Goal: Task Accomplishment & Management: Use online tool/utility

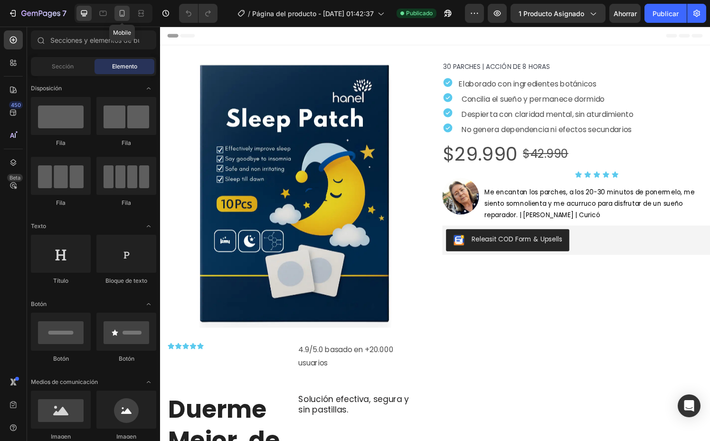
click at [122, 14] on icon at bounding box center [122, 14] width 10 height 10
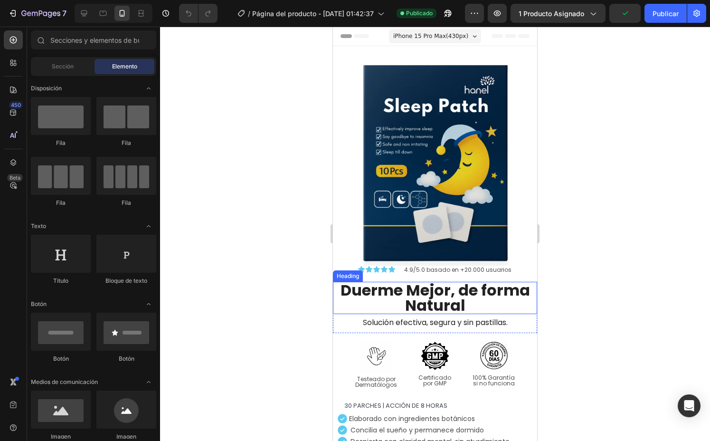
click at [447, 287] on h2 "Duerme Mejor, de forma Natural" at bounding box center [435, 298] width 204 height 32
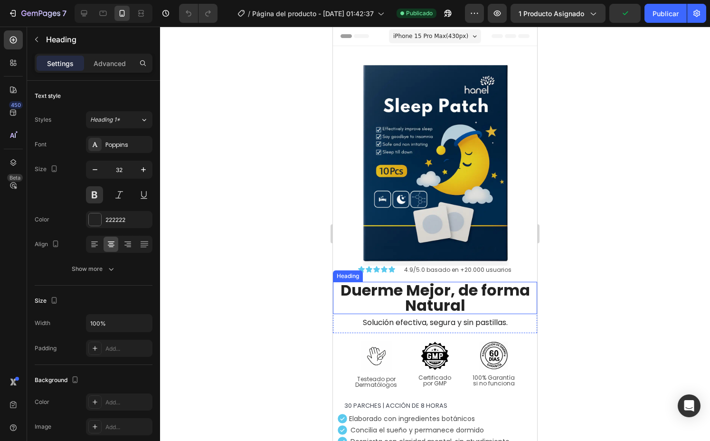
click at [447, 287] on h2 "Duerme Mejor, de forma Natural" at bounding box center [435, 298] width 204 height 32
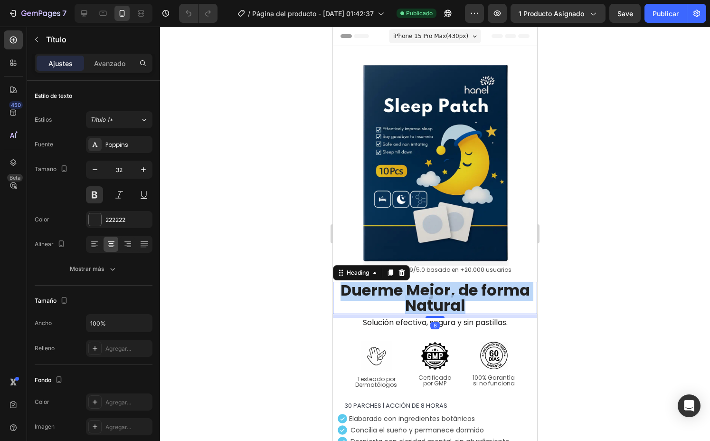
click at [447, 287] on p "Duerme Mejor, de forma Natural" at bounding box center [435, 298] width 202 height 30
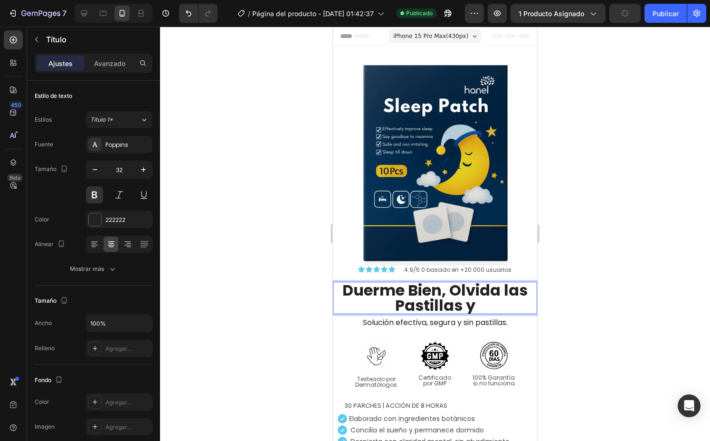
scroll to position [2, 0]
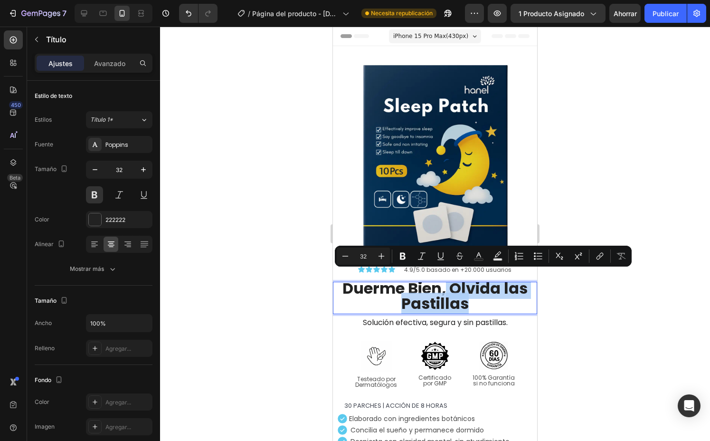
drag, startPoint x: 471, startPoint y: 304, endPoint x: 445, endPoint y: 281, distance: 35.3
click at [445, 282] on h2 "Duerme Bien, Olvida las Pastillas" at bounding box center [435, 298] width 204 height 32
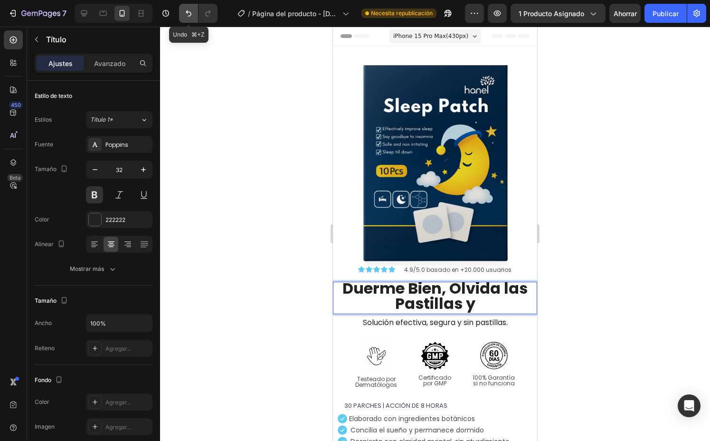
click at [185, 15] on icon "Deshacer/Rehacer" at bounding box center [189, 14] width 10 height 10
click at [185, 11] on icon "Deshacer/Rehacer" at bounding box center [189, 14] width 10 height 10
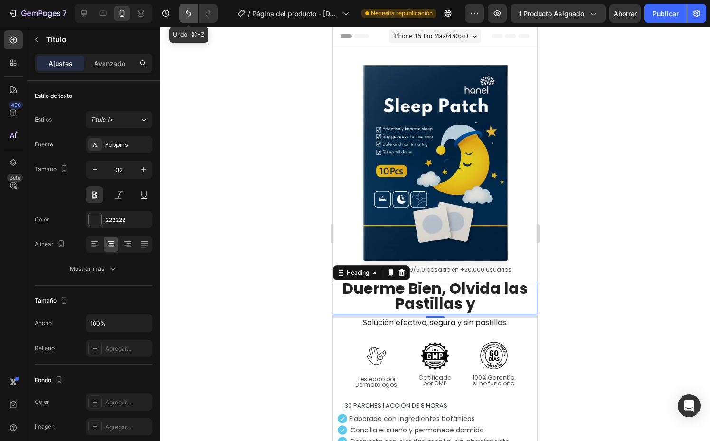
click at [185, 11] on icon "Deshacer/Rehacer" at bounding box center [189, 14] width 10 height 10
click at [197, 118] on div at bounding box center [435, 234] width 550 height 414
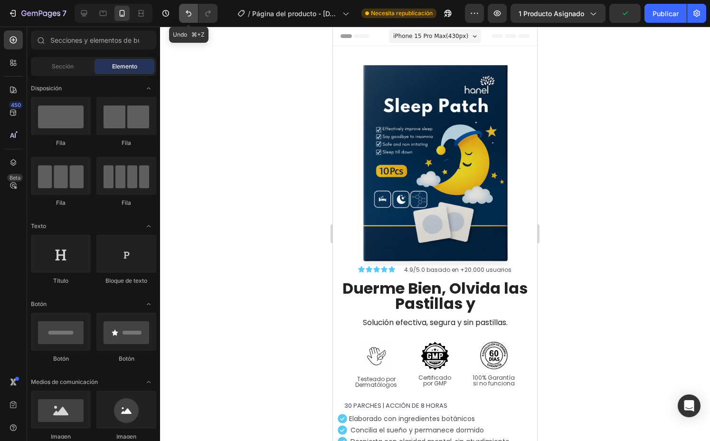
click at [190, 10] on icon "Deshacer/Rehacer" at bounding box center [189, 14] width 10 height 10
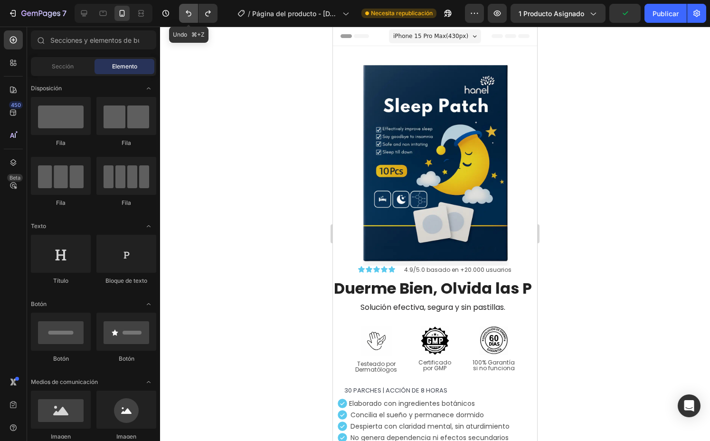
click at [190, 10] on icon "Deshacer/Rehacer" at bounding box center [189, 14] width 10 height 10
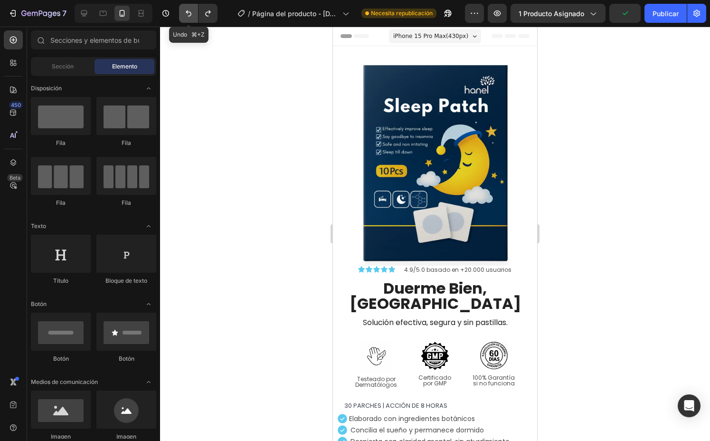
click at [190, 10] on icon "Deshacer/Rehacer" at bounding box center [189, 14] width 10 height 10
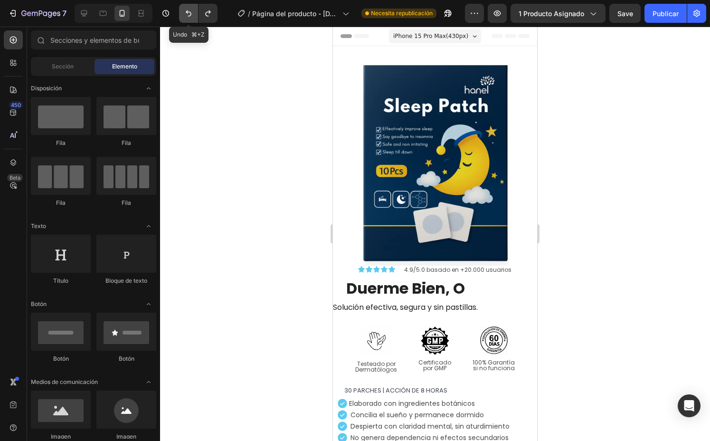
click at [190, 10] on icon "Deshacer/Rehacer" at bounding box center [189, 14] width 10 height 10
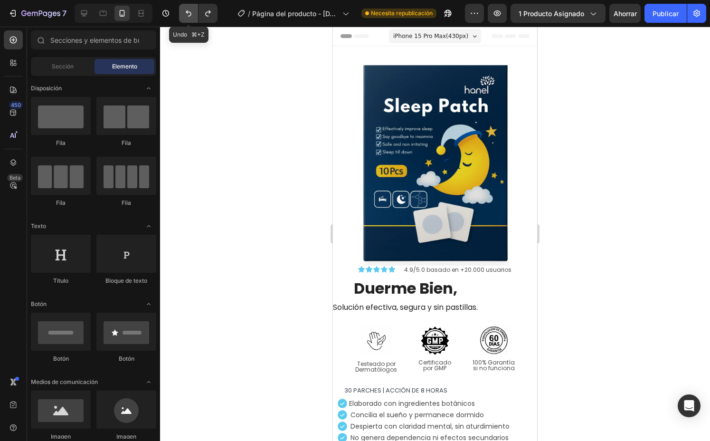
click at [190, 10] on icon "Deshacer/Rehacer" at bounding box center [189, 14] width 10 height 10
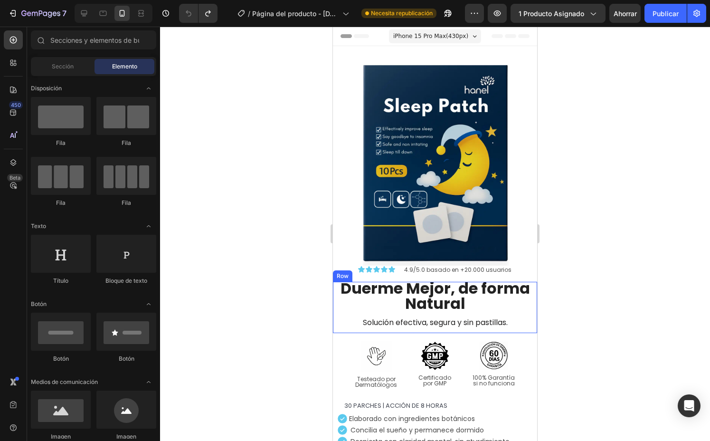
click at [436, 318] on p "Solución efectiva, segura y sin pastillas." at bounding box center [435, 322] width 204 height 9
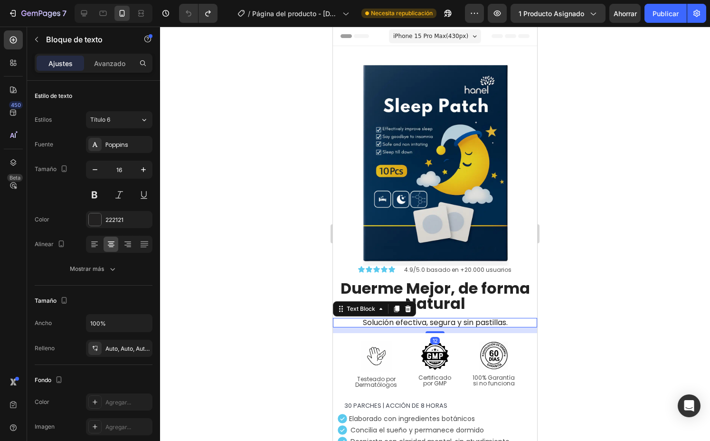
click at [435, 318] on p "Solución efectiva, segura y sin pastillas." at bounding box center [435, 322] width 204 height 9
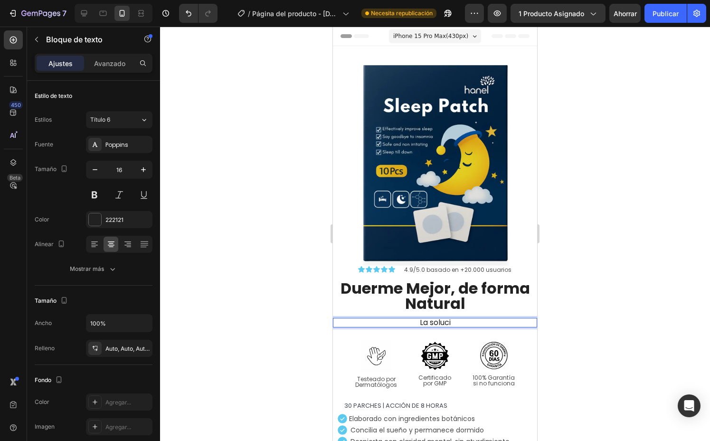
click at [427, 319] on p "La soluci" at bounding box center [435, 322] width 204 height 9
click at [437, 318] on p "La soluci" at bounding box center [435, 322] width 204 height 9
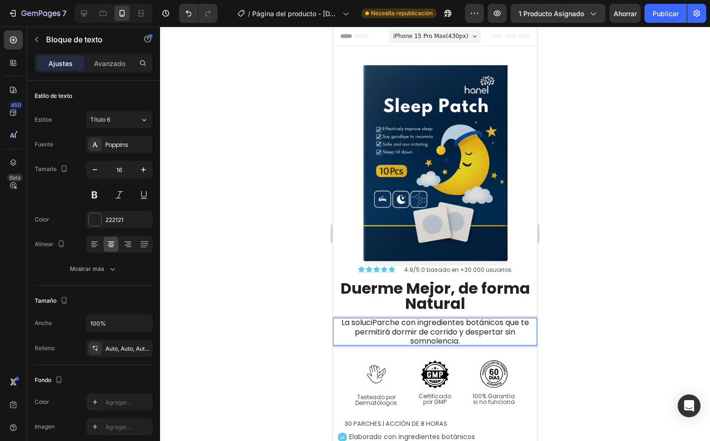
click at [368, 318] on p "La soluciParche con ingredientes botánicos que te permitirá dormir de corrido y…" at bounding box center [435, 332] width 204 height 28
drag, startPoint x: 370, startPoint y: 315, endPoint x: 333, endPoint y: 315, distance: 36.6
click at [333, 318] on p "La soluciParche con ingredientes botánicos que te permitirá dormir de corrido y…" at bounding box center [435, 332] width 204 height 28
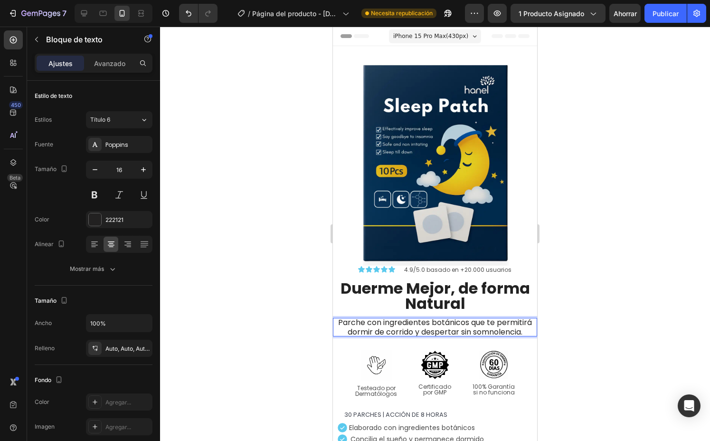
click at [262, 333] on div at bounding box center [435, 234] width 550 height 414
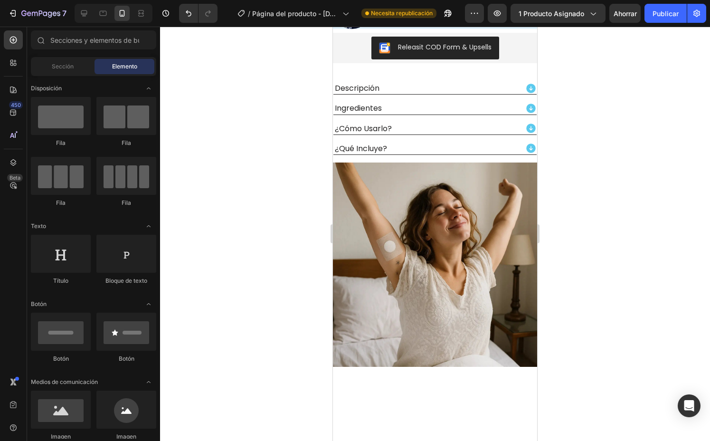
scroll to position [510, 0]
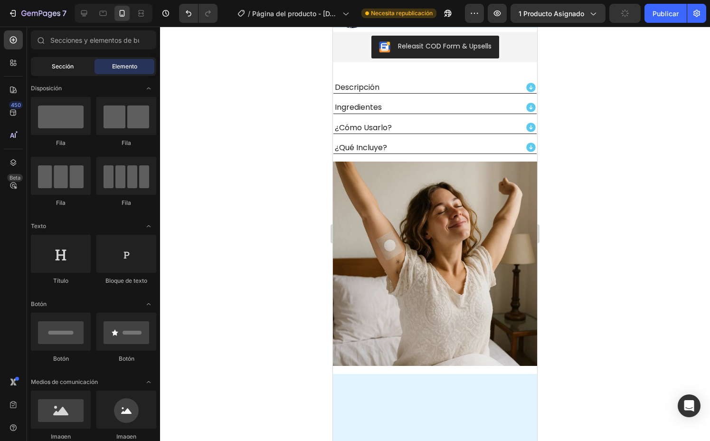
click at [65, 68] on font "Sección" at bounding box center [63, 66] width 22 height 7
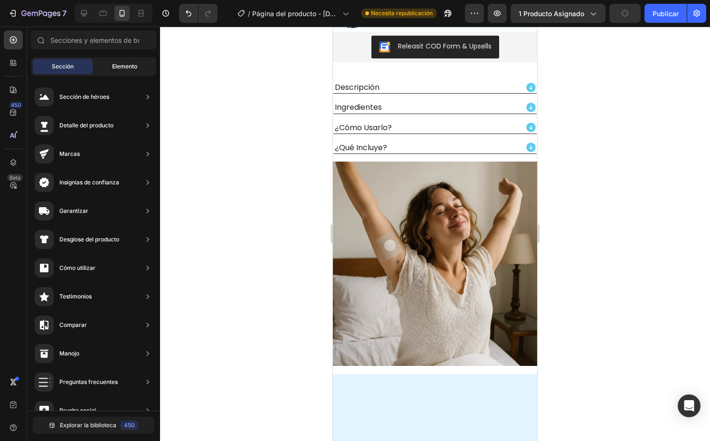
click at [117, 61] on div "Elemento" at bounding box center [125, 66] width 60 height 15
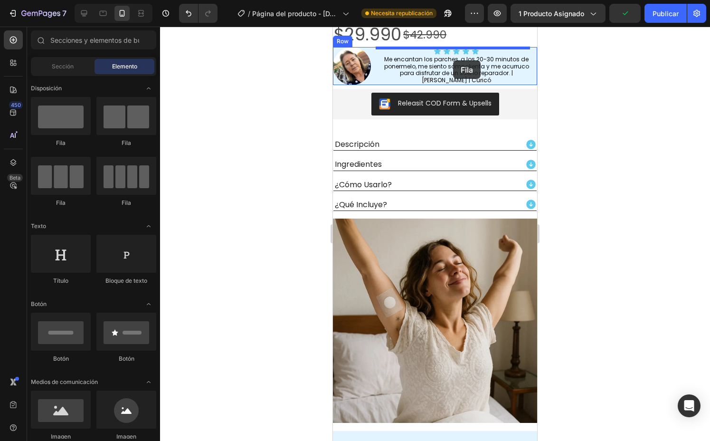
scroll to position [435, 0]
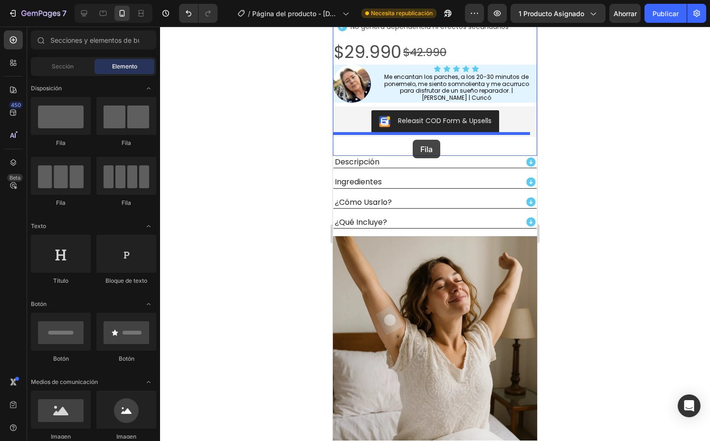
drag, startPoint x: 392, startPoint y: 142, endPoint x: 413, endPoint y: 140, distance: 21.0
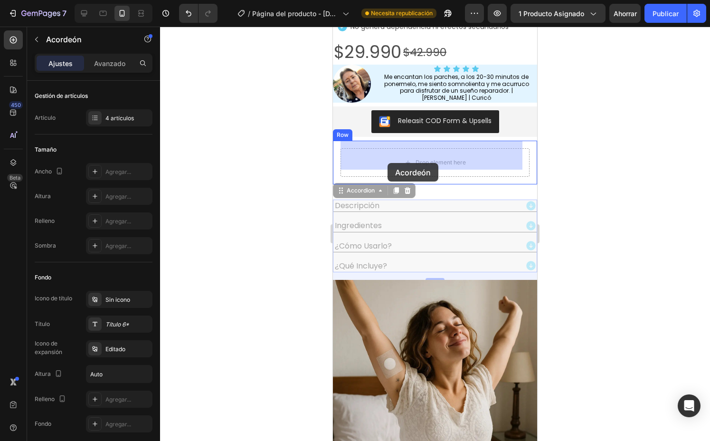
drag, startPoint x: 343, startPoint y: 191, endPoint x: 390, endPoint y: 157, distance: 57.9
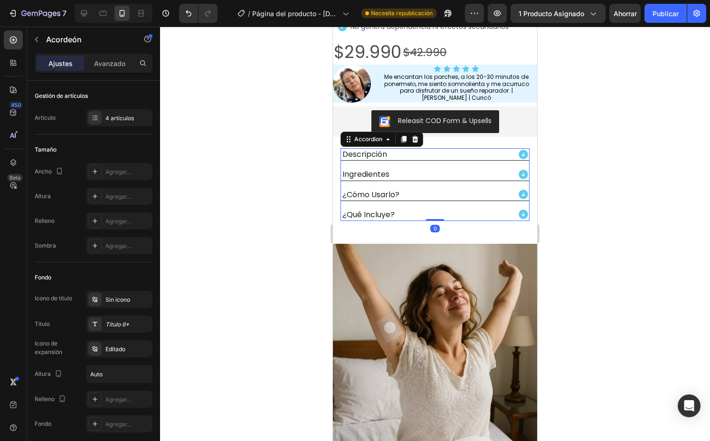
click at [280, 234] on div at bounding box center [435, 234] width 550 height 414
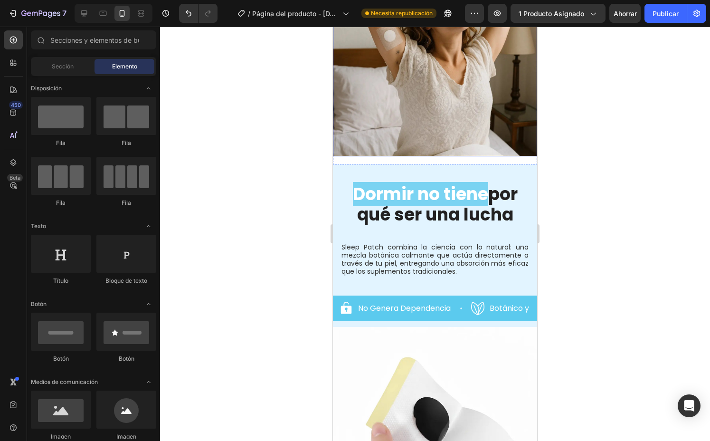
scroll to position [751, 0]
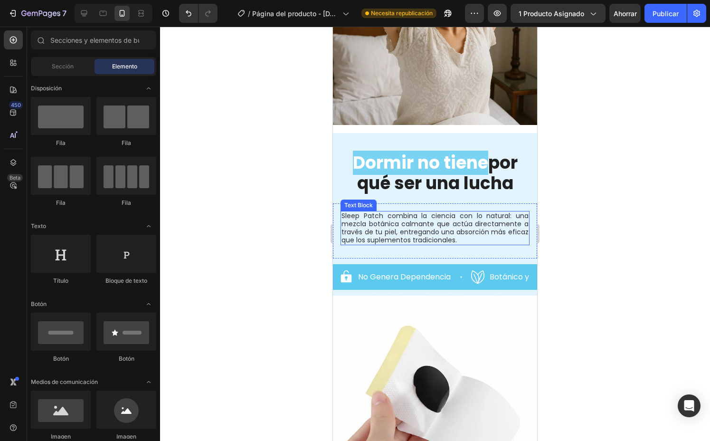
click at [463, 228] on p "Sleep Patch combina la ciencia con lo natural: una mezcla botánica calmante que…" at bounding box center [435, 228] width 187 height 32
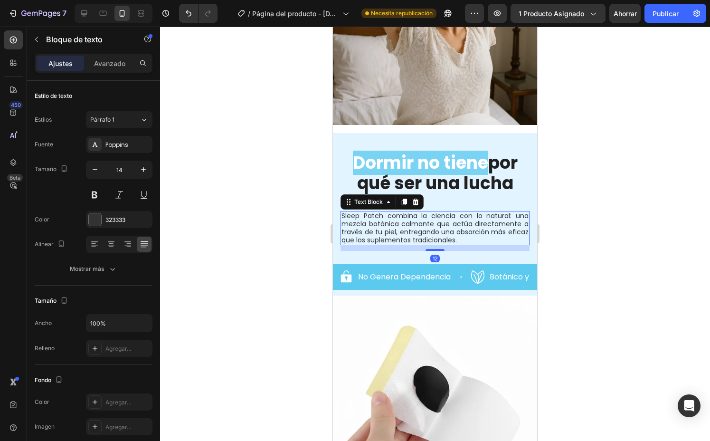
click at [422, 227] on p "Sleep Patch combina la ciencia con lo natural: una mezcla botánica calmante que…" at bounding box center [435, 228] width 187 height 32
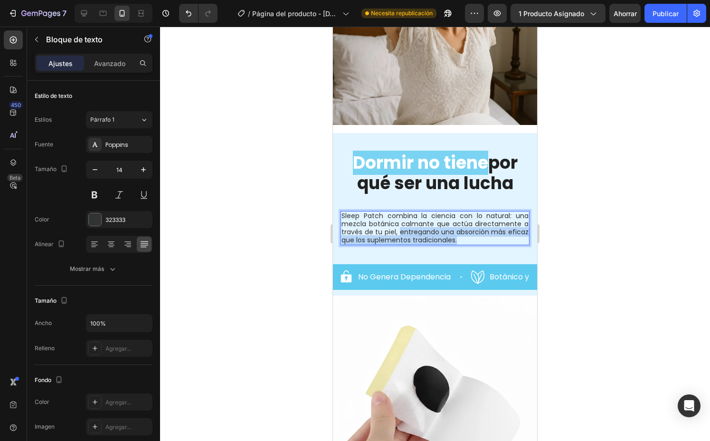
drag, startPoint x: 408, startPoint y: 226, endPoint x: 481, endPoint y: 231, distance: 73.3
click at [481, 231] on p "Sleep Patch combina la ciencia con lo natural: una mezcla botánica calmante que…" at bounding box center [435, 228] width 187 height 32
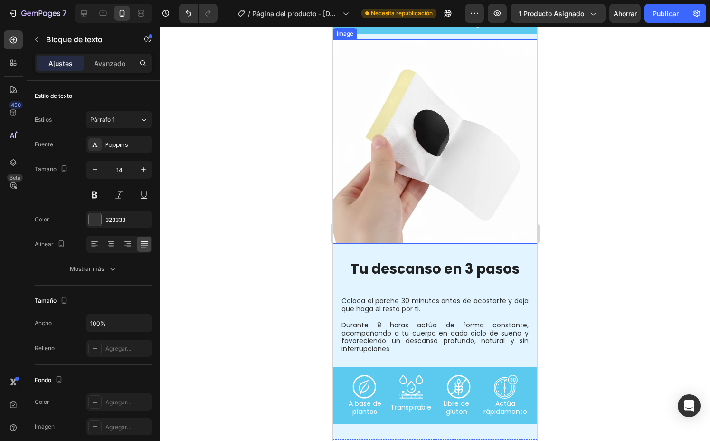
scroll to position [1018, 0]
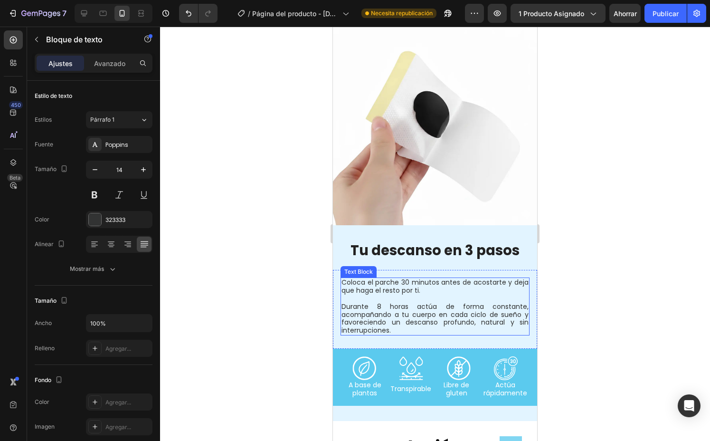
click at [477, 295] on p "Durante 8 horas actúa de forma constante, acompañando a tu cuerpo en cada ciclo…" at bounding box center [435, 315] width 187 height 40
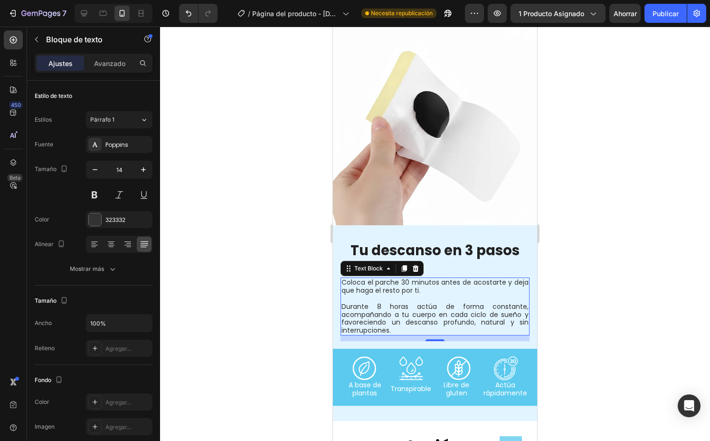
click at [274, 315] on div at bounding box center [435, 234] width 550 height 414
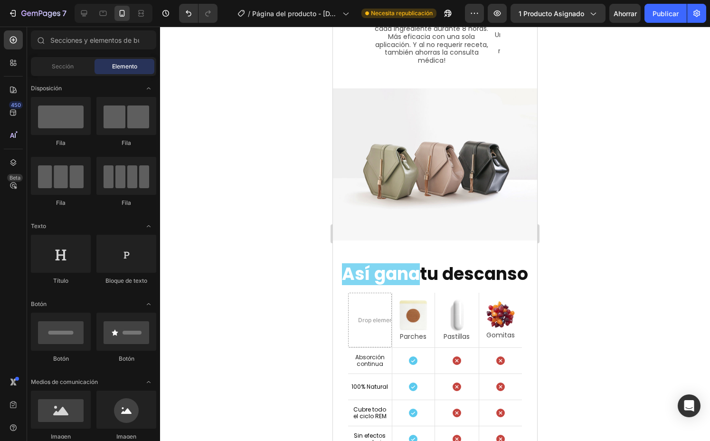
scroll to position [1814, 0]
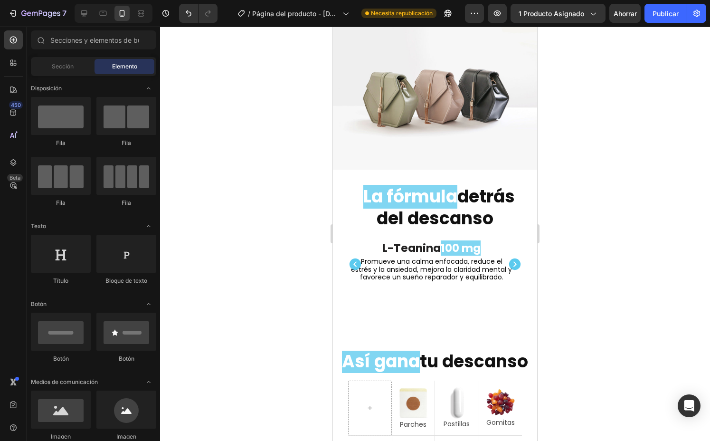
click at [240, 255] on div at bounding box center [435, 234] width 550 height 414
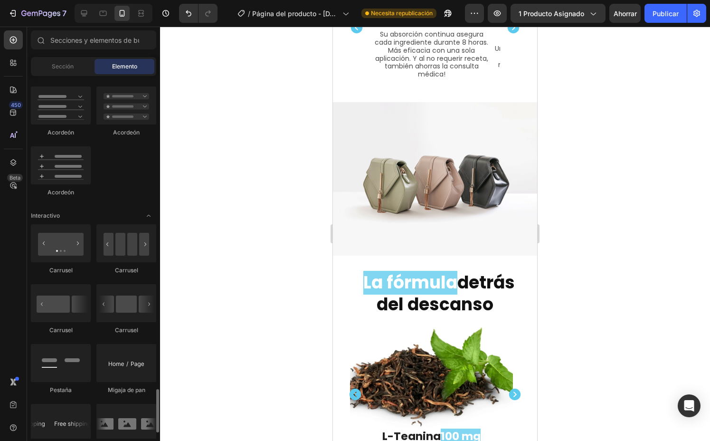
scroll to position [542, 0]
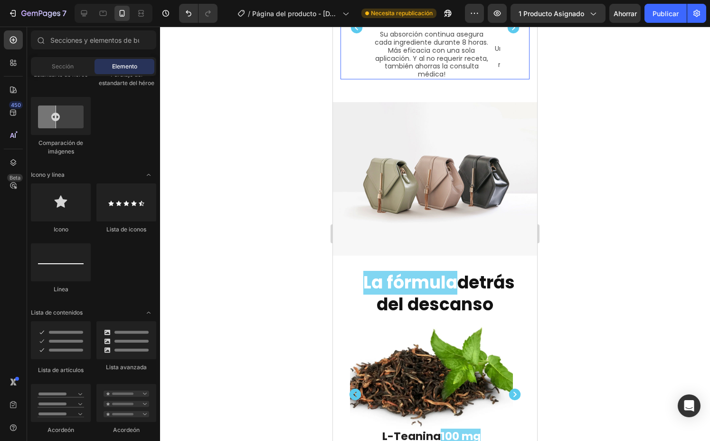
click at [358, 33] on icon "Carousel Back Arrow" at bounding box center [356, 27] width 11 height 11
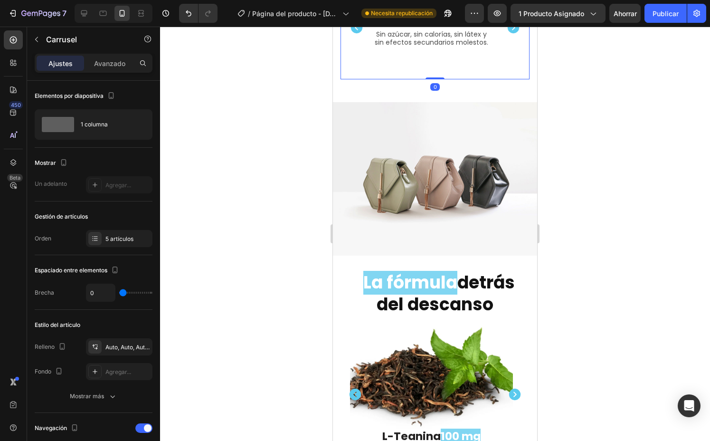
click at [358, 33] on icon "Carousel Back Arrow" at bounding box center [356, 27] width 11 height 11
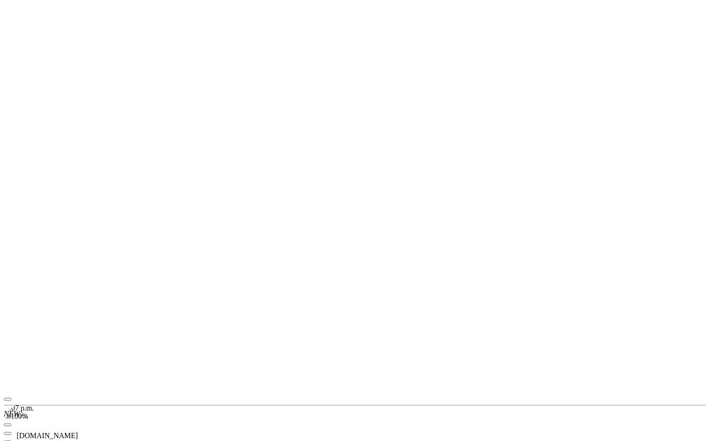
scroll to position [0, 0]
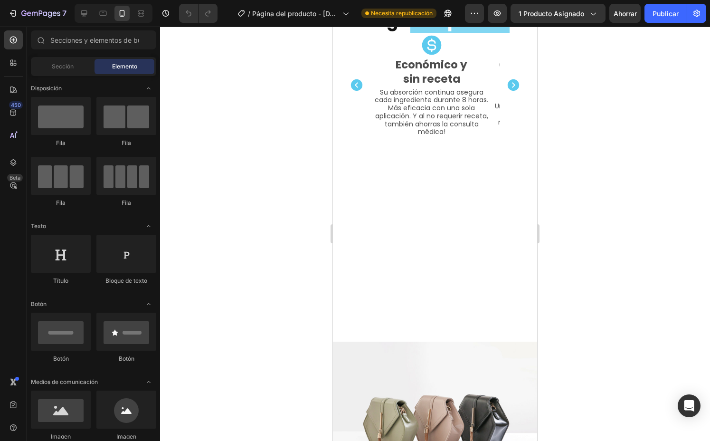
scroll to position [1687, 0]
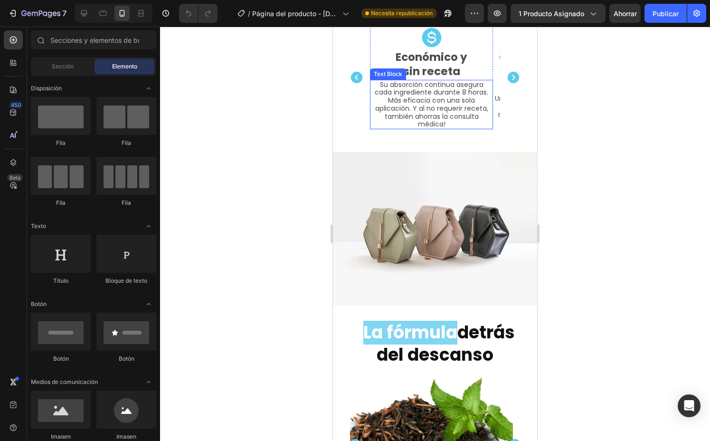
click at [376, 129] on p "Su absorción continua asegura cada ingrediente durante 8 horas. Más eficacia co…" at bounding box center [431, 105] width 121 height 48
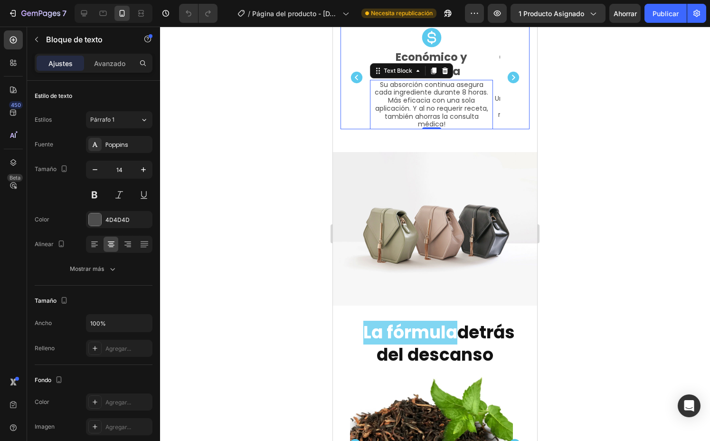
click at [360, 129] on div "Icon Económico y sin receta Text Block Su absorción continua asegura cada ingre…" at bounding box center [435, 78] width 189 height 104
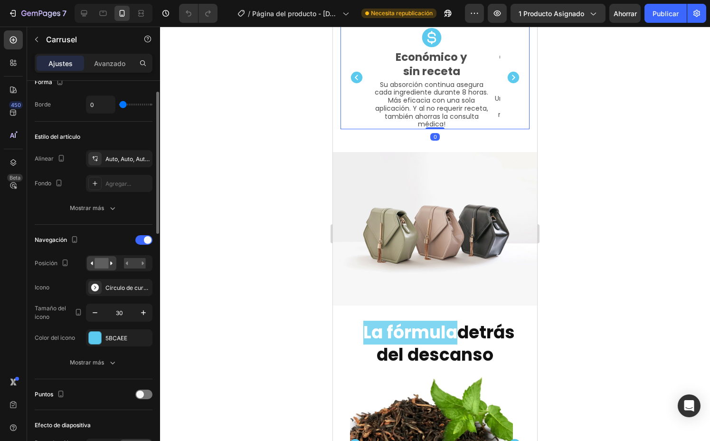
scroll to position [146, 0]
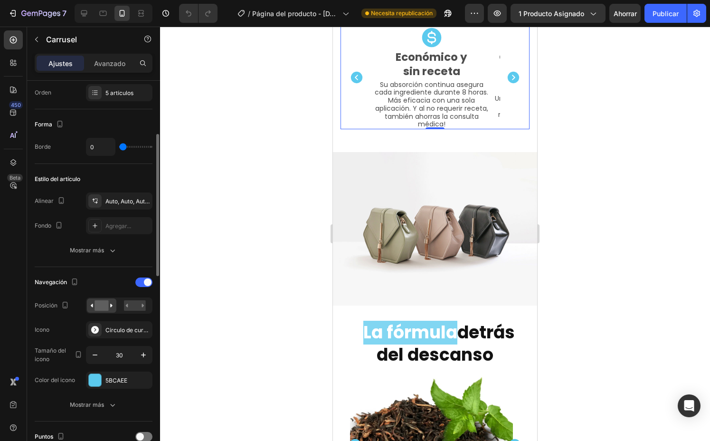
drag, startPoint x: 75, startPoint y: 339, endPoint x: 75, endPoint y: 318, distance: 20.9
click at [75, 337] on div "Navegación Posición Icono Círculo de cursor lleno a la derecha Tamaño del icono…" at bounding box center [94, 332] width 118 height 114
click at [90, 262] on div "Estilo del artículo Alinear Auto, Auto, Auto, Auto Fondo Agregar... Mostrar más" at bounding box center [94, 215] width 118 height 103
click at [91, 254] on font "Mostrar más" at bounding box center [87, 250] width 34 height 9
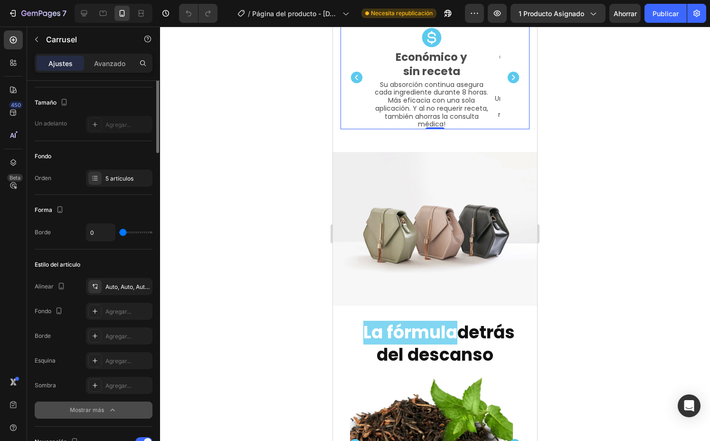
scroll to position [0, 0]
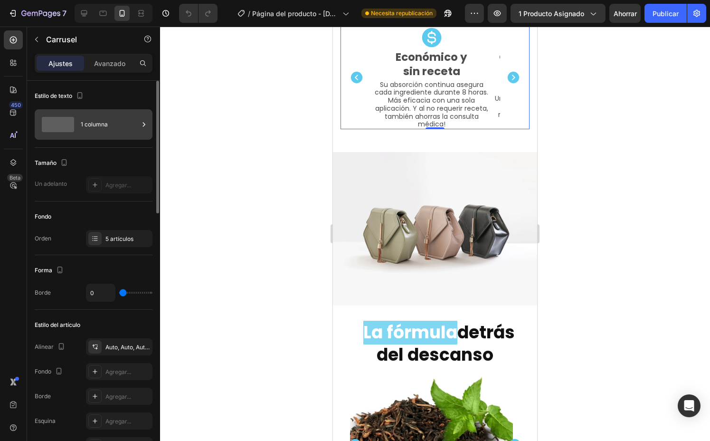
click at [90, 118] on div "1 columna" at bounding box center [110, 125] width 58 height 22
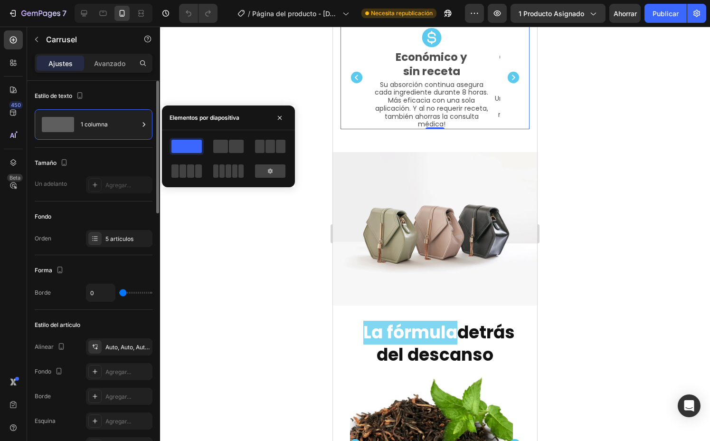
click at [65, 245] on div "Orden 5 artículos" at bounding box center [94, 238] width 118 height 17
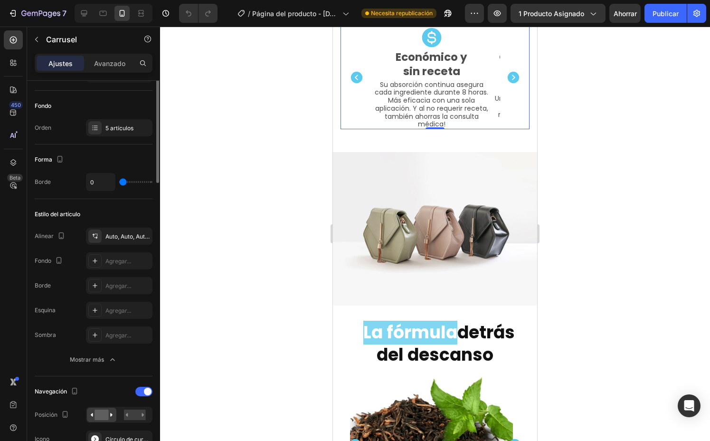
scroll to position [52, 0]
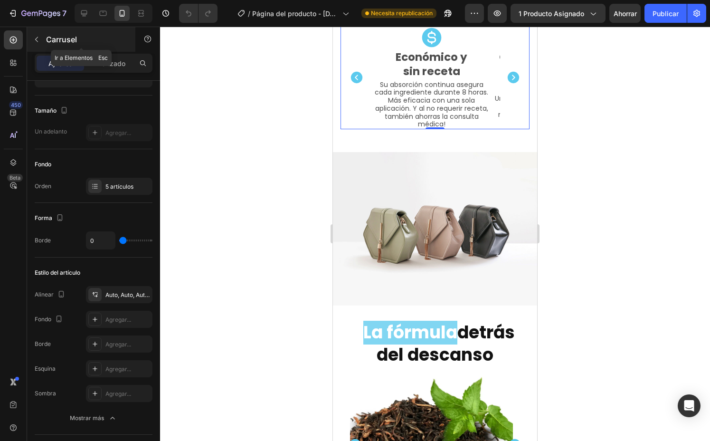
click at [44, 42] on div "Carrusel" at bounding box center [81, 39] width 108 height 25
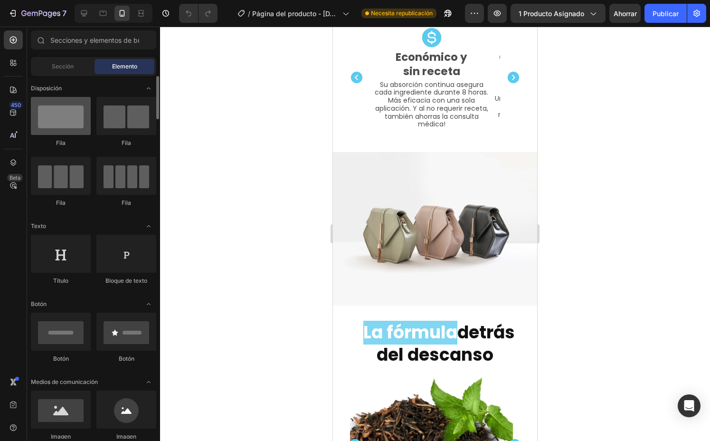
click at [67, 126] on div at bounding box center [61, 116] width 60 height 38
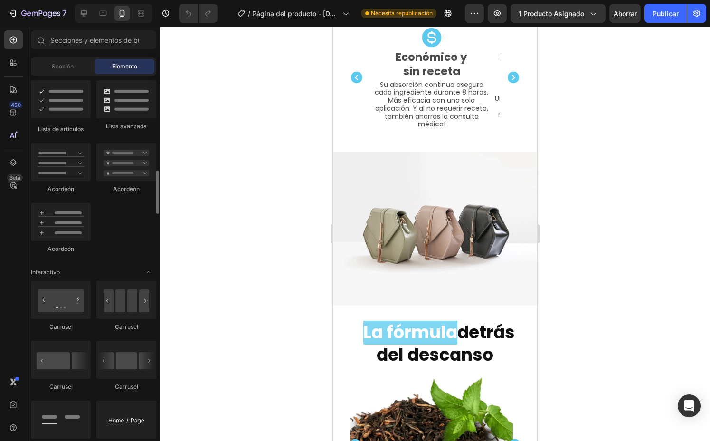
scroll to position [784, 0]
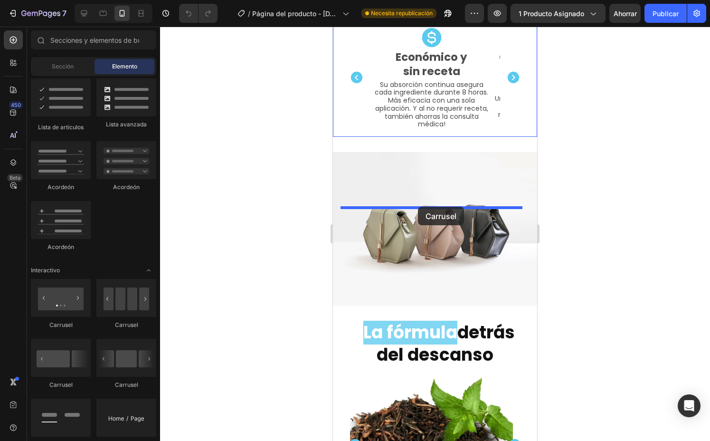
drag, startPoint x: 382, startPoint y: 382, endPoint x: 418, endPoint y: 207, distance: 178.4
drag, startPoint x: 385, startPoint y: 400, endPoint x: 482, endPoint y: 200, distance: 222.7
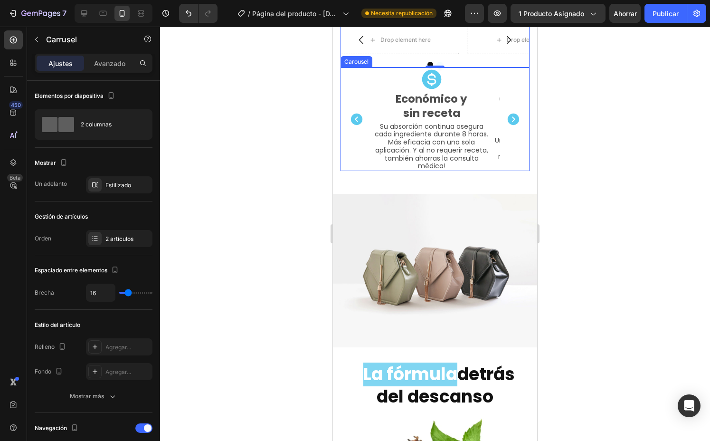
click at [496, 171] on div "Icon Económico y sin receta Text Block Su absorción continua asegura cada ingre…" at bounding box center [435, 119] width 189 height 104
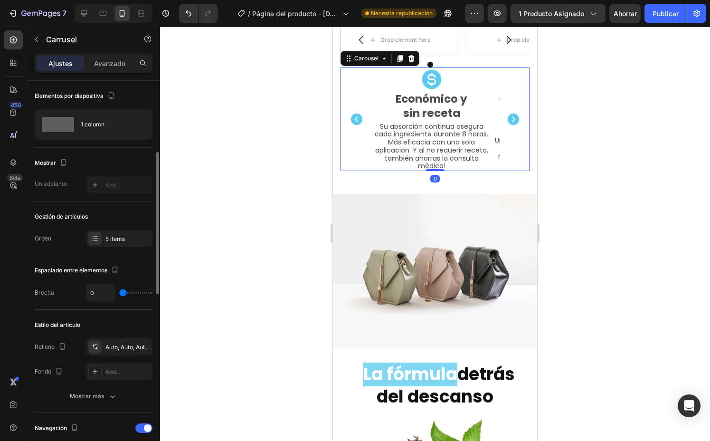
scroll to position [52, 0]
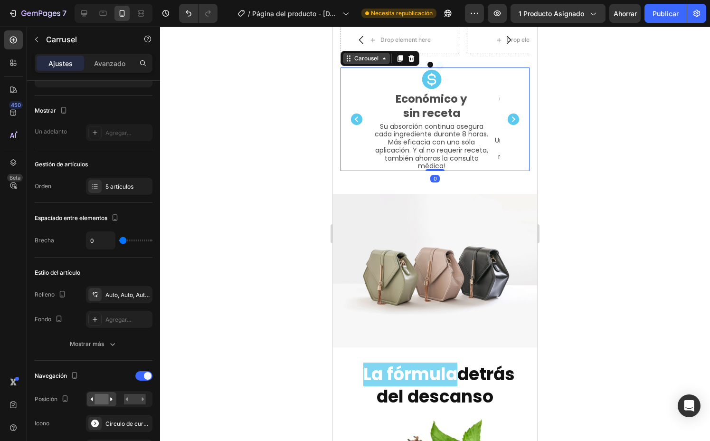
click at [370, 64] on div "Carousel" at bounding box center [366, 58] width 47 height 11
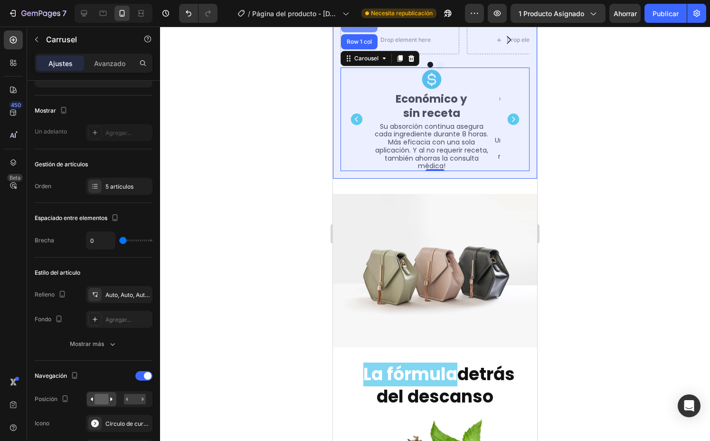
click at [359, 28] on div "Row 1 col" at bounding box center [359, 25] width 29 height 6
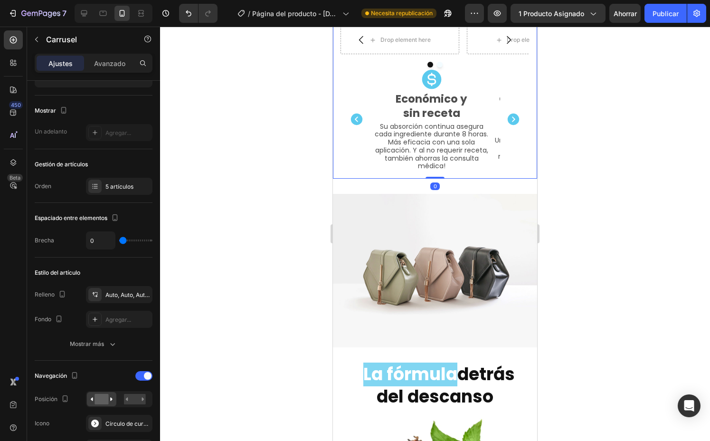
scroll to position [0, 0]
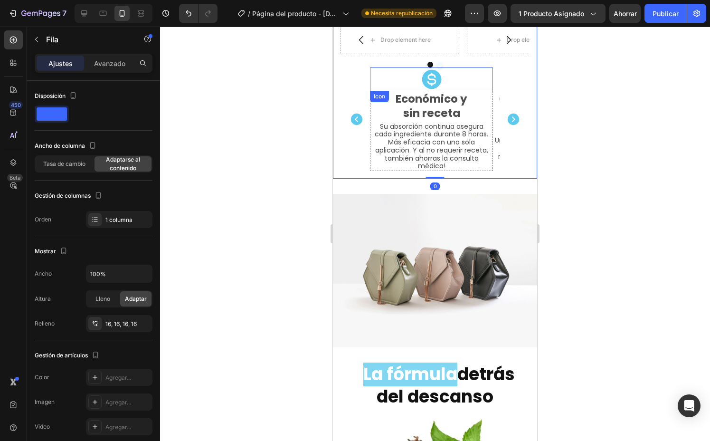
click at [449, 121] on div "Económico y sin receta Text Block" at bounding box center [431, 106] width 123 height 30
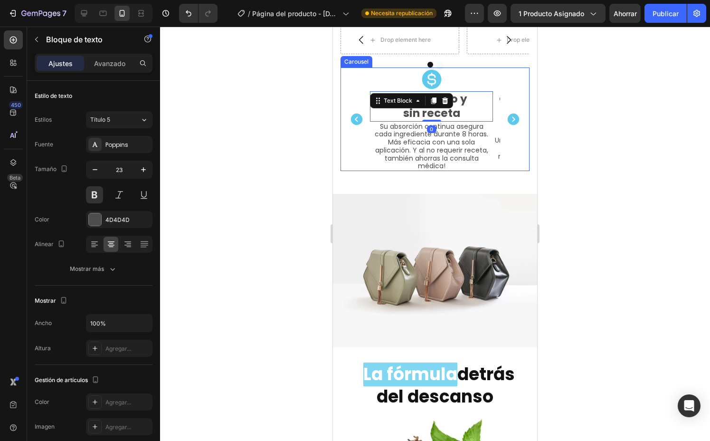
click at [361, 171] on div "Icon Económico y sin receta Text Block 0 Su absorción continua asegura cada ing…" at bounding box center [435, 119] width 189 height 104
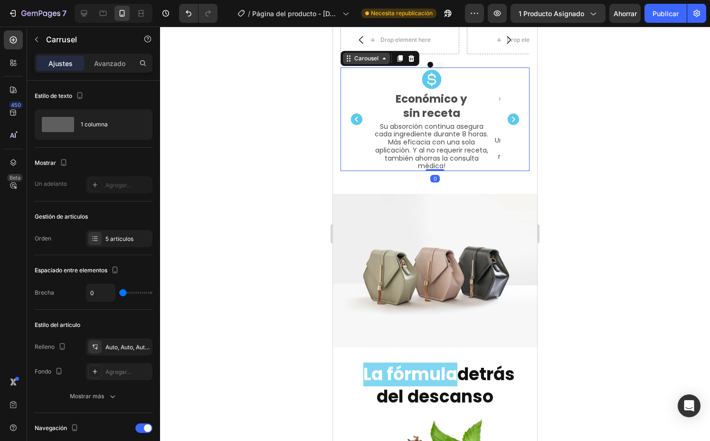
click at [369, 64] on div "Carousel" at bounding box center [366, 58] width 47 height 11
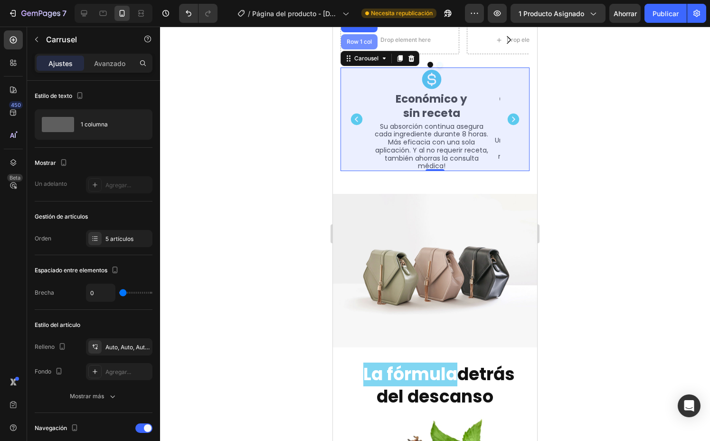
click at [364, 45] on div "Row 1 col" at bounding box center [359, 42] width 29 height 6
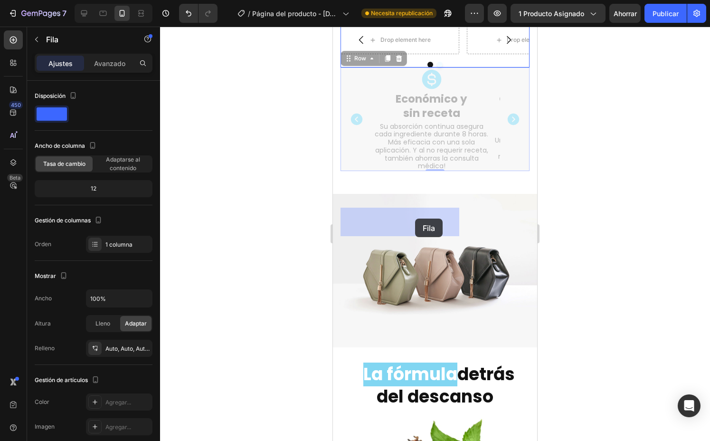
drag, startPoint x: 359, startPoint y: 241, endPoint x: 414, endPoint y: 220, distance: 59.1
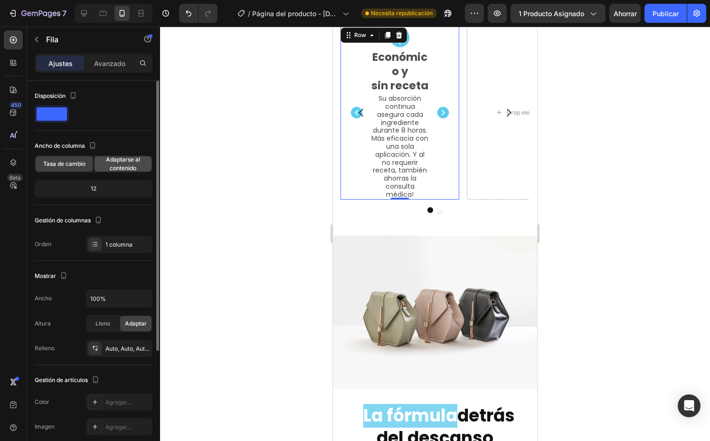
click at [124, 168] on font "Adaptarse al contenido" at bounding box center [123, 164] width 34 height 16
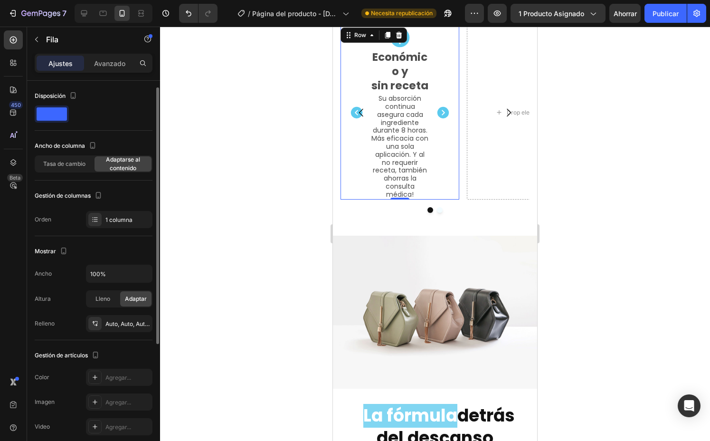
scroll to position [197, 0]
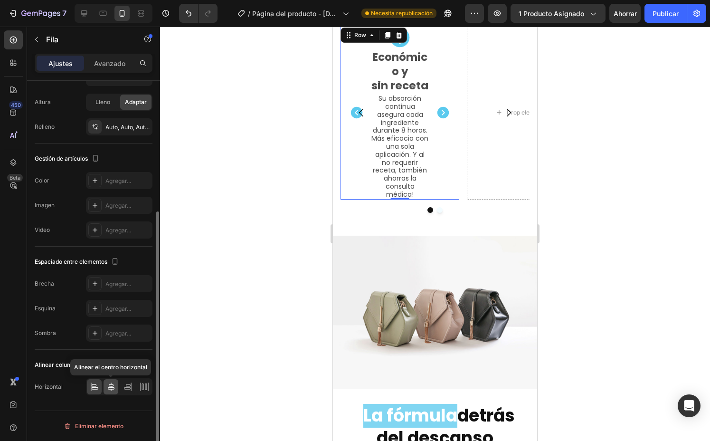
click at [112, 385] on icon at bounding box center [111, 387] width 10 height 10
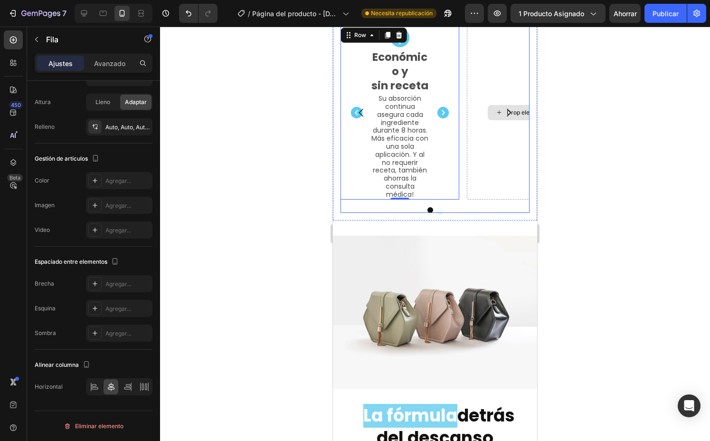
click at [506, 199] on div "Drop element here" at bounding box center [526, 112] width 119 height 173
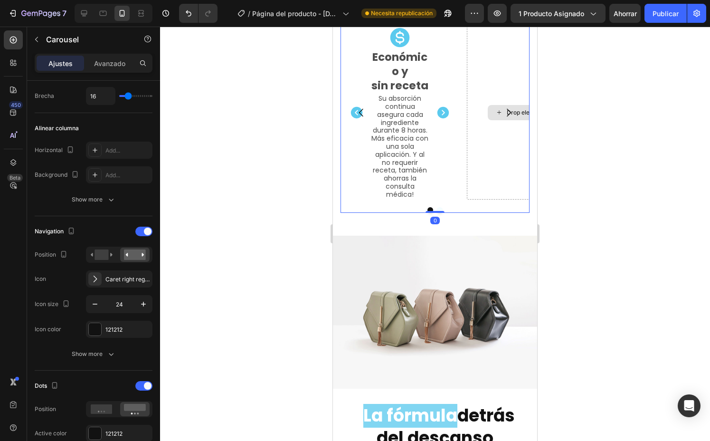
scroll to position [0, 0]
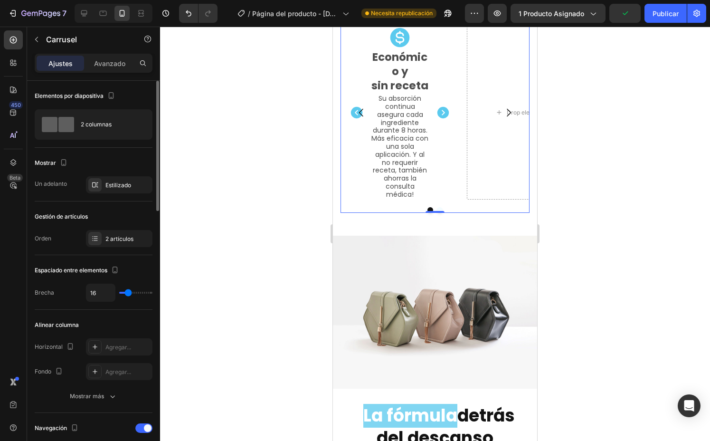
drag, startPoint x: 123, startPoint y: 294, endPoint x: 132, endPoint y: 293, distance: 9.0
click at [132, 293] on div "16" at bounding box center [119, 293] width 67 height 18
type input "13"
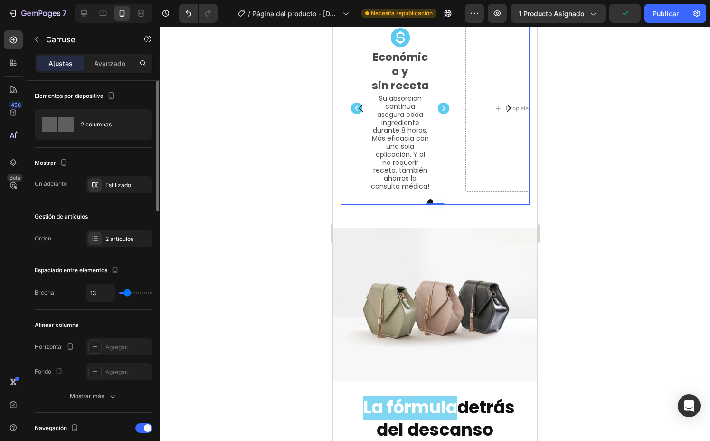
type input "12"
type input "11"
type input "8"
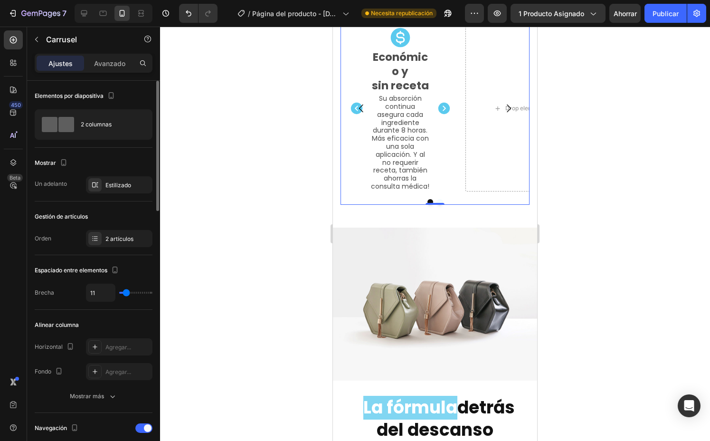
type input "8"
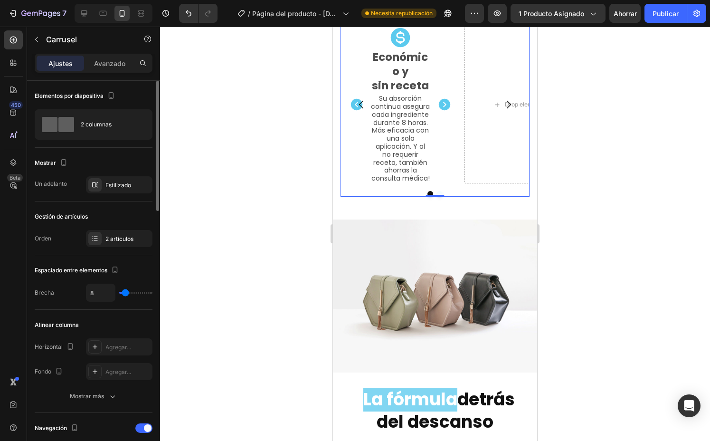
type input "40"
type input "41"
type input "45"
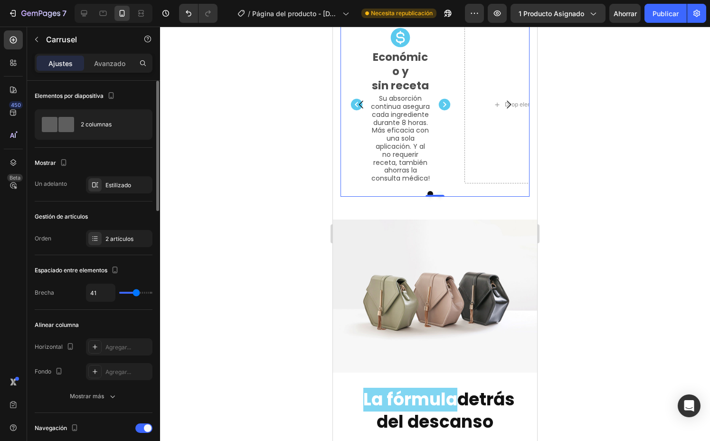
type input "45"
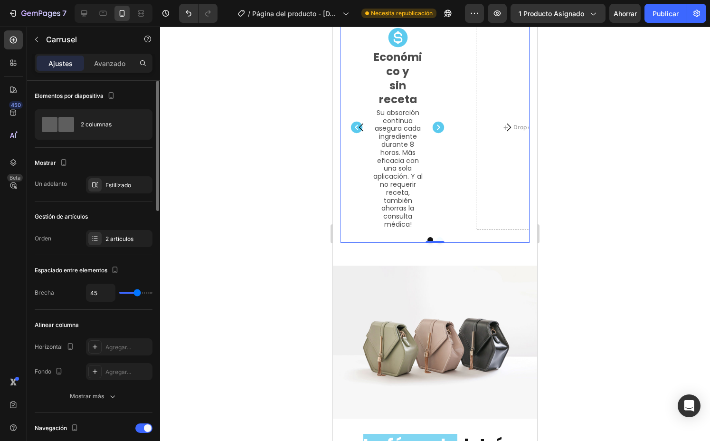
type input "49"
type input "52"
type input "57"
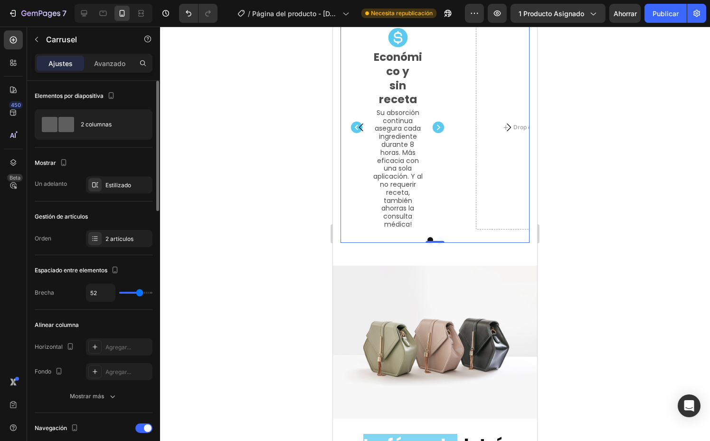
type input "57"
type input "60"
type input "61"
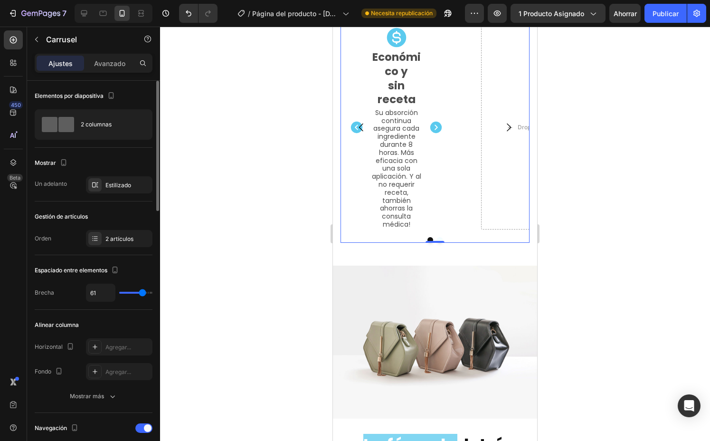
type input "60"
type input "57"
type input "48"
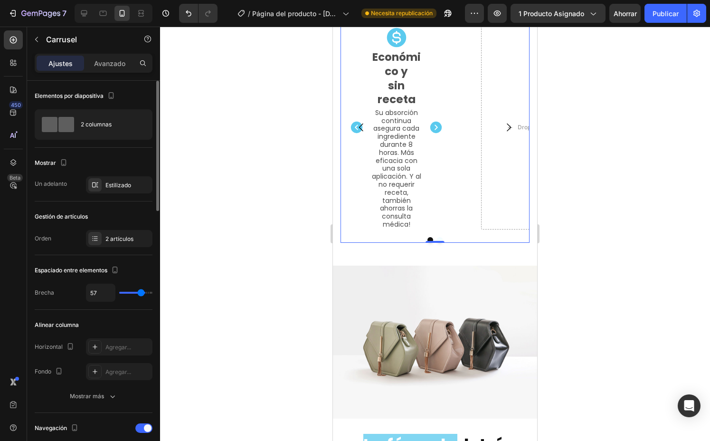
type input "48"
type input "30"
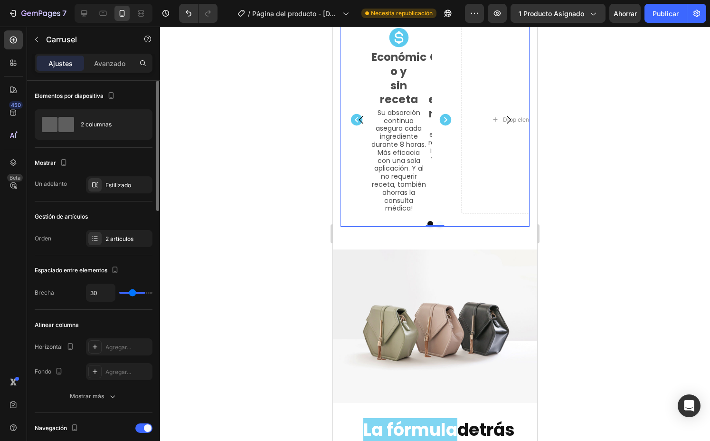
type input "0"
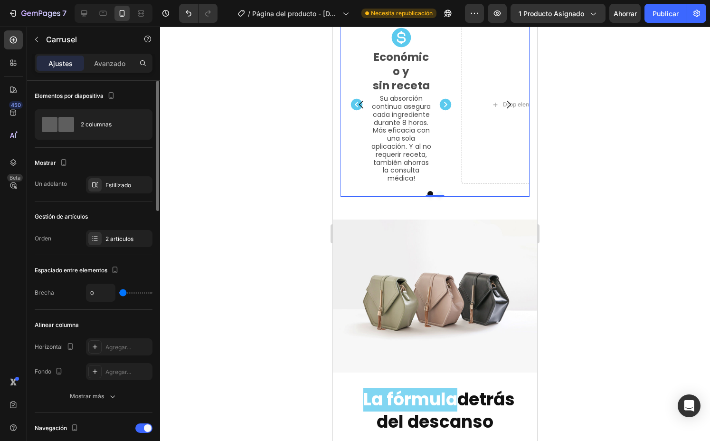
drag, startPoint x: 132, startPoint y: 293, endPoint x: 123, endPoint y: 292, distance: 9.1
type input "0"
click at [123, 292] on input "range" at bounding box center [135, 293] width 33 height 2
click at [118, 187] on font "Estilizado" at bounding box center [118, 184] width 26 height 7
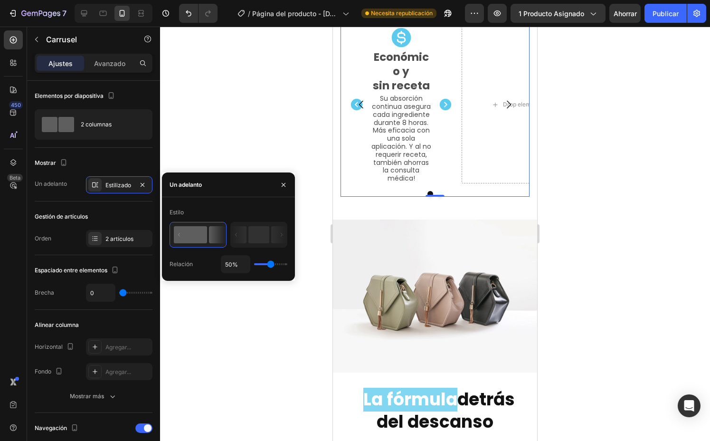
type input "30%"
type input "30"
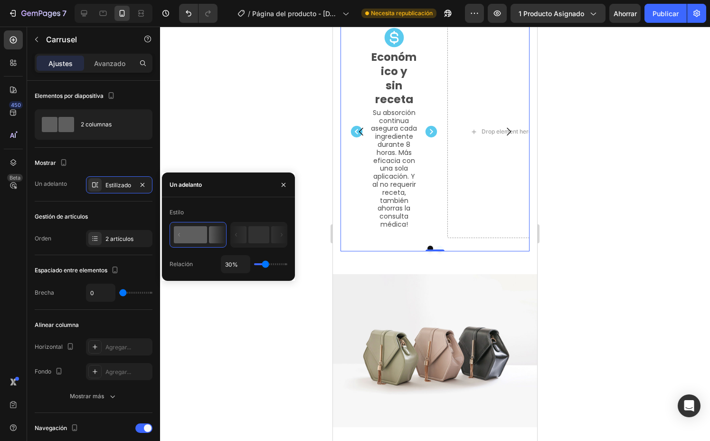
type input "29%"
type input "29"
type input "70%"
type input "70"
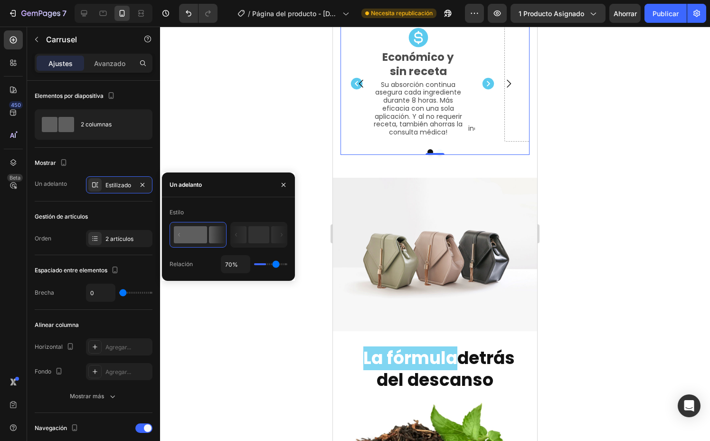
type input "89%"
type input "89"
type input "93%"
type input "93"
type input "95%"
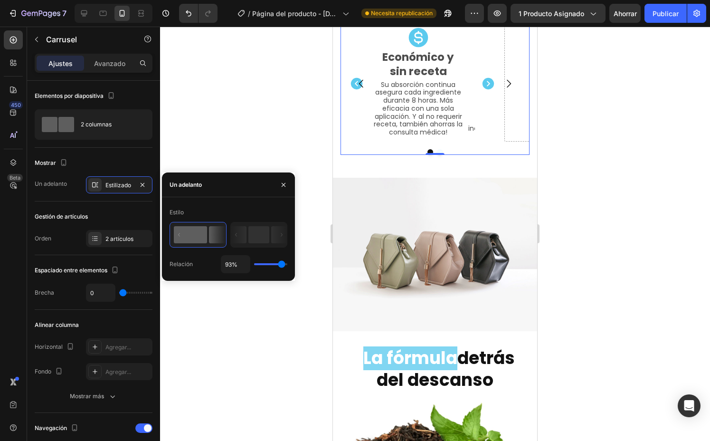
type input "95"
type input "99%"
type input "99"
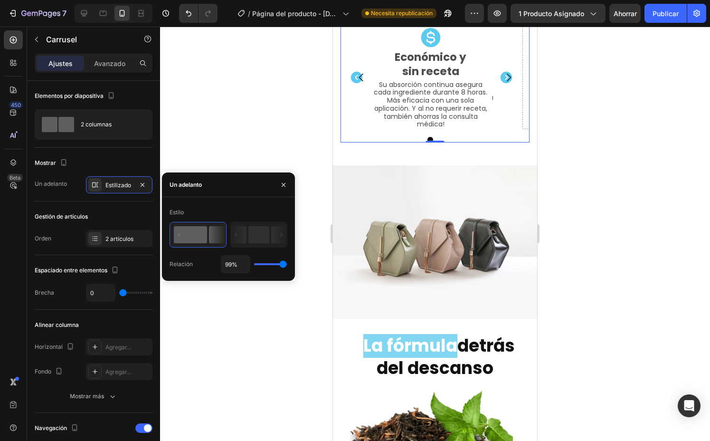
type input "100%"
type input "100"
type input "98%"
type input "98"
type input "97%"
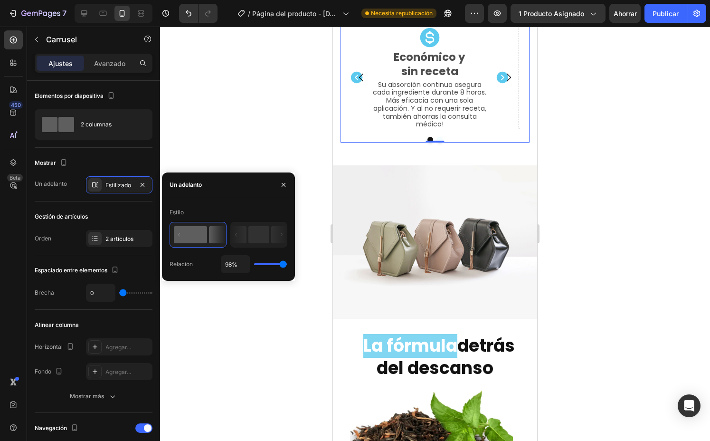
type input "97"
type input "96%"
type input "96"
type input "94%"
type input "94"
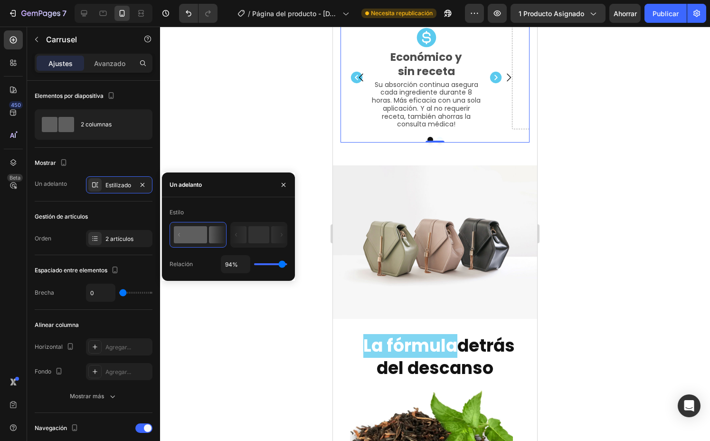
type input "92%"
drag, startPoint x: 265, startPoint y: 263, endPoint x: 281, endPoint y: 265, distance: 16.3
type input "92"
click at [281, 265] on input "range" at bounding box center [270, 264] width 33 height 2
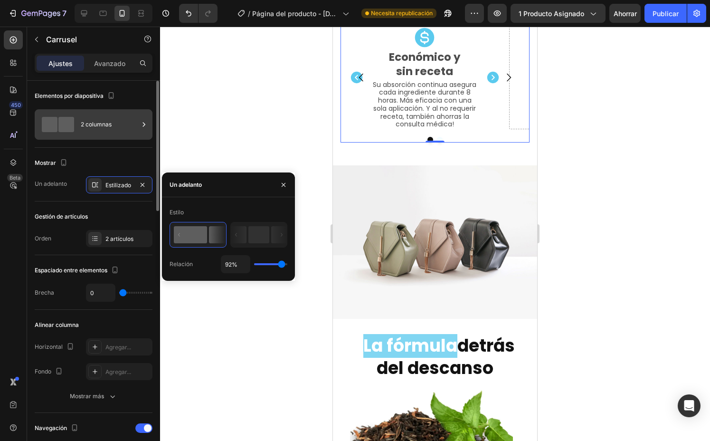
click at [97, 116] on div "2 columnas" at bounding box center [110, 125] width 58 height 22
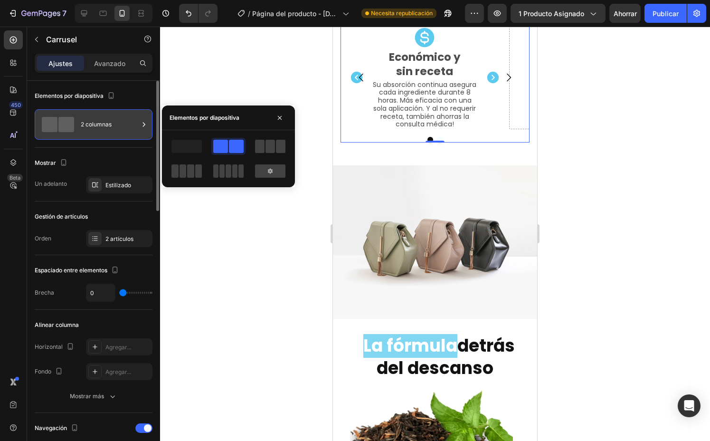
click at [97, 116] on div "2 columnas" at bounding box center [110, 125] width 58 height 22
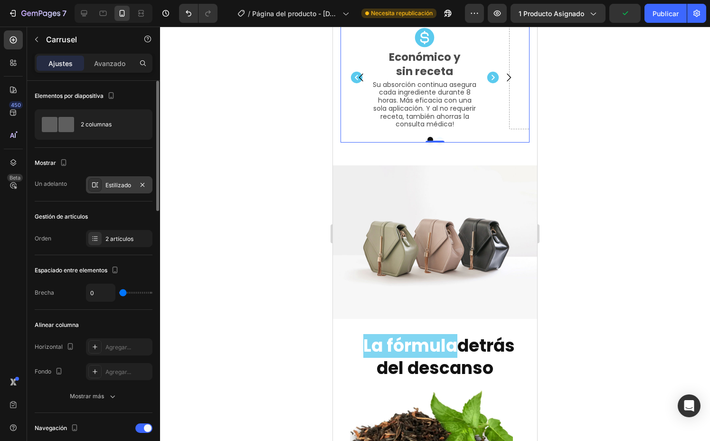
click at [126, 188] on font "Estilizado" at bounding box center [118, 184] width 26 height 7
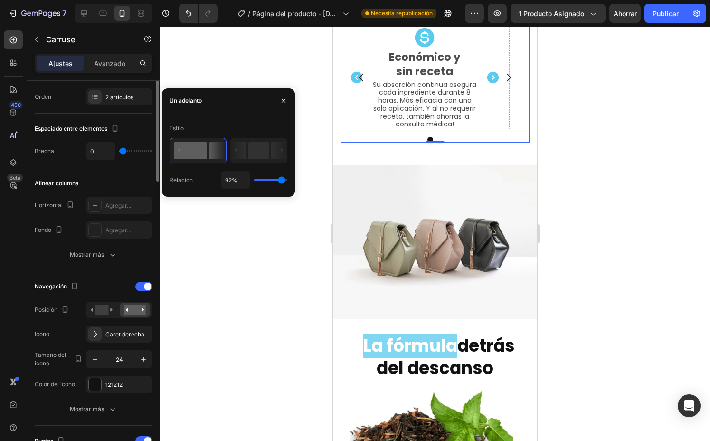
scroll to position [216, 0]
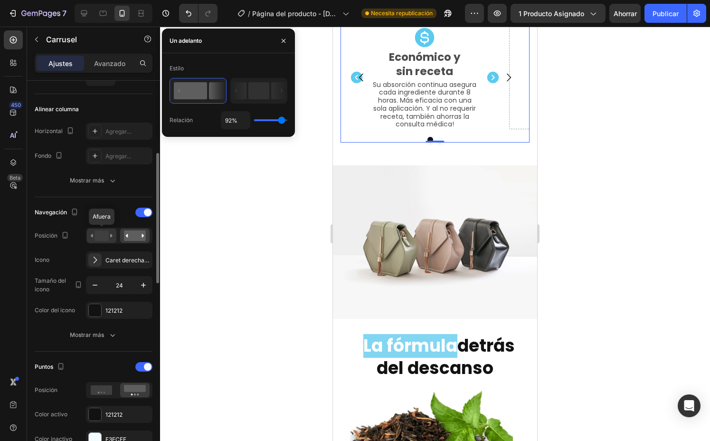
click at [106, 239] on rect at bounding box center [102, 235] width 14 height 10
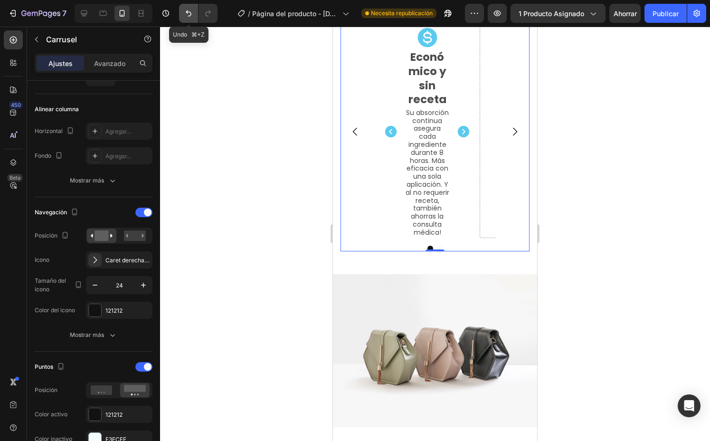
click at [188, 14] on icon "Deshacer/Rehacer" at bounding box center [189, 14] width 10 height 10
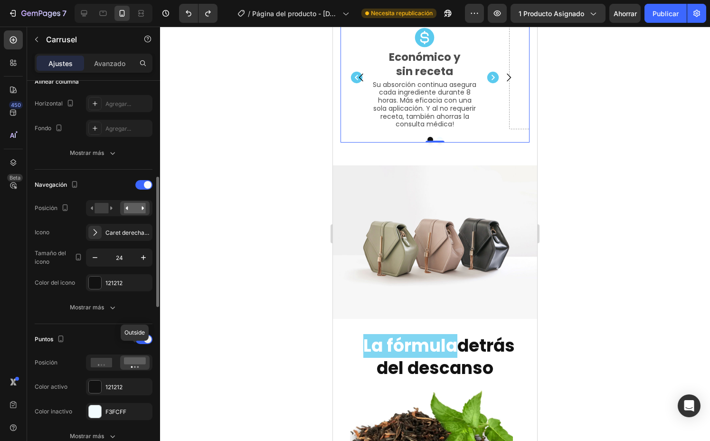
scroll to position [257, 0]
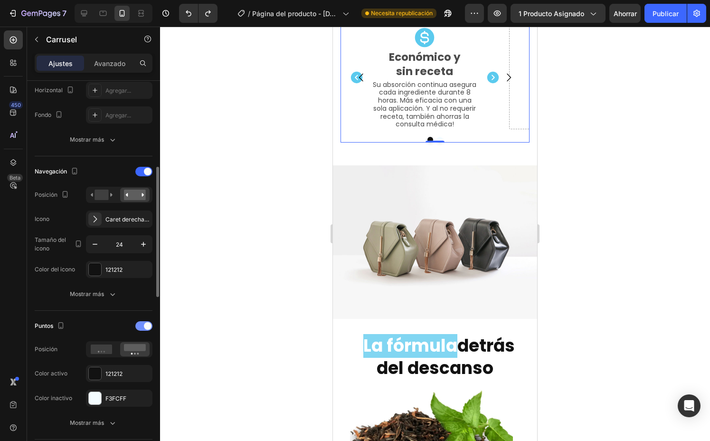
click at [141, 328] on div at bounding box center [143, 326] width 17 height 10
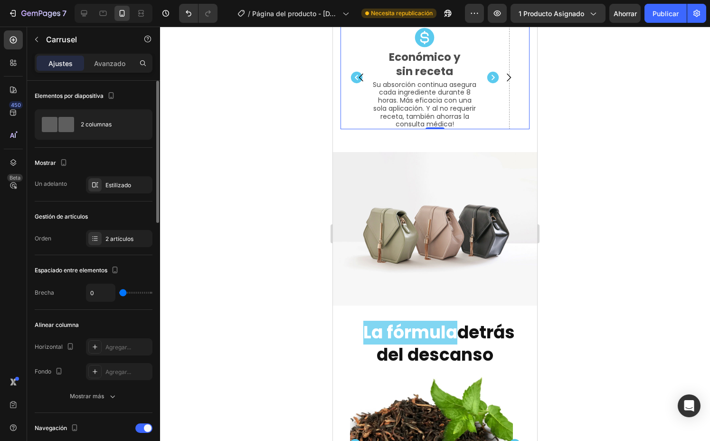
scroll to position [1, 0]
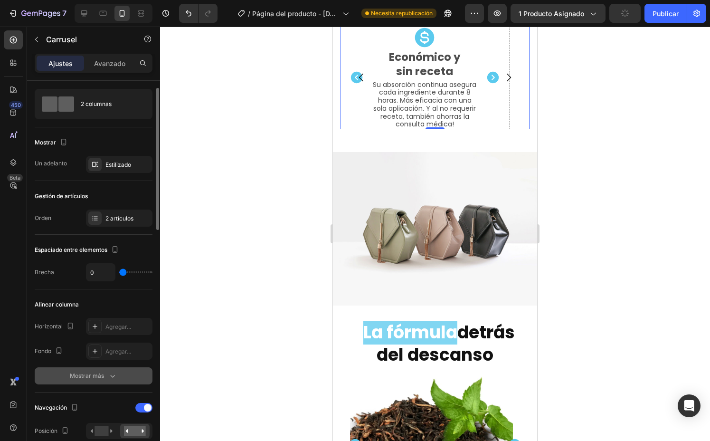
click at [79, 376] on font "Mostrar más" at bounding box center [87, 375] width 34 height 7
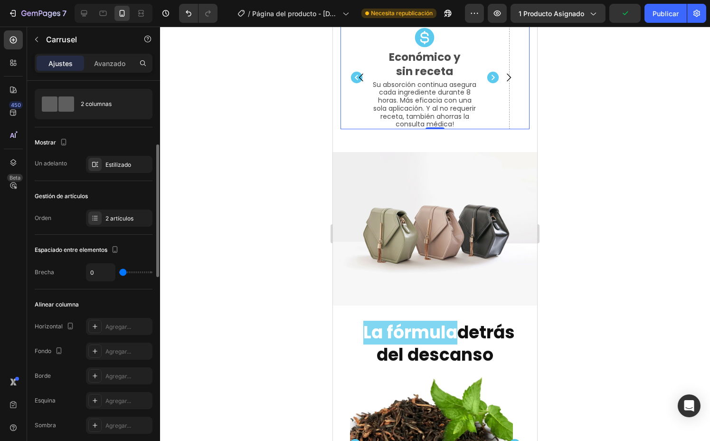
scroll to position [180, 0]
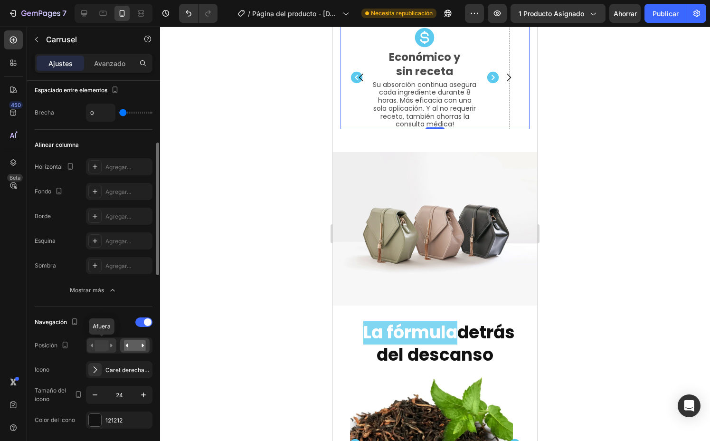
click at [106, 351] on div at bounding box center [101, 345] width 29 height 14
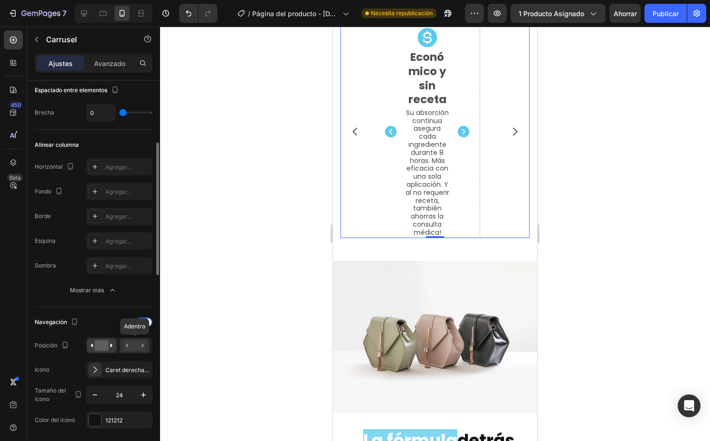
click at [142, 349] on rect at bounding box center [135, 345] width 22 height 10
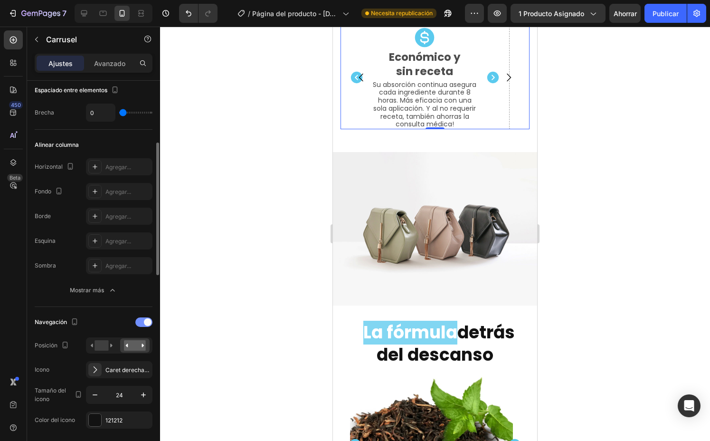
click at [138, 324] on div at bounding box center [143, 322] width 17 height 10
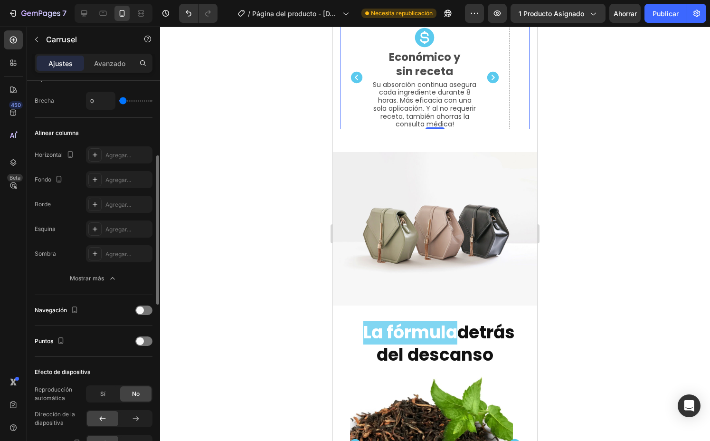
scroll to position [190, 0]
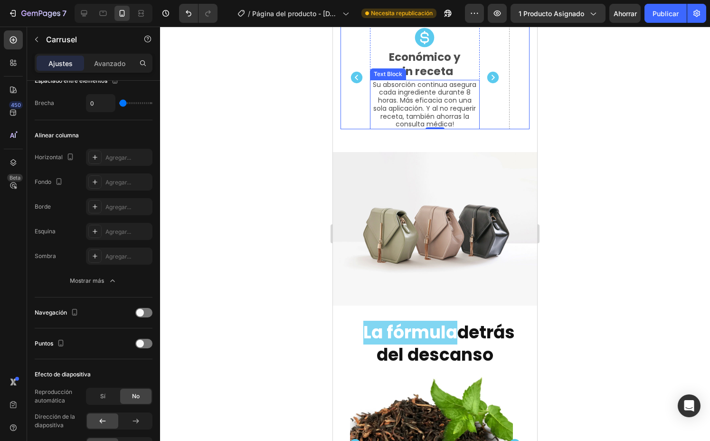
click at [474, 129] on p "Su absorción continua asegura cada ingrediente durante 8 horas. Más eficacia co…" at bounding box center [425, 105] width 108 height 48
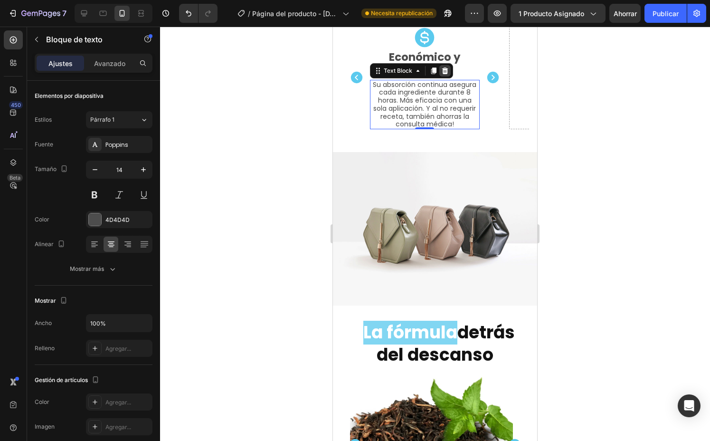
click at [446, 74] on icon at bounding box center [445, 70] width 6 height 7
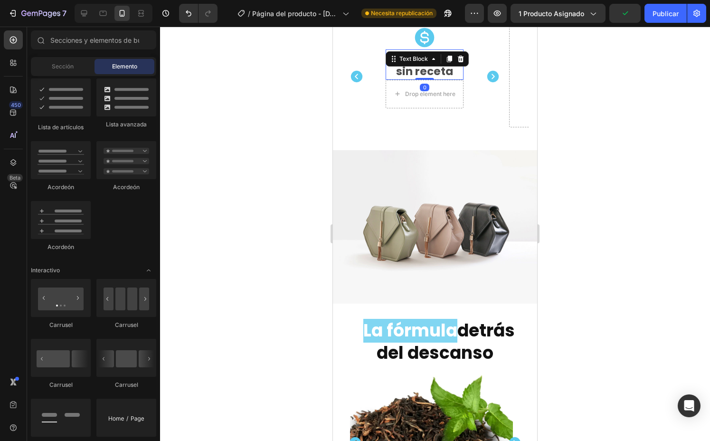
click at [420, 79] on p "sin receta" at bounding box center [425, 72] width 76 height 14
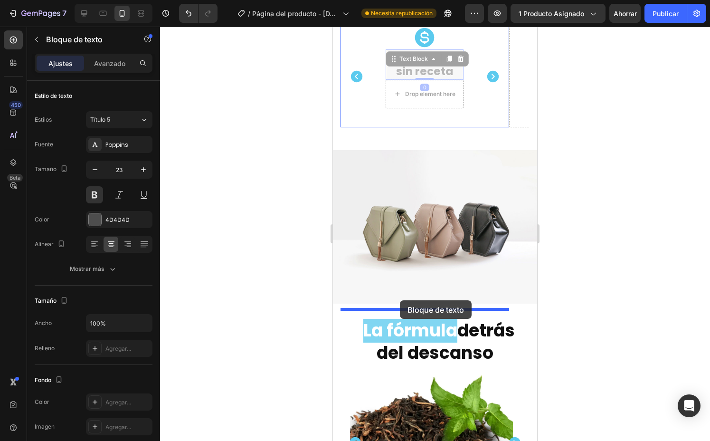
drag, startPoint x: 409, startPoint y: 241, endPoint x: 400, endPoint y: 300, distance: 60.1
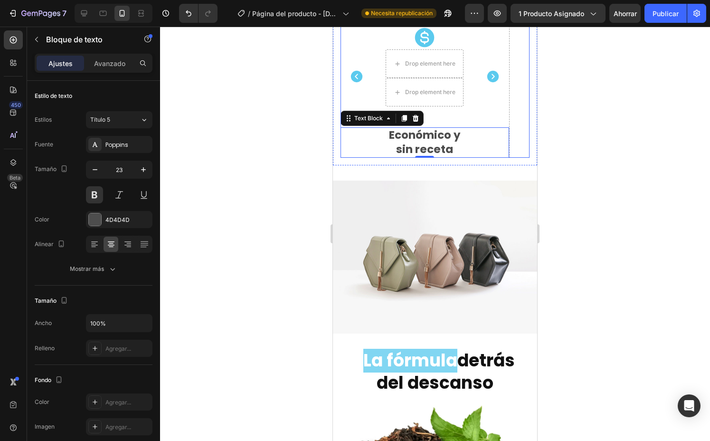
click at [510, 158] on div "Drop element here" at bounding box center [593, 92] width 169 height 132
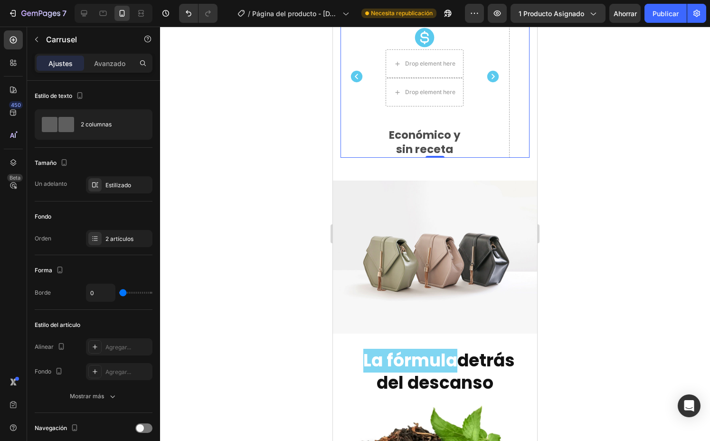
click at [510, 158] on div "Drop element here" at bounding box center [593, 92] width 169 height 132
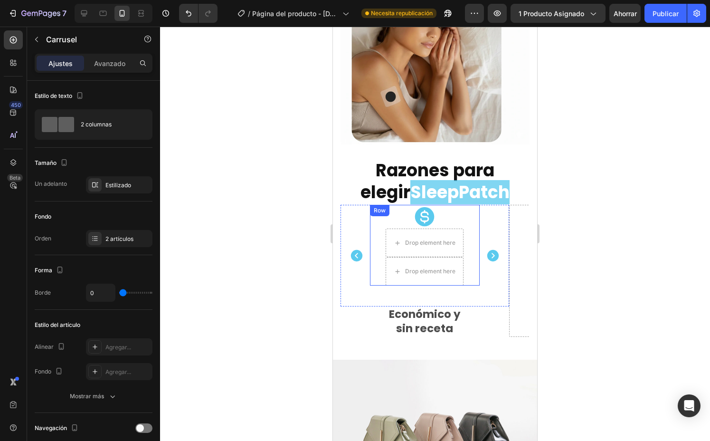
scroll to position [1696, 0]
click at [428, 210] on icon at bounding box center [425, 217] width 24 height 24
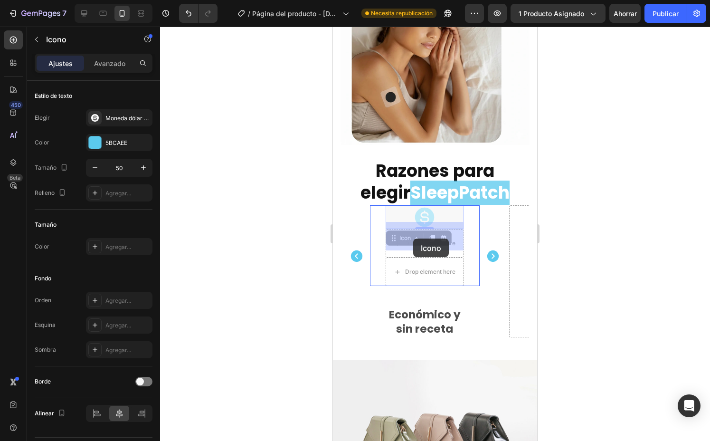
drag, startPoint x: 409, startPoint y: 228, endPoint x: 413, endPoint y: 238, distance: 11.0
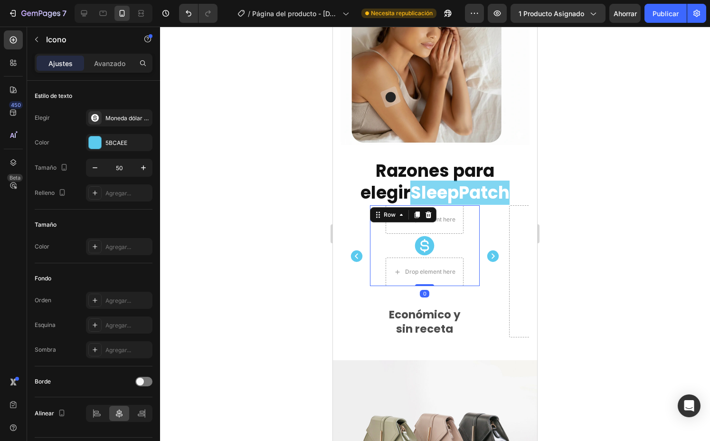
click at [473, 216] on div "Drop element here Icon Drop element here Row 0" at bounding box center [425, 245] width 110 height 81
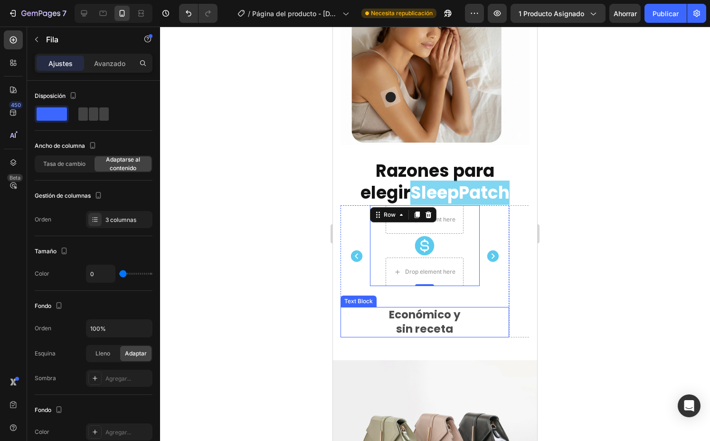
click at [362, 324] on p "sin receta" at bounding box center [425, 329] width 167 height 14
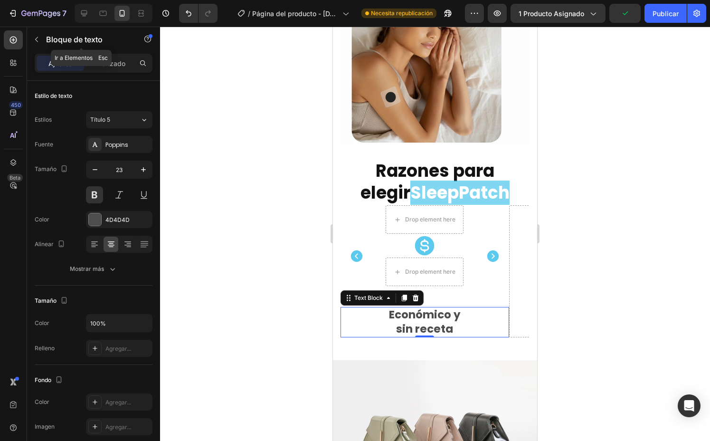
click at [43, 48] on div "Bloque de texto" at bounding box center [81, 39] width 108 height 25
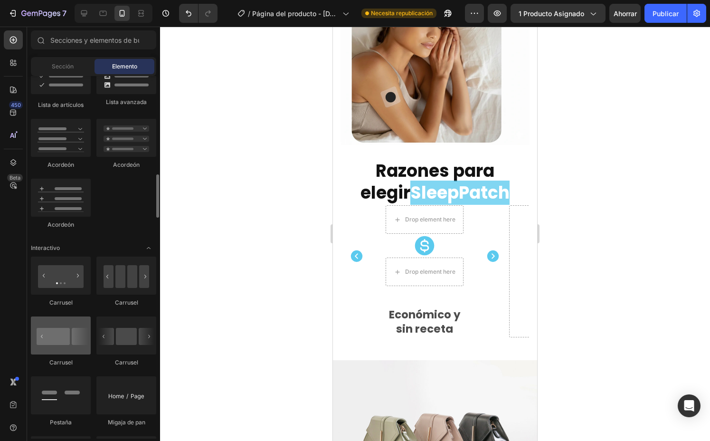
scroll to position [806, 0]
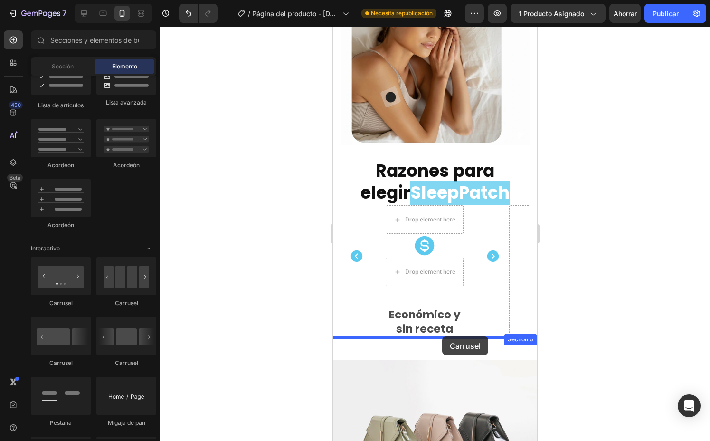
drag, startPoint x: 398, startPoint y: 366, endPoint x: 440, endPoint y: 340, distance: 50.4
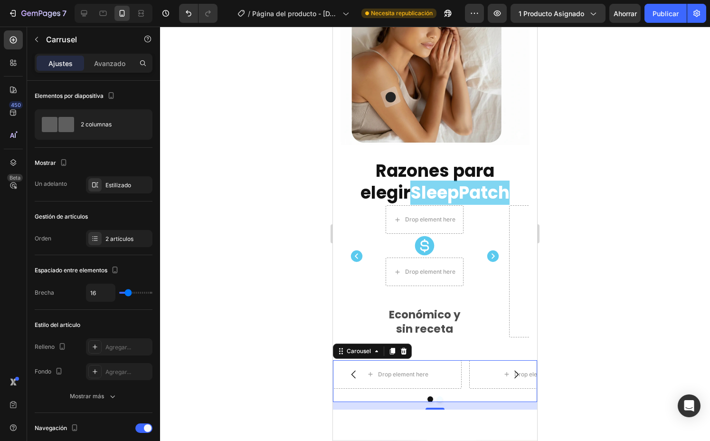
click at [464, 375] on div "Drop element here Drop element here" at bounding box center [435, 374] width 204 height 29
click at [460, 334] on div "Image Razones para elegir SleepPatch Heading Drop element here Icon Drop elemen…" at bounding box center [435, 146] width 204 height 397
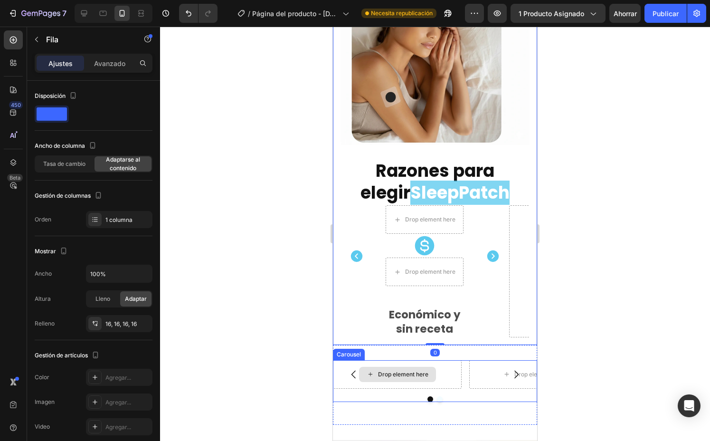
click at [459, 365] on div "Drop element here" at bounding box center [397, 374] width 129 height 29
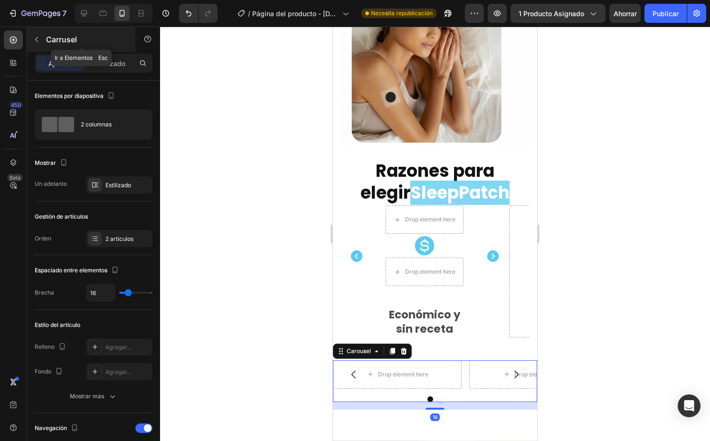
click at [37, 48] on div "Carrusel" at bounding box center [81, 39] width 108 height 25
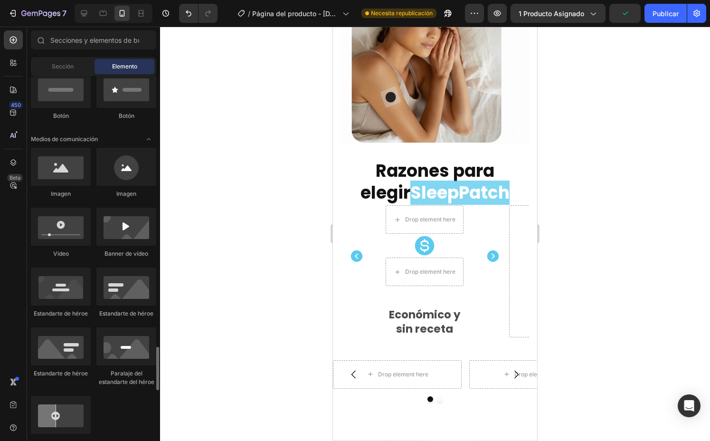
scroll to position [0, 0]
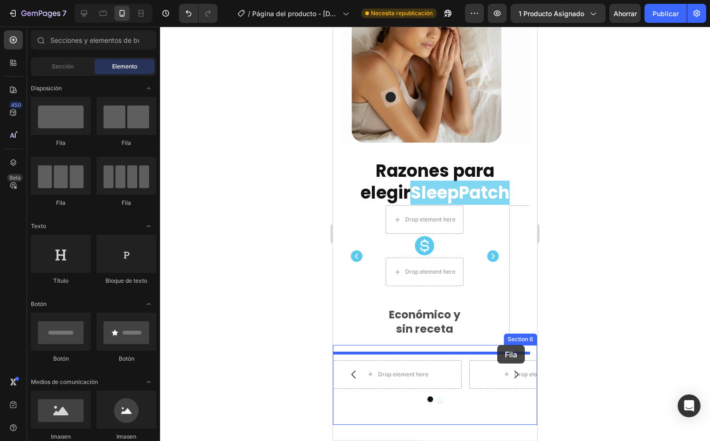
drag, startPoint x: 398, startPoint y: 146, endPoint x: 497, endPoint y: 345, distance: 222.0
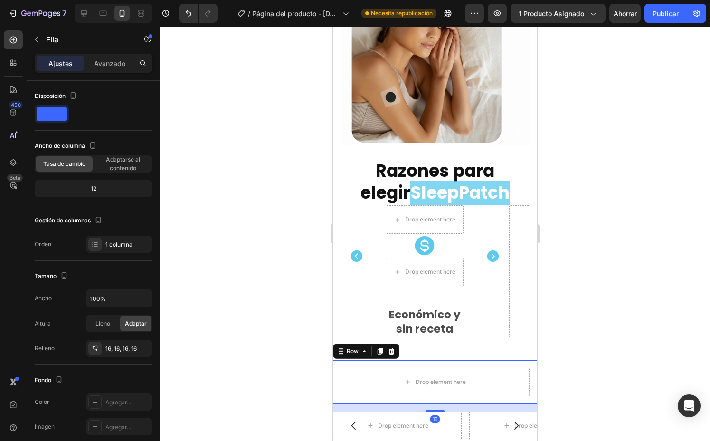
click at [347, 404] on div "16" at bounding box center [435, 408] width 204 height 8
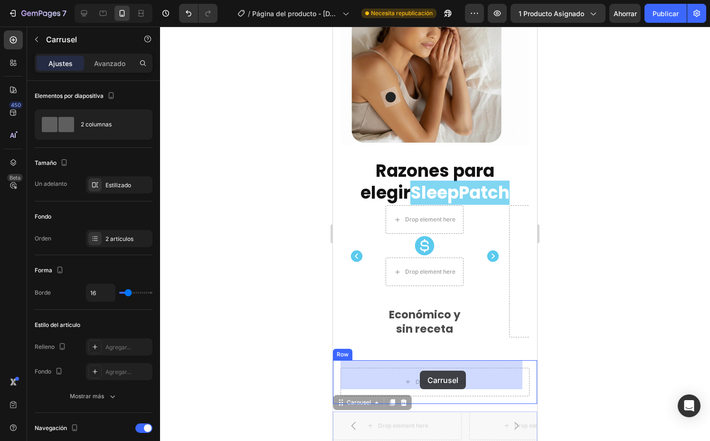
drag, startPoint x: 347, startPoint y: 399, endPoint x: 420, endPoint y: 371, distance: 78.1
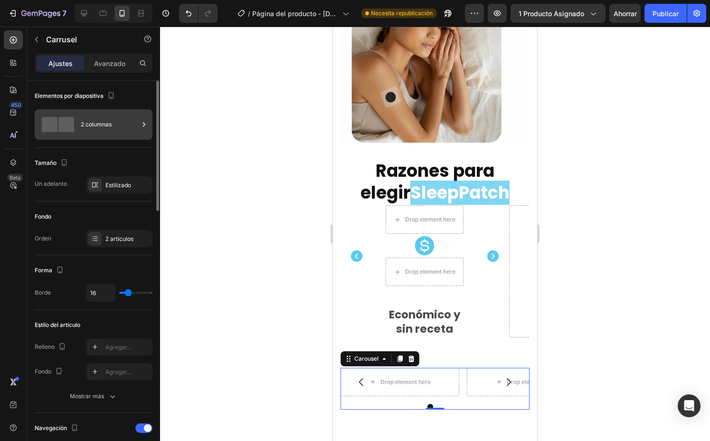
click at [122, 125] on div "2 columnas" at bounding box center [110, 125] width 58 height 22
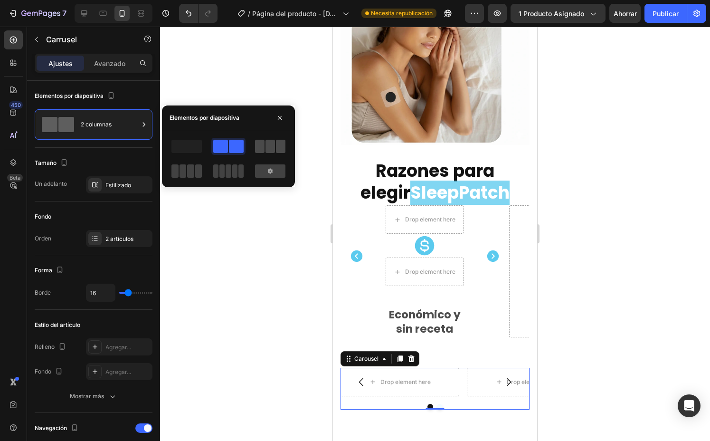
click at [270, 149] on span at bounding box center [271, 146] width 10 height 13
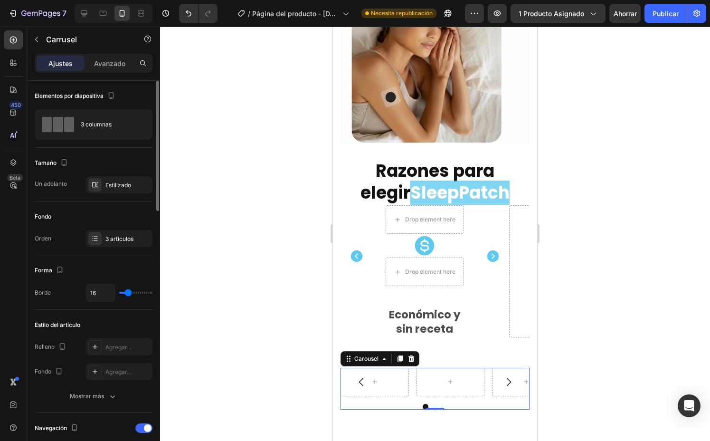
click at [65, 196] on div "Tamaño Un adelanto Estilizado" at bounding box center [94, 175] width 118 height 54
click at [413, 382] on div at bounding box center [435, 382] width 189 height 29
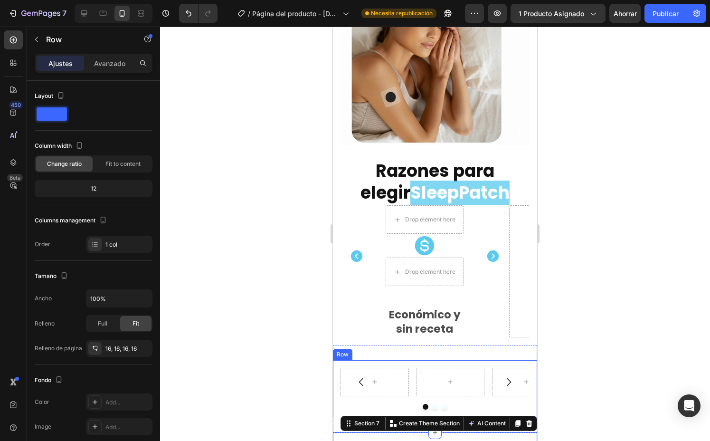
click at [460, 360] on div "Carousel Row" at bounding box center [435, 388] width 204 height 57
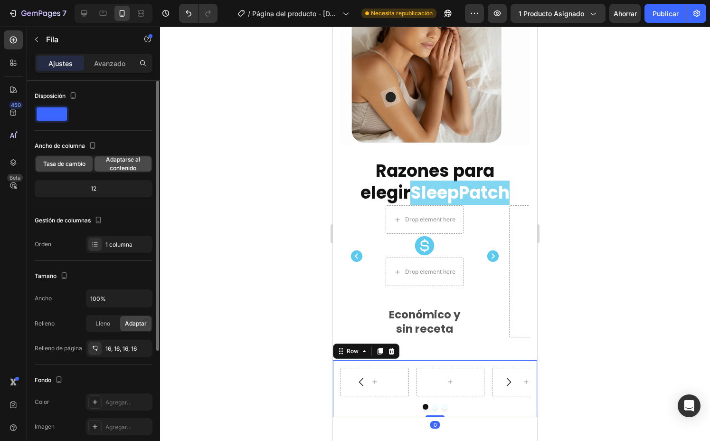
click at [120, 164] on span "Adaptarse al contenido" at bounding box center [123, 163] width 57 height 17
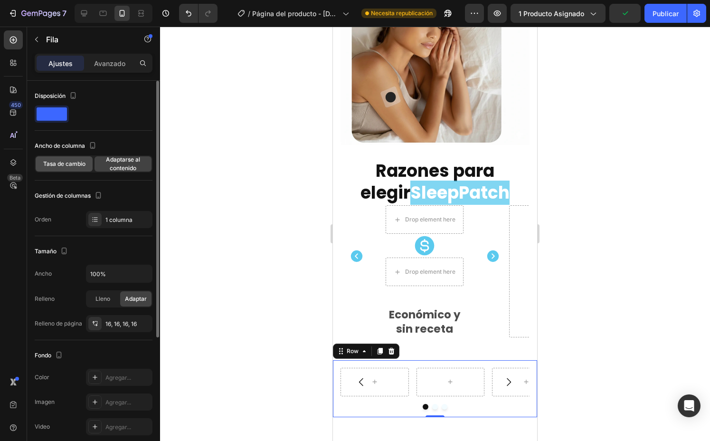
click at [80, 168] on span "Tasa de cambio" at bounding box center [64, 164] width 42 height 9
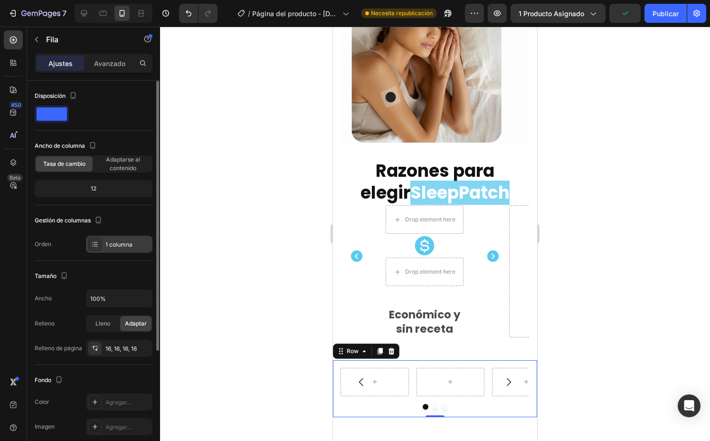
click at [138, 247] on div "1 columna" at bounding box center [127, 244] width 45 height 9
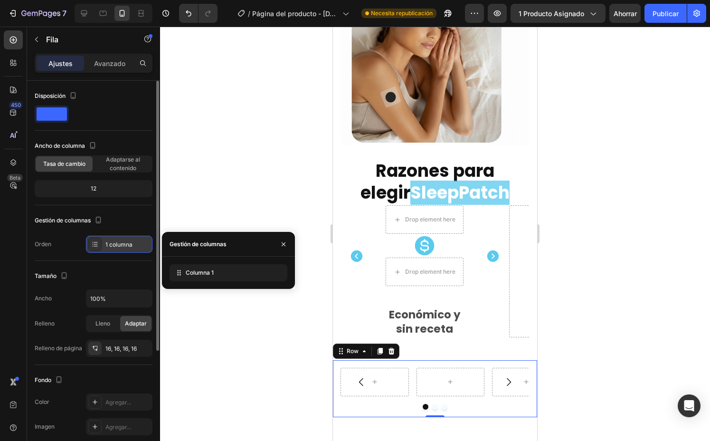
click at [138, 246] on div "1 columna" at bounding box center [127, 244] width 45 height 9
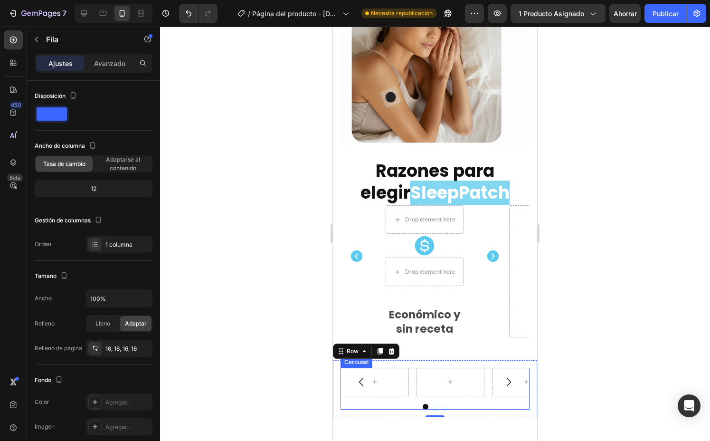
click at [409, 385] on div at bounding box center [435, 382] width 189 height 29
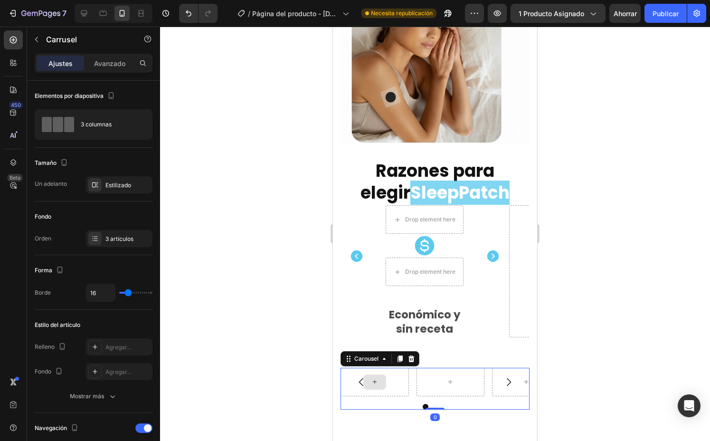
click at [397, 386] on div at bounding box center [375, 382] width 68 height 29
click at [399, 394] on div "Carousel 0" at bounding box center [435, 389] width 189 height 42
click at [474, 246] on div "Drop element here Icon Drop element here Row" at bounding box center [425, 245] width 110 height 81
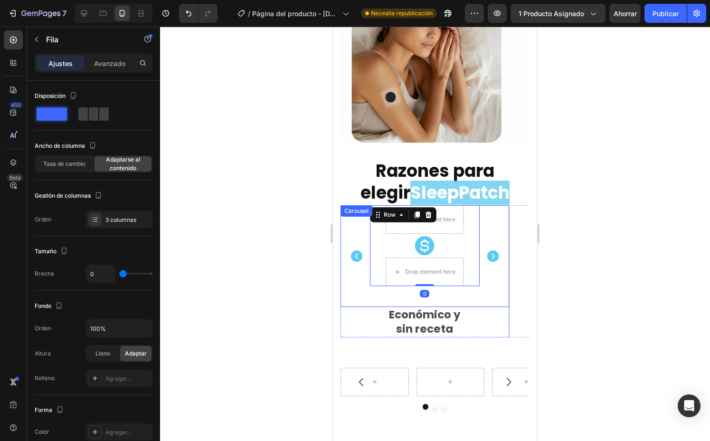
click at [498, 222] on div "Drop element here Icon Drop element here Row 0 Icon Combinación única de extrac…" at bounding box center [425, 256] width 169 height 102
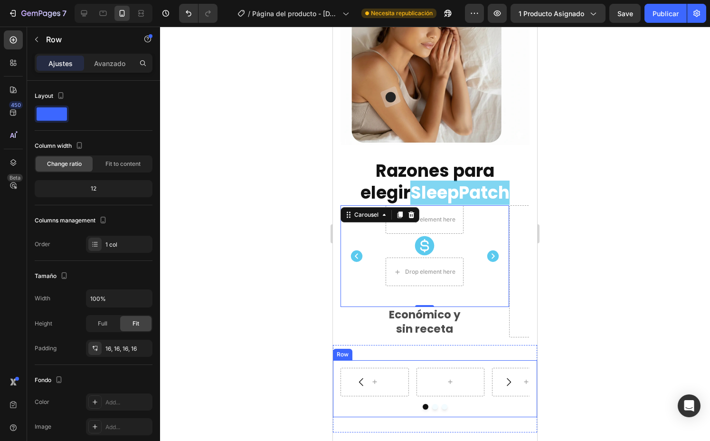
click at [443, 360] on div "Carousel Row" at bounding box center [435, 388] width 204 height 57
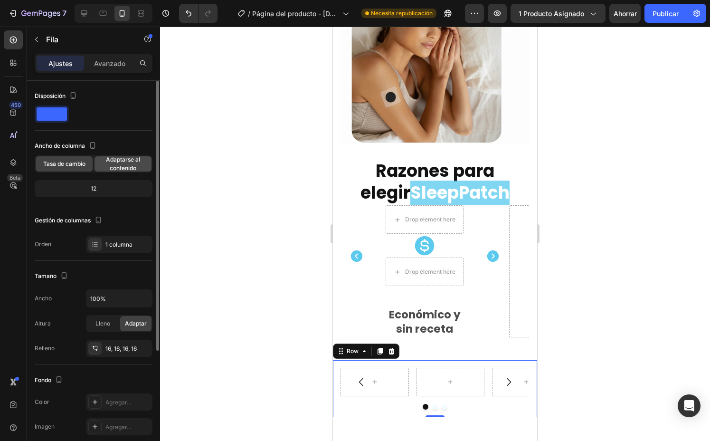
click at [111, 160] on font "Adaptarse al contenido" at bounding box center [123, 164] width 34 height 16
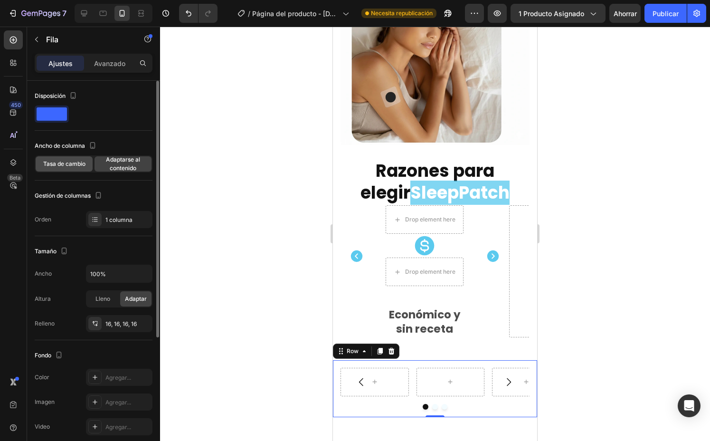
click at [56, 162] on font "Tasa de cambio" at bounding box center [64, 163] width 42 height 7
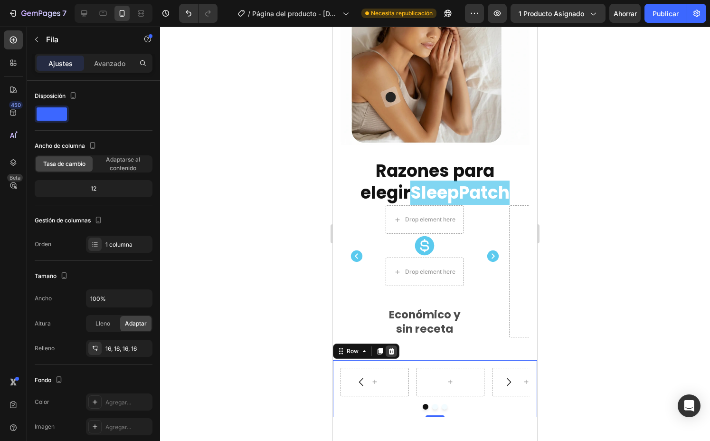
click at [394, 347] on icon at bounding box center [392, 351] width 8 height 8
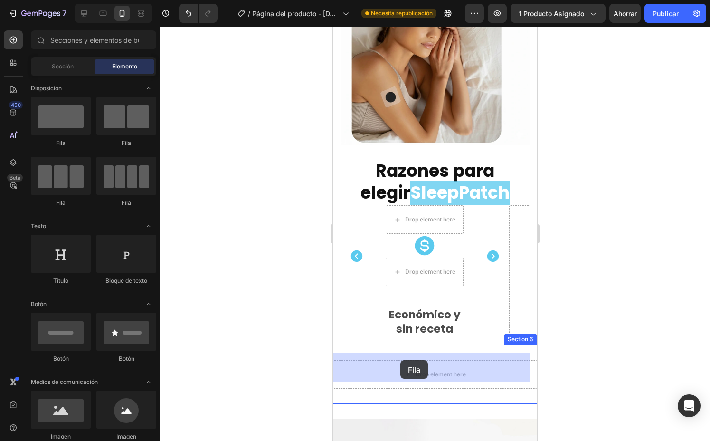
drag, startPoint x: 391, startPoint y: 207, endPoint x: 400, endPoint y: 360, distance: 153.3
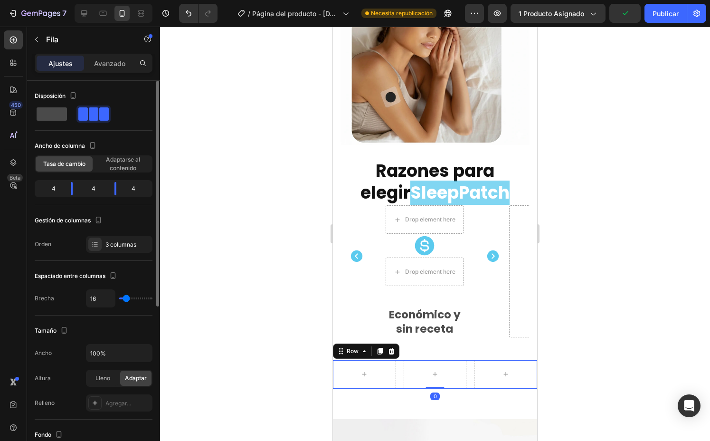
click at [52, 116] on span at bounding box center [52, 113] width 30 height 13
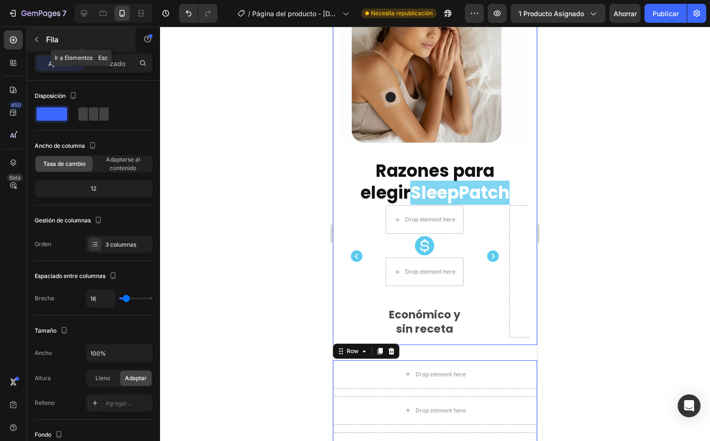
click at [32, 33] on button "button" at bounding box center [36, 39] width 15 height 15
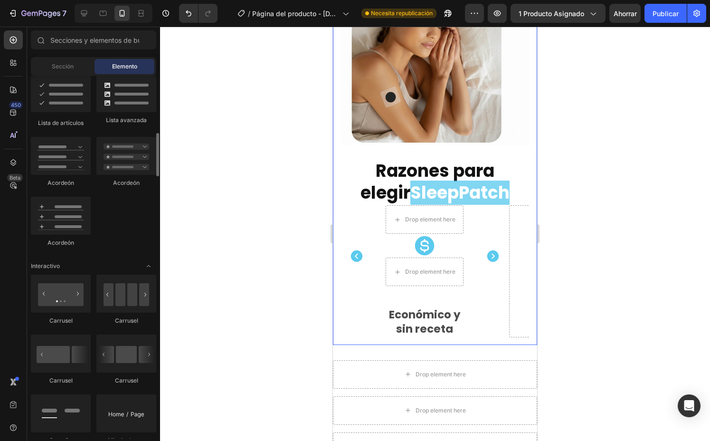
scroll to position [796, 0]
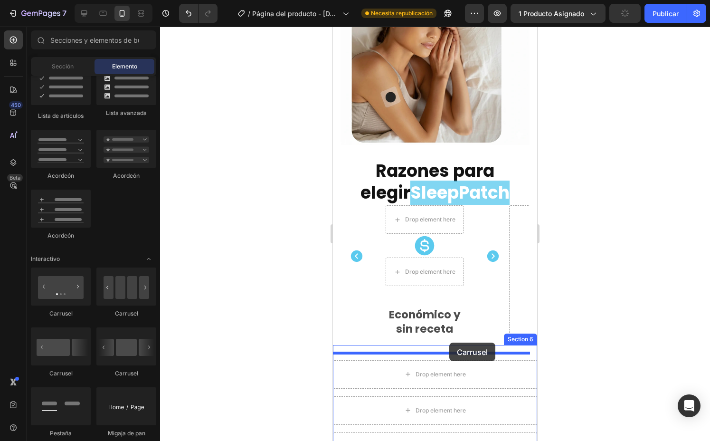
drag, startPoint x: 464, startPoint y: 379, endPoint x: 449, endPoint y: 342, distance: 39.4
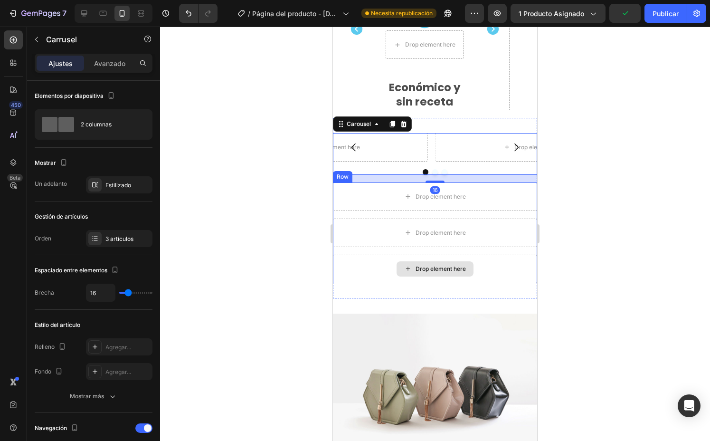
scroll to position [1920, 0]
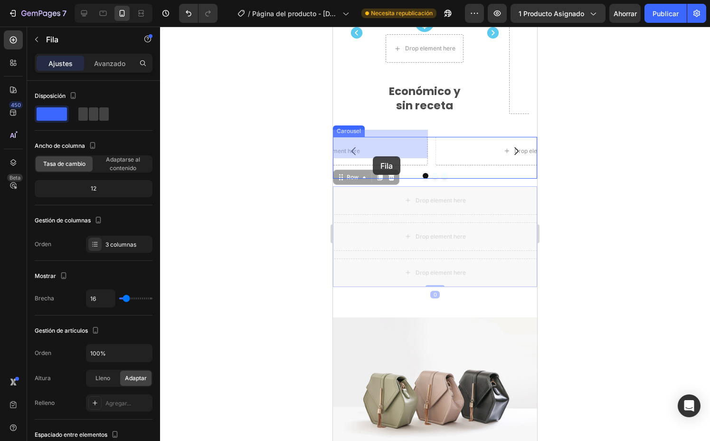
drag, startPoint x: 343, startPoint y: 175, endPoint x: 374, endPoint y: 155, distance: 36.8
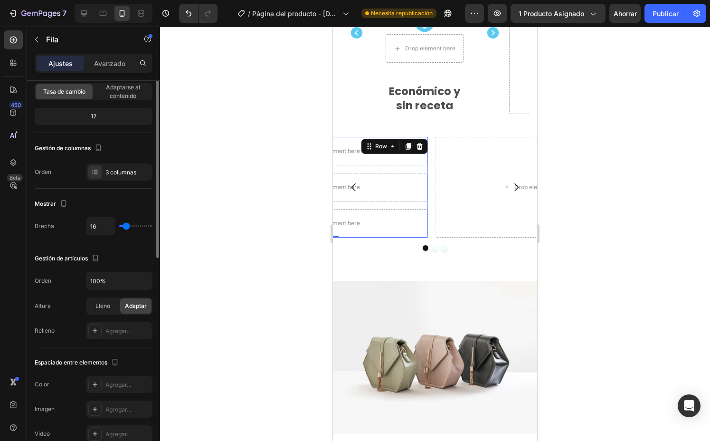
scroll to position [0, 0]
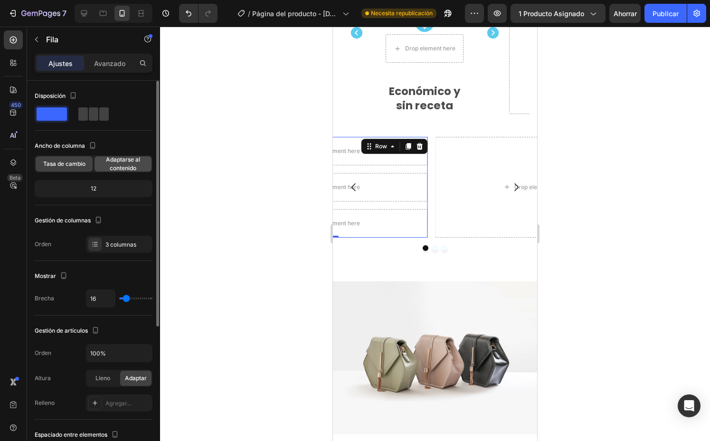
click at [113, 164] on span "Adaptarse al contenido" at bounding box center [123, 163] width 57 height 17
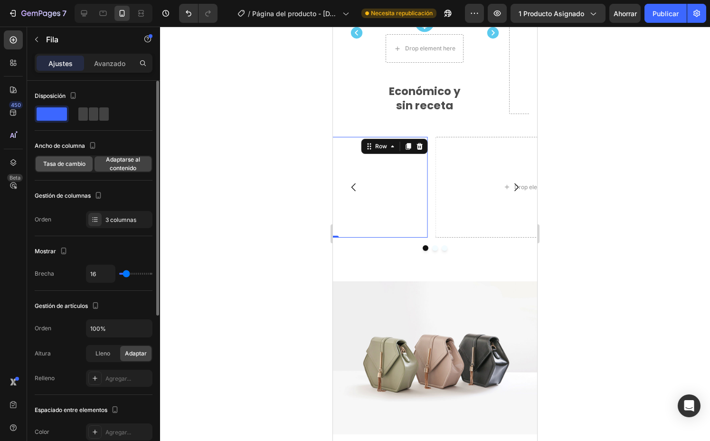
click at [50, 165] on font "Tasa de cambio" at bounding box center [64, 163] width 42 height 7
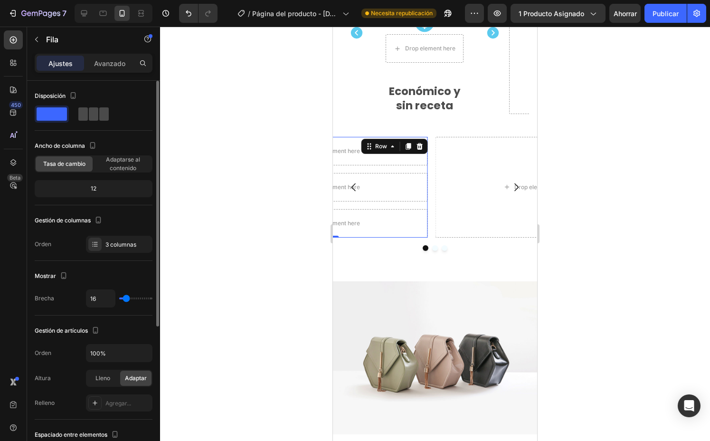
click at [102, 114] on span at bounding box center [104, 113] width 10 height 13
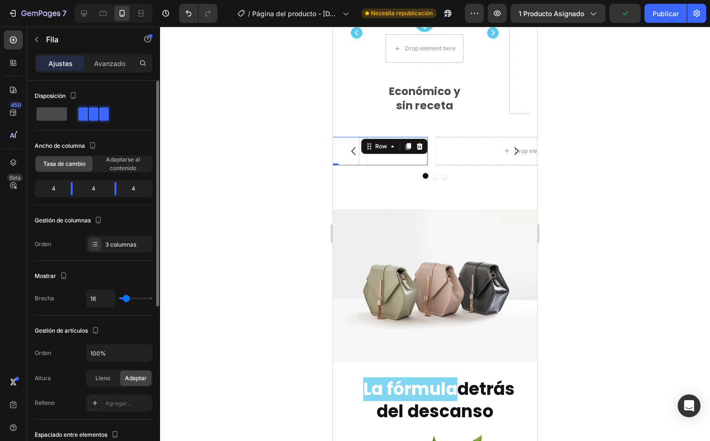
click at [42, 114] on span at bounding box center [52, 113] width 30 height 13
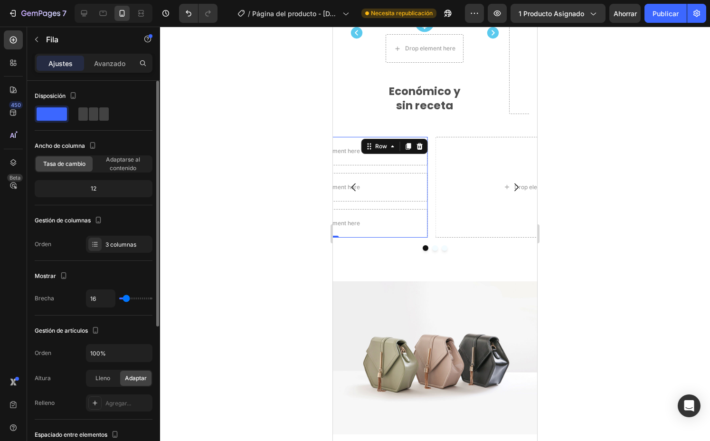
type input "26"
type input "36"
type input "43"
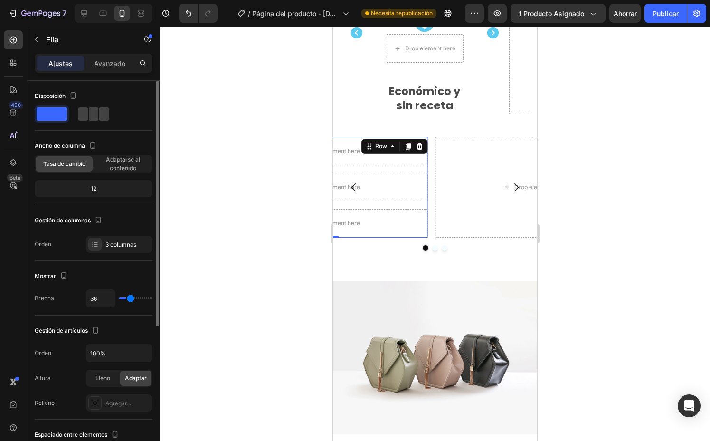
type input "43"
type input "45"
type input "47"
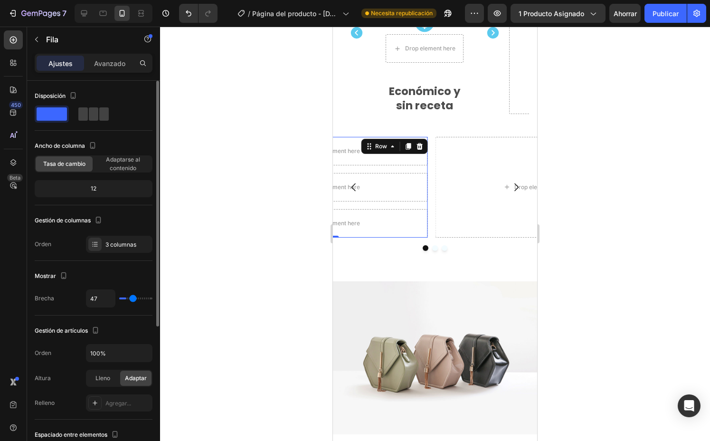
type input "48"
type input "49"
type input "52"
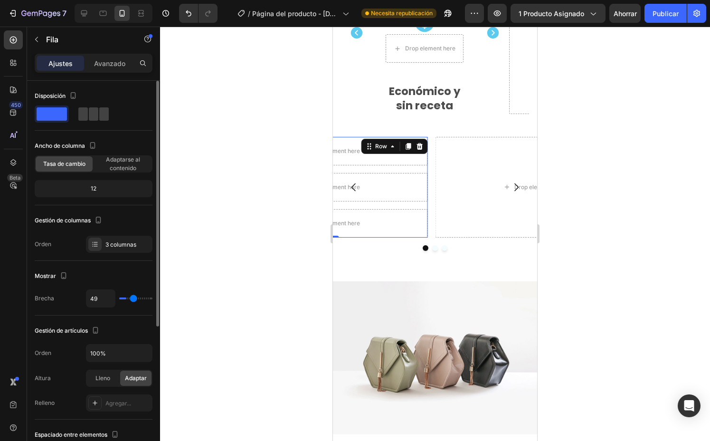
type input "52"
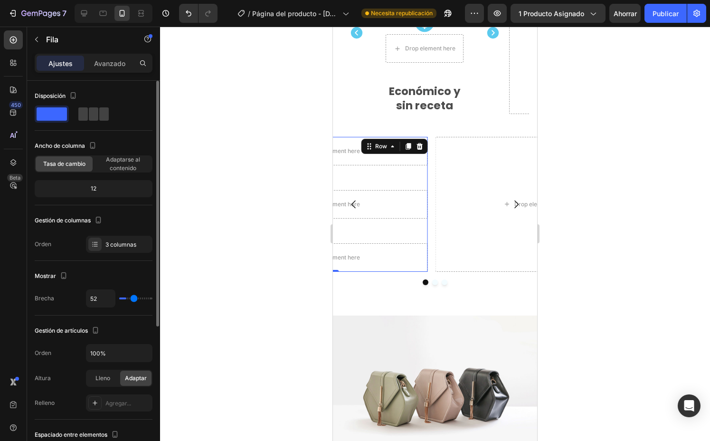
type input "64"
type input "78"
type input "87"
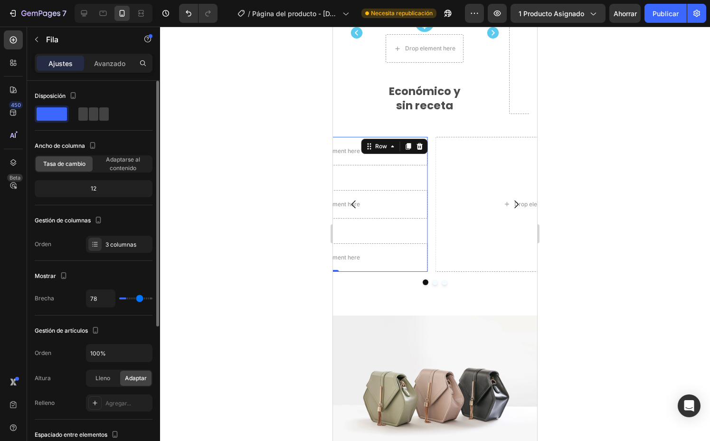
type input "87"
type input "91"
type input "92"
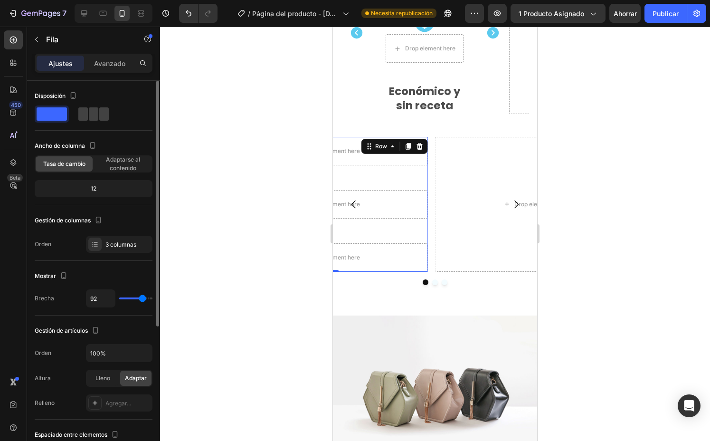
type input "90"
type input "87"
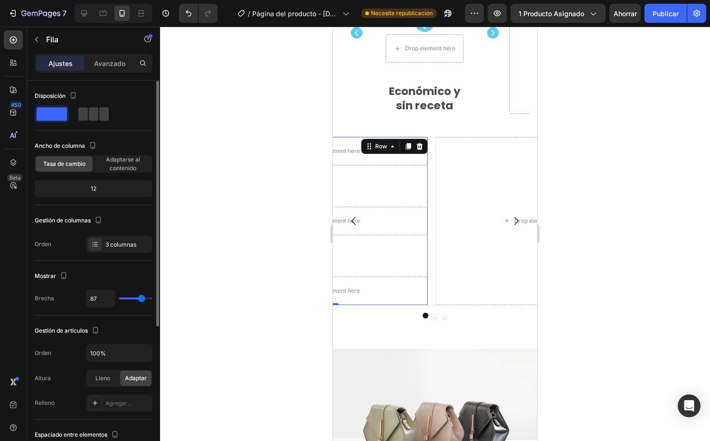
type input "76"
type input "69"
type input "58"
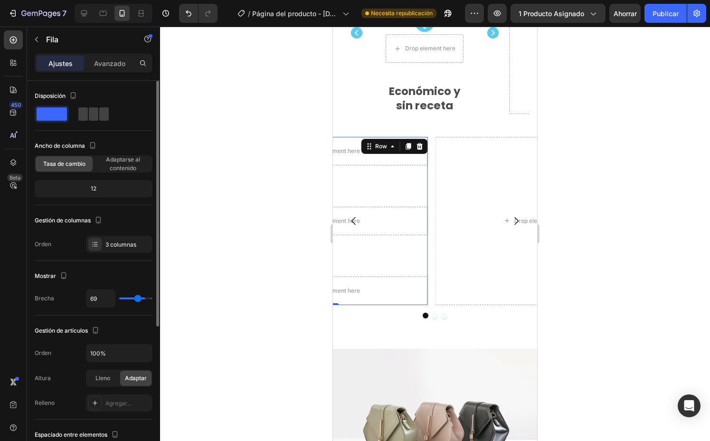
type input "58"
type input "51"
type input "38"
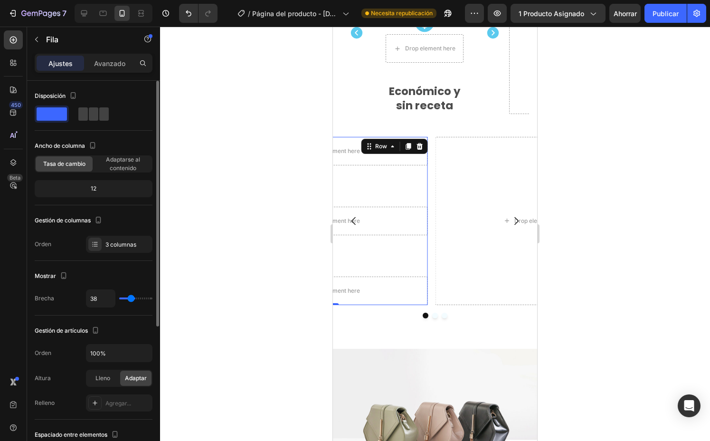
type input "31"
type input "26"
type input "17"
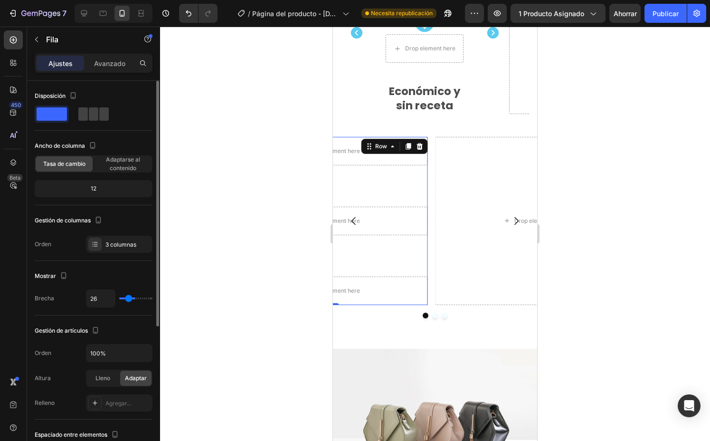
type input "17"
type input "11"
type input "10"
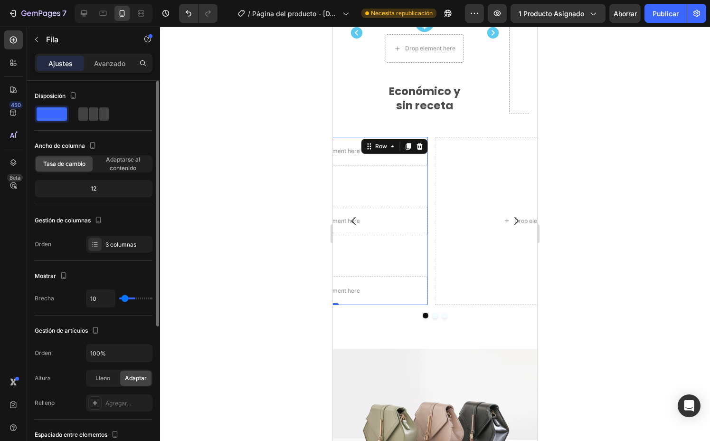
type input "8"
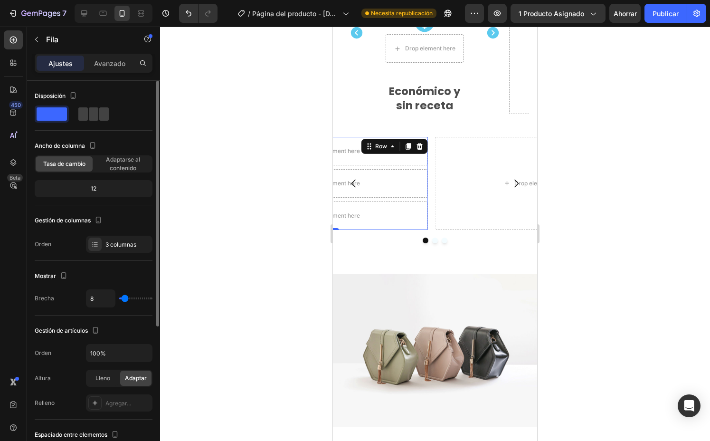
type input "9"
type input "10"
type input "11"
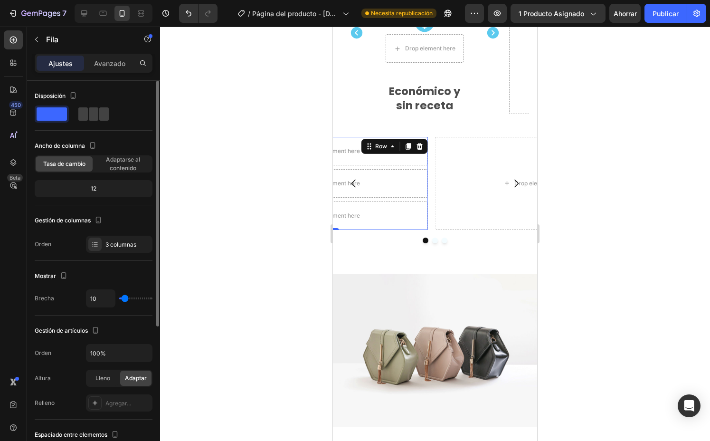
type input "11"
type input "13"
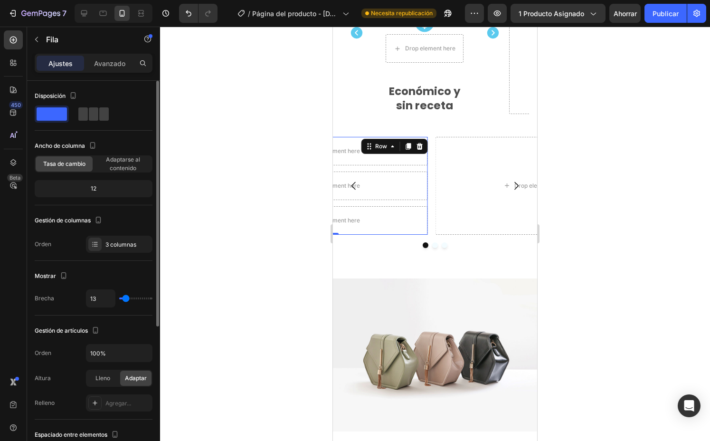
type input "13"
click at [125, 299] on input "range" at bounding box center [135, 298] width 33 height 2
click at [182, 10] on button "Deshacer/Rehacer" at bounding box center [188, 13] width 19 height 19
type input "16"
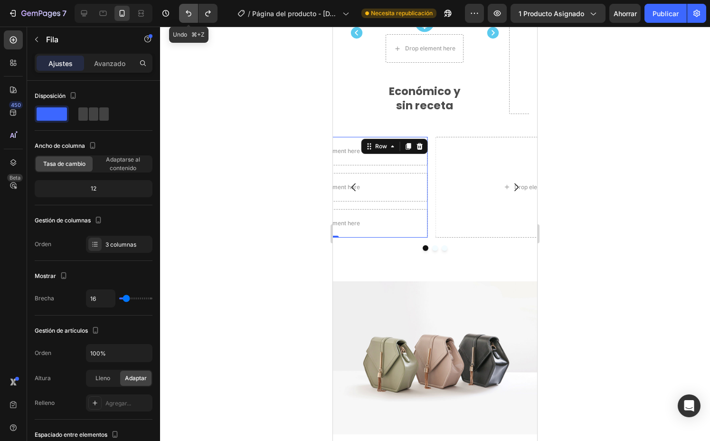
click at [184, 13] on icon "Deshacer/Rehacer" at bounding box center [189, 14] width 10 height 10
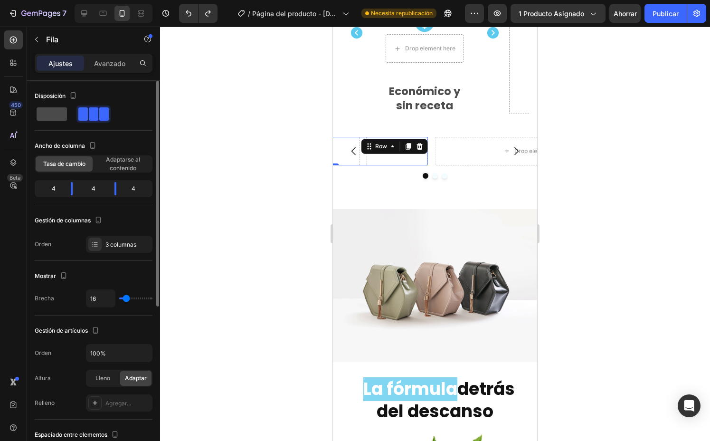
click at [52, 115] on span at bounding box center [52, 113] width 30 height 13
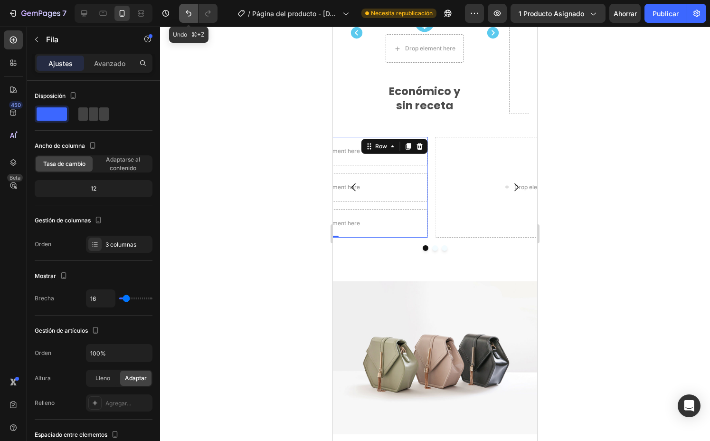
click at [192, 14] on icon "Deshacer/Rehacer" at bounding box center [189, 14] width 10 height 10
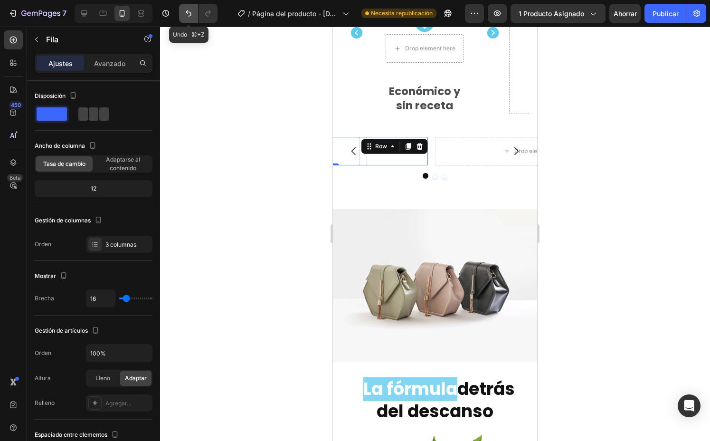
click at [192, 14] on icon "Deshacer/Rehacer" at bounding box center [189, 14] width 10 height 10
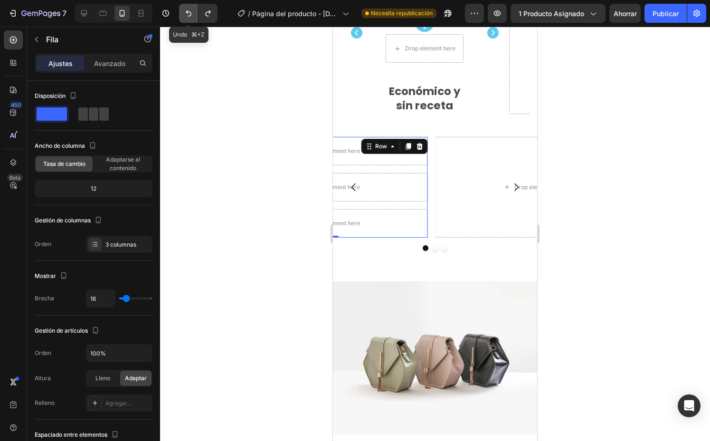
click at [192, 14] on icon "Deshacer/Rehacer" at bounding box center [189, 14] width 10 height 10
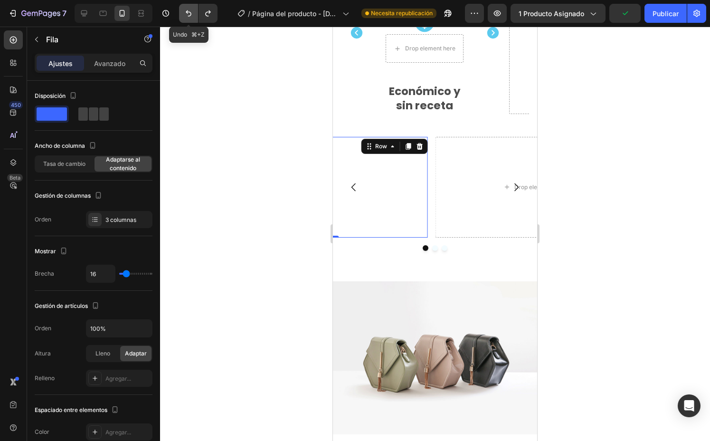
click at [191, 14] on icon "Deshacer/Rehacer" at bounding box center [189, 14] width 10 height 10
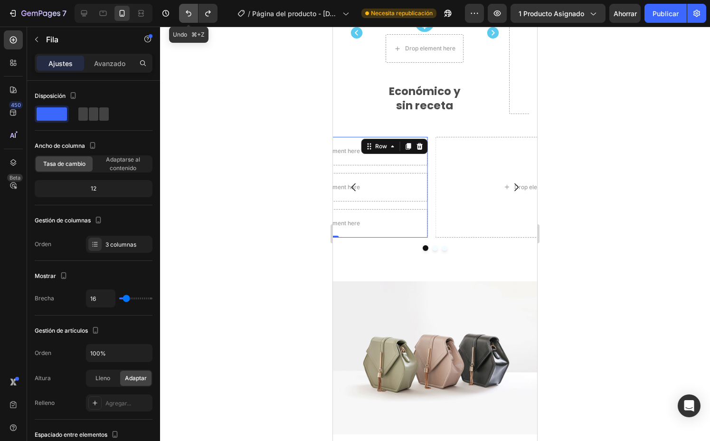
click at [192, 14] on icon "Deshacer/Rehacer" at bounding box center [189, 14] width 10 height 10
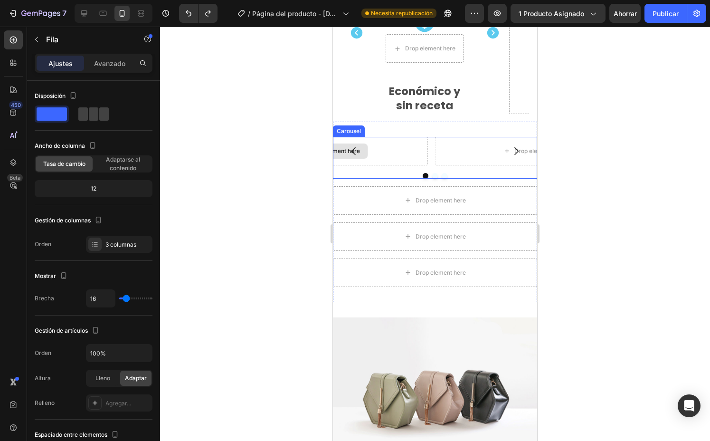
click at [412, 137] on div "Drop element here" at bounding box center [329, 151] width 197 height 29
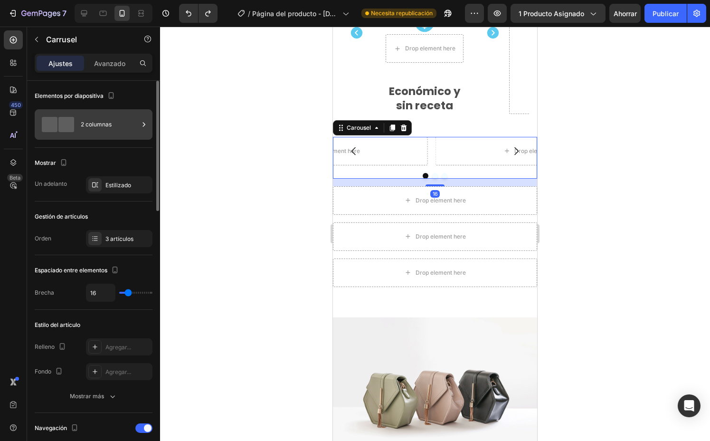
click at [132, 128] on div "2 columnas" at bounding box center [110, 125] width 58 height 22
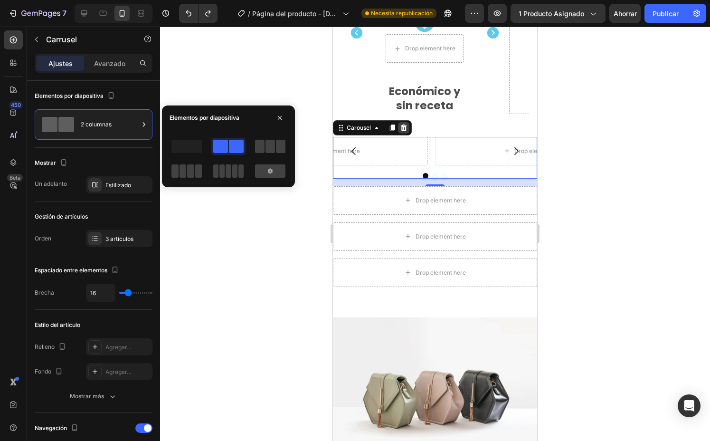
click at [404, 125] on div at bounding box center [403, 127] width 11 height 11
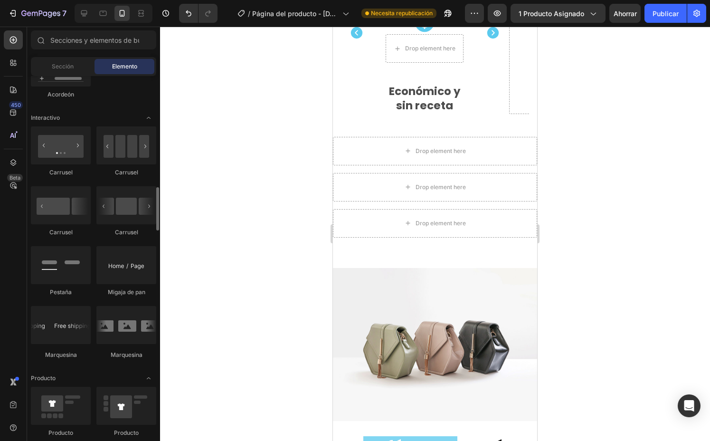
scroll to position [936, 0]
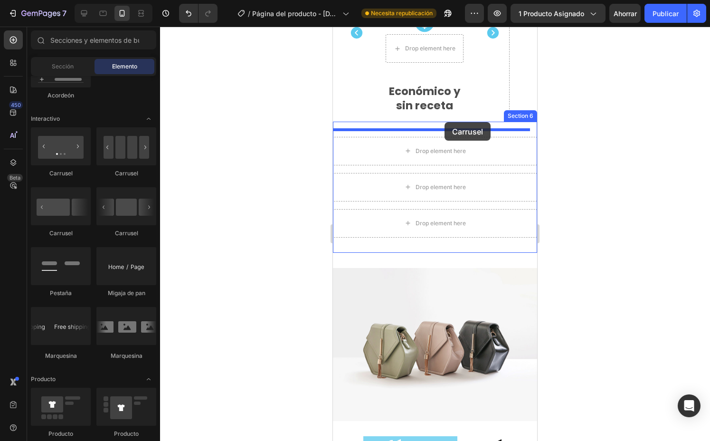
drag, startPoint x: 389, startPoint y: 244, endPoint x: 445, endPoint y: 122, distance: 133.9
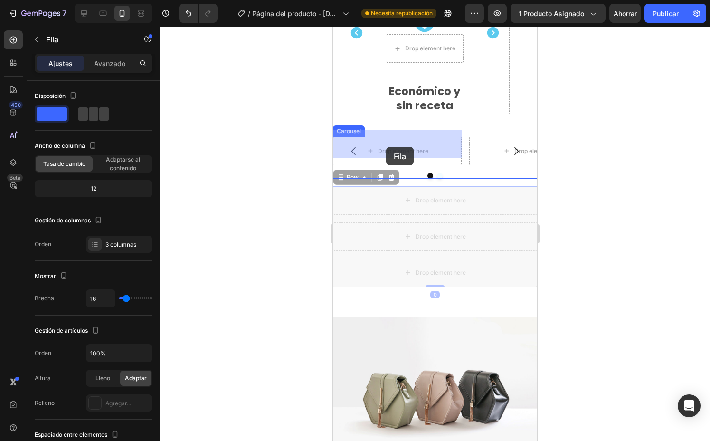
drag, startPoint x: 343, startPoint y: 175, endPoint x: 386, endPoint y: 147, distance: 51.1
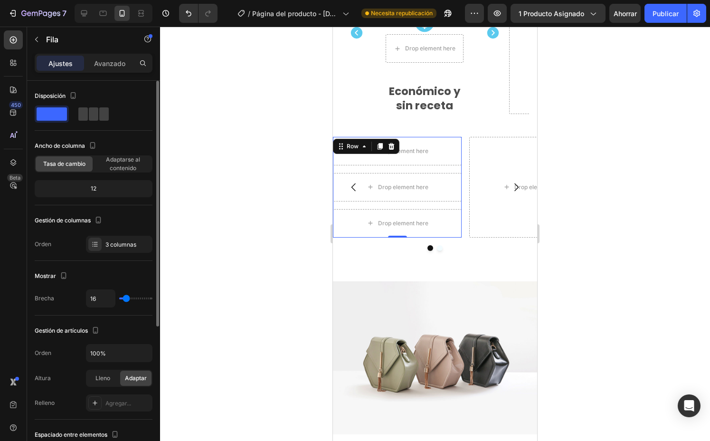
click at [124, 301] on div "16" at bounding box center [119, 298] width 67 height 18
type input "13"
type input "15"
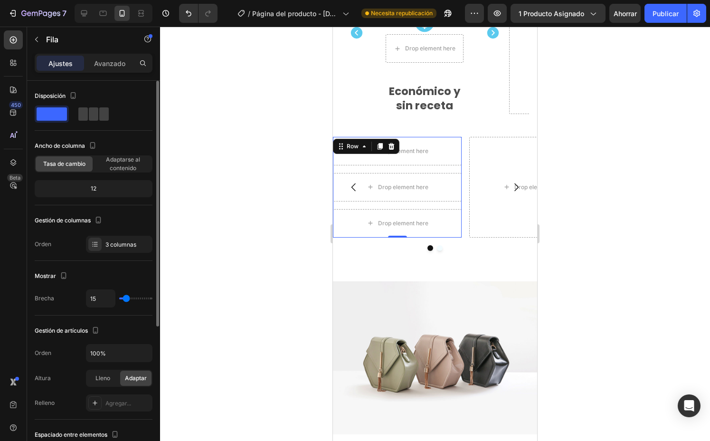
type input "16"
type input "18"
type input "21"
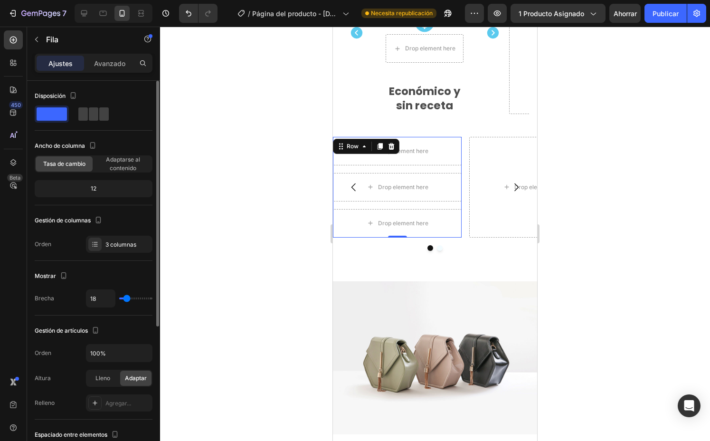
type input "21"
type input "22"
type input "24"
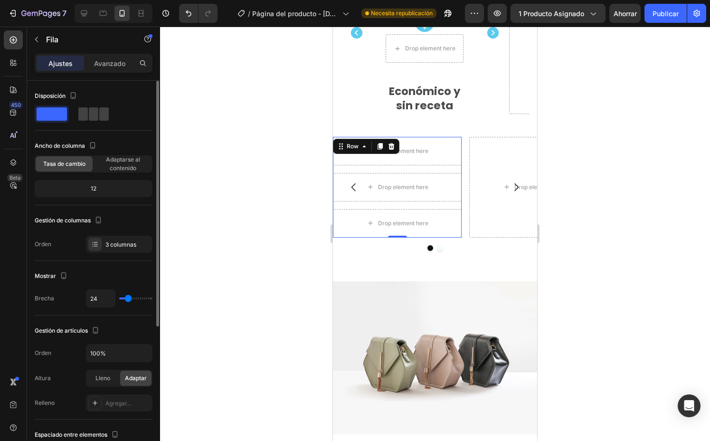
type input "26"
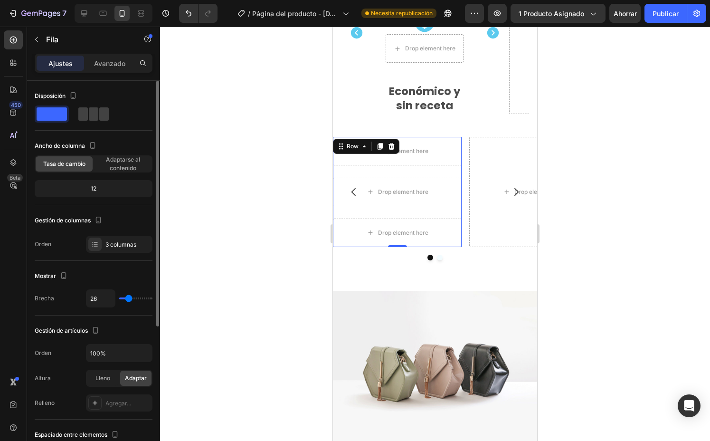
type input "27"
type input "29"
type input "28"
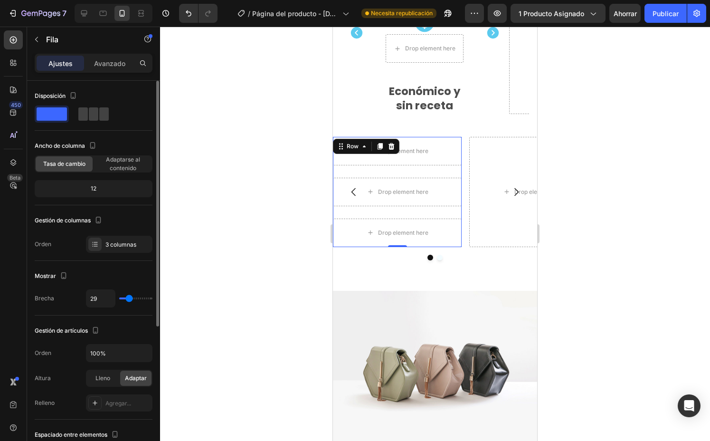
type input "28"
type input "29"
type input "34"
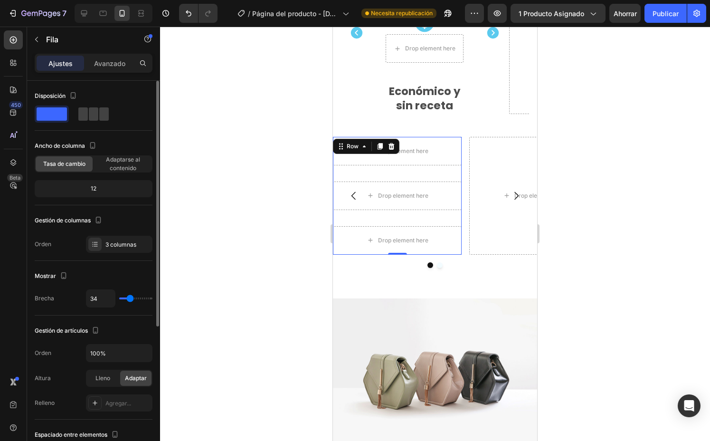
type input "33"
type input "32"
type input "30"
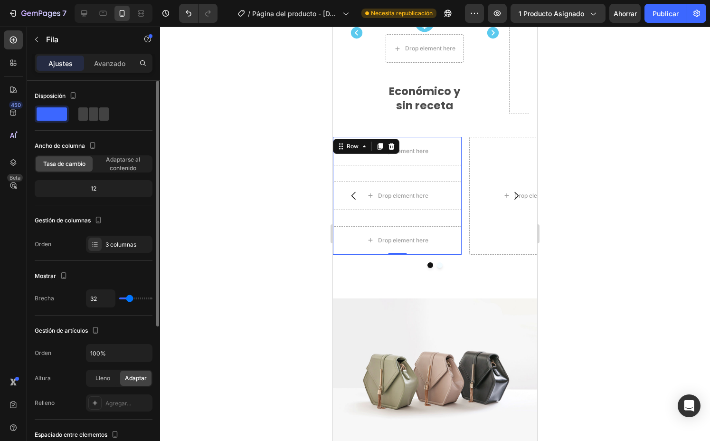
type input "30"
type input "28"
type input "26"
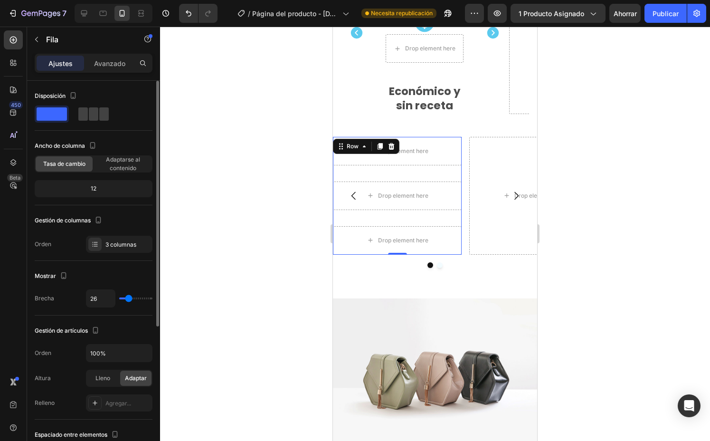
type input "24"
type input "18"
type input "16"
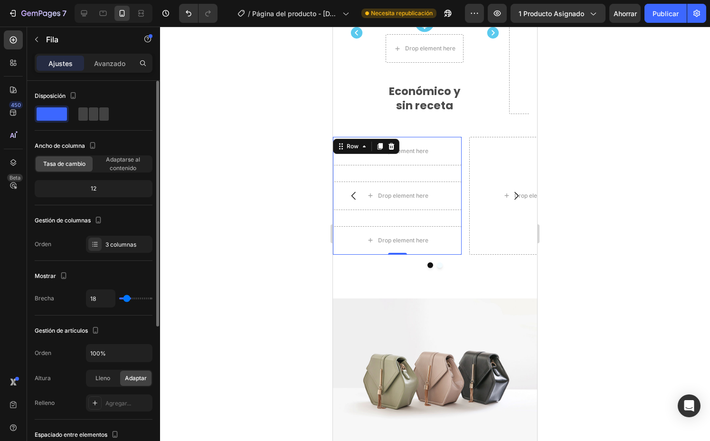
type input "16"
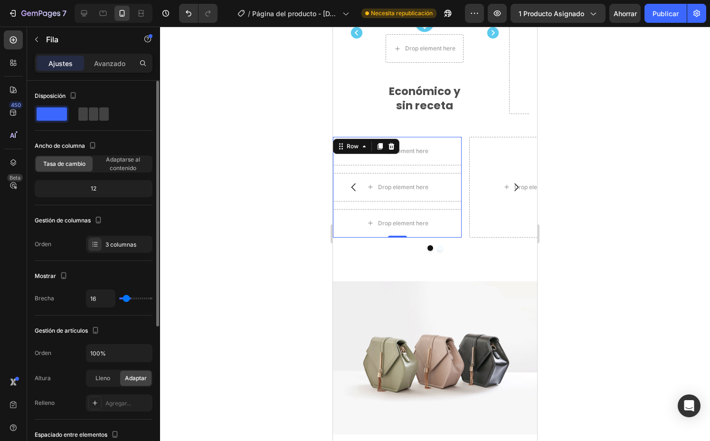
type input "14"
type input "13"
type input "12"
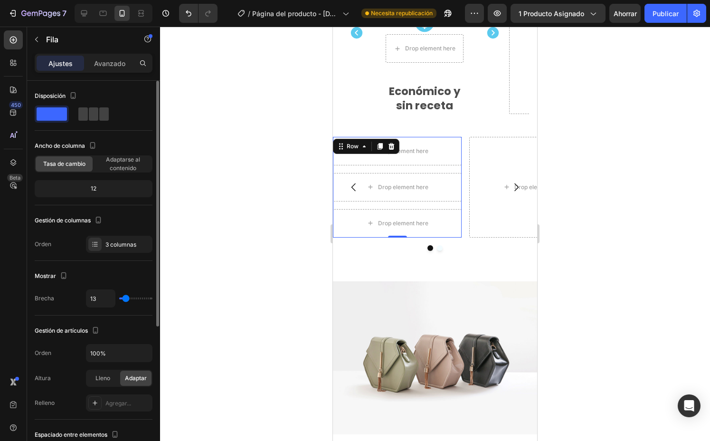
type input "12"
type input "11"
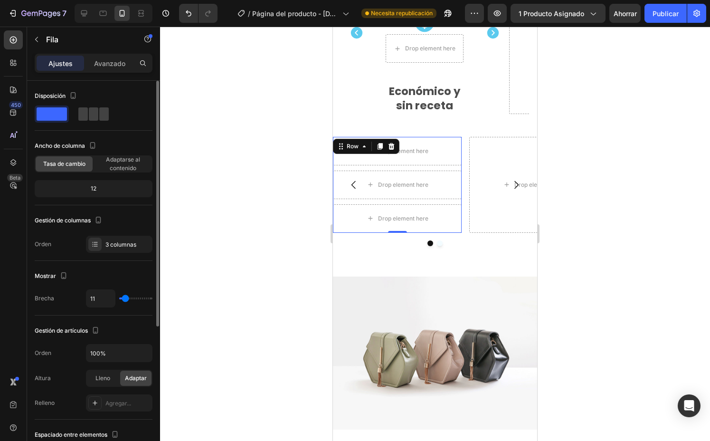
type input "12"
type input "14"
type input "15"
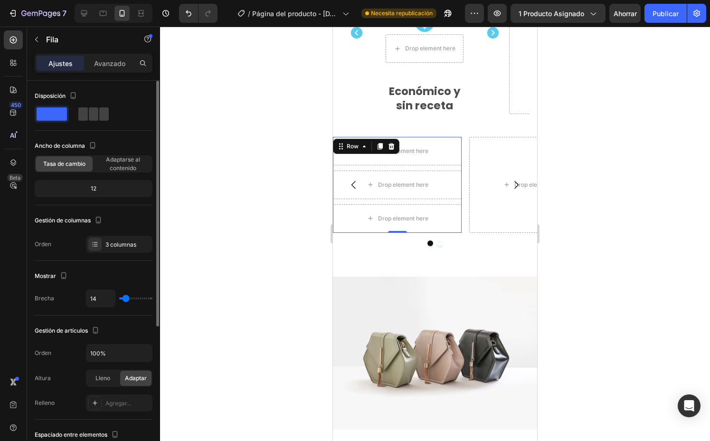
type input "15"
type input "16"
type input "17"
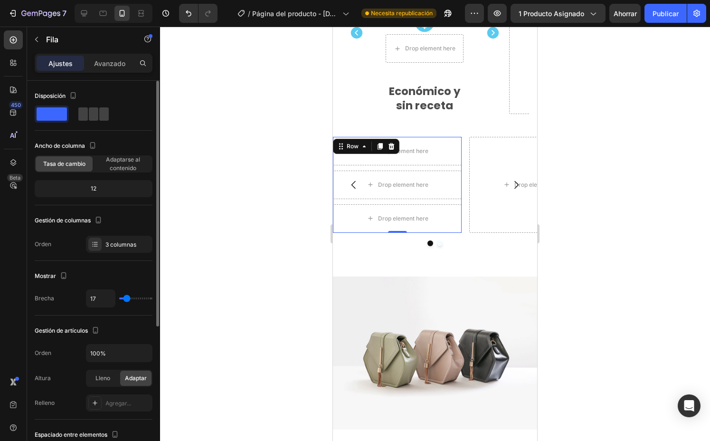
type input "19"
type input "20"
type input "21"
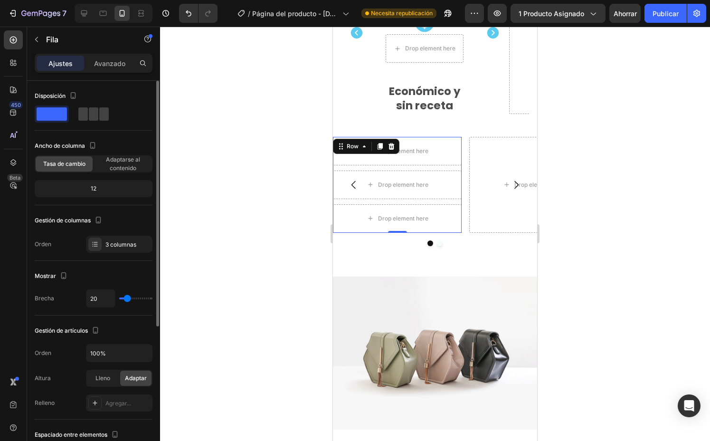
type input "21"
type input "22"
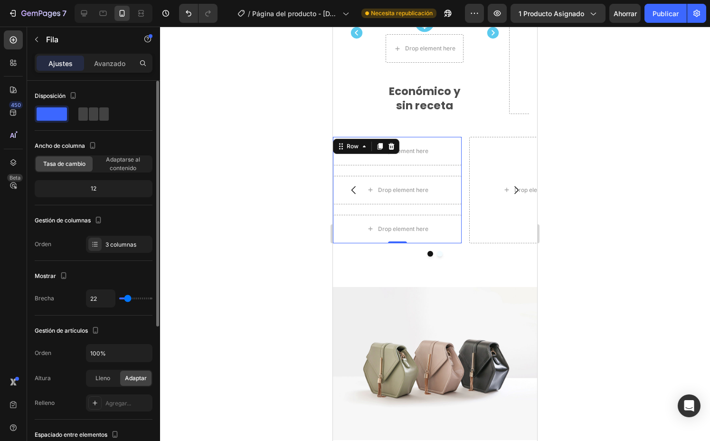
type input "22"
click at [127, 298] on input "range" at bounding box center [135, 298] width 33 height 2
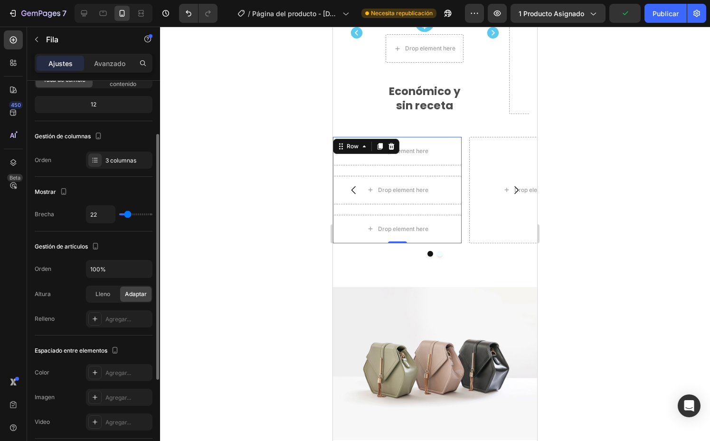
scroll to position [85, 0]
click at [111, 295] on div "Lleno" at bounding box center [102, 293] width 31 height 15
click at [146, 291] on font "Adaptar" at bounding box center [136, 293] width 22 height 7
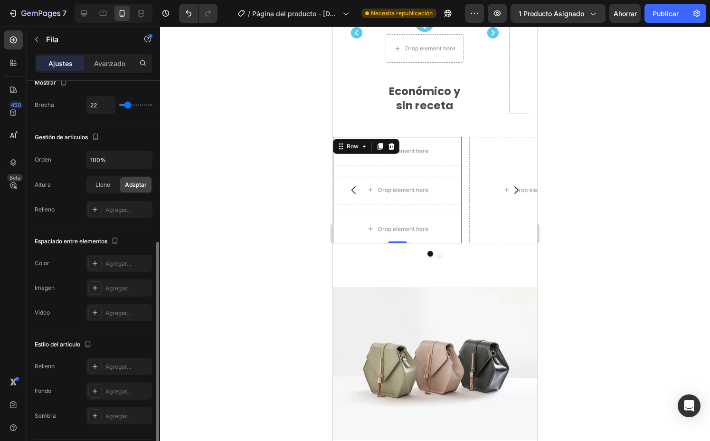
scroll to position [189, 0]
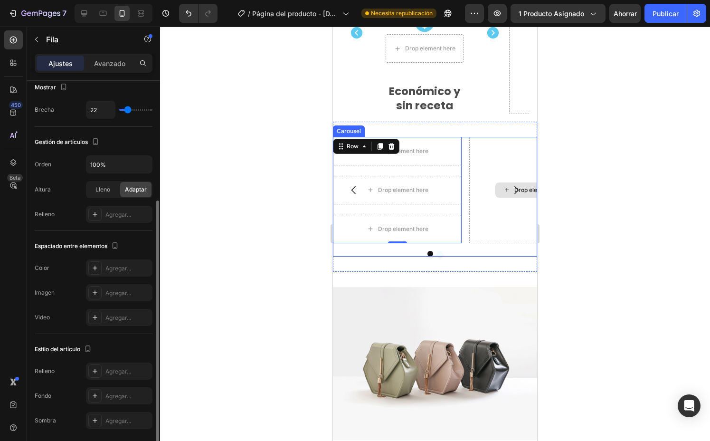
click at [474, 229] on div "Drop element here" at bounding box center [533, 190] width 129 height 106
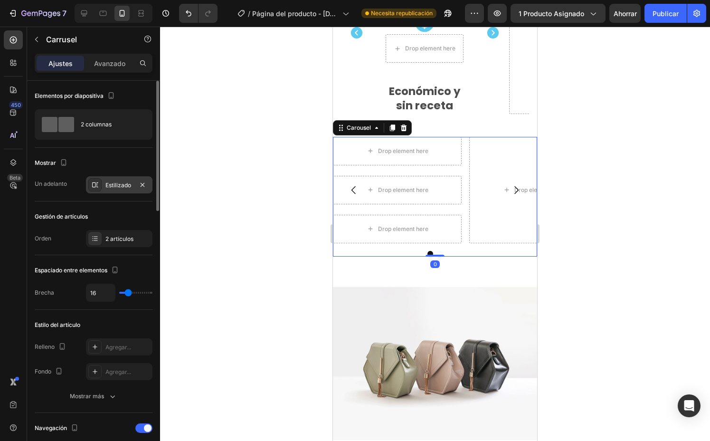
click at [116, 185] on font "Estilizado" at bounding box center [118, 184] width 26 height 7
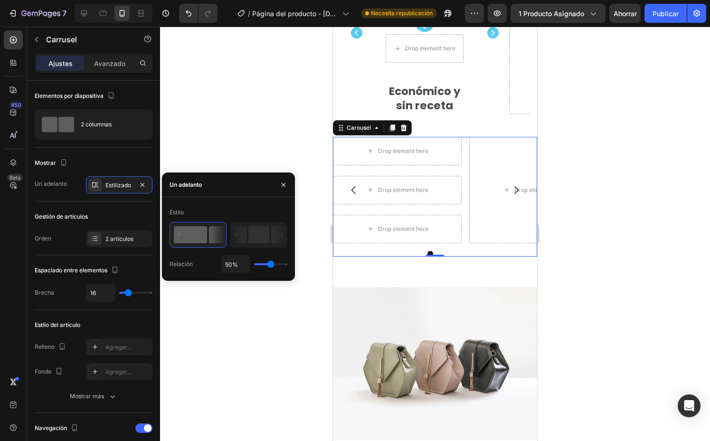
type input "52%"
type input "52"
type input "53%"
type input "53"
type input "57%"
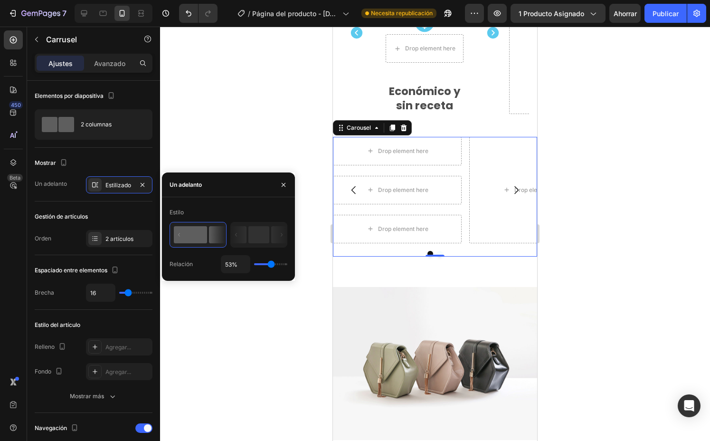
type input "57"
type input "61%"
type input "61"
type input "62%"
type input "62"
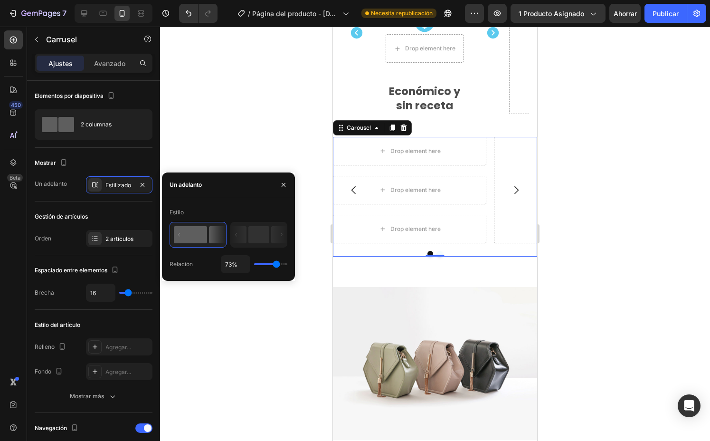
drag, startPoint x: 271, startPoint y: 265, endPoint x: 276, endPoint y: 266, distance: 5.8
click at [276, 265] on input "range" at bounding box center [270, 264] width 33 height 2
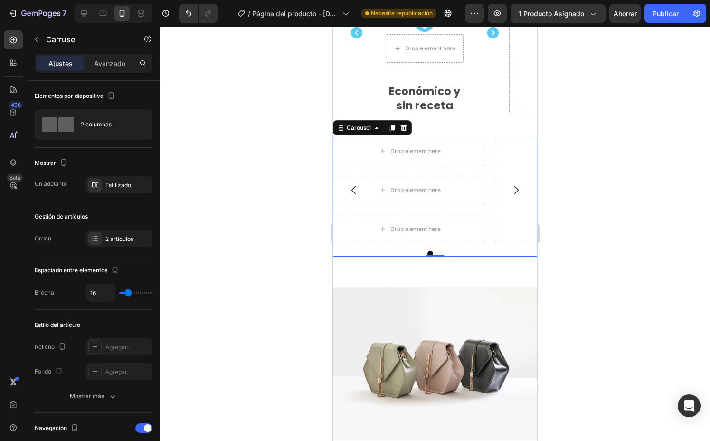
click at [299, 173] on div at bounding box center [435, 234] width 550 height 414
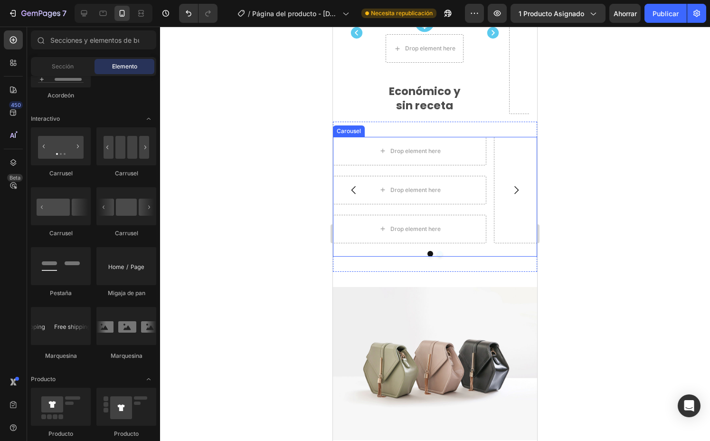
click at [511, 187] on icon "Carousel Next Arrow" at bounding box center [516, 189] width 11 height 11
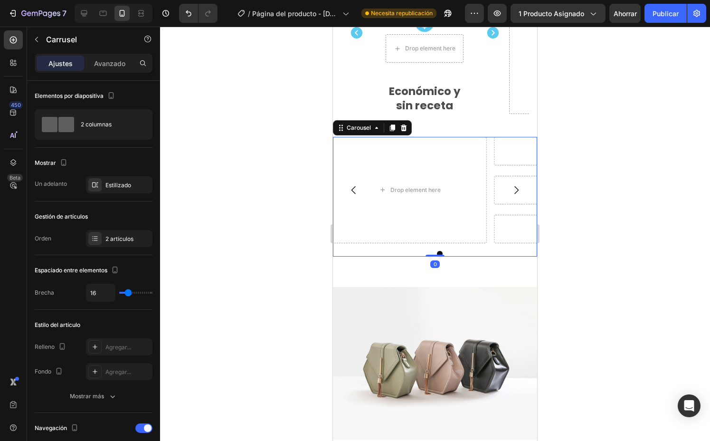
click at [348, 186] on button "Carousel Back Arrow" at bounding box center [354, 190] width 27 height 27
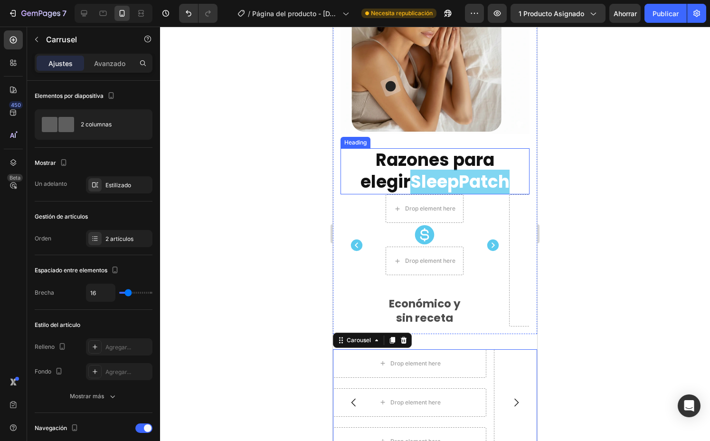
scroll to position [1711, 0]
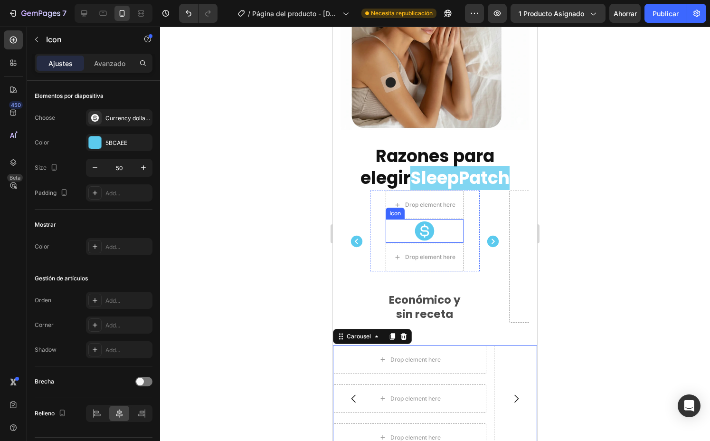
click at [421, 221] on icon at bounding box center [425, 231] width 24 height 24
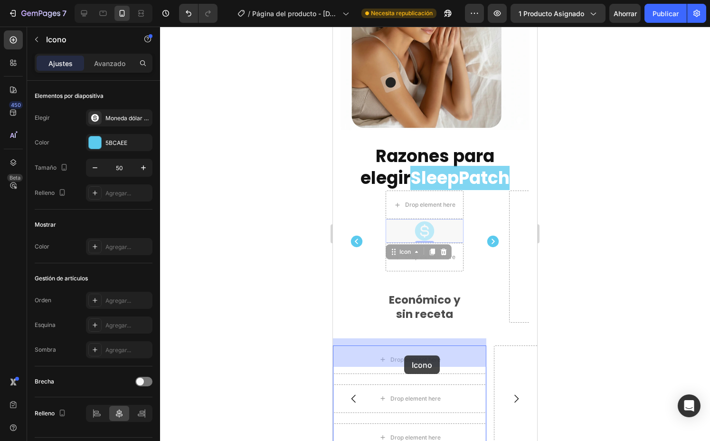
drag, startPoint x: 400, startPoint y: 247, endPoint x: 405, endPoint y: 355, distance: 107.9
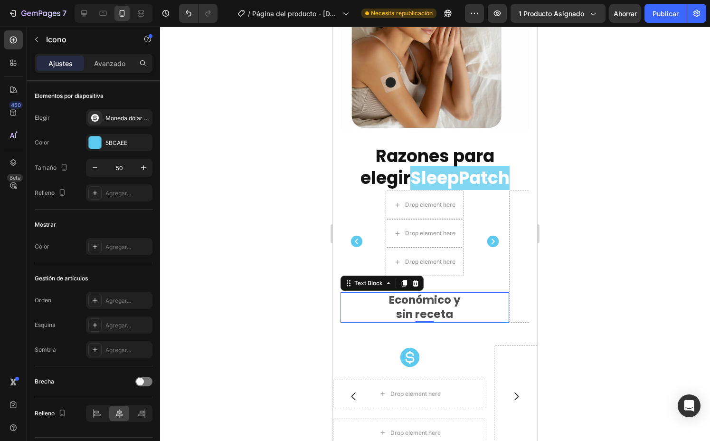
click at [433, 295] on p "Económico y" at bounding box center [425, 300] width 167 height 14
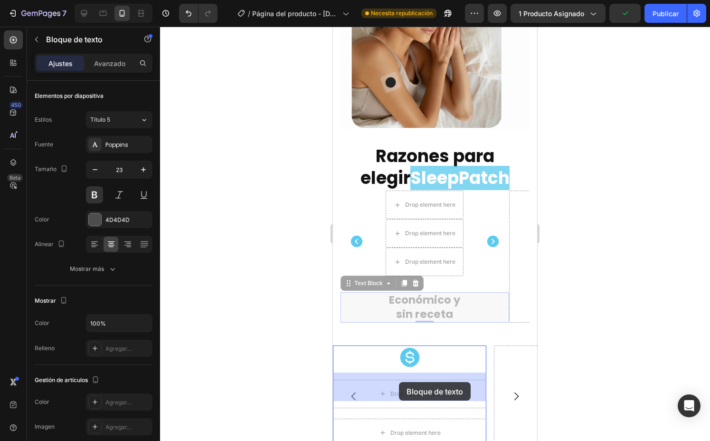
drag, startPoint x: 363, startPoint y: 280, endPoint x: 401, endPoint y: 386, distance: 112.5
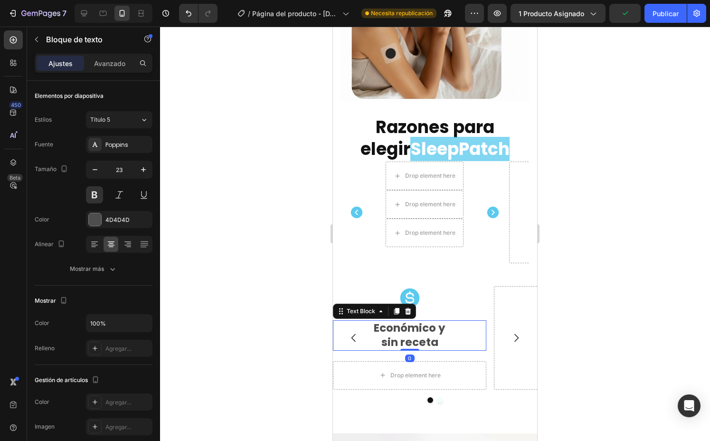
scroll to position [1741, 0]
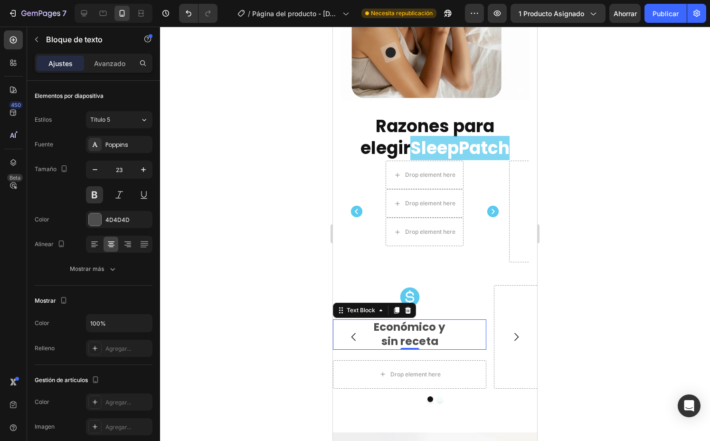
click at [222, 260] on div at bounding box center [435, 234] width 550 height 414
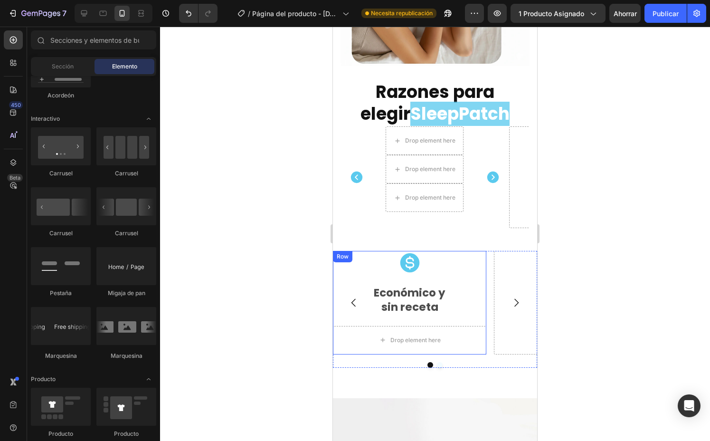
scroll to position [1781, 0]
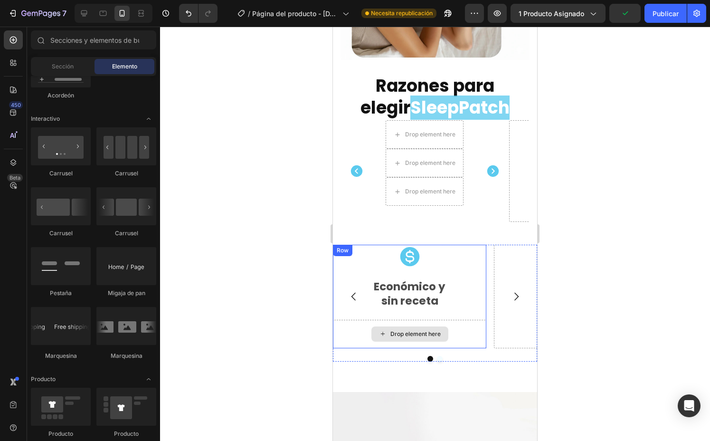
click at [474, 327] on div "Drop element here" at bounding box center [409, 334] width 153 height 29
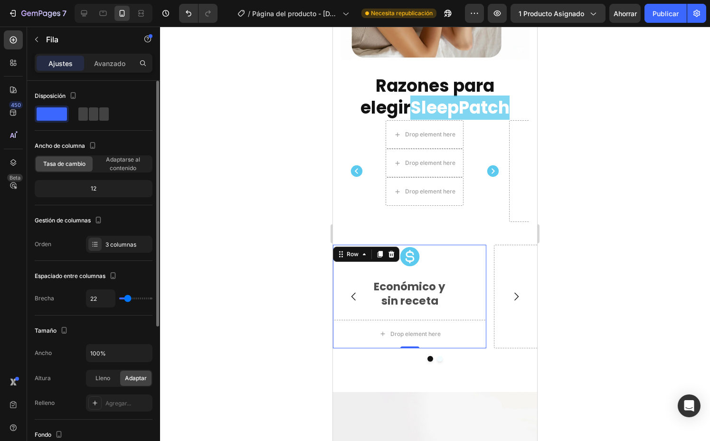
click at [135, 174] on div "Ancho de columna Tasa de cambio Adaptarse al contenido 12" at bounding box center [94, 171] width 118 height 67
click at [129, 168] on font "Adaptarse al contenido" at bounding box center [123, 164] width 34 height 16
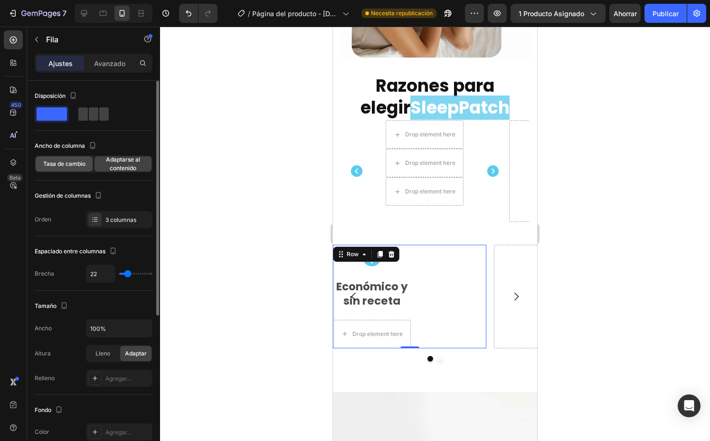
click at [52, 169] on div "Tasa de cambio" at bounding box center [64, 163] width 57 height 15
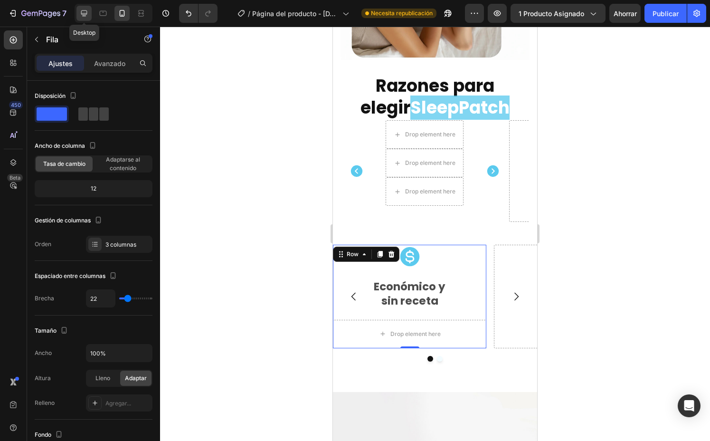
click at [85, 18] on div at bounding box center [83, 13] width 15 height 15
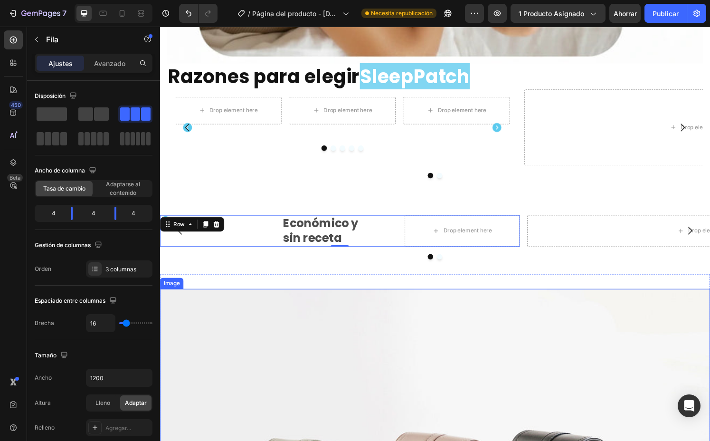
scroll to position [2162, 0]
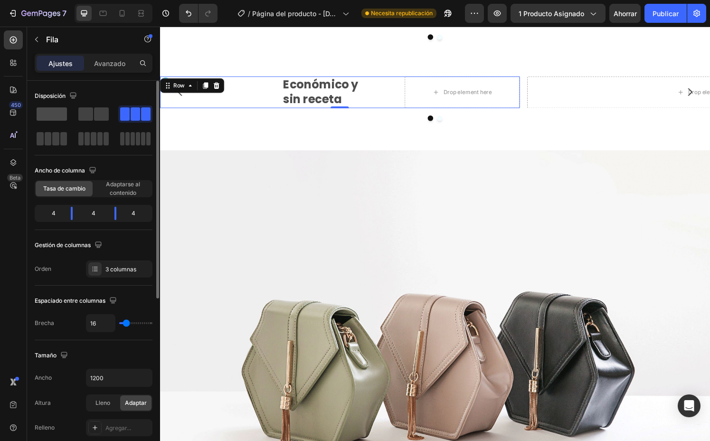
click at [56, 118] on span at bounding box center [52, 113] width 30 height 13
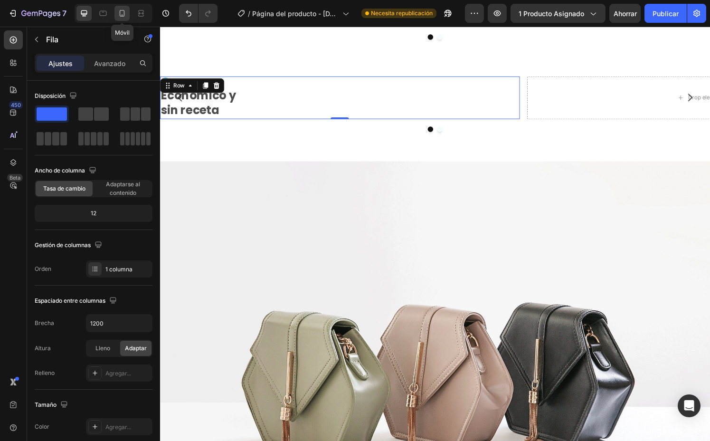
click at [126, 10] on icon at bounding box center [122, 14] width 10 height 10
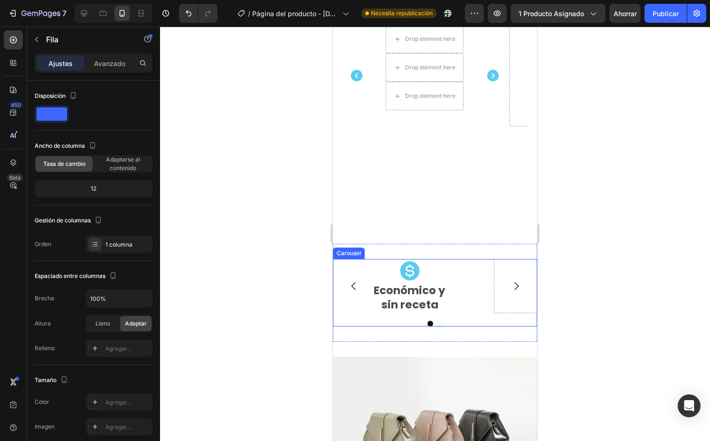
scroll to position [1854, 0]
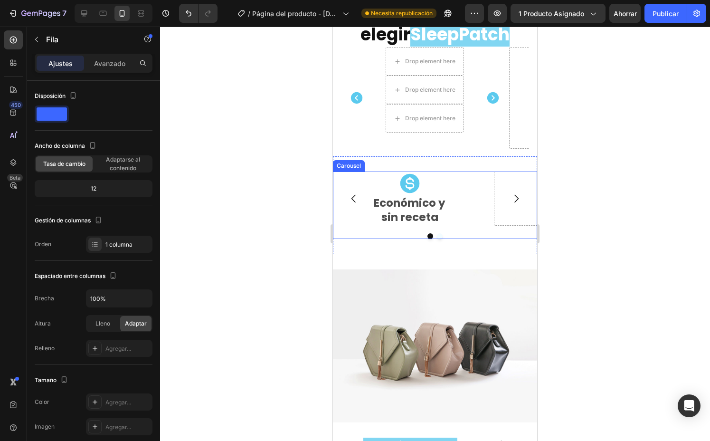
click at [472, 219] on div "Icon Económico y sin receta Text Block Row Drop element here [GEOGRAPHIC_DATA]" at bounding box center [435, 204] width 204 height 67
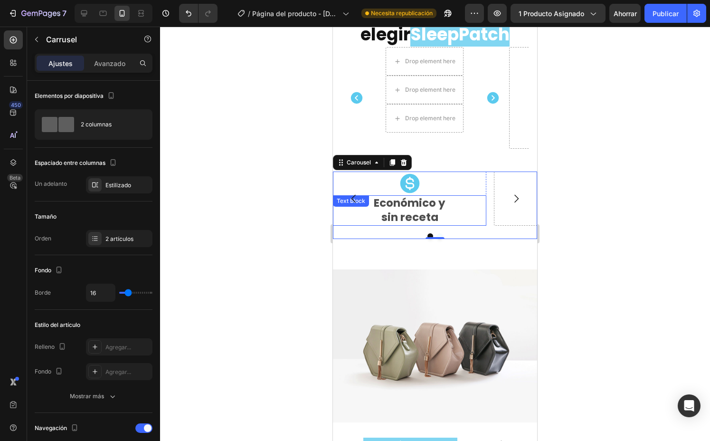
click at [485, 195] on div "Económico y sin receta" at bounding box center [409, 210] width 153 height 30
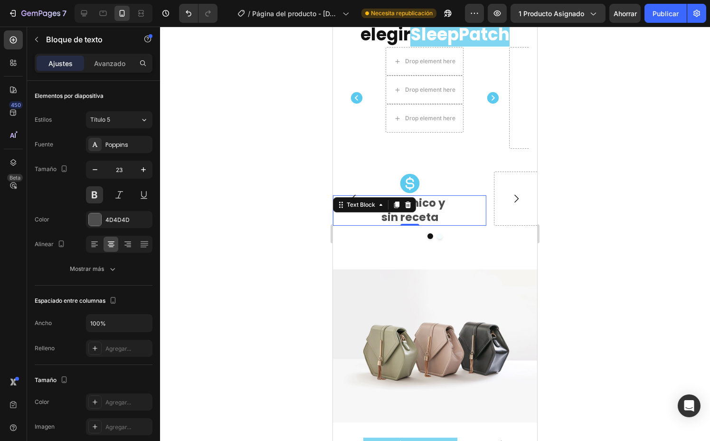
click at [366, 199] on button "Carousel Back Arrow" at bounding box center [354, 198] width 27 height 27
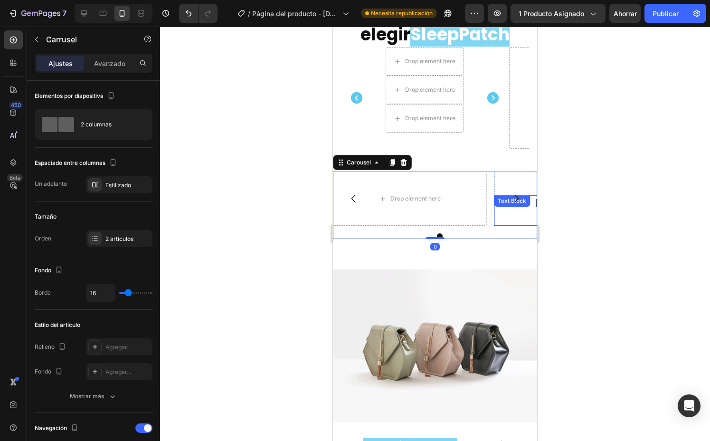
click at [511, 193] on icon "Carousel Next Arrow" at bounding box center [516, 198] width 11 height 11
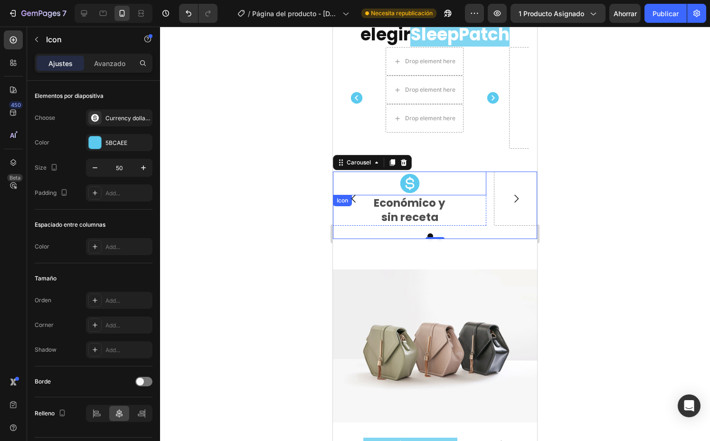
click at [360, 173] on div "Icon" at bounding box center [409, 183] width 153 height 24
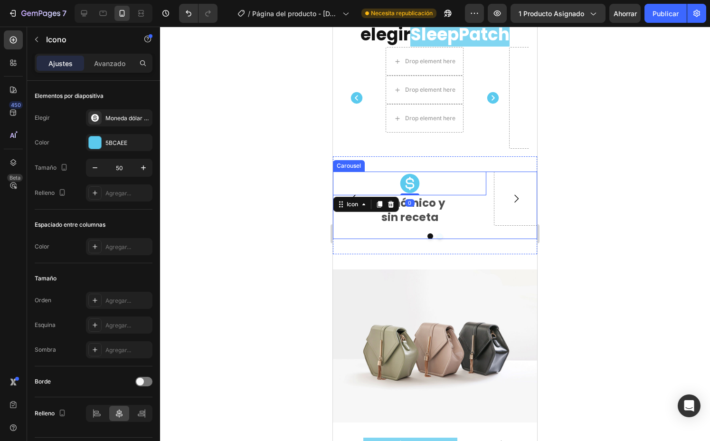
click at [357, 196] on icon "Carousel Back Arrow" at bounding box center [353, 198] width 11 height 11
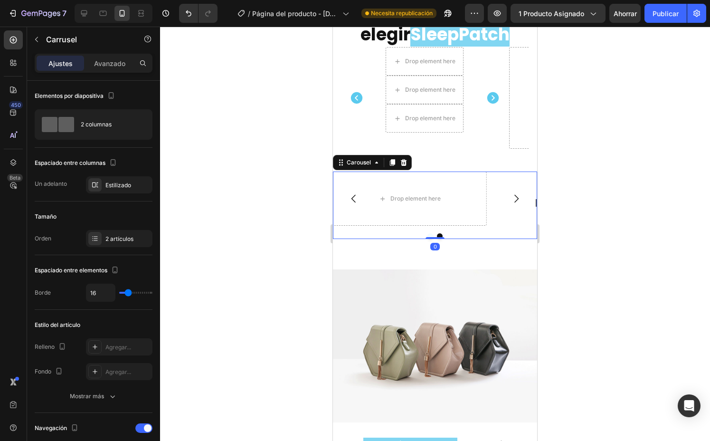
click at [376, 162] on div "Carousel" at bounding box center [372, 162] width 79 height 15
click at [374, 159] on icon at bounding box center [377, 163] width 8 height 8
click at [358, 193] on icon "Carousel Back Arrow" at bounding box center [353, 198] width 11 height 11
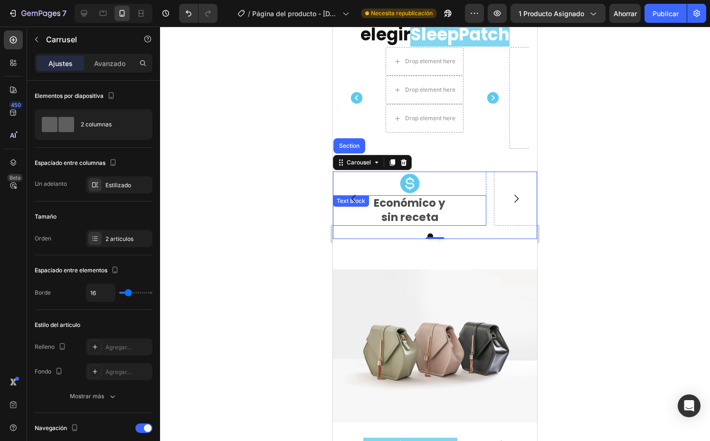
click at [370, 210] on p "sin receta" at bounding box center [410, 217] width 152 height 14
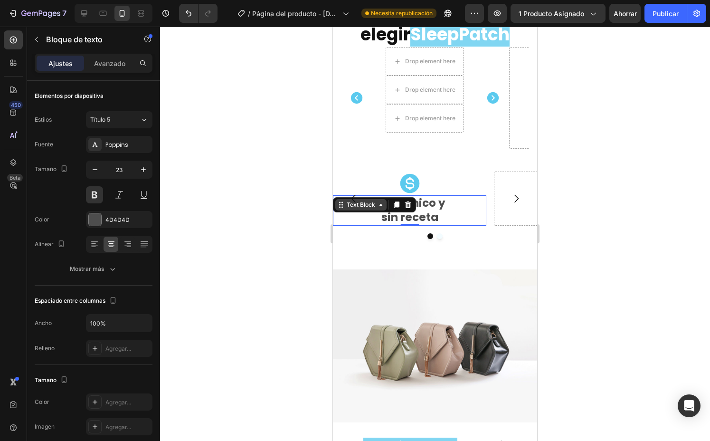
click at [380, 201] on div "Text Block" at bounding box center [360, 204] width 51 height 11
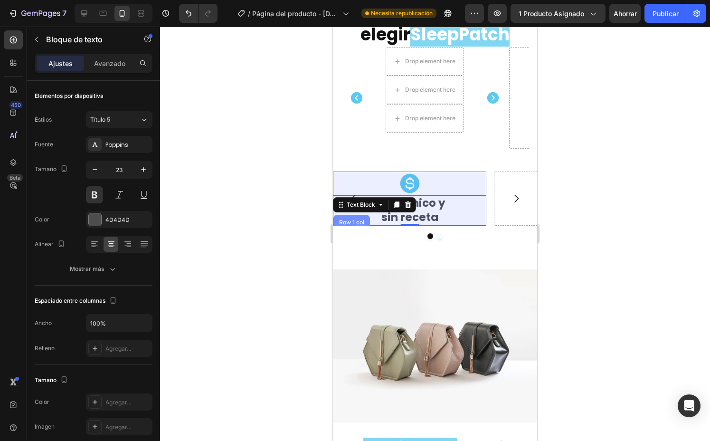
click at [362, 219] on div "Row 1 col" at bounding box center [351, 222] width 29 height 6
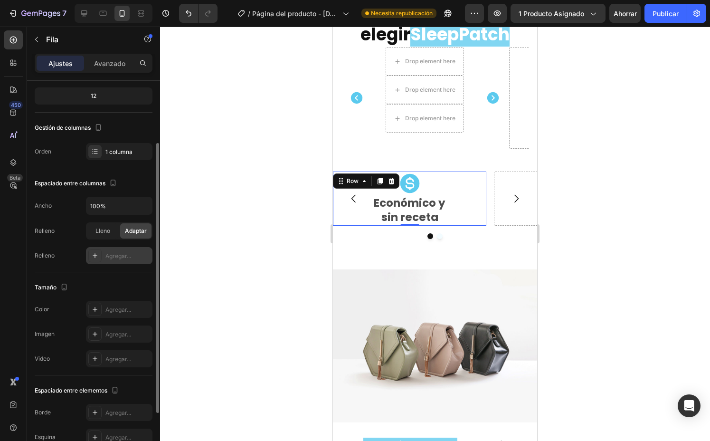
scroll to position [94, 0]
click at [117, 306] on font "Agregar..." at bounding box center [118, 308] width 26 height 7
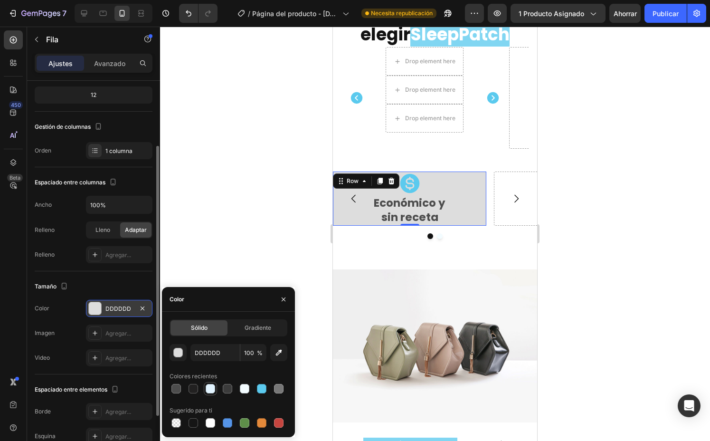
click at [210, 389] on div at bounding box center [211, 389] width 10 height 10
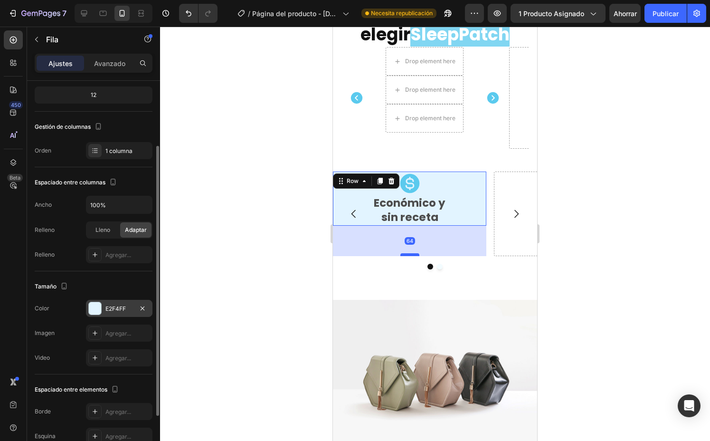
drag, startPoint x: 411, startPoint y: 218, endPoint x: 414, endPoint y: 248, distance: 30.5
click at [414, 253] on div at bounding box center [409, 254] width 19 height 3
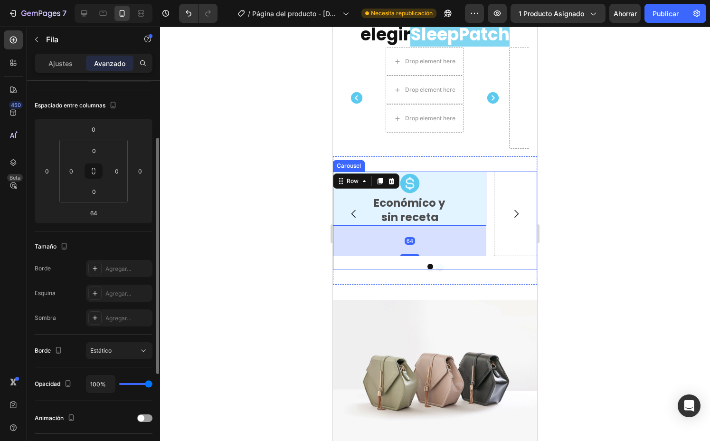
click at [271, 232] on div at bounding box center [435, 234] width 550 height 414
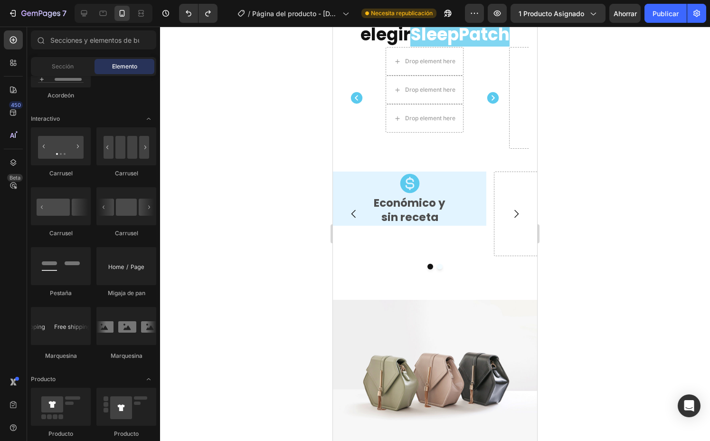
click at [214, 231] on div at bounding box center [435, 234] width 550 height 414
click at [194, 7] on button "Deshacer/Rehacer" at bounding box center [188, 13] width 19 height 19
click at [189, 10] on icon "Deshacer/Rehacer" at bounding box center [189, 14] width 10 height 10
click at [457, 235] on div "Icon Económico y sin receta Text Block Row" at bounding box center [409, 213] width 153 height 84
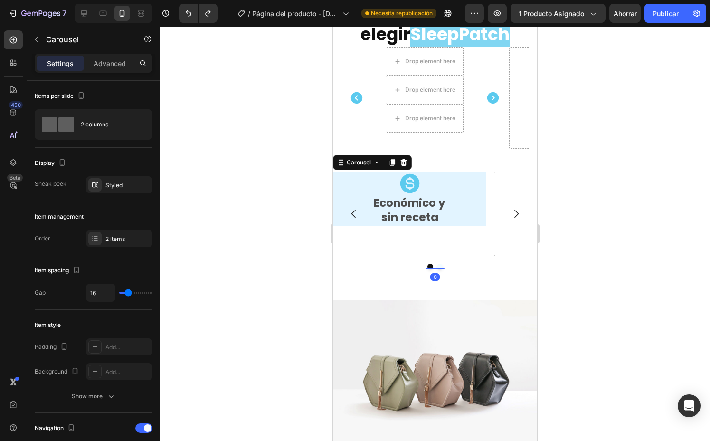
click at [457, 235] on div "Icon Económico y sin receta Text Block Row" at bounding box center [409, 213] width 153 height 84
click at [195, 13] on button "Deshacer/Rehacer" at bounding box center [188, 13] width 19 height 19
click at [187, 12] on icon "Deshacer/Rehacer" at bounding box center [189, 13] width 6 height 6
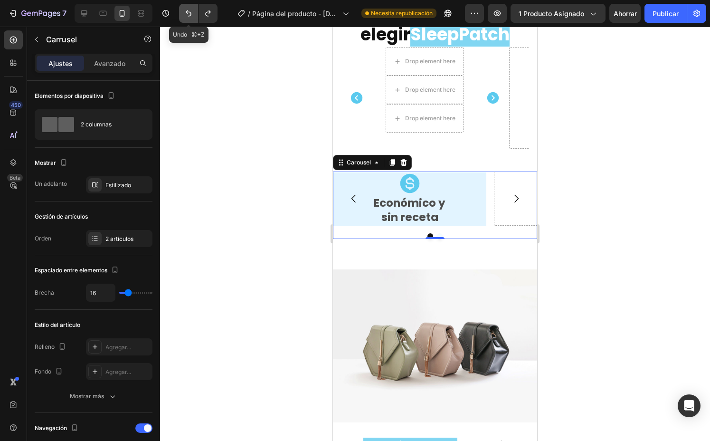
click at [187, 11] on icon "Deshacer/Rehacer" at bounding box center [189, 13] width 6 height 6
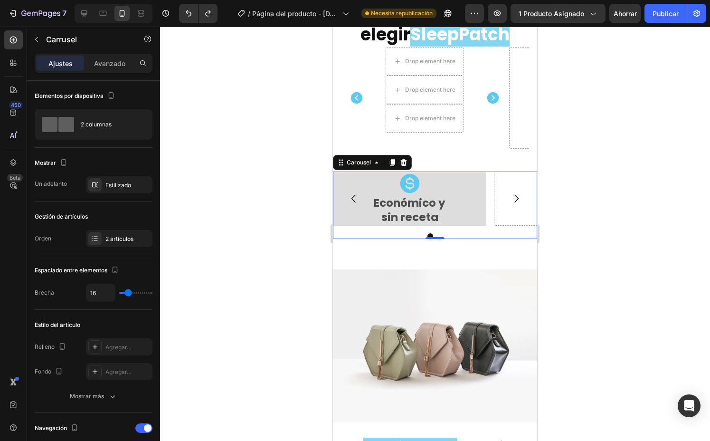
click at [225, 183] on div at bounding box center [435, 234] width 550 height 414
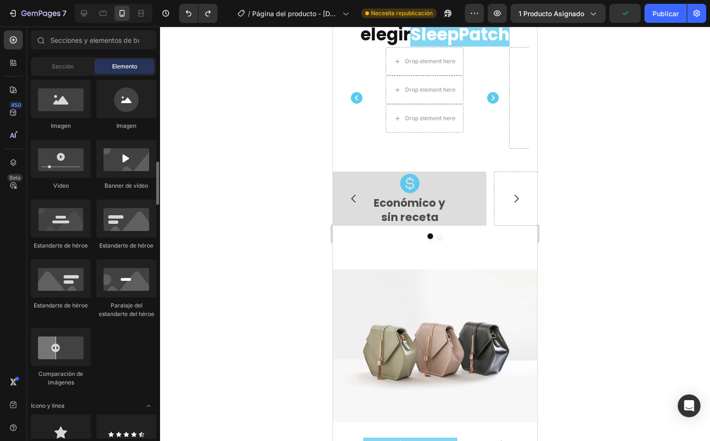
scroll to position [0, 0]
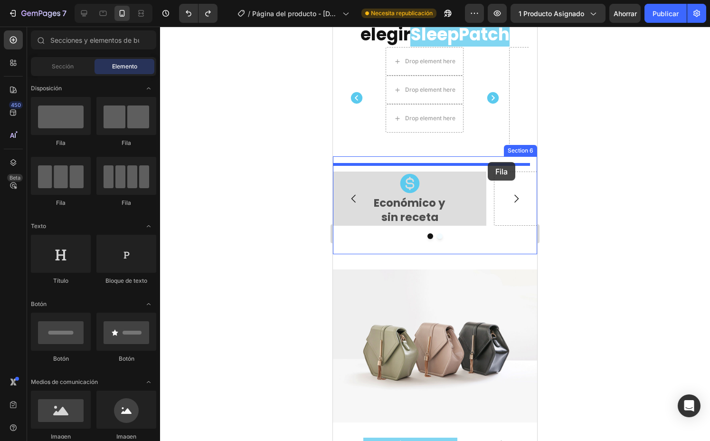
drag, startPoint x: 389, startPoint y: 145, endPoint x: 488, endPoint y: 162, distance: 100.7
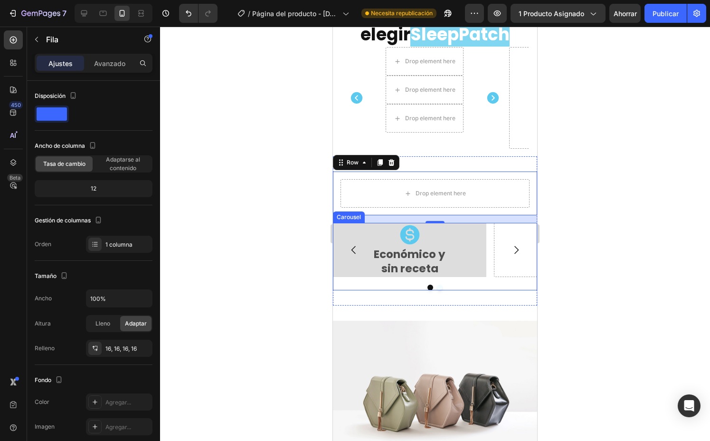
click at [347, 285] on div at bounding box center [435, 288] width 204 height 6
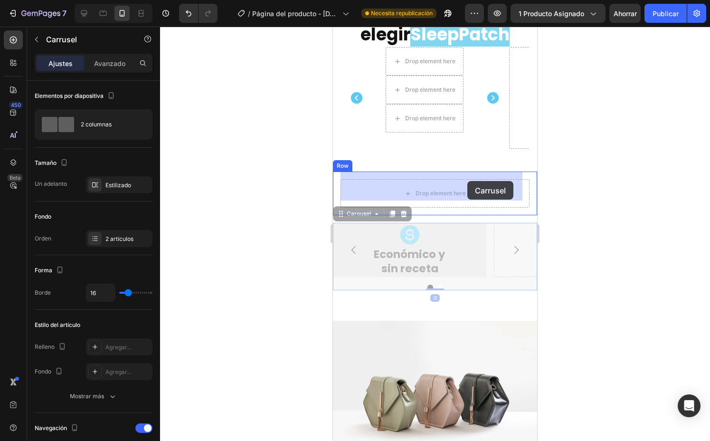
drag, startPoint x: 354, startPoint y: 206, endPoint x: 467, endPoint y: 181, distance: 115.8
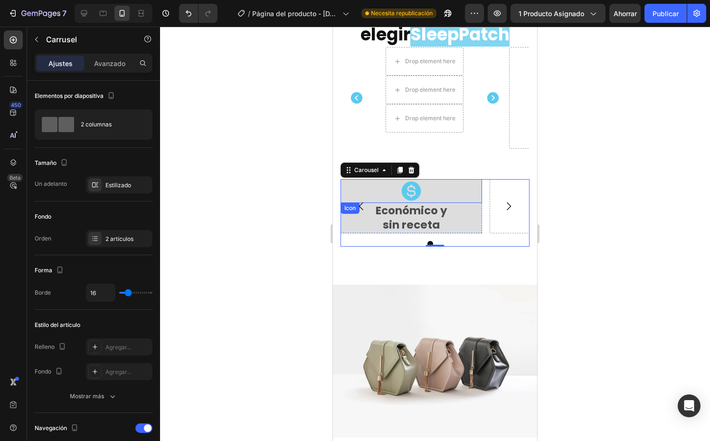
click at [451, 185] on div "Icon" at bounding box center [412, 191] width 142 height 24
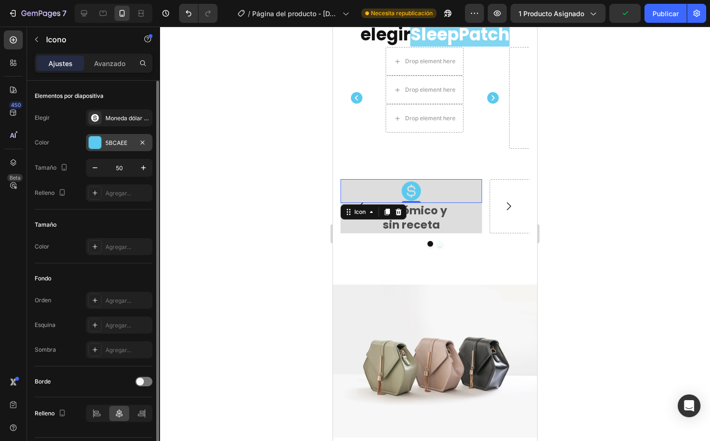
click at [102, 147] on div "5BCAEE" at bounding box center [119, 142] width 67 height 17
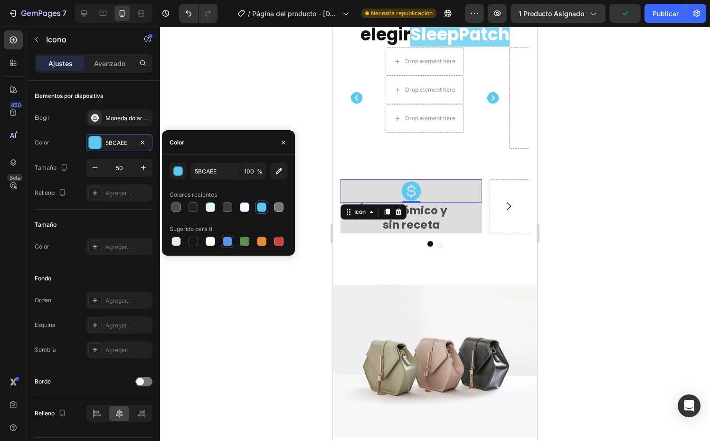
click at [225, 242] on div at bounding box center [228, 242] width 10 height 10
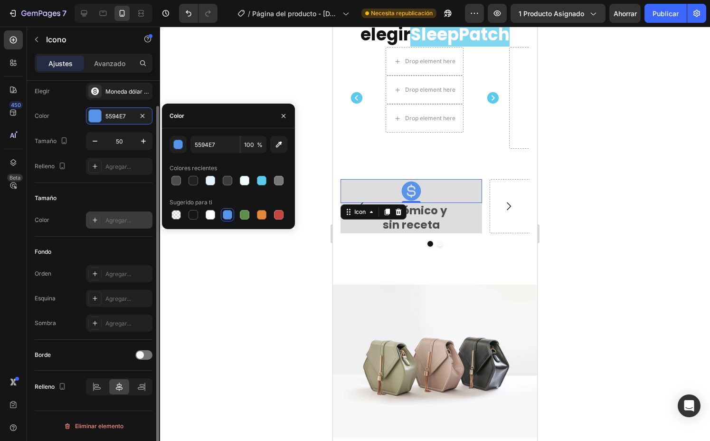
click at [124, 214] on div "Agregar..." at bounding box center [119, 219] width 67 height 17
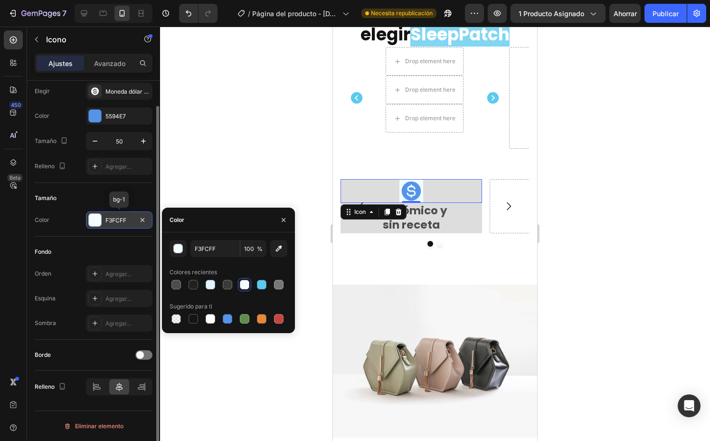
click at [124, 214] on div "F3FCFF" at bounding box center [119, 219] width 67 height 17
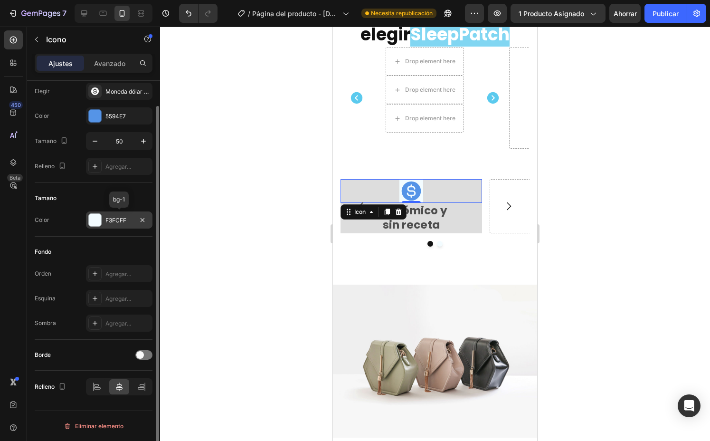
click at [124, 214] on div "F3FCFF" at bounding box center [119, 219] width 67 height 17
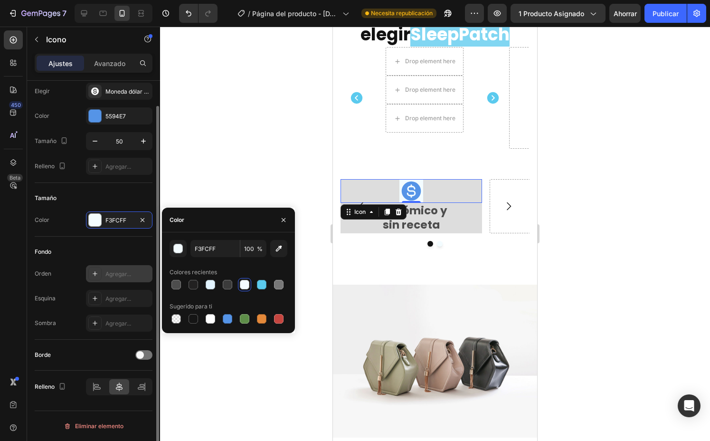
click at [115, 269] on div "Agregar..." at bounding box center [119, 273] width 67 height 17
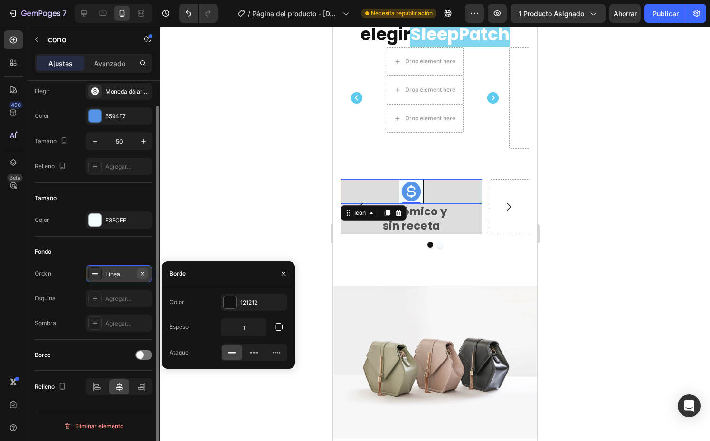
click at [139, 273] on icon "button" at bounding box center [143, 274] width 8 height 8
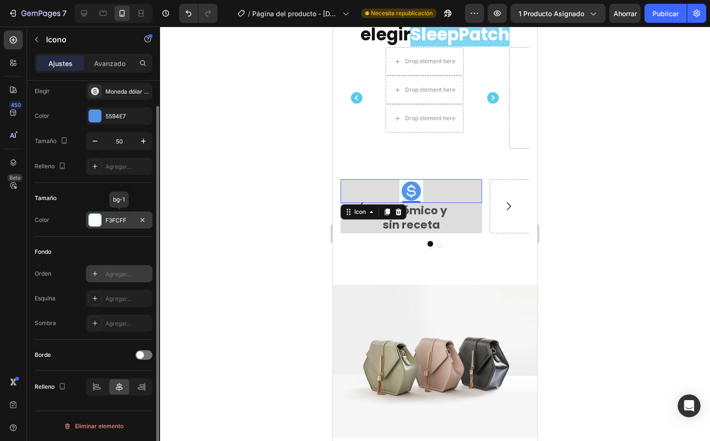
click at [125, 219] on font "F3FCFF" at bounding box center [115, 220] width 21 height 7
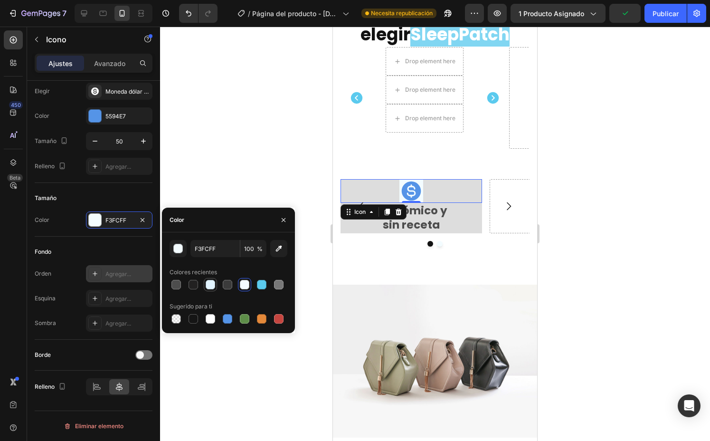
click at [211, 286] on div at bounding box center [211, 285] width 10 height 10
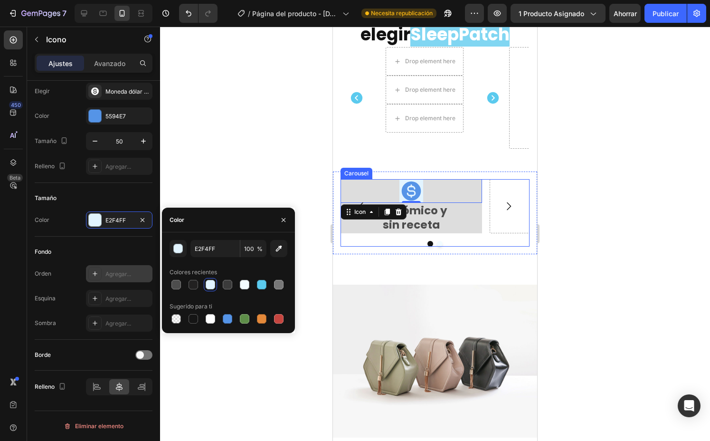
click at [485, 195] on div "Icon 0 Económico y sin receta Text Block Row Drop element here" at bounding box center [435, 206] width 189 height 54
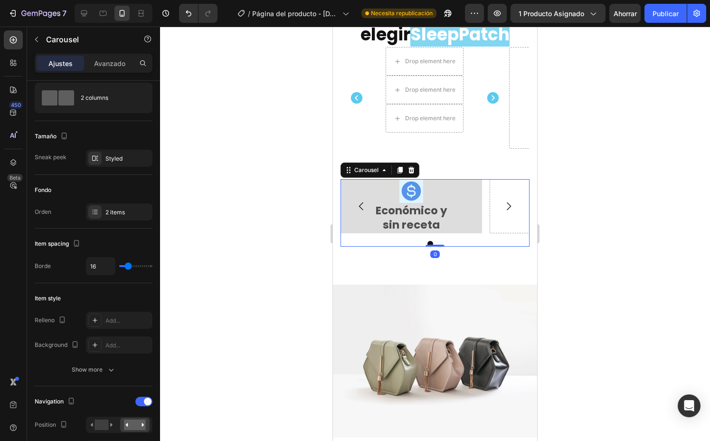
scroll to position [0, 0]
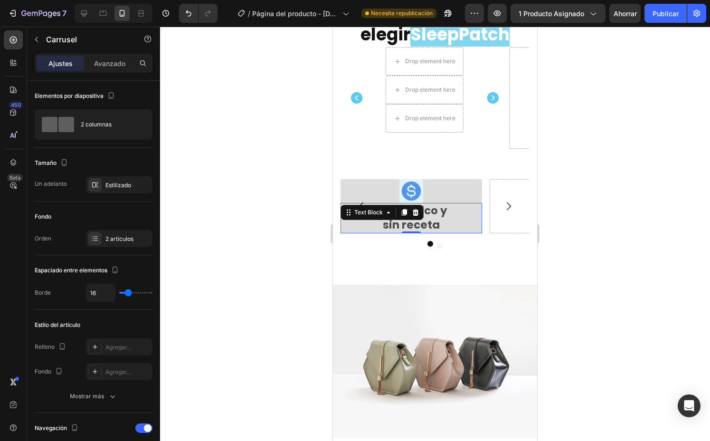
click at [482, 203] on div "Económico y sin receta" at bounding box center [412, 218] width 142 height 30
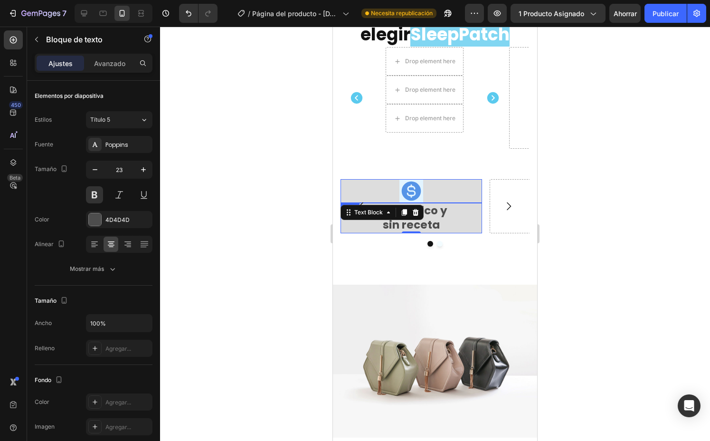
click at [472, 179] on div "Icon" at bounding box center [412, 191] width 142 height 24
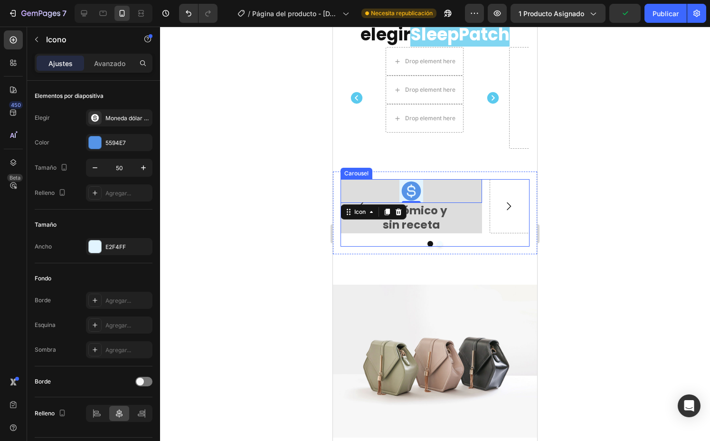
click at [355, 200] on button "Carousel Back Arrow" at bounding box center [361, 206] width 27 height 27
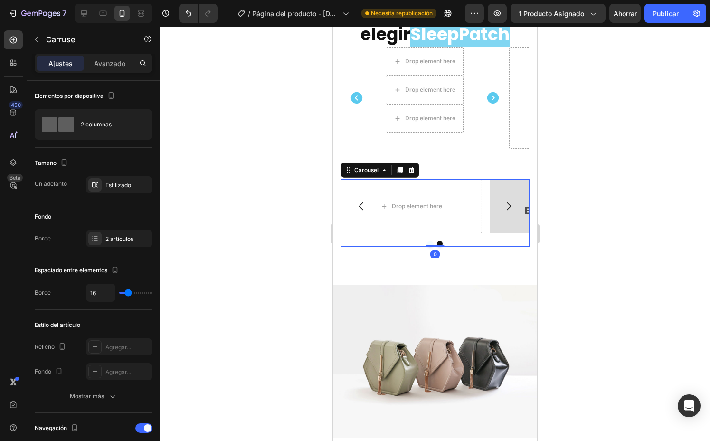
click at [503, 200] on icon "Carousel Next Arrow" at bounding box center [508, 205] width 11 height 11
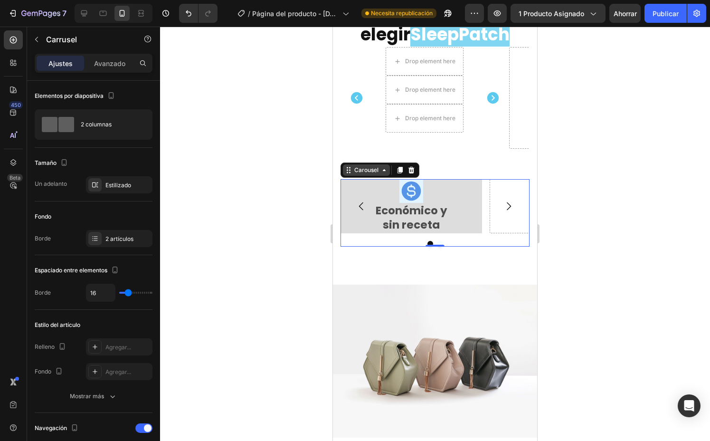
click at [382, 166] on icon at bounding box center [384, 170] width 8 height 8
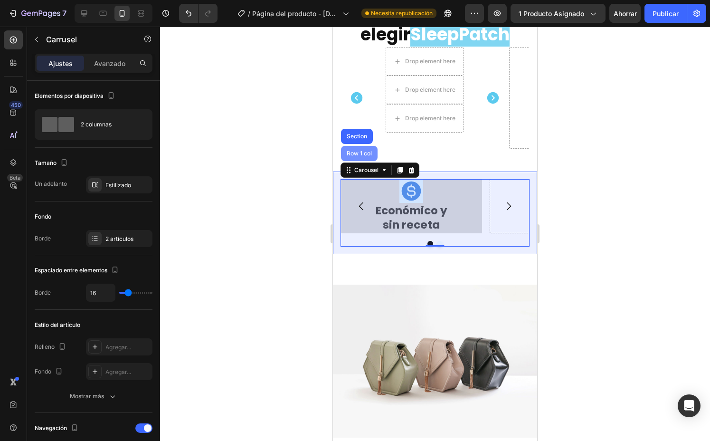
click at [364, 151] on div "Row 1 col" at bounding box center [359, 154] width 29 height 6
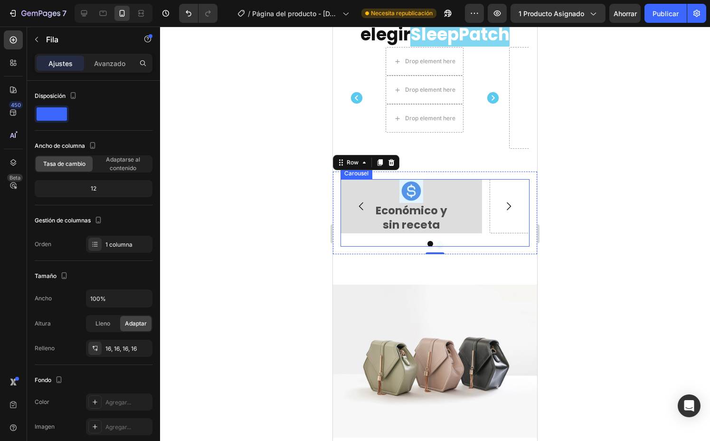
click at [482, 193] on div "Icon Económico y sin receta Text Block Row Drop element here" at bounding box center [435, 206] width 189 height 54
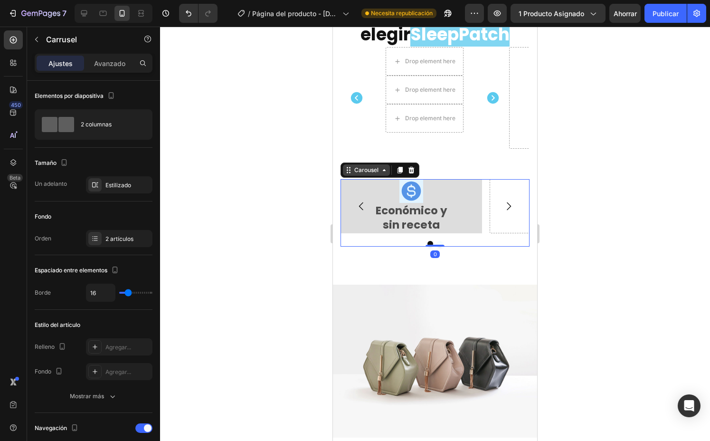
click at [384, 169] on icon at bounding box center [384, 170] width 3 height 2
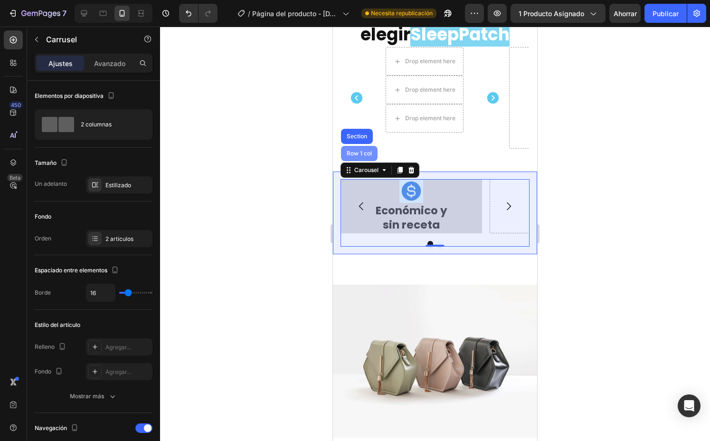
click at [367, 151] on div "Row 1 col" at bounding box center [359, 154] width 29 height 6
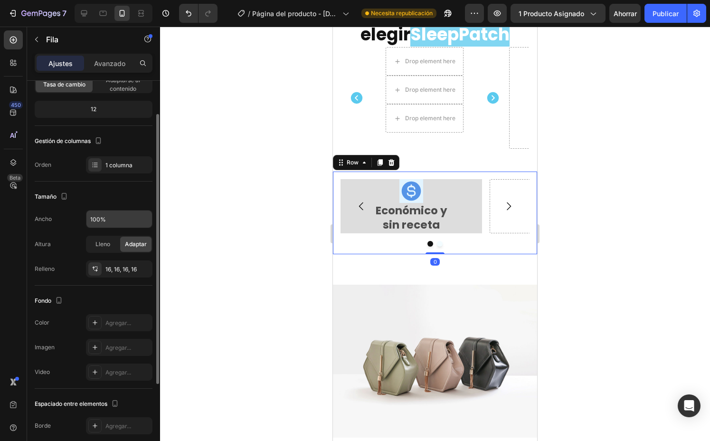
scroll to position [83, 0]
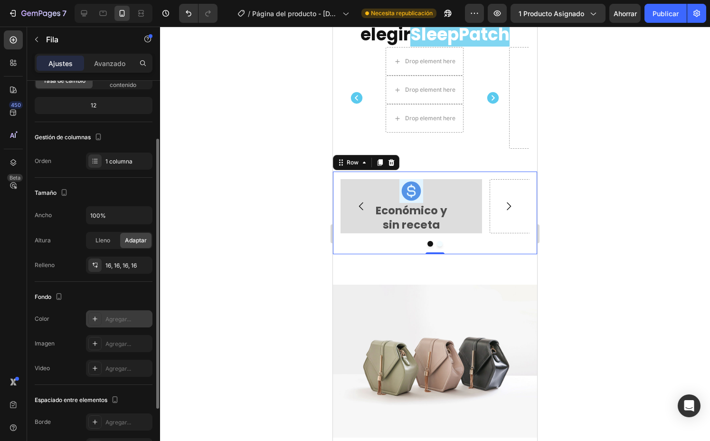
click at [114, 318] on font "Agregar..." at bounding box center [118, 318] width 26 height 7
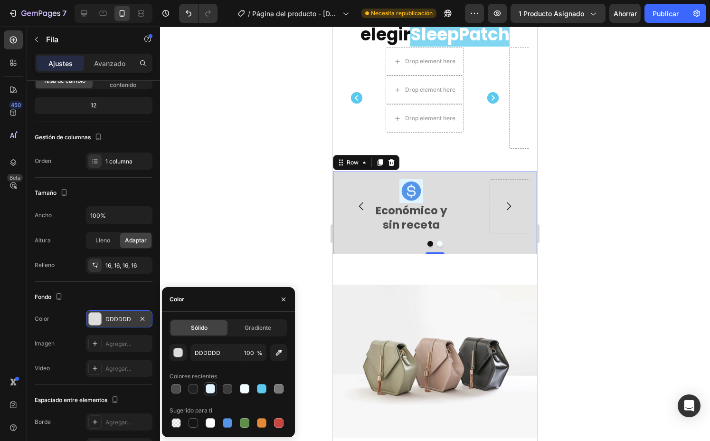
click at [211, 389] on div at bounding box center [211, 389] width 10 height 10
click at [286, 247] on div at bounding box center [435, 234] width 550 height 414
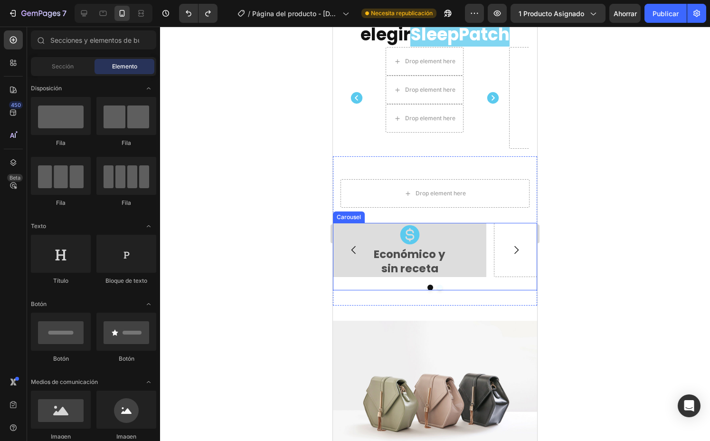
click at [349, 274] on div "Icon Económico y sin receta Text Block Row Drop element here [GEOGRAPHIC_DATA]" at bounding box center [435, 256] width 204 height 67
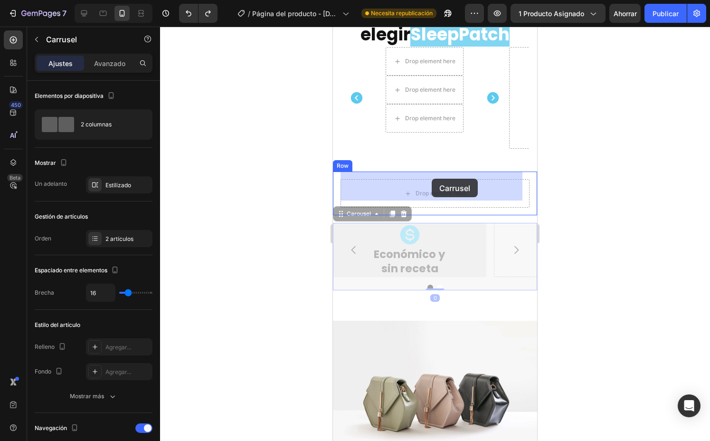
drag, startPoint x: 352, startPoint y: 208, endPoint x: 432, endPoint y: 179, distance: 84.5
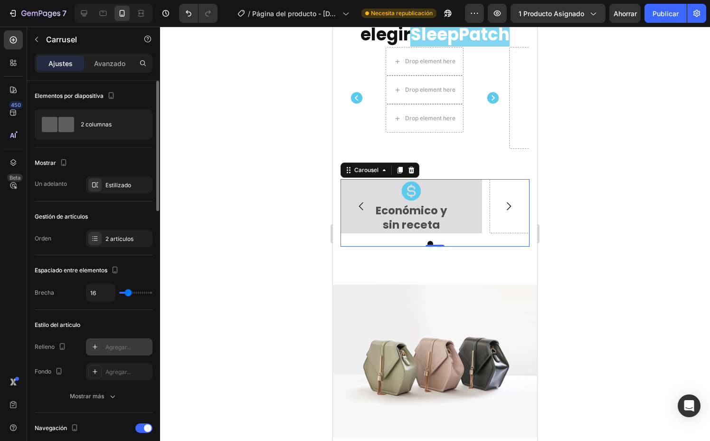
click at [122, 342] on div "Agregar..." at bounding box center [119, 346] width 67 height 17
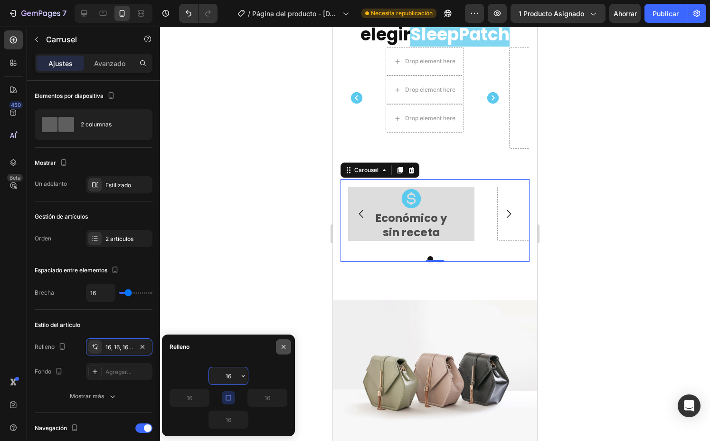
click at [281, 343] on icon "button" at bounding box center [284, 347] width 8 height 8
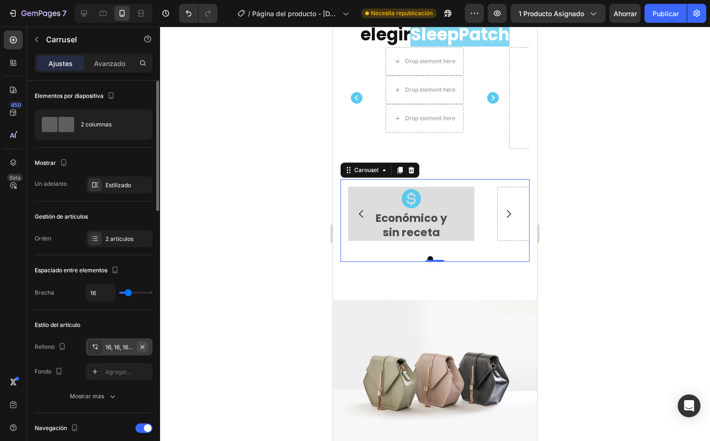
click at [143, 345] on icon "button" at bounding box center [143, 346] width 4 height 4
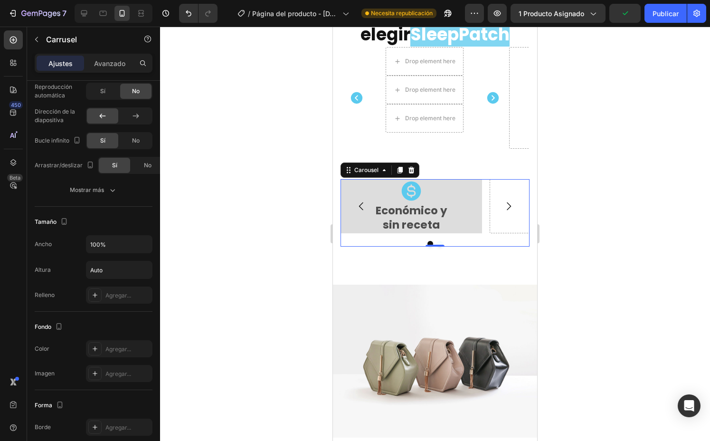
scroll to position [764, 0]
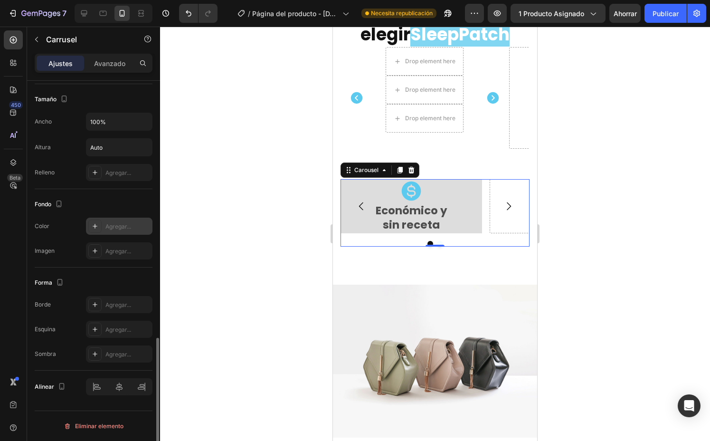
click at [119, 229] on font "Agregar..." at bounding box center [118, 226] width 26 height 7
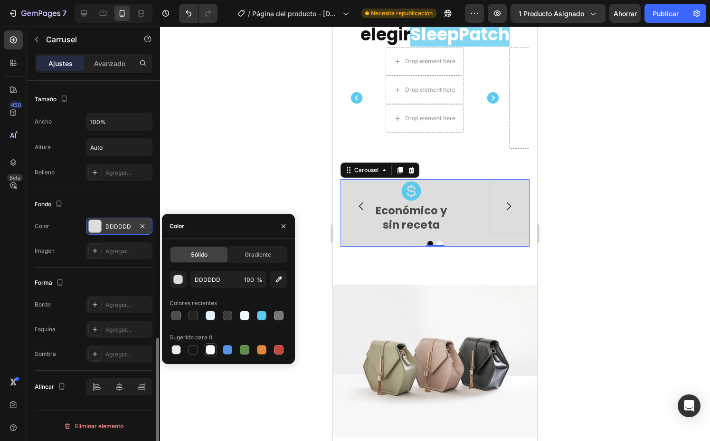
click at [210, 353] on div at bounding box center [211, 350] width 10 height 10
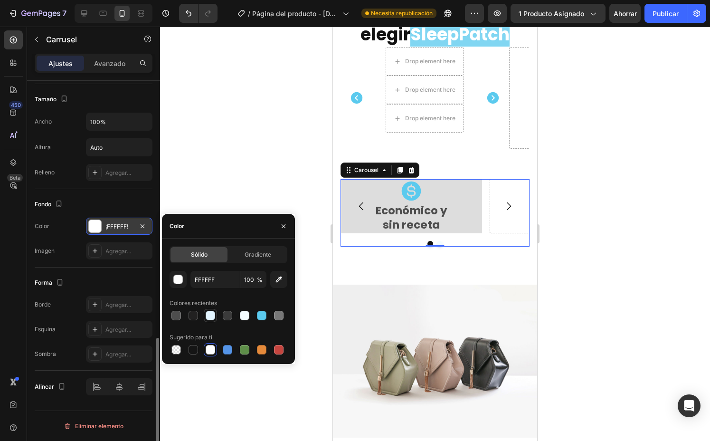
click at [208, 313] on div at bounding box center [211, 316] width 10 height 10
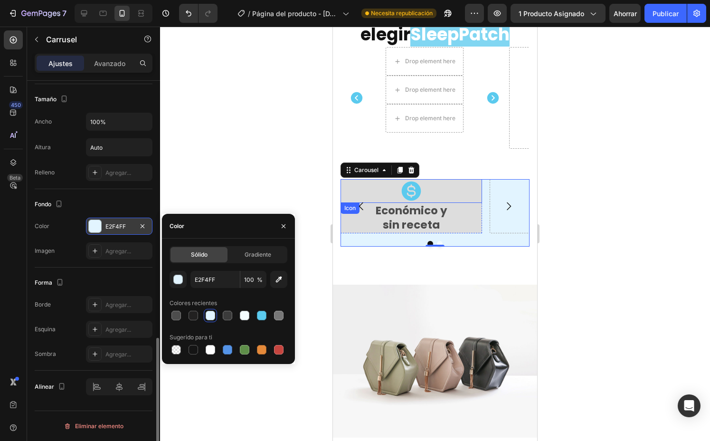
click at [310, 193] on div at bounding box center [435, 234] width 550 height 414
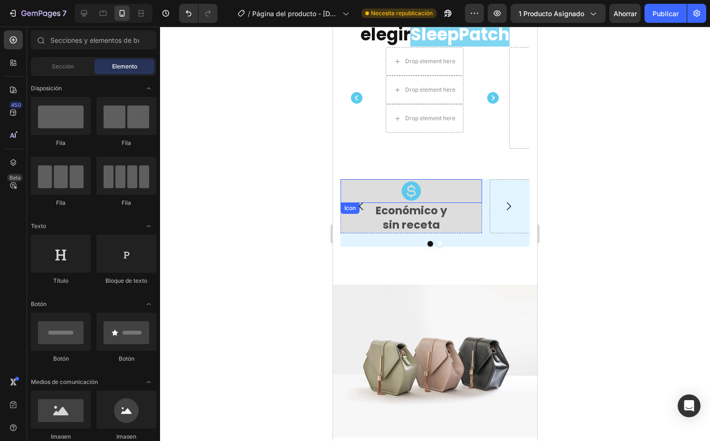
click at [476, 188] on div "Icon" at bounding box center [412, 191] width 142 height 24
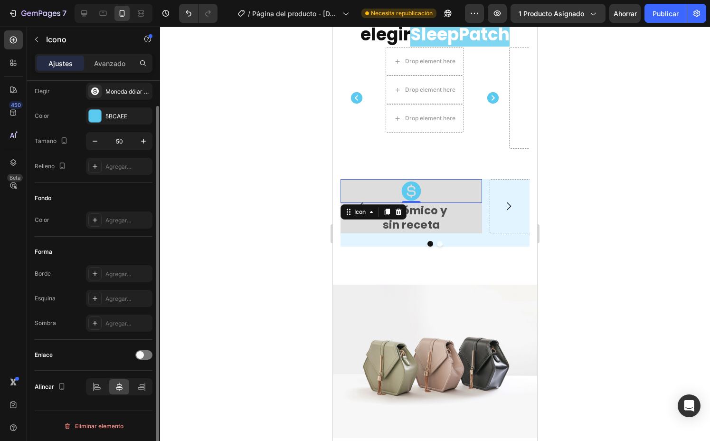
scroll to position [0, 0]
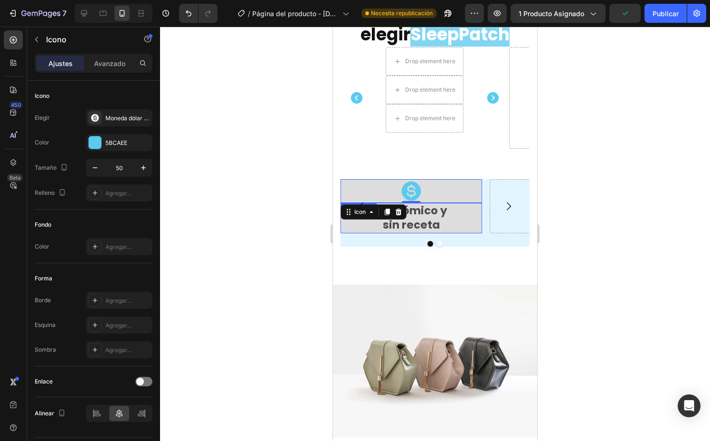
click at [475, 208] on p "Económico y" at bounding box center [412, 211] width 140 height 14
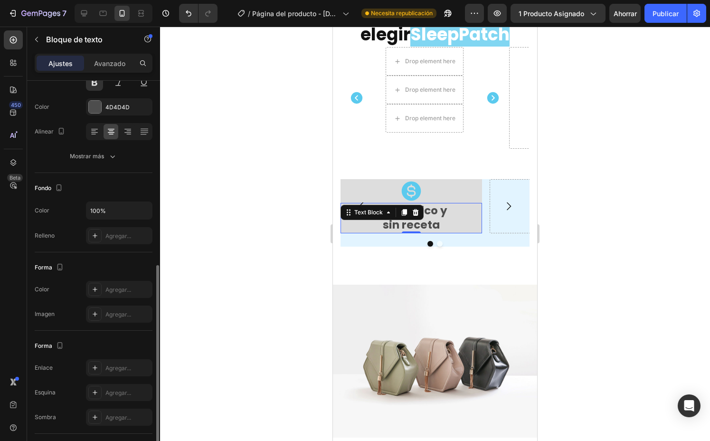
scroll to position [176, 0]
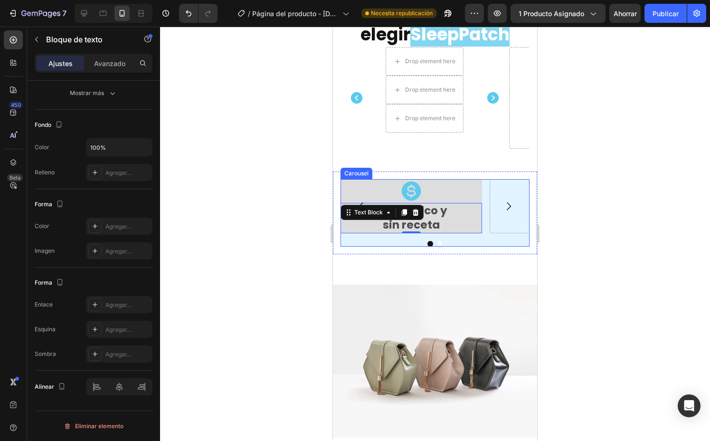
click at [486, 181] on div "Icon Económico y sin receta Text Block 0 Row Drop element here" at bounding box center [435, 206] width 189 height 54
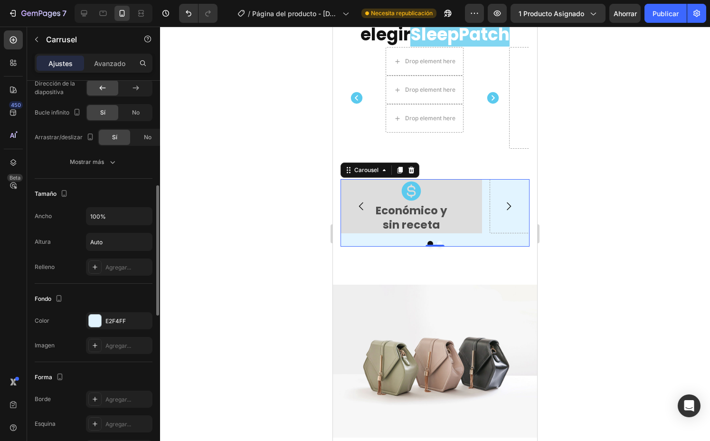
scroll to position [700, 0]
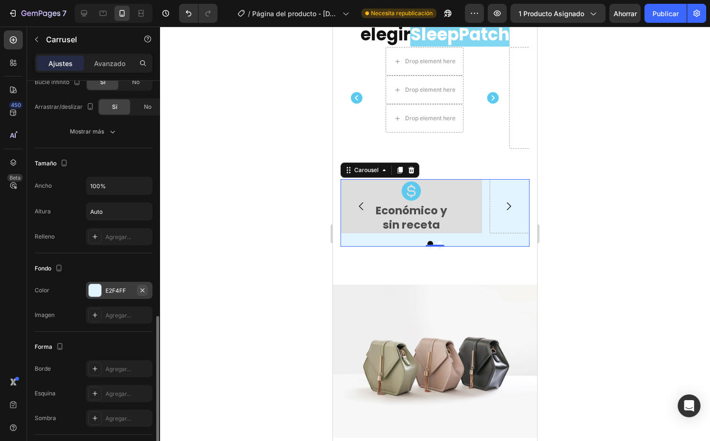
click at [143, 290] on icon "button" at bounding box center [143, 290] width 4 height 4
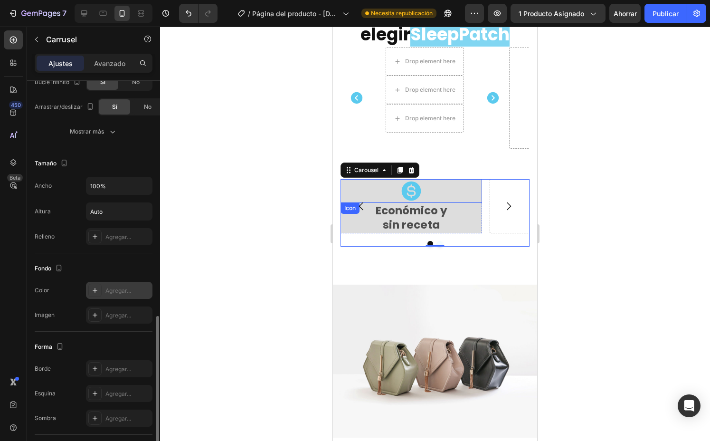
click at [467, 190] on div "Icon" at bounding box center [412, 191] width 142 height 24
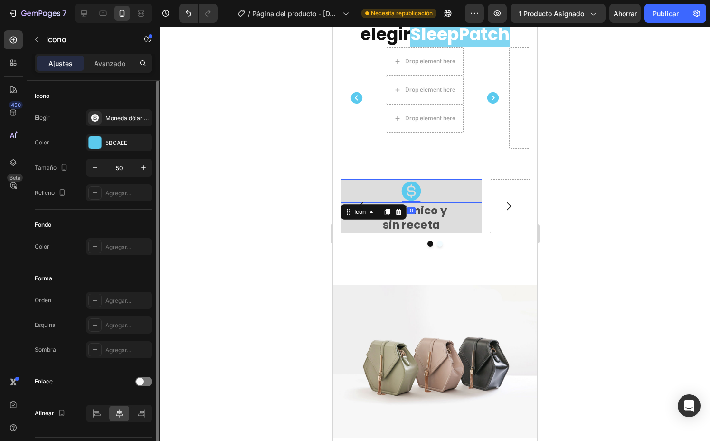
scroll to position [0, 0]
click at [481, 195] on div "Icon 0" at bounding box center [412, 191] width 142 height 24
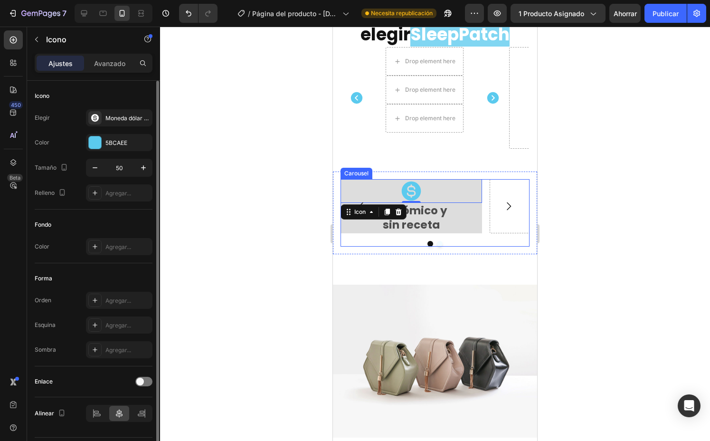
click at [372, 204] on button "Carousel Back Arrow" at bounding box center [361, 206] width 27 height 27
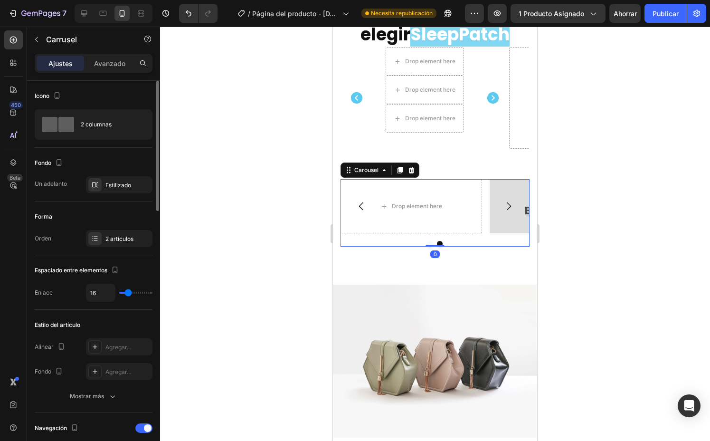
click at [503, 200] on icon "Carousel Next Arrow" at bounding box center [508, 205] width 11 height 11
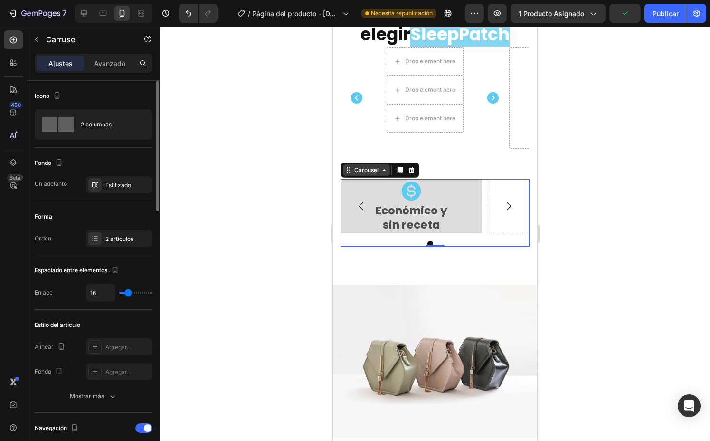
click at [384, 166] on icon at bounding box center [384, 170] width 8 height 8
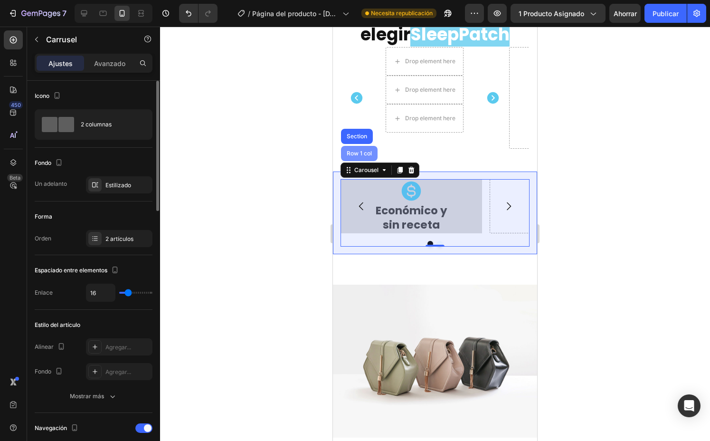
click at [365, 151] on div "Row 1 col" at bounding box center [359, 154] width 29 height 6
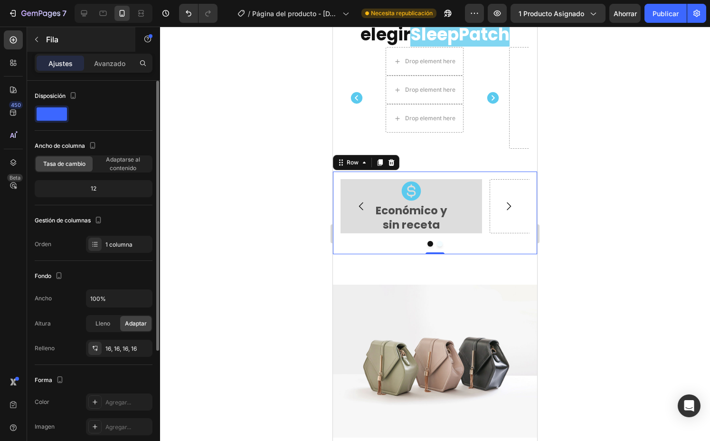
click at [38, 46] on button "button" at bounding box center [36, 39] width 15 height 15
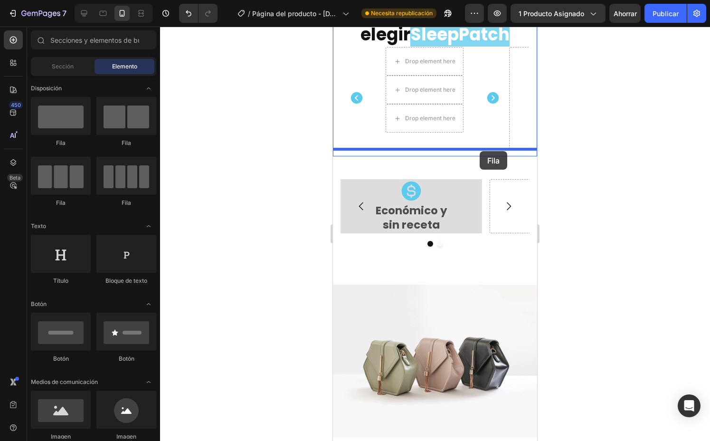
drag, startPoint x: 402, startPoint y: 144, endPoint x: 480, endPoint y: 151, distance: 78.2
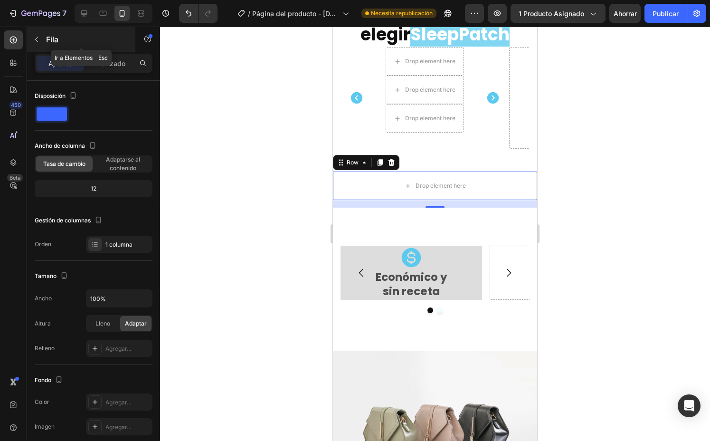
click at [41, 41] on button "button" at bounding box center [36, 39] width 15 height 15
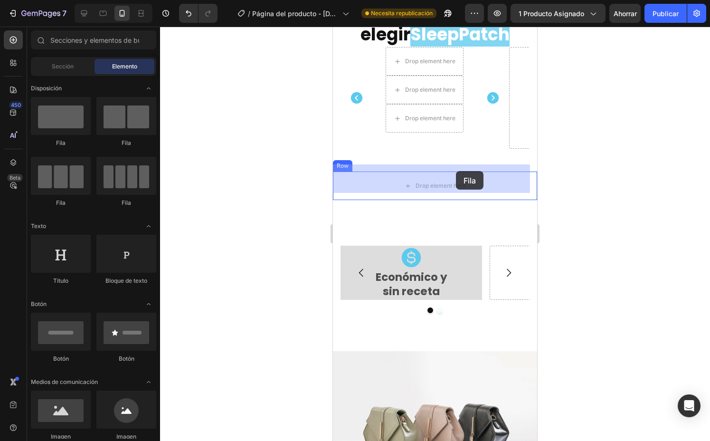
drag, startPoint x: 381, startPoint y: 156, endPoint x: 456, endPoint y: 171, distance: 76.5
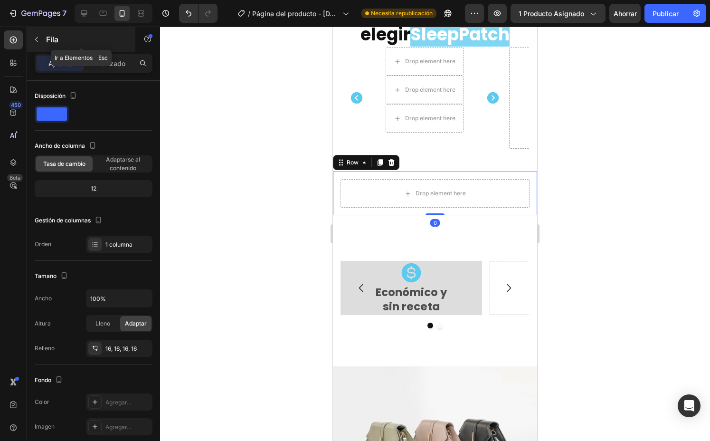
click at [33, 40] on icon "button" at bounding box center [37, 40] width 8 height 8
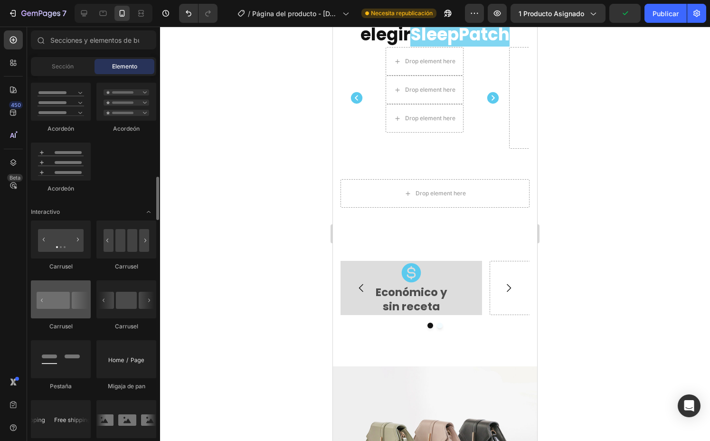
scroll to position [841, 0]
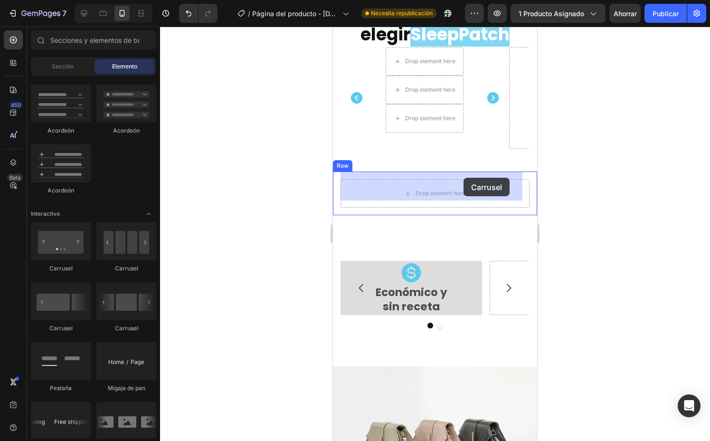
drag, startPoint x: 390, startPoint y: 339, endPoint x: 464, endPoint y: 180, distance: 175.1
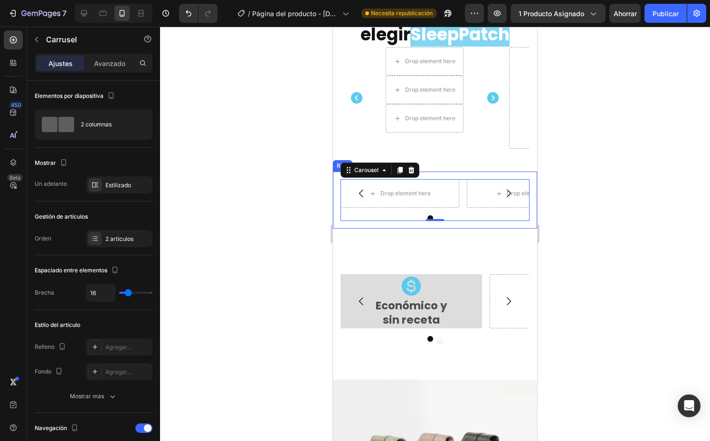
click at [471, 171] on div "Drop element here Drop element here Carousel 0 Row" at bounding box center [435, 199] width 204 height 57
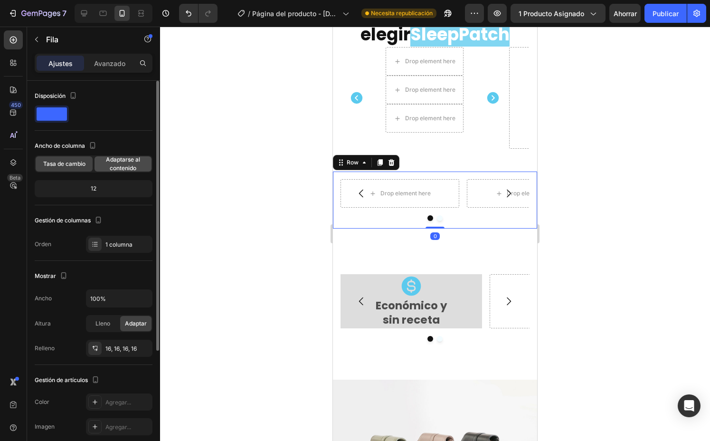
click at [114, 162] on font "Adaptarse al contenido" at bounding box center [123, 164] width 34 height 16
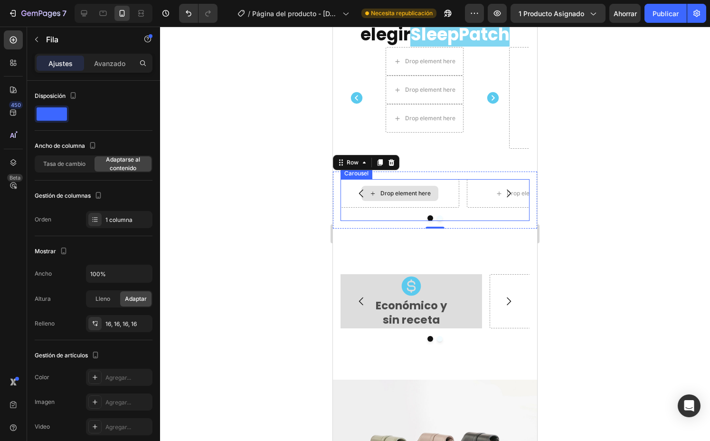
click at [449, 186] on div "Drop element here" at bounding box center [400, 193] width 119 height 29
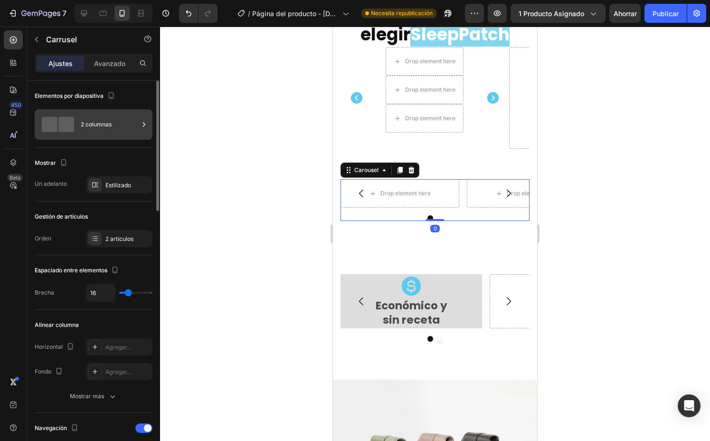
click at [97, 133] on div "2 columnas" at bounding box center [110, 125] width 58 height 22
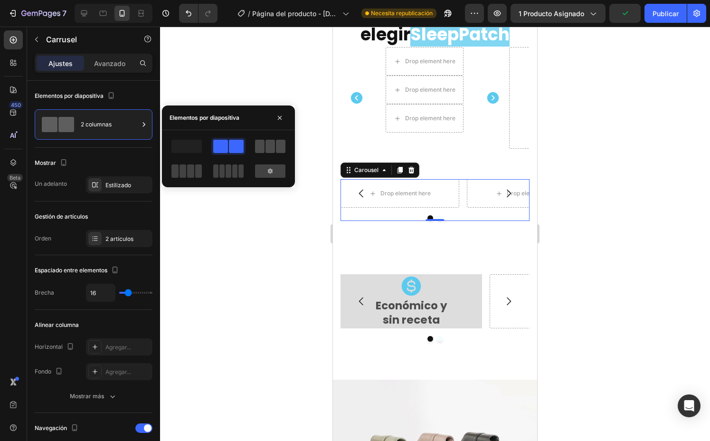
click at [273, 146] on span at bounding box center [271, 146] width 10 height 13
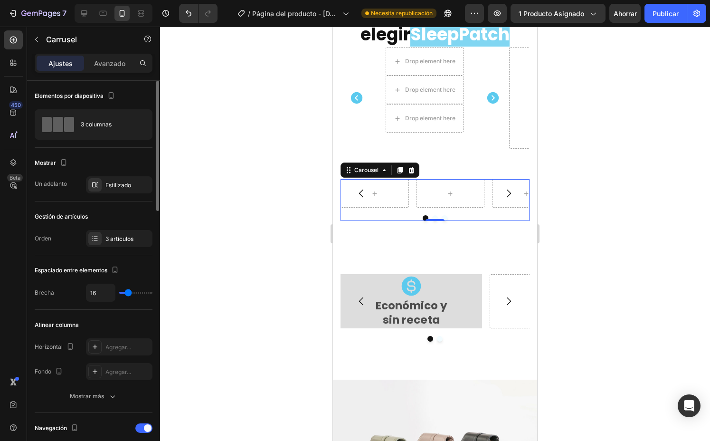
click at [74, 152] on div "Mostrar Un adelanto Estilizado" at bounding box center [94, 175] width 118 height 54
click at [470, 60] on div "Drop element here Drop element here Drop element here Row" at bounding box center [425, 90] width 110 height 86
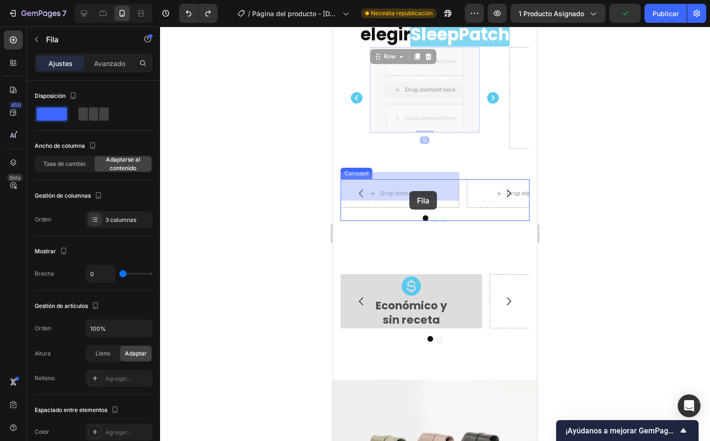
drag, startPoint x: 390, startPoint y: 48, endPoint x: 409, endPoint y: 191, distance: 144.7
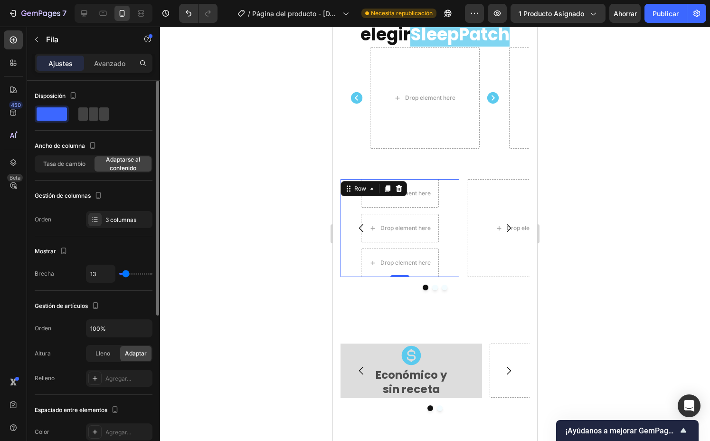
click at [126, 273] on input "range" at bounding box center [135, 274] width 33 height 2
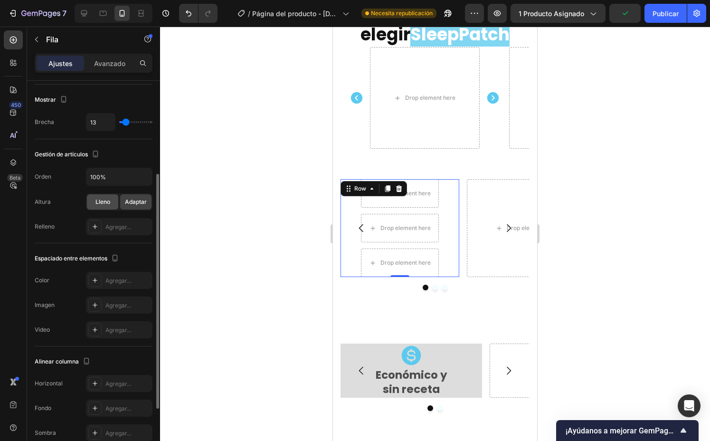
scroll to position [152, 0]
click at [112, 285] on div "Agregar..." at bounding box center [119, 279] width 67 height 17
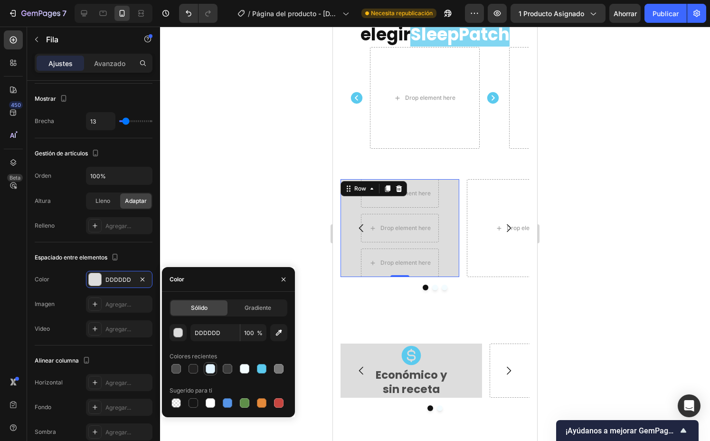
click at [212, 371] on div at bounding box center [211, 369] width 10 height 10
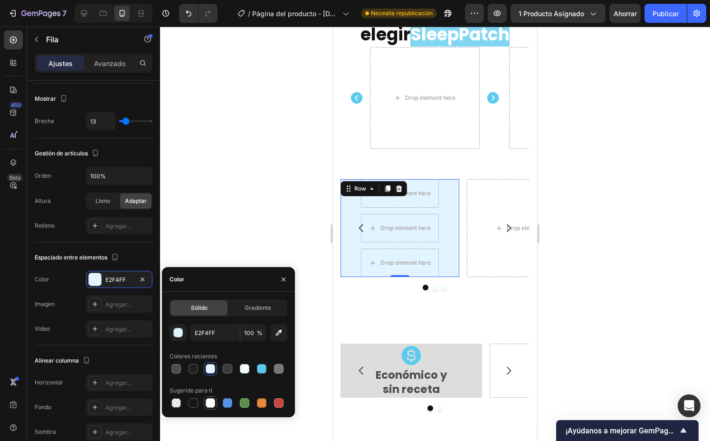
click at [213, 403] on div at bounding box center [211, 403] width 10 height 10
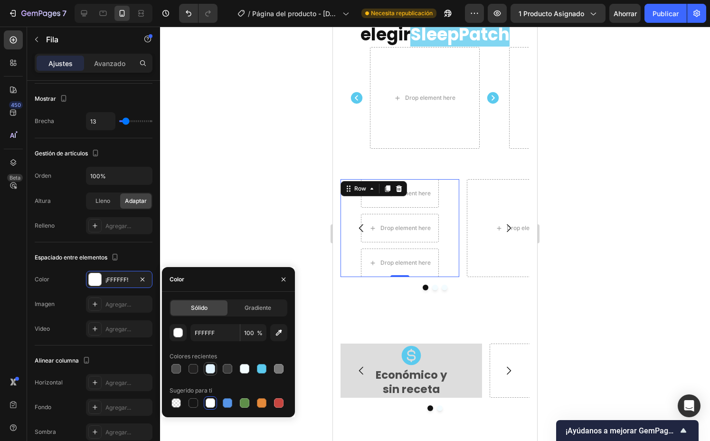
click at [207, 369] on div at bounding box center [211, 369] width 10 height 10
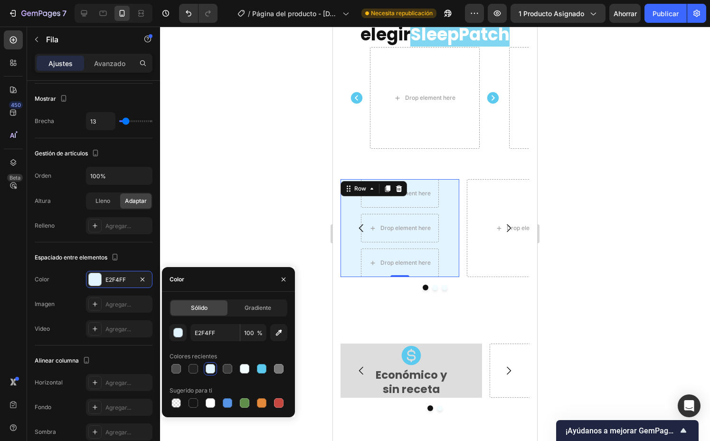
click at [276, 145] on div at bounding box center [435, 234] width 550 height 414
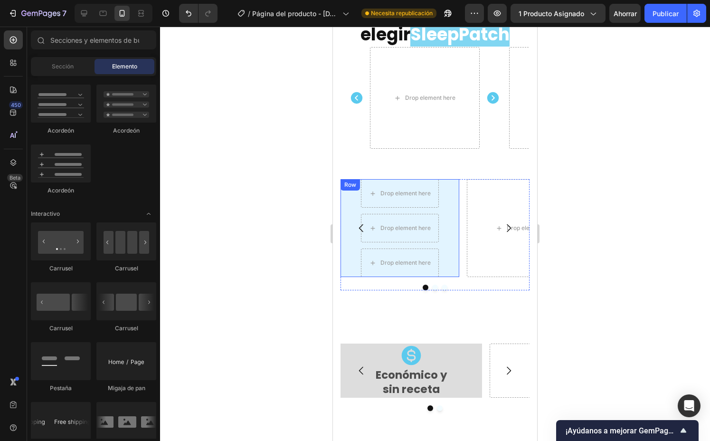
click at [452, 190] on div "Drop element here Drop element here Drop element here Row" at bounding box center [400, 228] width 119 height 98
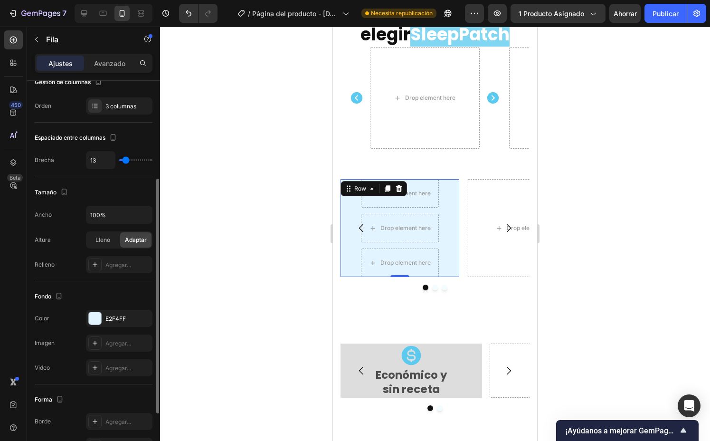
scroll to position [165, 0]
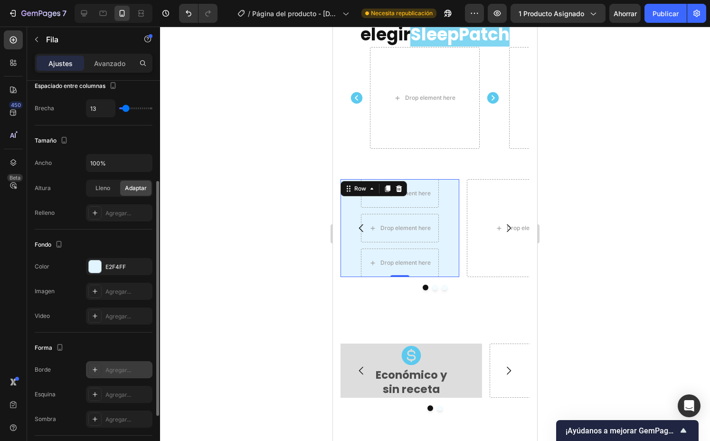
click at [122, 371] on font "Agregar..." at bounding box center [118, 369] width 26 height 7
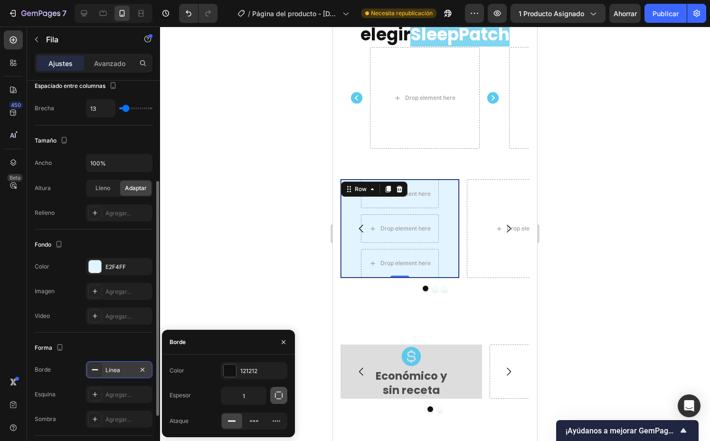
click at [282, 395] on icon "button" at bounding box center [279, 395] width 10 height 10
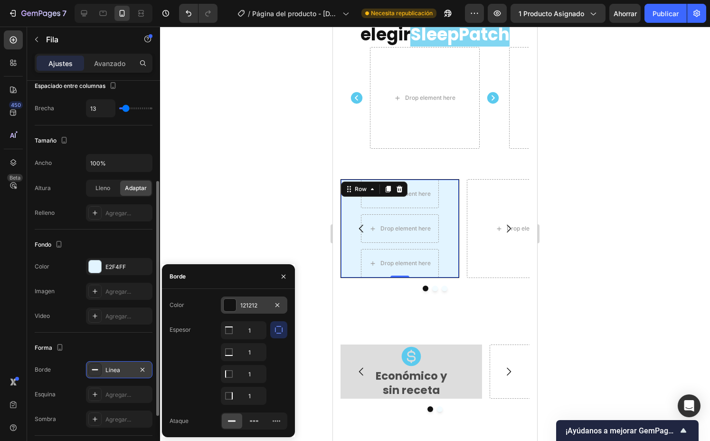
click at [253, 302] on font "121212" at bounding box center [248, 305] width 17 height 7
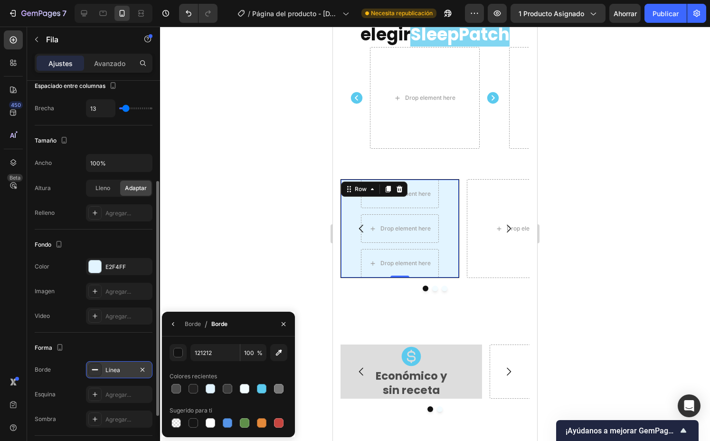
click at [221, 429] on div "121212 100 % Colores recientes Sugerido para ti" at bounding box center [228, 386] width 133 height 101
click at [227, 426] on div at bounding box center [228, 423] width 10 height 10
click at [172, 323] on icon "button" at bounding box center [174, 324] width 8 height 8
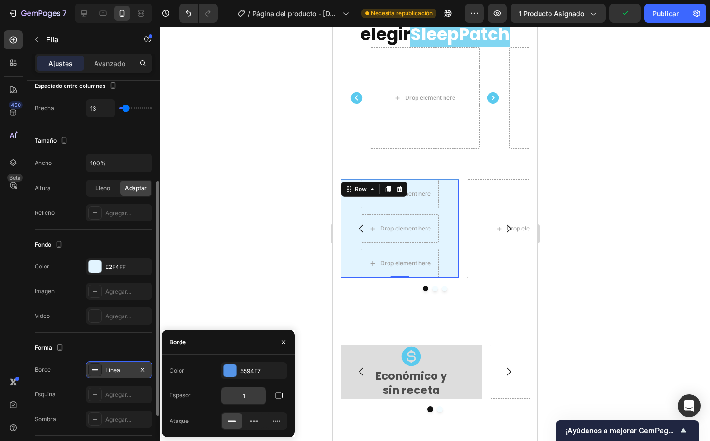
click at [251, 396] on input "1" at bounding box center [243, 395] width 45 height 17
click at [292, 277] on div at bounding box center [435, 234] width 550 height 414
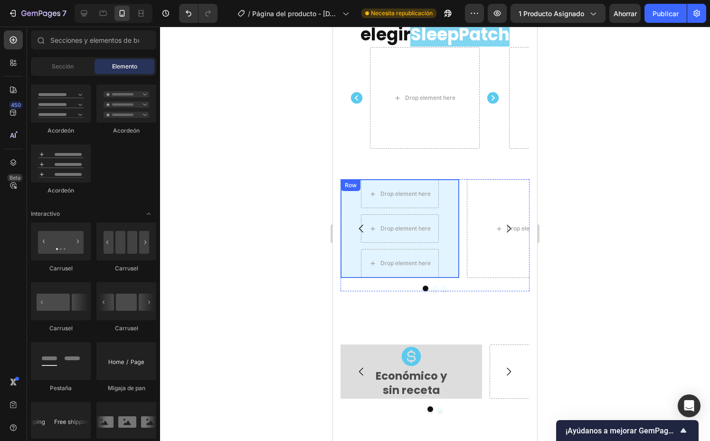
click at [346, 260] on div "Drop element here Drop element here Drop element here Row" at bounding box center [400, 228] width 119 height 99
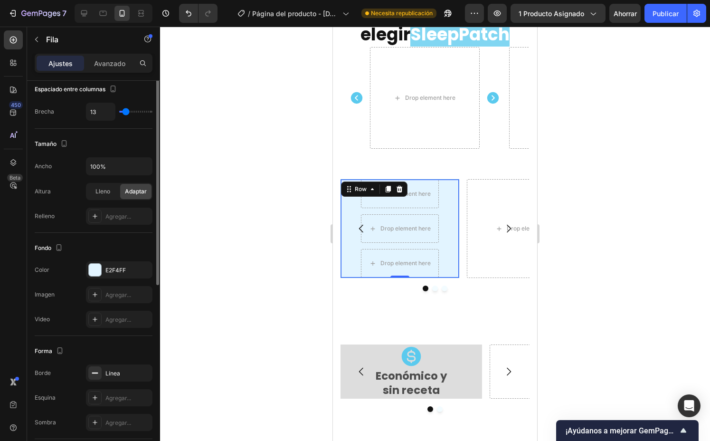
scroll to position [178, 0]
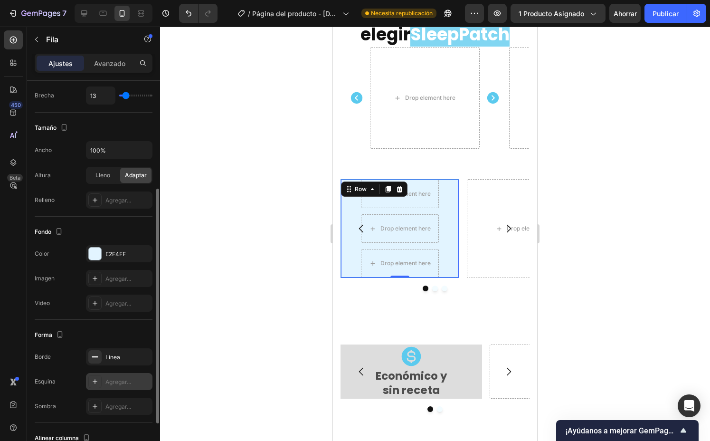
click at [114, 383] on font "Agregar..." at bounding box center [118, 381] width 26 height 7
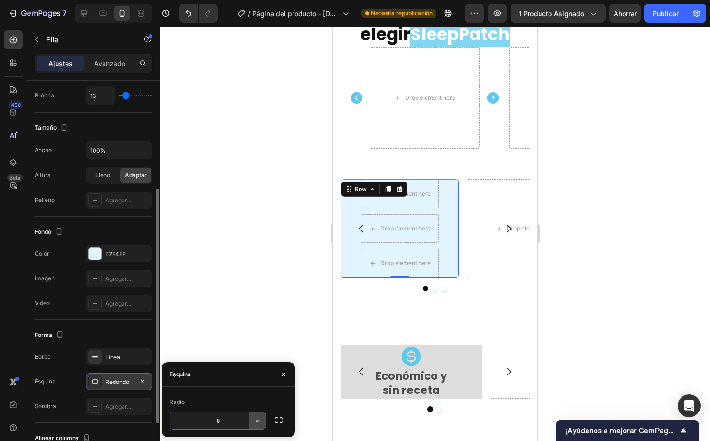
click at [260, 418] on icon "button" at bounding box center [258, 421] width 10 height 10
click at [279, 420] on icon "button" at bounding box center [279, 420] width 10 height 10
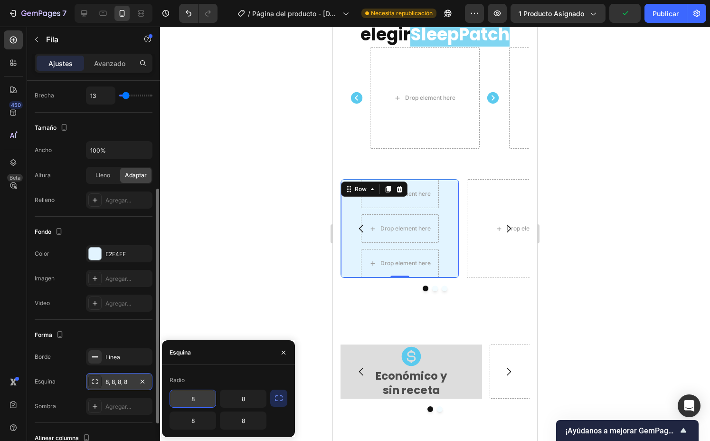
click at [202, 401] on input "8" at bounding box center [193, 398] width 46 height 17
click at [246, 400] on input "8" at bounding box center [243, 398] width 46 height 17
click at [282, 397] on icon "button" at bounding box center [279, 398] width 10 height 10
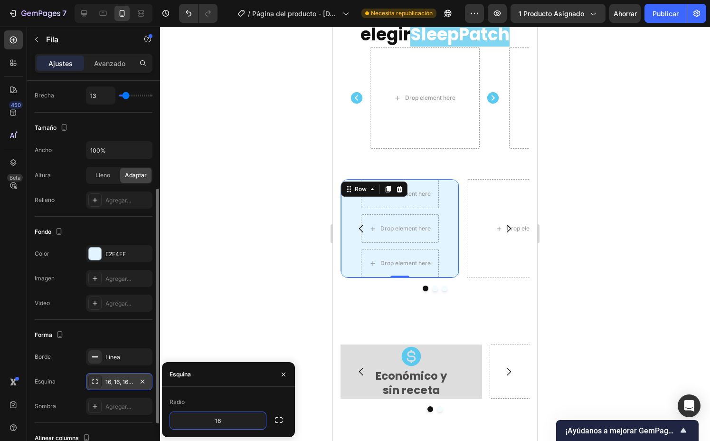
click at [286, 272] on div at bounding box center [435, 234] width 550 height 414
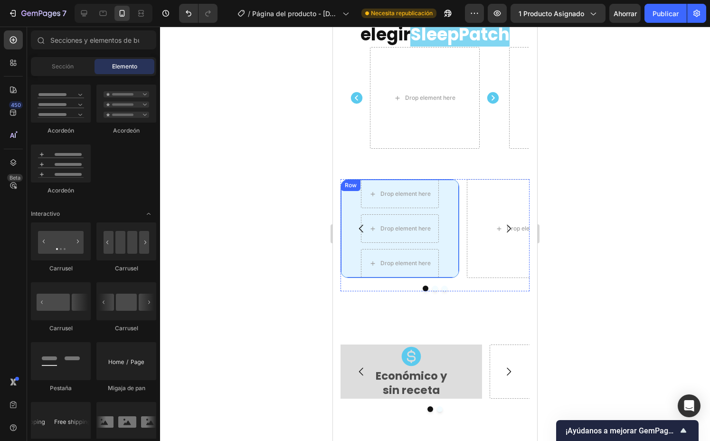
click at [449, 193] on div "Drop element here Drop element here Drop element here Row" at bounding box center [400, 228] width 119 height 99
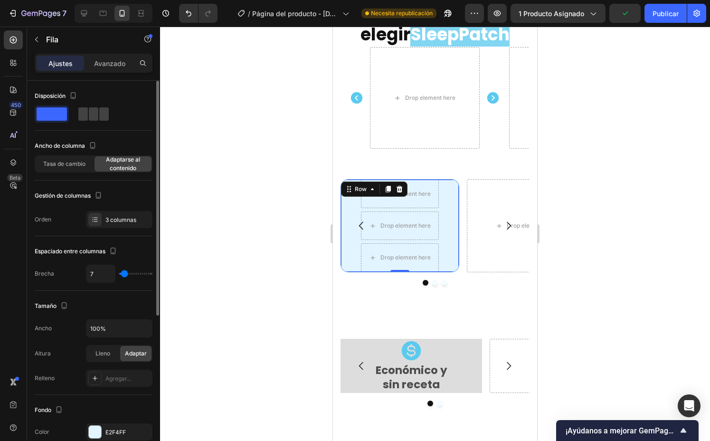
drag, startPoint x: 124, startPoint y: 276, endPoint x: 114, endPoint y: 244, distance: 33.8
click at [124, 275] on input "range" at bounding box center [135, 274] width 33 height 2
click at [65, 170] on div "Tasa de cambio" at bounding box center [64, 163] width 57 height 15
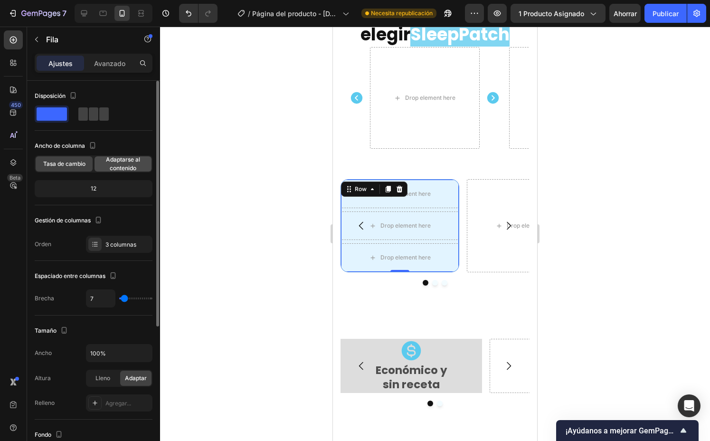
click at [123, 163] on span "Adaptarse al contenido" at bounding box center [123, 163] width 57 height 17
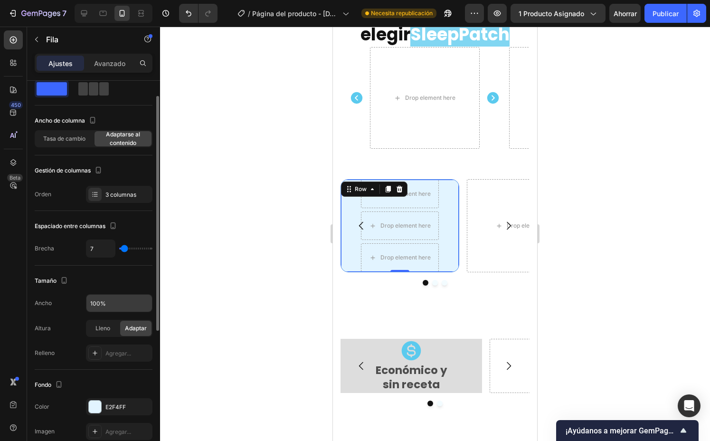
scroll to position [23, 0]
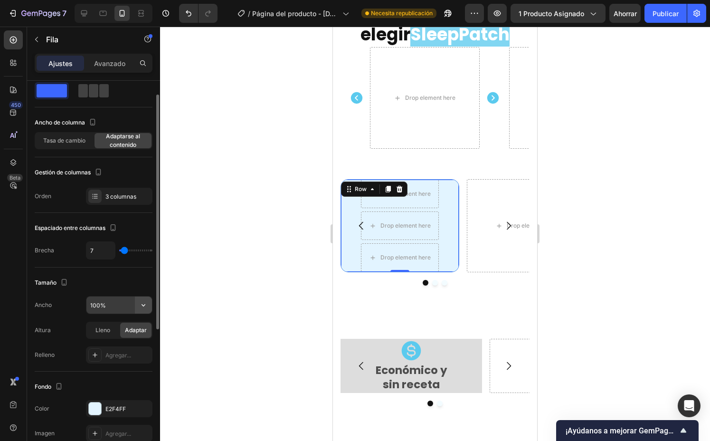
click at [145, 303] on icon "button" at bounding box center [144, 305] width 10 height 10
click at [124, 290] on div "Tamaño" at bounding box center [94, 282] width 118 height 15
click at [102, 333] on font "Lleno" at bounding box center [102, 329] width 15 height 7
click at [145, 331] on font "Adaptar" at bounding box center [136, 329] width 22 height 7
click at [433, 200] on div "Drop element here" at bounding box center [400, 194] width 78 height 29
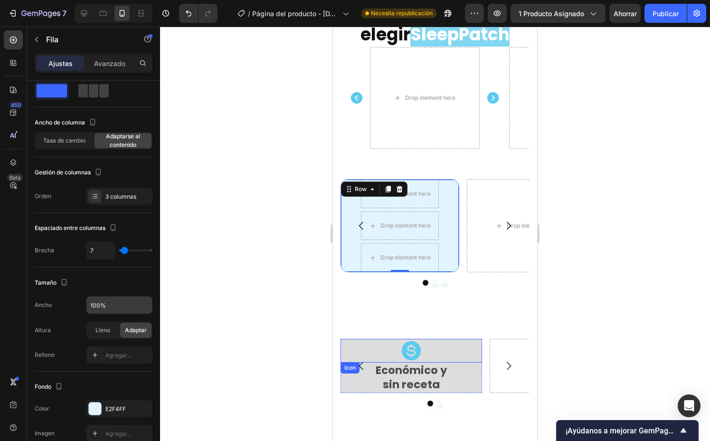
click at [412, 343] on icon at bounding box center [411, 351] width 24 height 24
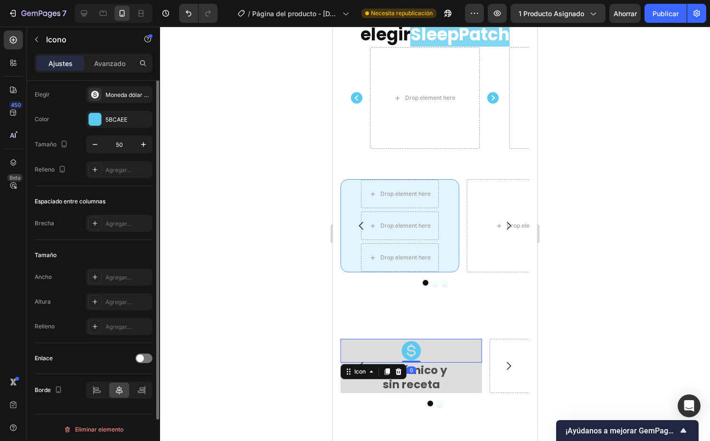
scroll to position [0, 0]
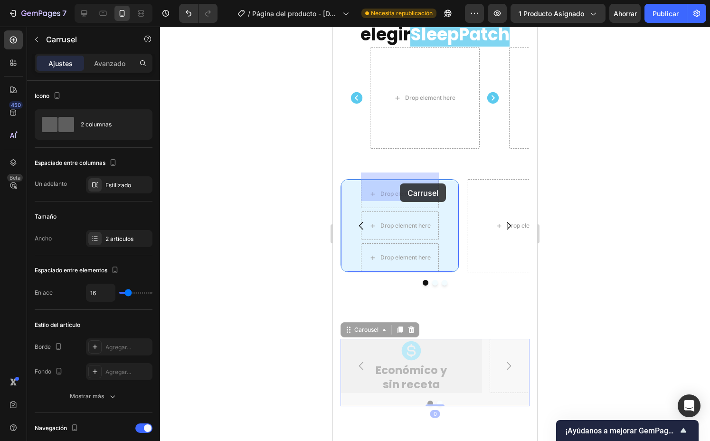
drag, startPoint x: 364, startPoint y: 359, endPoint x: 400, endPoint y: 183, distance: 178.9
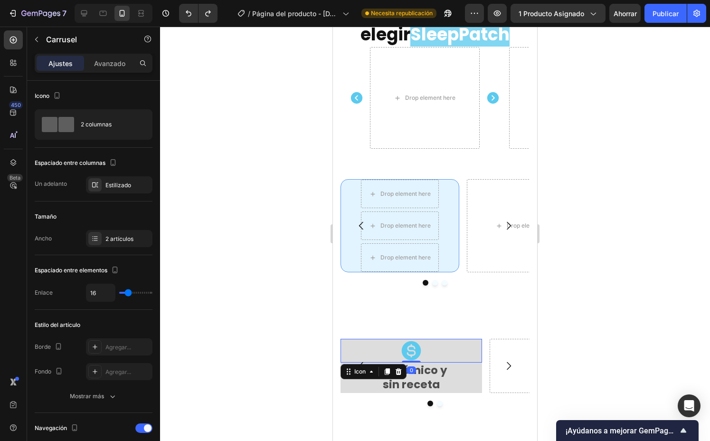
click at [413, 345] on icon at bounding box center [411, 350] width 19 height 19
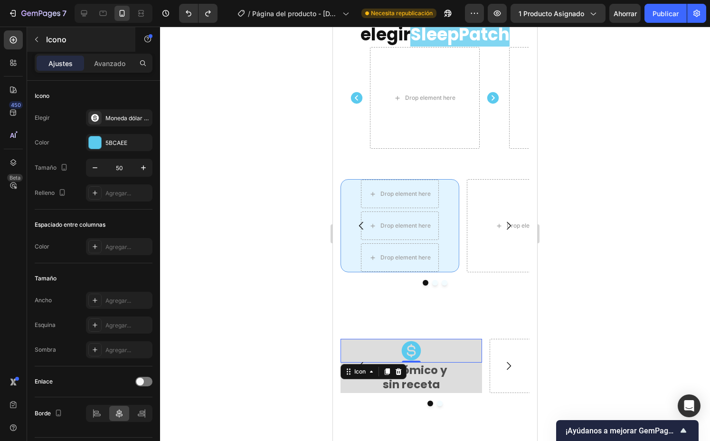
click at [40, 46] on button "button" at bounding box center [36, 39] width 15 height 15
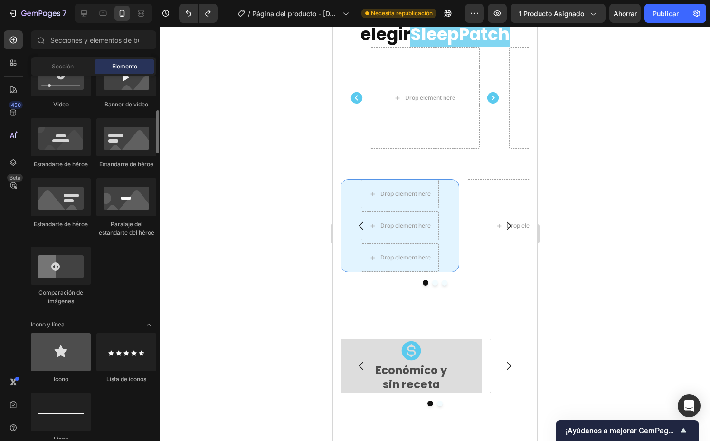
scroll to position [392, 0]
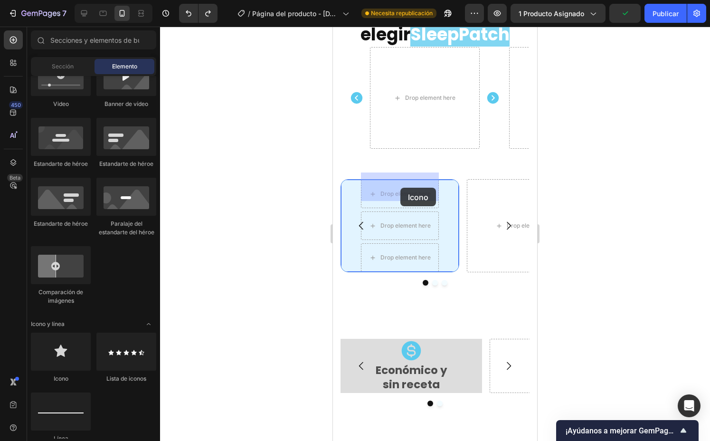
drag, startPoint x: 456, startPoint y: 366, endPoint x: 400, endPoint y: 188, distance: 186.7
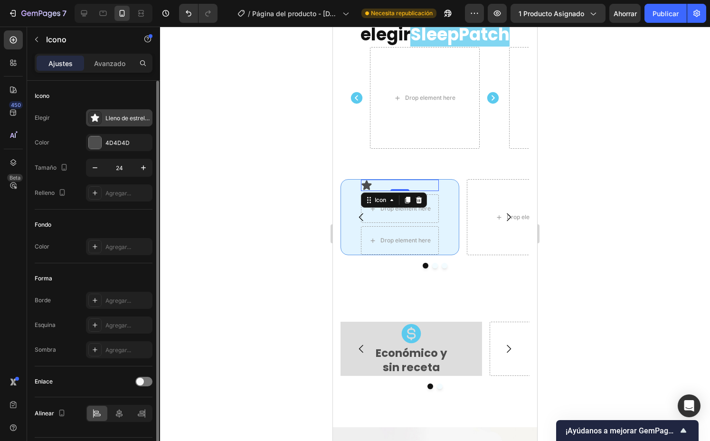
click at [108, 118] on font "Lleno de estrellas" at bounding box center [128, 117] width 47 height 7
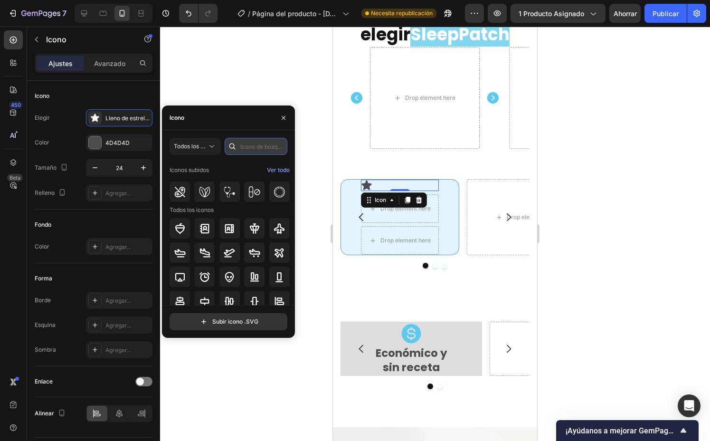
click at [249, 143] on input "text" at bounding box center [256, 146] width 63 height 17
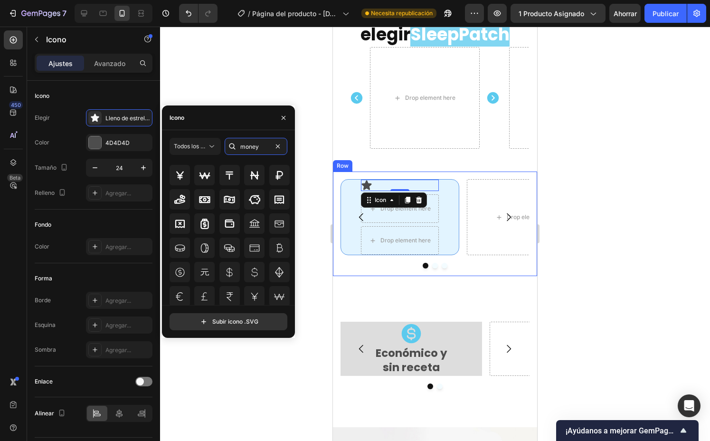
scroll to position [82, 0]
click at [204, 224] on icon at bounding box center [204, 224] width 11 height 11
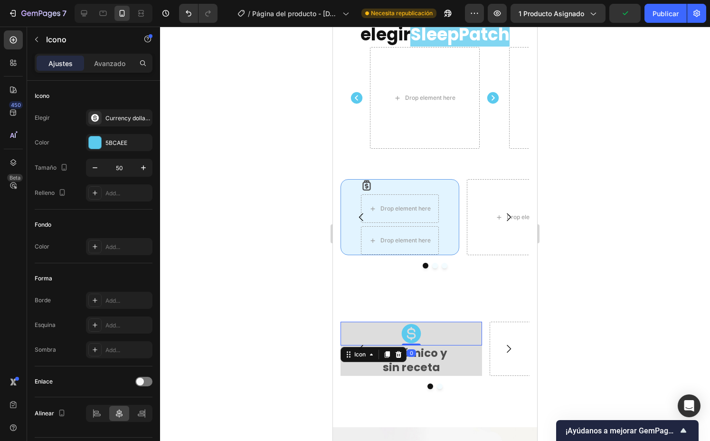
click at [410, 325] on icon at bounding box center [411, 333] width 19 height 19
click at [368, 180] on icon at bounding box center [366, 185] width 11 height 11
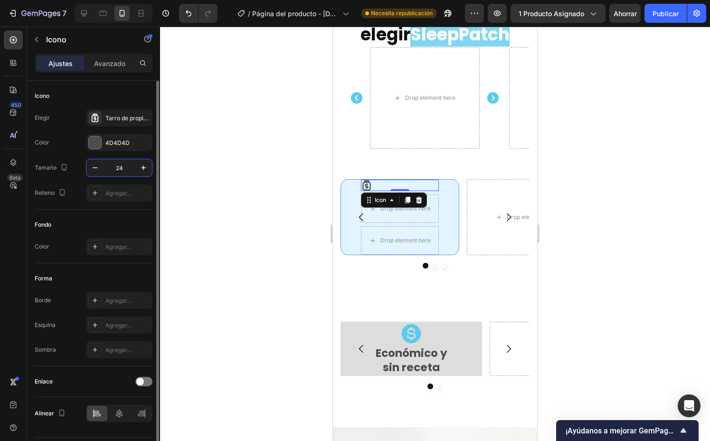
click at [124, 165] on input "24" at bounding box center [119, 167] width 31 height 17
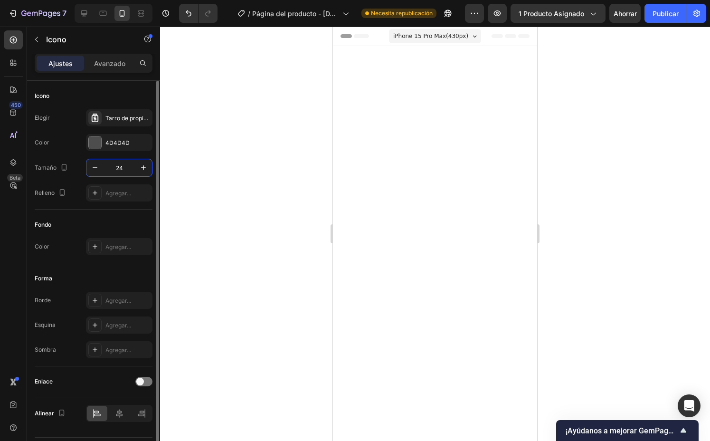
scroll to position [1854, 0]
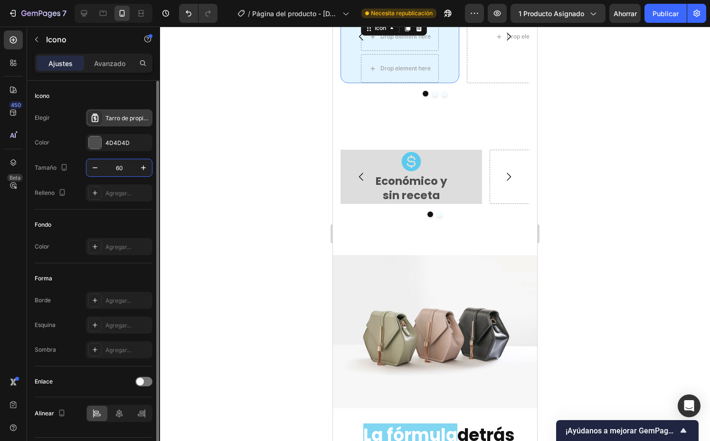
type input "60"
click at [116, 123] on div "Tarro de propinas en negrita" at bounding box center [119, 117] width 67 height 17
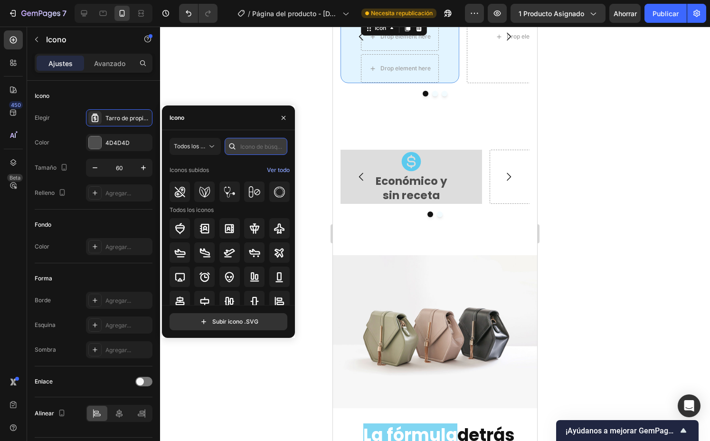
click at [249, 148] on input "text" at bounding box center [256, 146] width 63 height 17
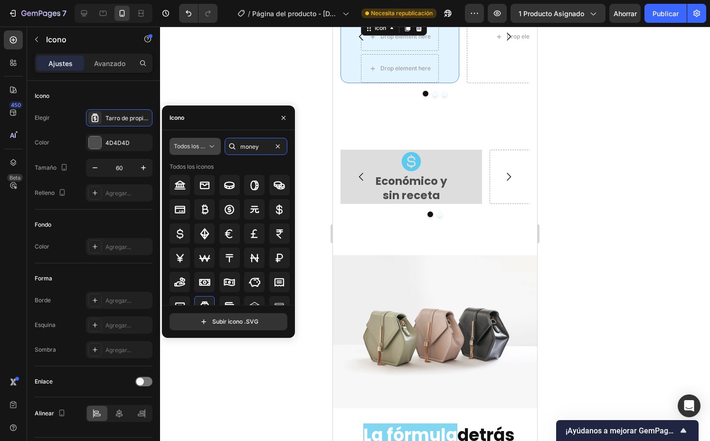
type input "money"
click at [207, 152] on button "Todos los estilos" at bounding box center [195, 146] width 51 height 17
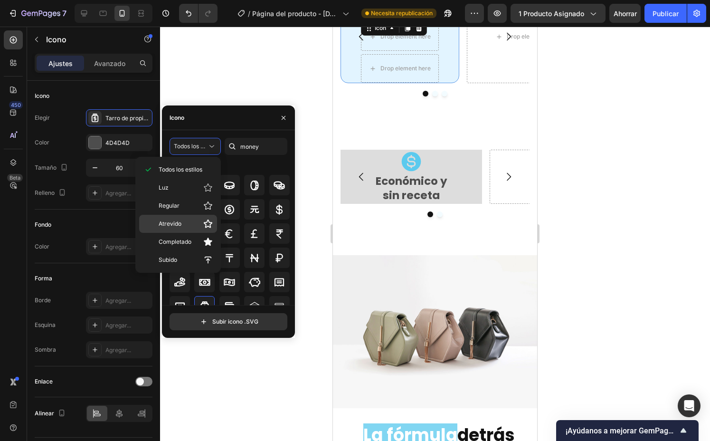
click at [189, 224] on p "Atrevido" at bounding box center [186, 224] width 54 height 10
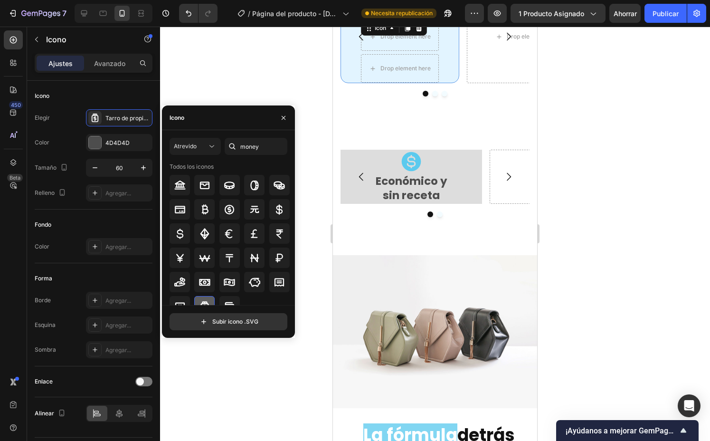
click at [206, 302] on icon at bounding box center [204, 306] width 8 height 10
click at [186, 149] on font "Atrevido" at bounding box center [185, 146] width 23 height 7
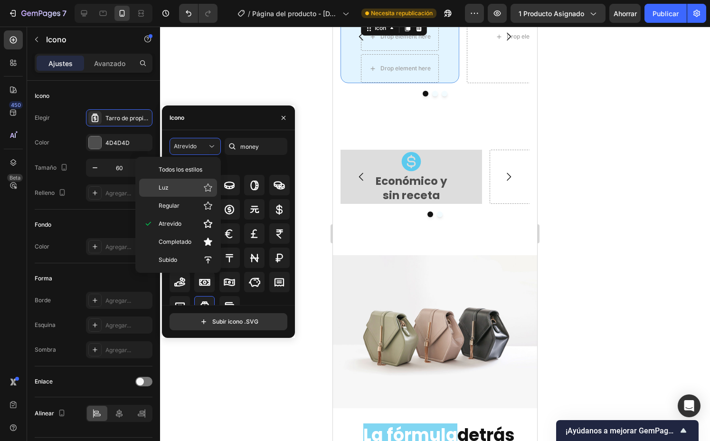
click at [193, 191] on p "Luz" at bounding box center [186, 188] width 54 height 10
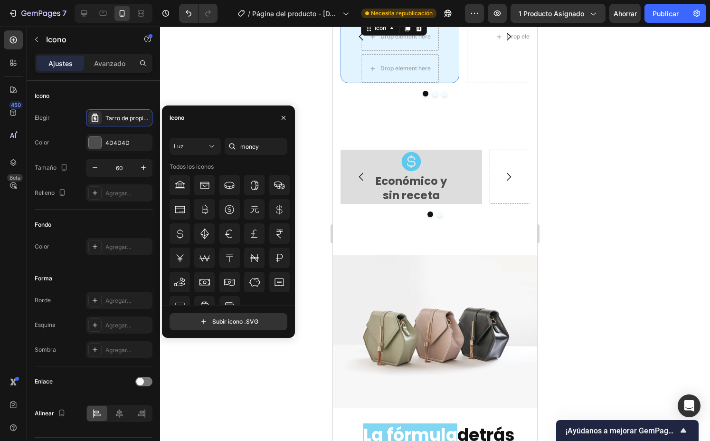
scroll to position [11, 0]
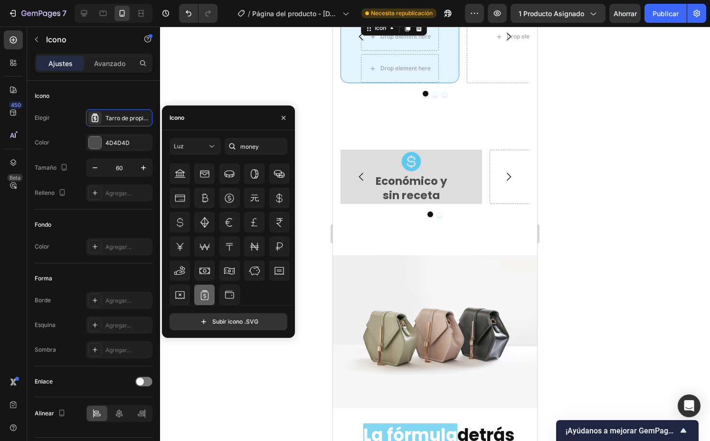
click at [202, 295] on icon at bounding box center [204, 294] width 11 height 11
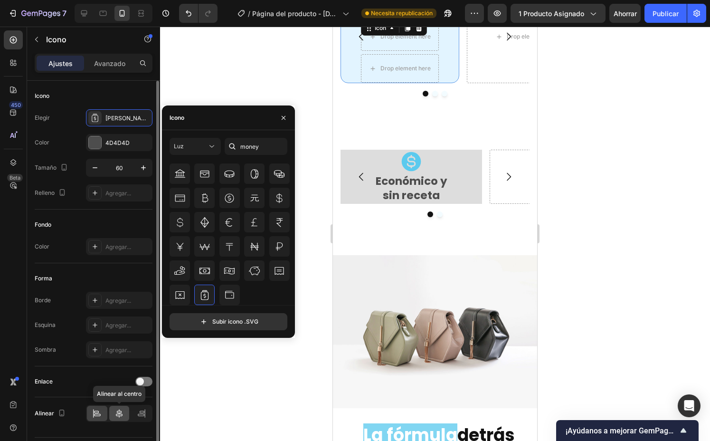
click at [121, 414] on icon at bounding box center [119, 413] width 7 height 9
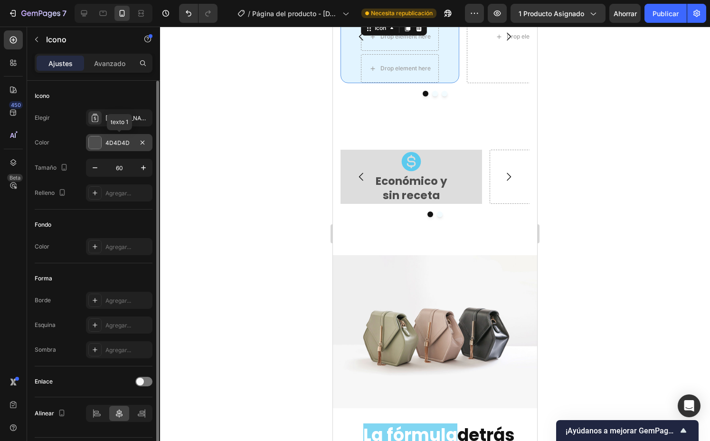
click at [123, 146] on div "4D4D4D" at bounding box center [119, 143] width 28 height 9
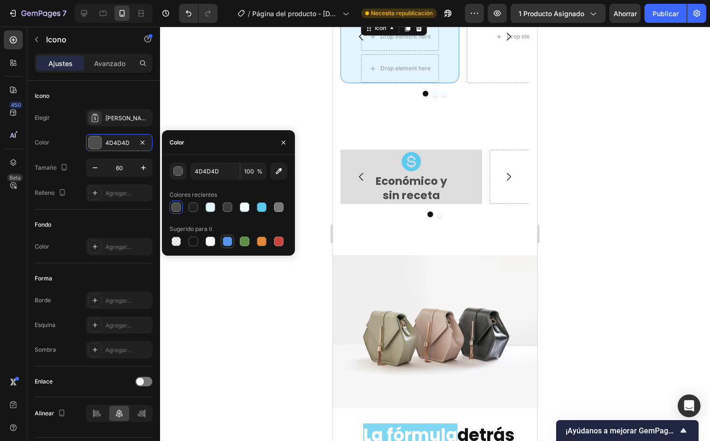
click at [222, 238] on div at bounding box center [227, 241] width 11 height 11
click at [189, 209] on div at bounding box center [194, 207] width 10 height 10
click at [113, 106] on div "Icono Elegir Luz del tarro de propinas Color 222121 Tamaño 60 Relleno Agregar..." at bounding box center [94, 145] width 118 height 129
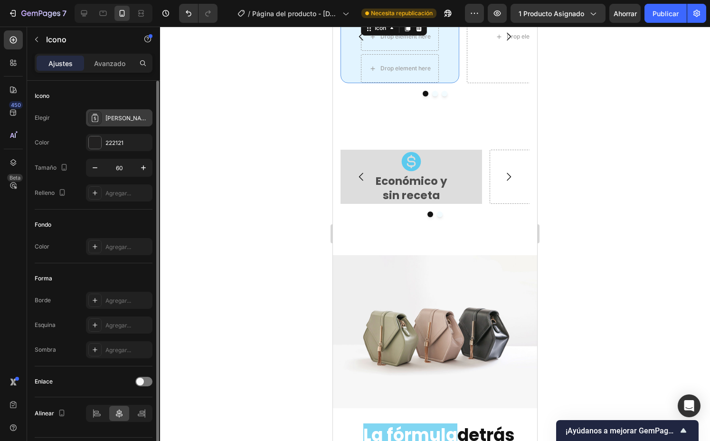
click at [112, 113] on div "Luz del tarro de propinas" at bounding box center [119, 117] width 67 height 17
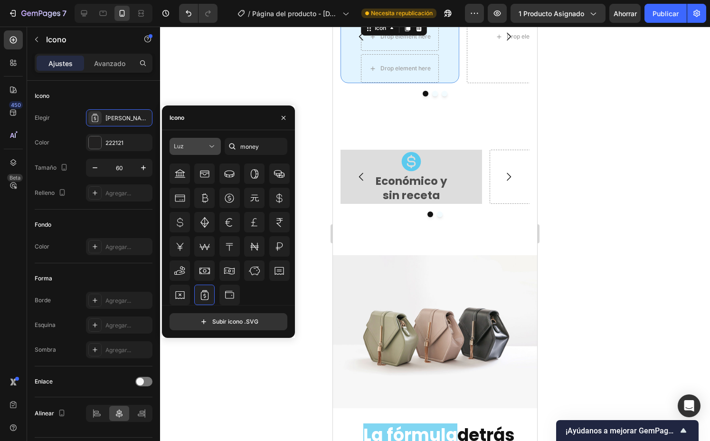
click at [181, 146] on font "Luz" at bounding box center [179, 146] width 10 height 7
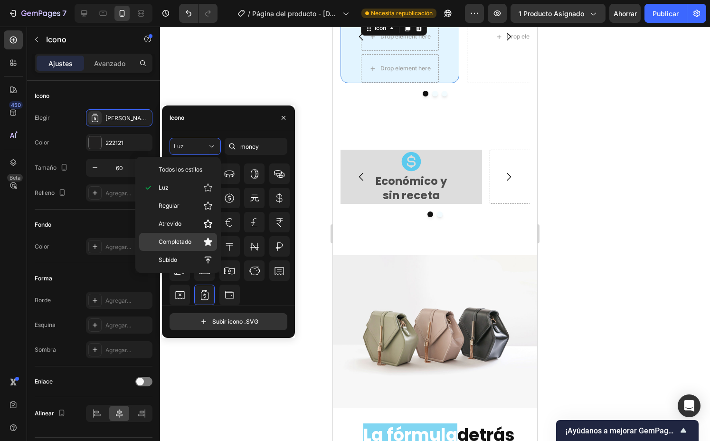
click at [175, 243] on font "Completado" at bounding box center [175, 241] width 33 height 7
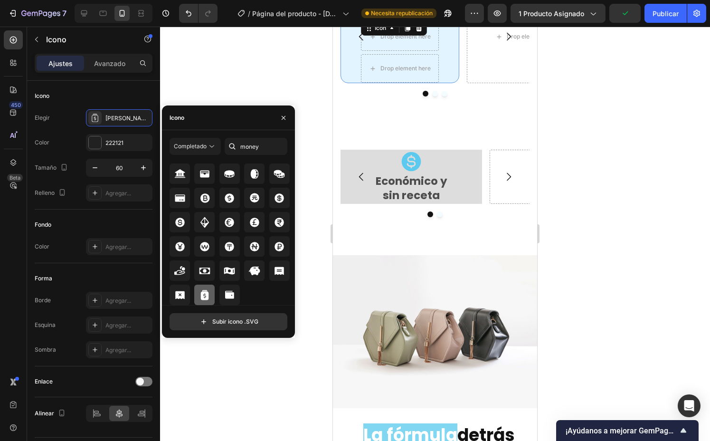
click at [206, 288] on div at bounding box center [204, 295] width 20 height 20
click at [269, 153] on input "money" at bounding box center [256, 146] width 63 height 17
click at [276, 202] on icon at bounding box center [280, 198] width 10 height 10
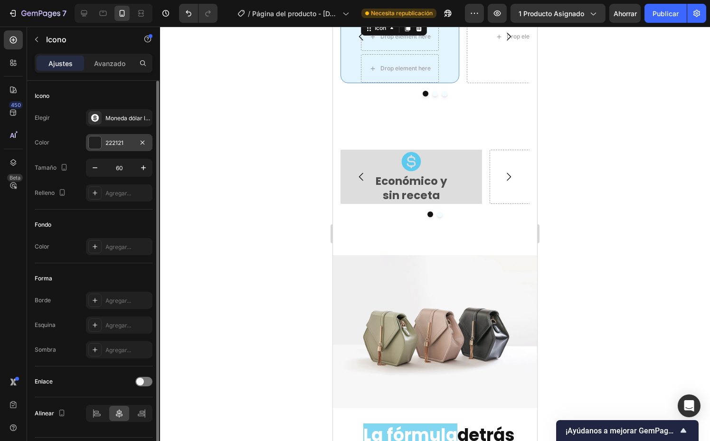
click at [135, 146] on div "222121" at bounding box center [119, 142] width 67 height 17
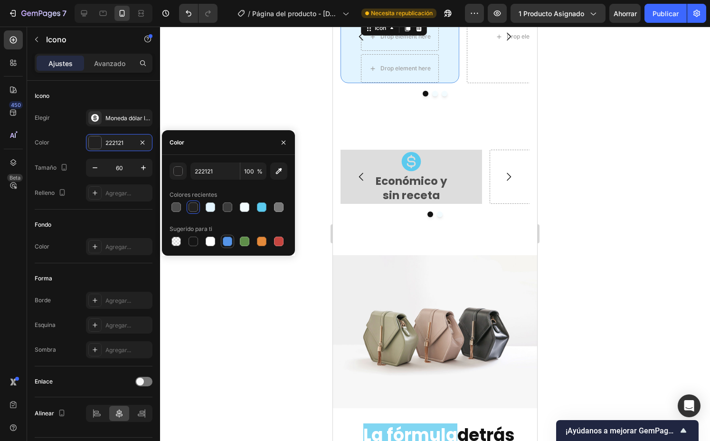
click at [225, 239] on div at bounding box center [228, 242] width 10 height 10
type input "5594E7"
click at [400, 189] on p "Económico y" at bounding box center [412, 181] width 140 height 14
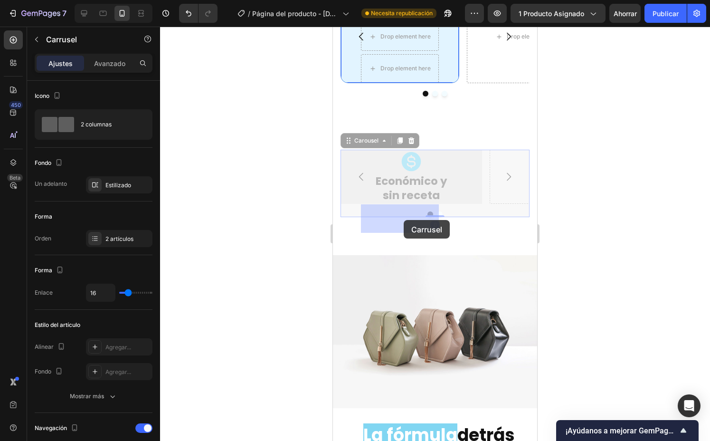
drag, startPoint x: 361, startPoint y: 362, endPoint x: 404, endPoint y: 219, distance: 149.6
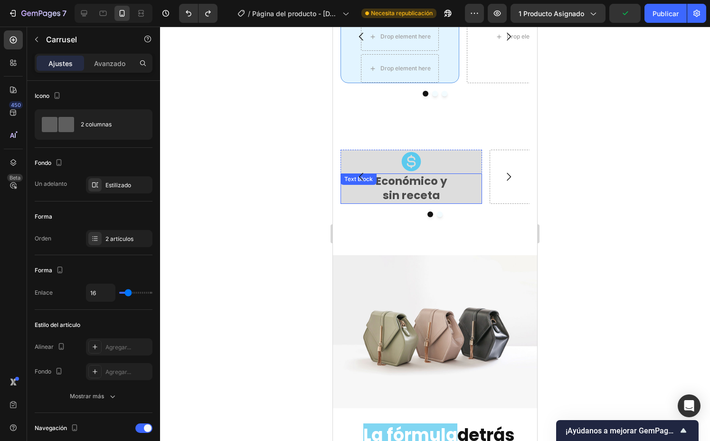
click at [418, 203] on p "sin receta" at bounding box center [412, 196] width 140 height 14
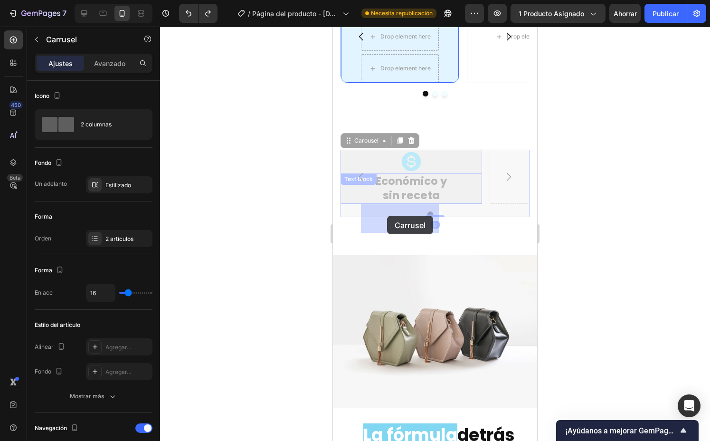
drag, startPoint x: 367, startPoint y: 364, endPoint x: 387, endPoint y: 216, distance: 149.5
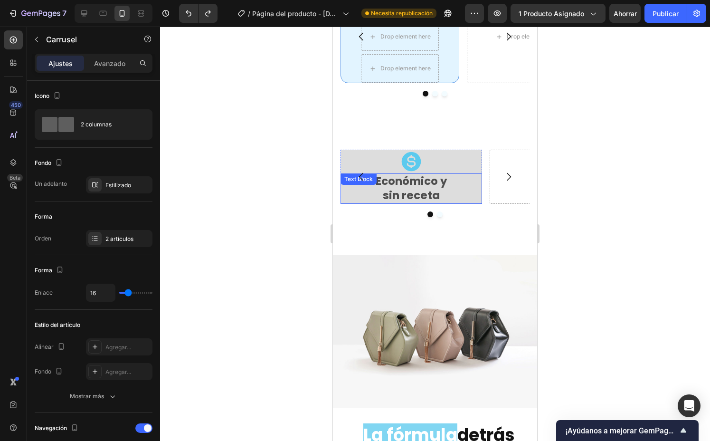
click at [433, 203] on p "sin receta" at bounding box center [412, 196] width 140 height 14
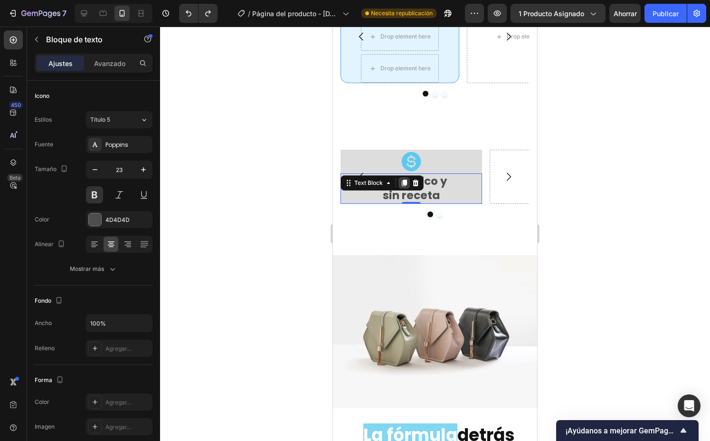
click at [401, 187] on icon at bounding box center [404, 183] width 8 height 8
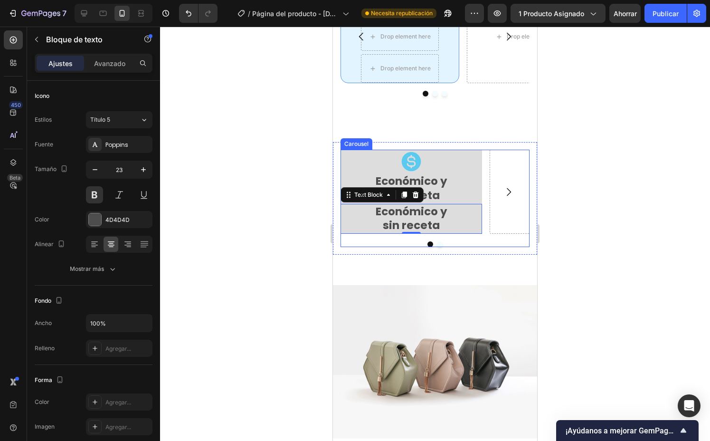
click at [377, 233] on p "sin receta" at bounding box center [412, 226] width 140 height 14
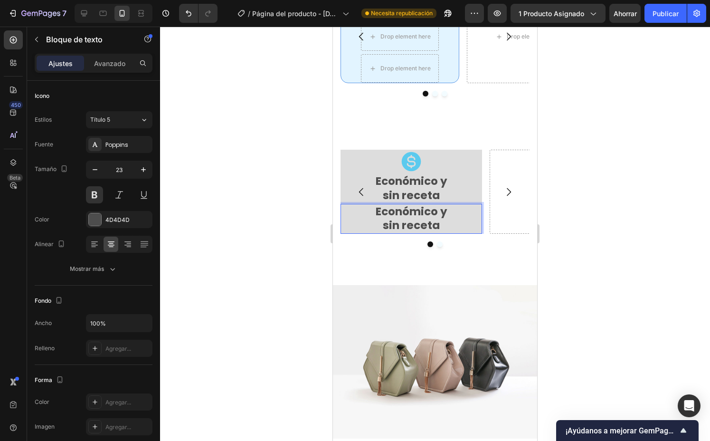
click at [314, 405] on div at bounding box center [435, 234] width 550 height 414
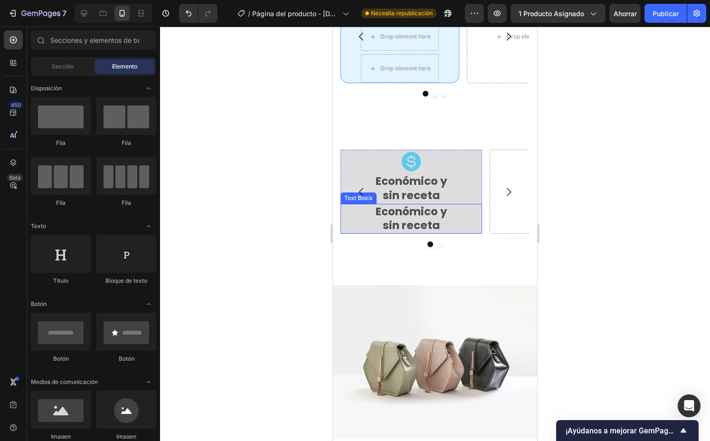
click at [371, 233] on p "sin receta" at bounding box center [412, 226] width 140 height 14
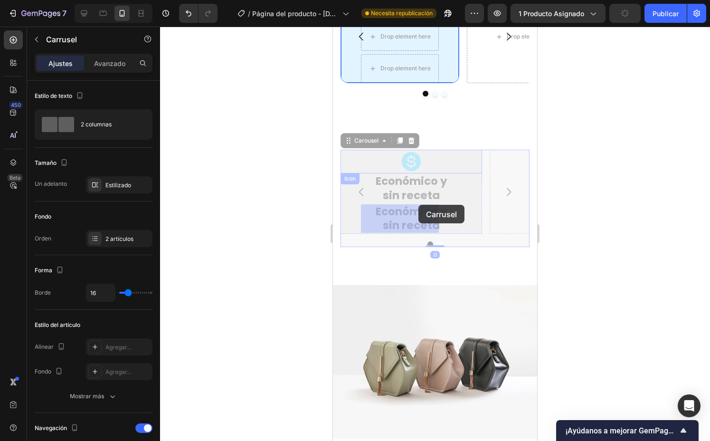
drag, startPoint x: 363, startPoint y: 378, endPoint x: 418, endPoint y: 205, distance: 182.1
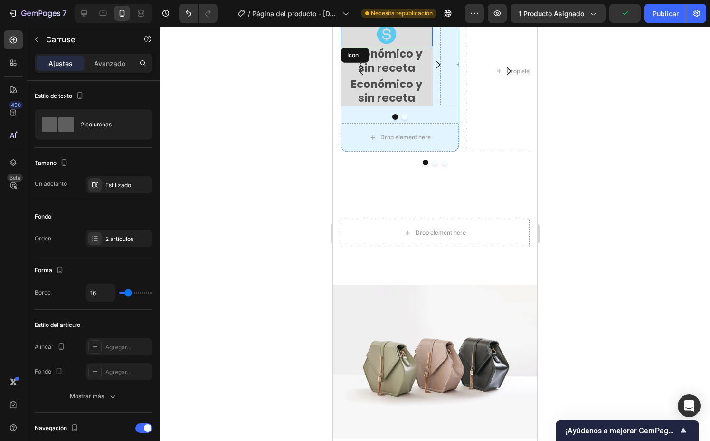
click at [421, 46] on div "Icon" at bounding box center [387, 34] width 92 height 24
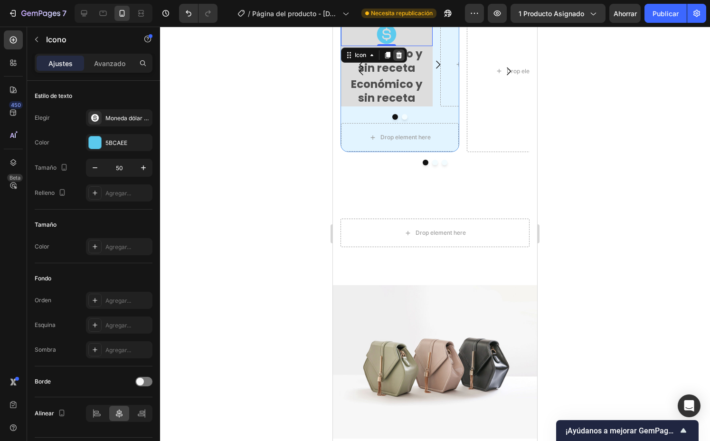
click at [398, 61] on div at bounding box center [398, 54] width 11 height 11
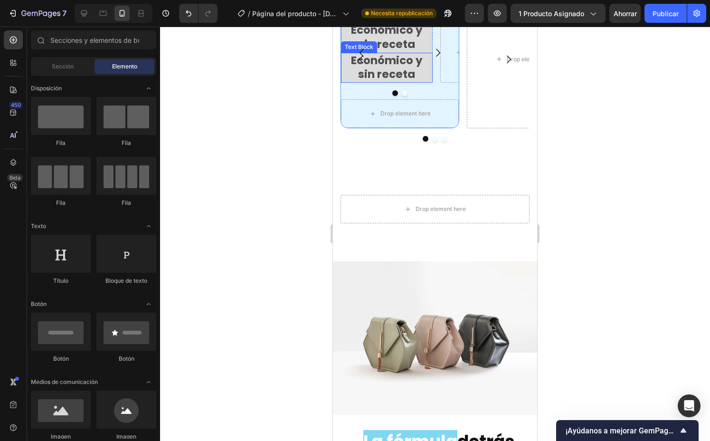
click at [401, 68] on p "Económico y" at bounding box center [387, 61] width 90 height 14
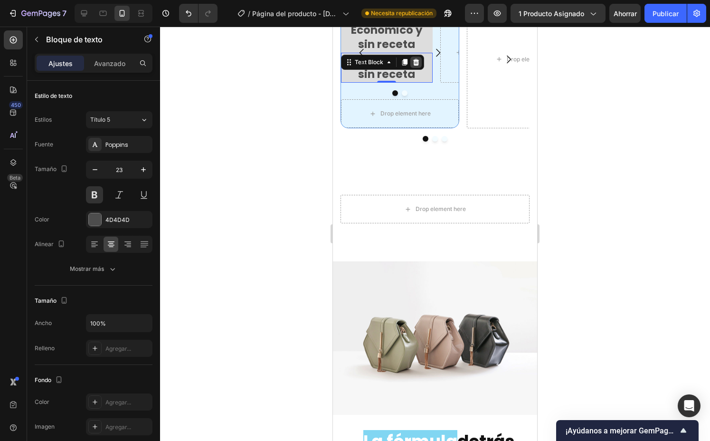
click at [418, 66] on icon at bounding box center [416, 62] width 8 height 8
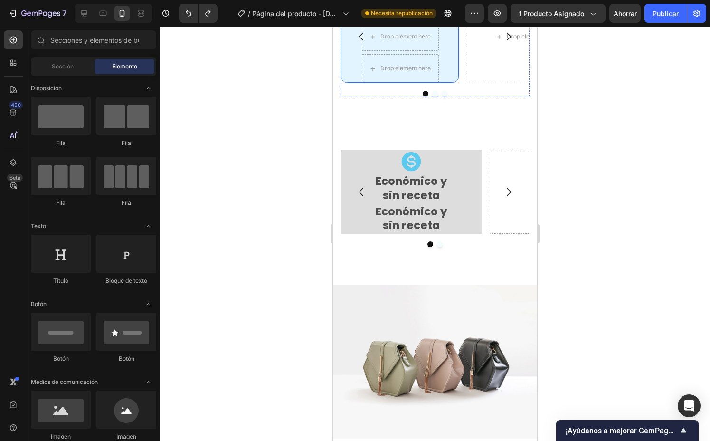
click at [444, 83] on div "Icon Drop element here Drop element here Row" at bounding box center [400, 36] width 119 height 93
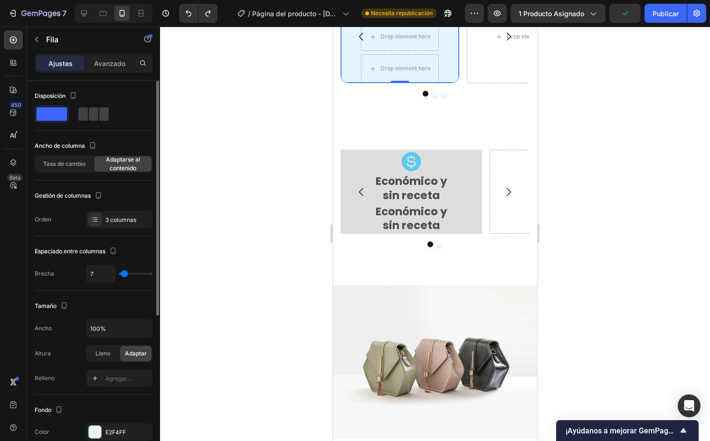
type input "5"
type input "10"
type input "13"
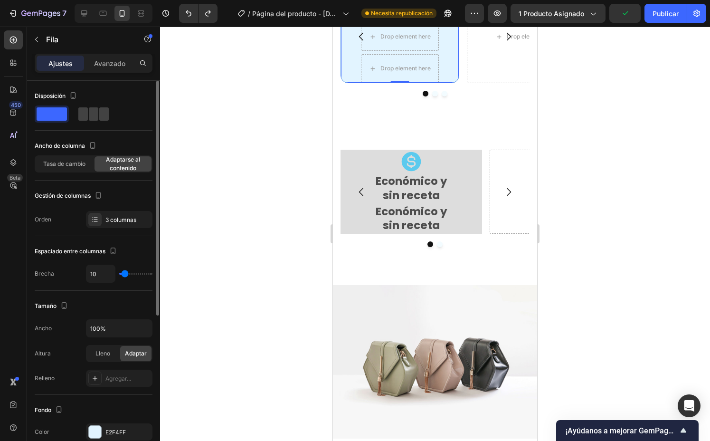
type input "13"
type input "16"
type input "18"
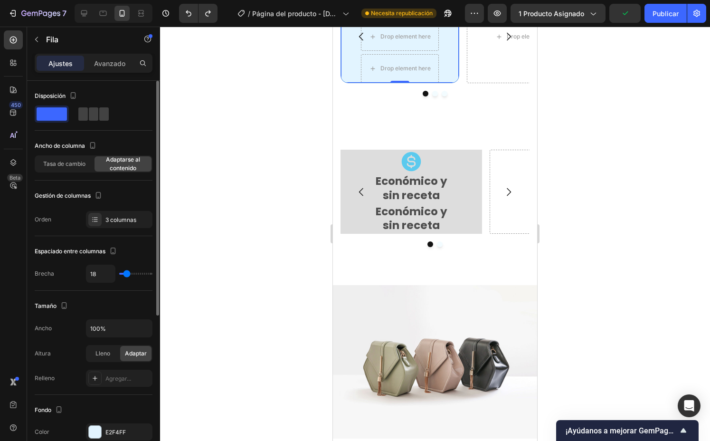
type input "19"
type input "20"
type input "21"
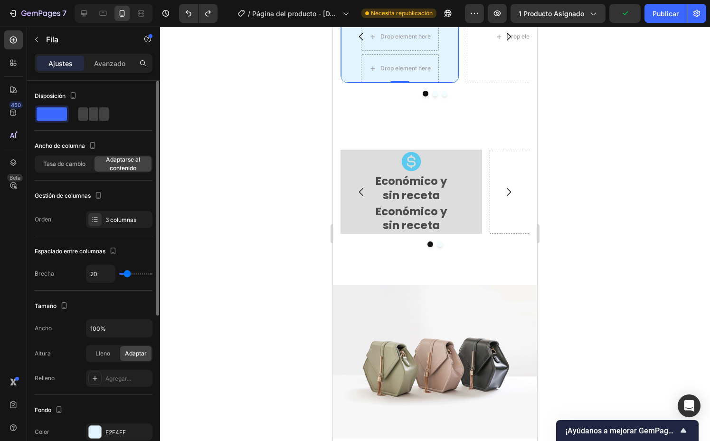
type input "21"
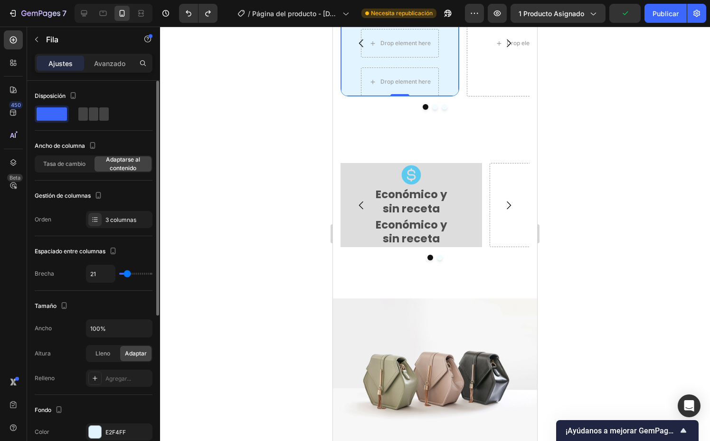
type input "20"
type input "19"
type input "13"
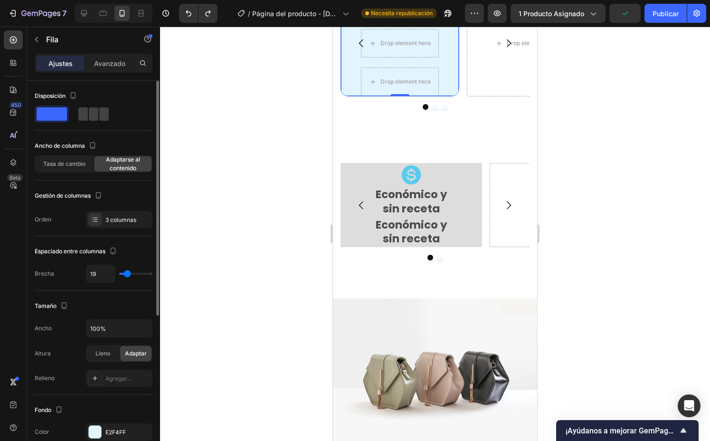
type input "13"
type input "12"
type input "9"
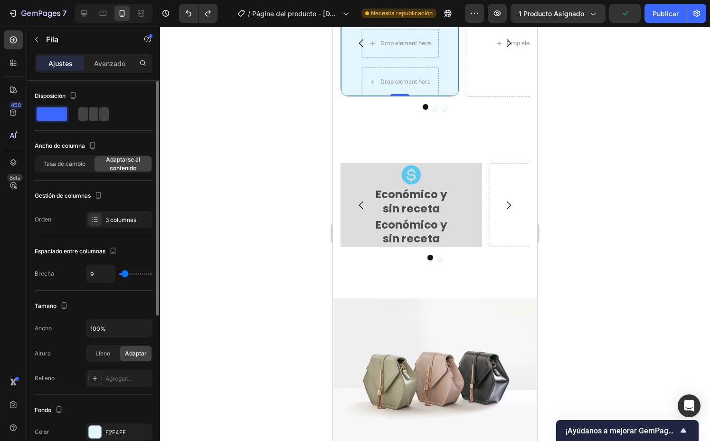
type input "7"
type input "5"
type input "3"
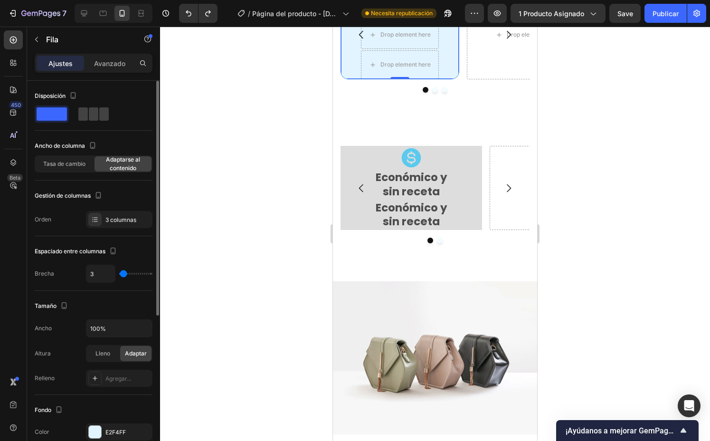
type input "3"
click at [124, 273] on input "range" at bounding box center [135, 274] width 33 height 2
click at [72, 166] on font "Tasa de cambio" at bounding box center [64, 163] width 42 height 7
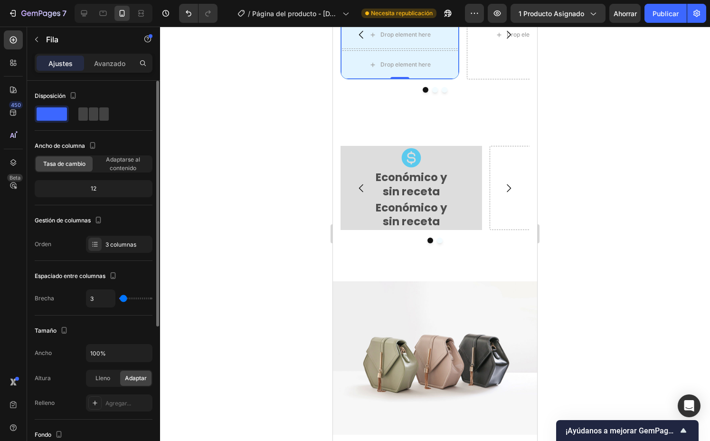
type input "20"
type input "27"
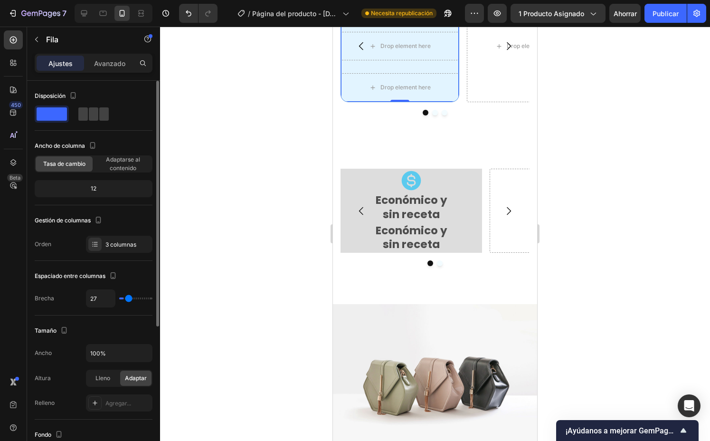
type input "37"
type input "42"
type input "47"
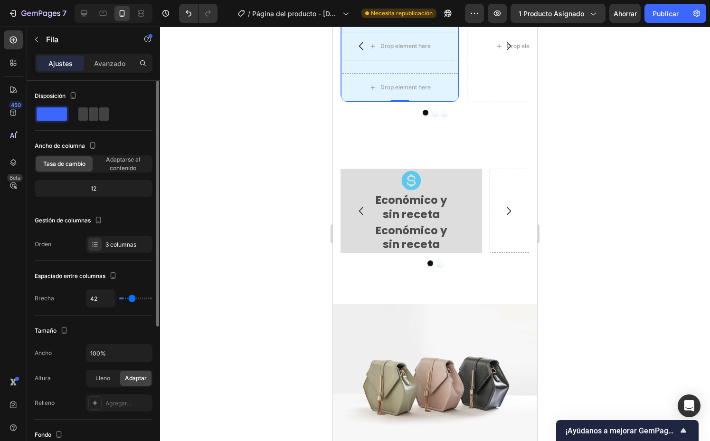
type input "47"
type input "49"
type input "50"
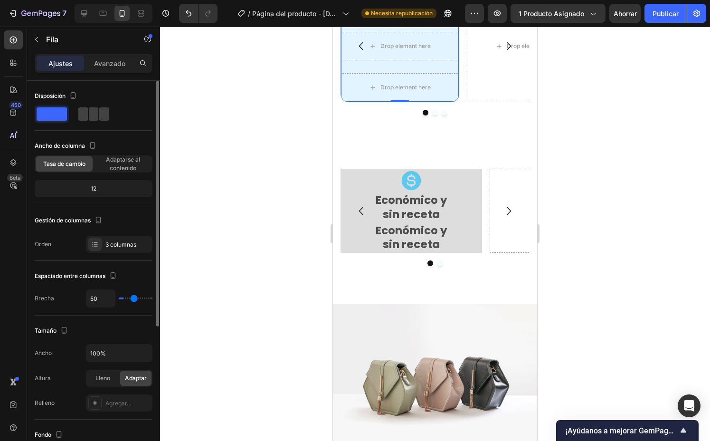
type input "52"
type input "54"
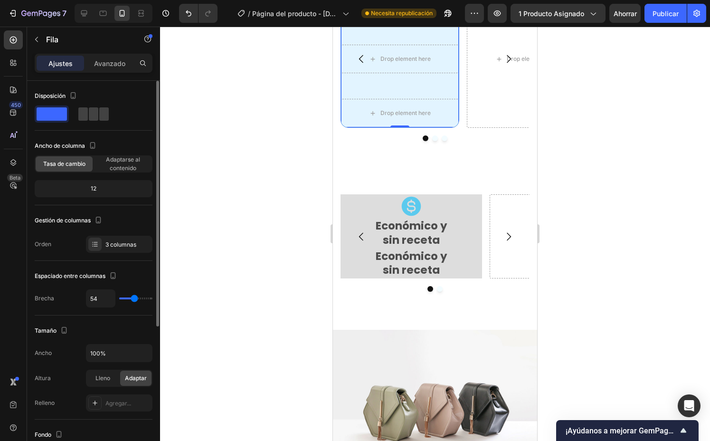
type input "52"
type input "51"
type input "50"
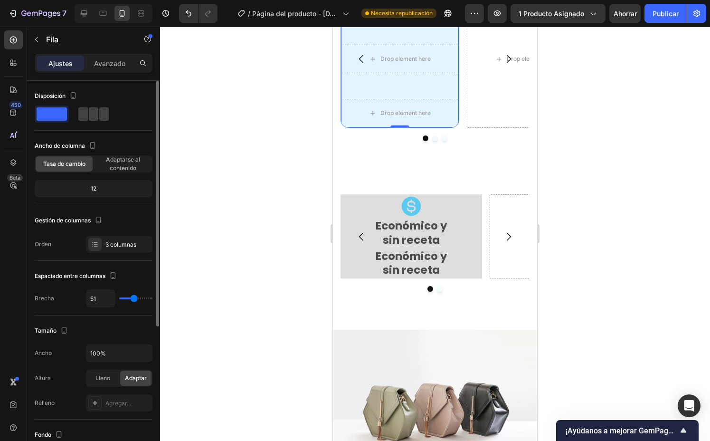
type input "50"
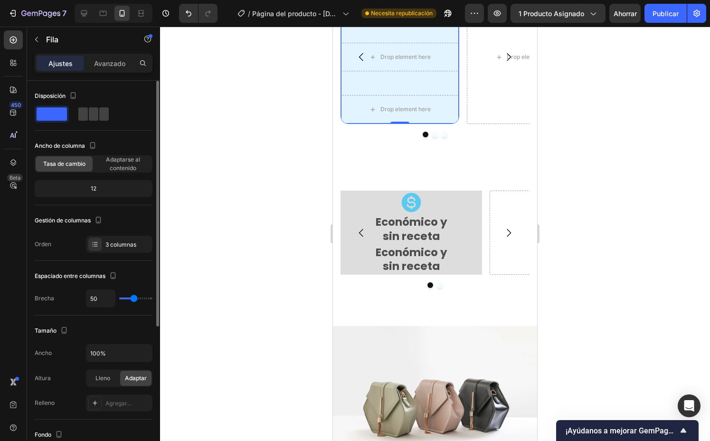
type input "48"
type input "47"
type input "44"
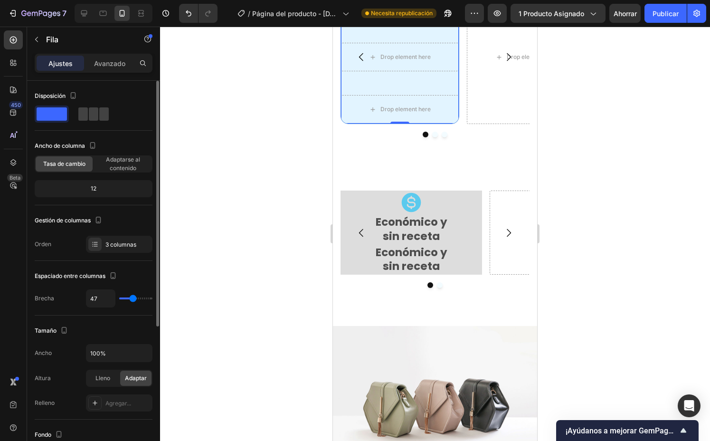
type input "44"
type input "43"
type input "41"
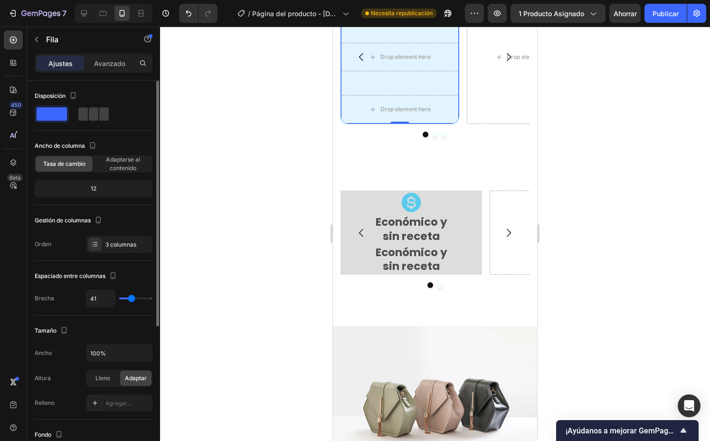
type input "40"
type input "39"
type input "38"
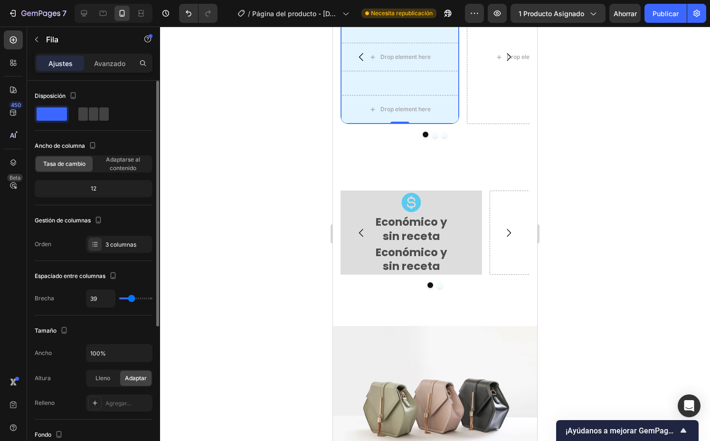
type input "38"
type input "37"
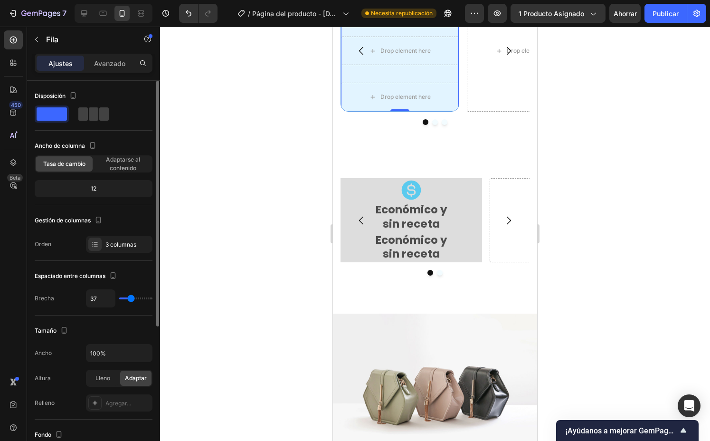
type input "36"
type input "35"
type input "33"
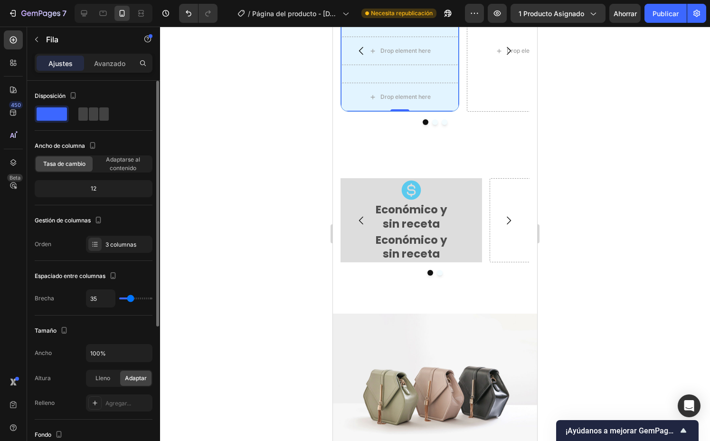
type input "33"
type input "32"
type input "30"
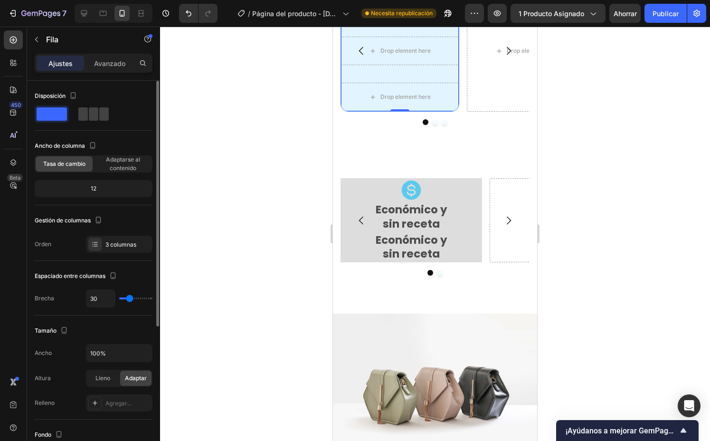
type input "29"
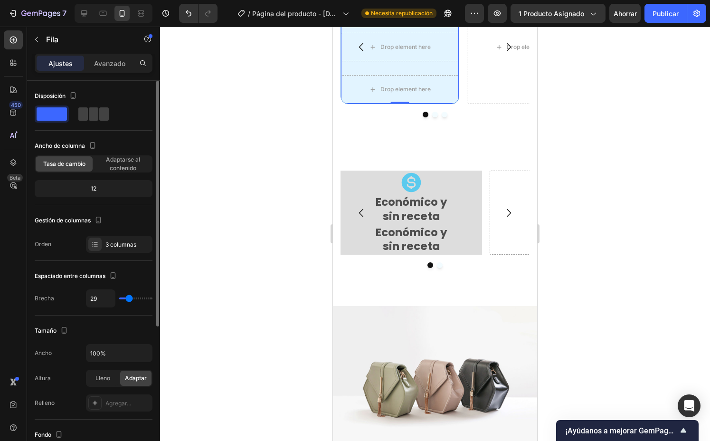
type input "28"
type input "26"
type input "25"
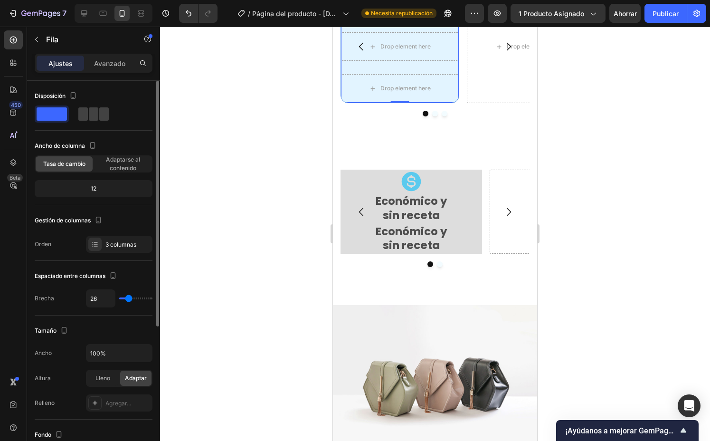
type input "25"
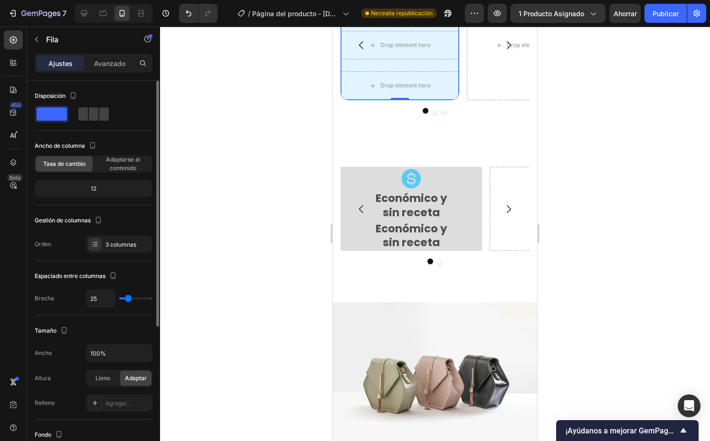
type input "26"
type input "25"
type input "24"
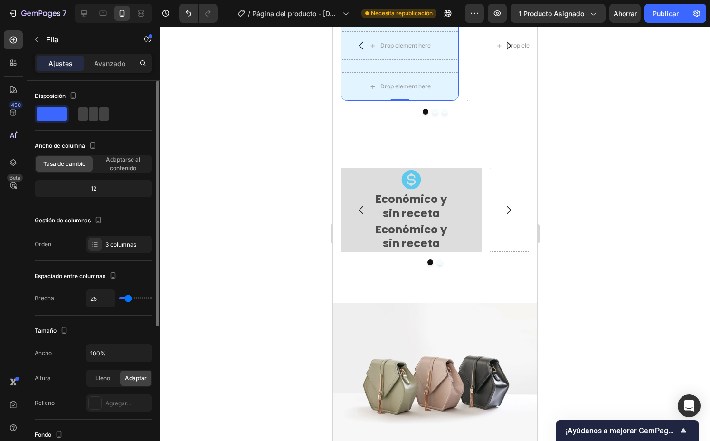
type input "24"
type input "21"
type input "19"
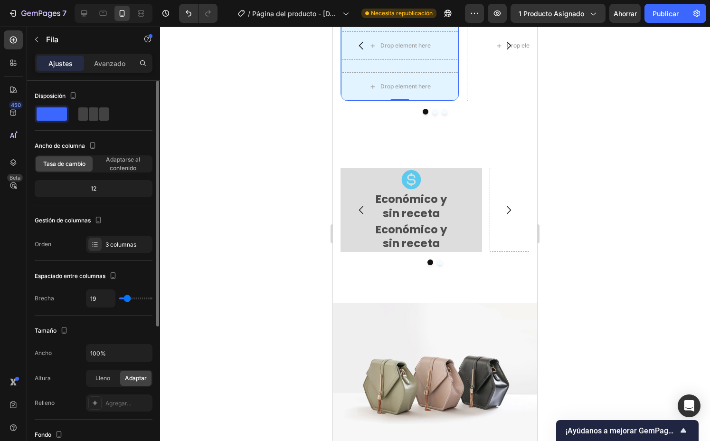
type input "17"
type input "16"
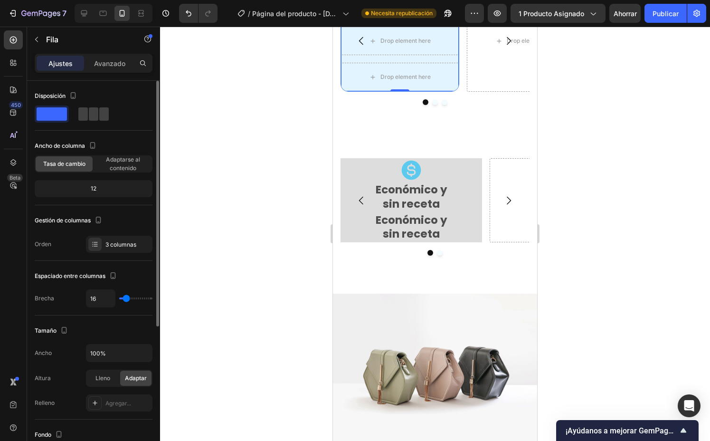
type input "16"
click at [126, 299] on input "range" at bounding box center [135, 298] width 33 height 2
click at [36, 34] on button "button" at bounding box center [36, 39] width 15 height 15
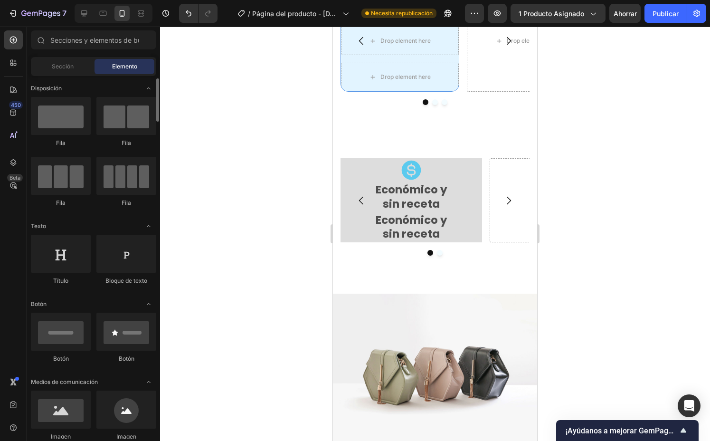
scroll to position [3, 0]
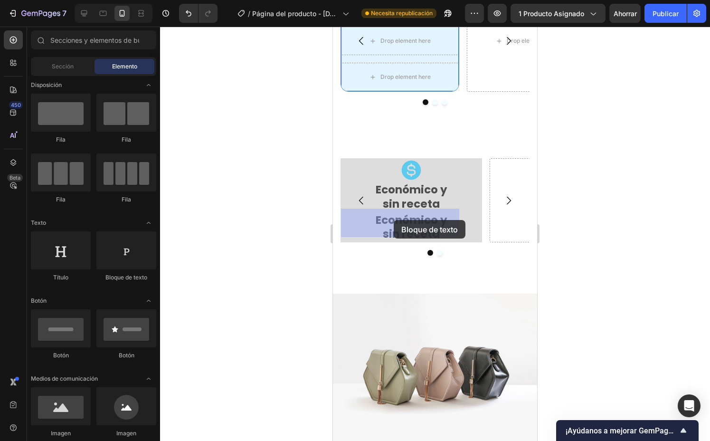
drag, startPoint x: 458, startPoint y: 280, endPoint x: 395, endPoint y: 220, distance: 87.4
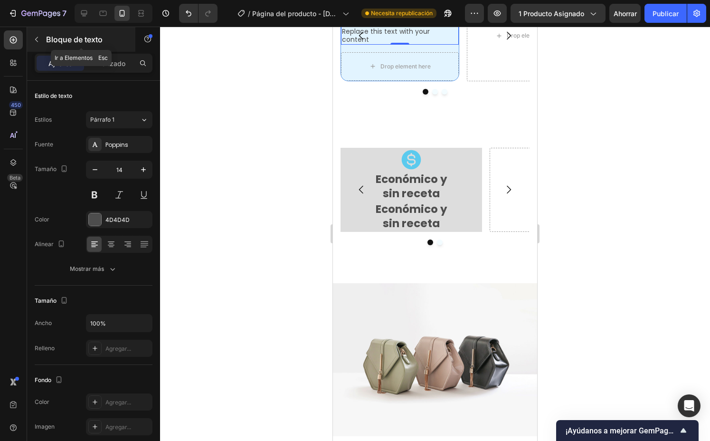
click at [42, 40] on button "button" at bounding box center [36, 39] width 15 height 15
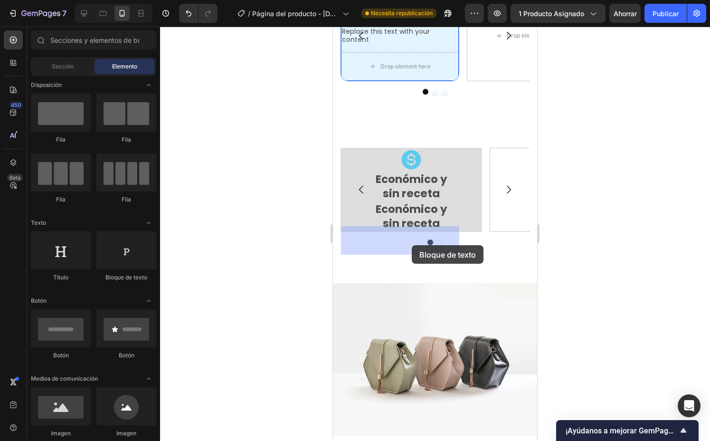
drag, startPoint x: 461, startPoint y: 285, endPoint x: 412, endPoint y: 243, distance: 64.6
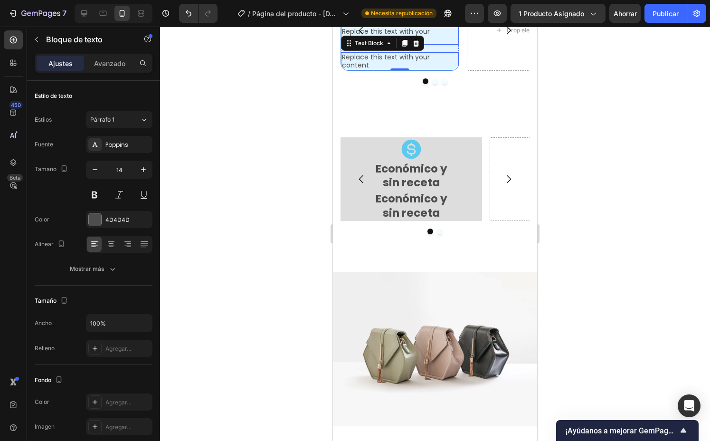
click at [440, 45] on div "Replace this text with your content" at bounding box center [400, 36] width 118 height 18
click at [440, 44] on p "Replace this text with your content" at bounding box center [400, 36] width 116 height 16
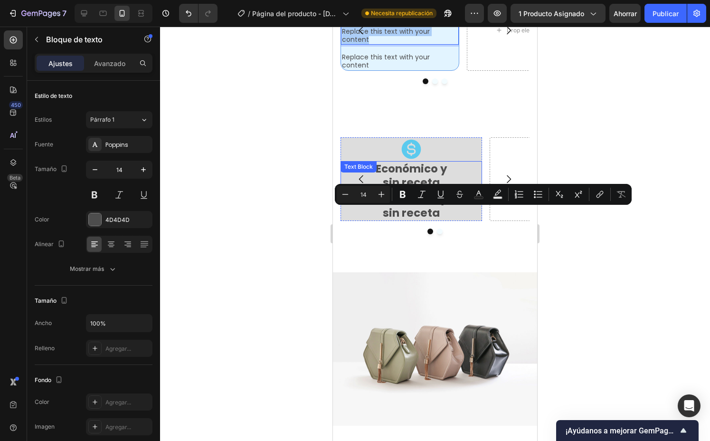
click at [427, 176] on p "Económico y" at bounding box center [412, 169] width 140 height 14
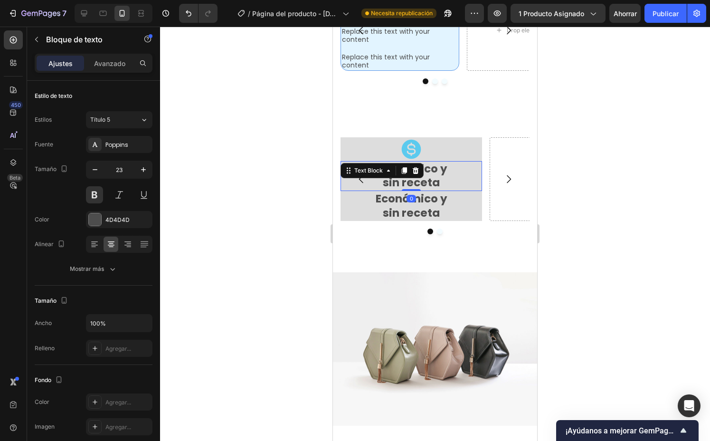
click at [423, 191] on div "Económico y sin receta" at bounding box center [412, 176] width 142 height 30
click at [446, 190] on p "sin receta" at bounding box center [412, 183] width 140 height 14
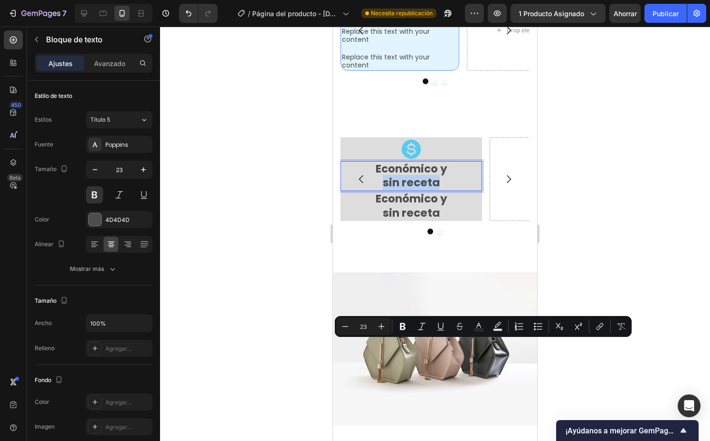
click at [402, 190] on p "sin receta" at bounding box center [412, 183] width 140 height 14
click at [375, 190] on p "sin receta" at bounding box center [412, 183] width 140 height 14
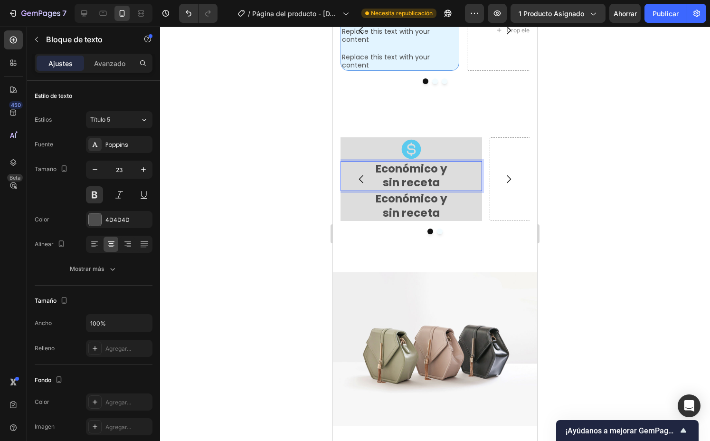
click at [376, 176] on p "Económico y" at bounding box center [412, 169] width 140 height 14
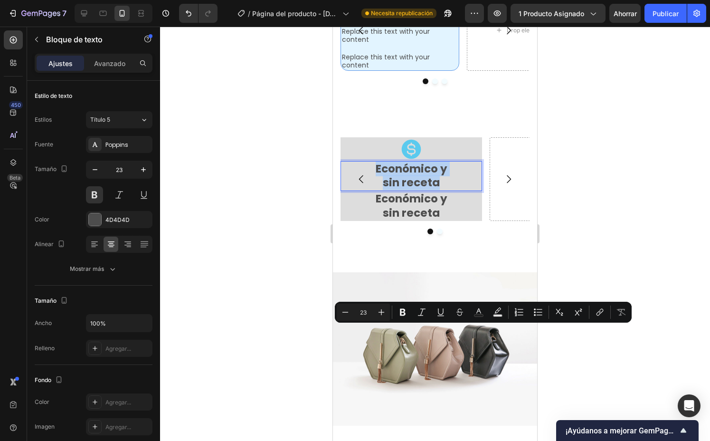
copy div "Económico y sin receta"
click at [418, 44] on p "Replace this text with your content" at bounding box center [400, 36] width 116 height 16
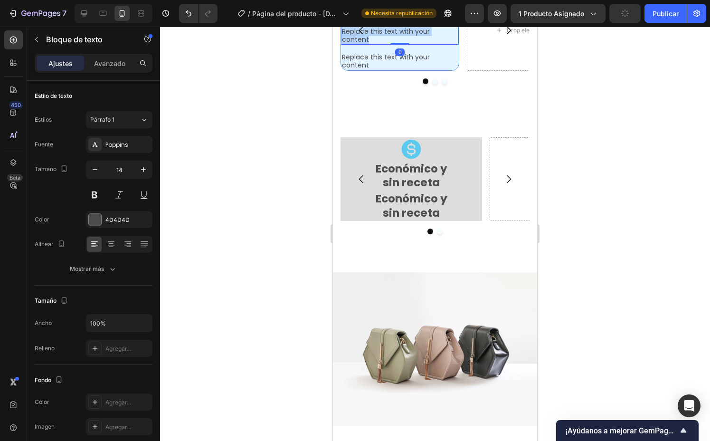
click at [418, 44] on p "Replace this text with your content" at bounding box center [400, 36] width 116 height 16
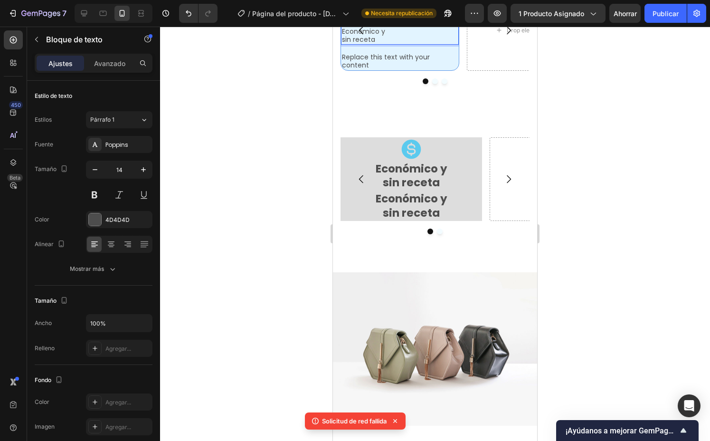
click at [267, 251] on div at bounding box center [435, 234] width 550 height 414
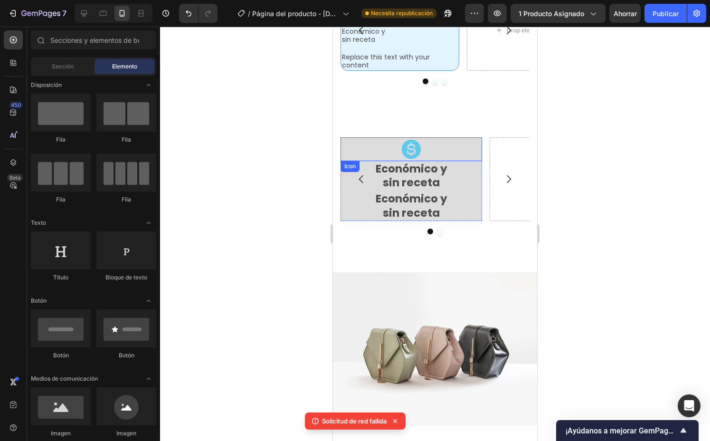
click at [409, 176] on p "Económico y" at bounding box center [412, 169] width 140 height 14
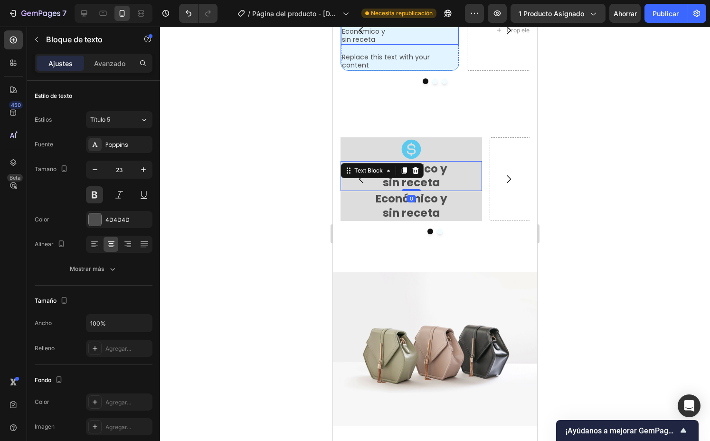
click at [390, 44] on p "sin receta" at bounding box center [400, 40] width 116 height 8
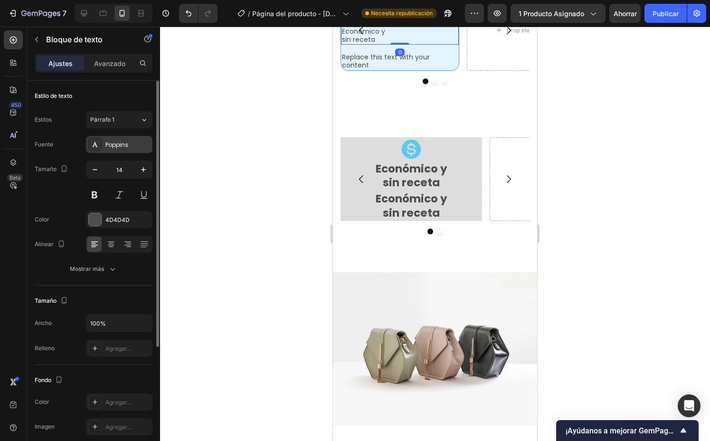
click at [116, 143] on font "Poppins" at bounding box center [116, 145] width 23 height 8
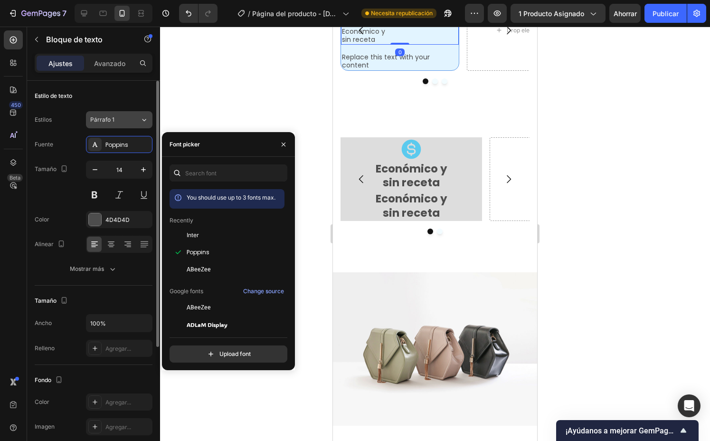
click at [115, 114] on button "Párrafo 1" at bounding box center [119, 119] width 67 height 17
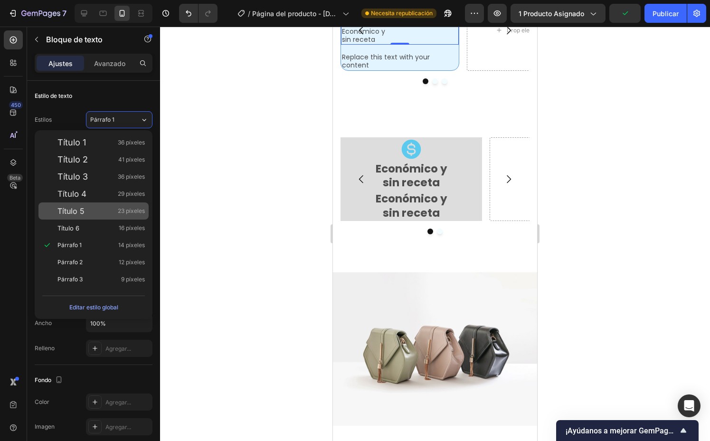
click at [110, 210] on div "Título 5 23 píxeles" at bounding box center [100, 211] width 87 height 10
type input "23"
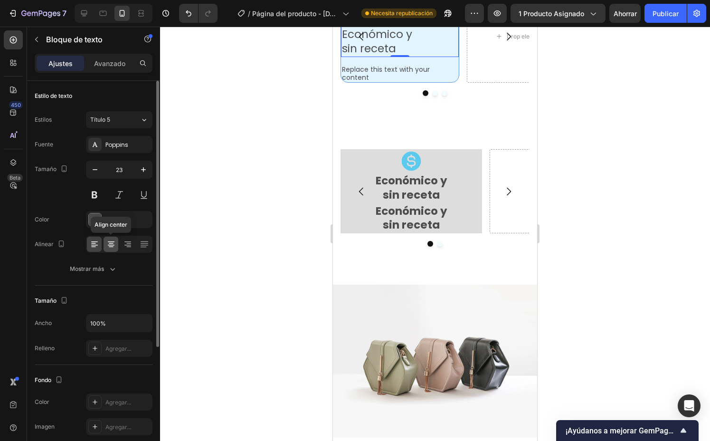
click at [109, 245] on icon at bounding box center [111, 244] width 10 height 10
click at [92, 192] on button at bounding box center [94, 194] width 17 height 17
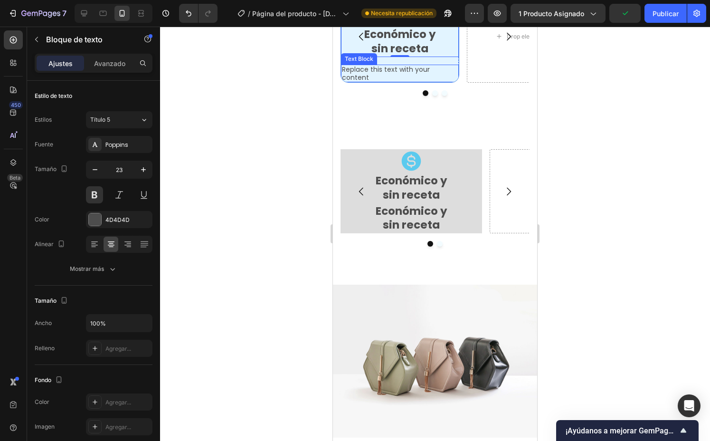
click at [411, 83] on div "Replace this text with your content" at bounding box center [400, 74] width 118 height 18
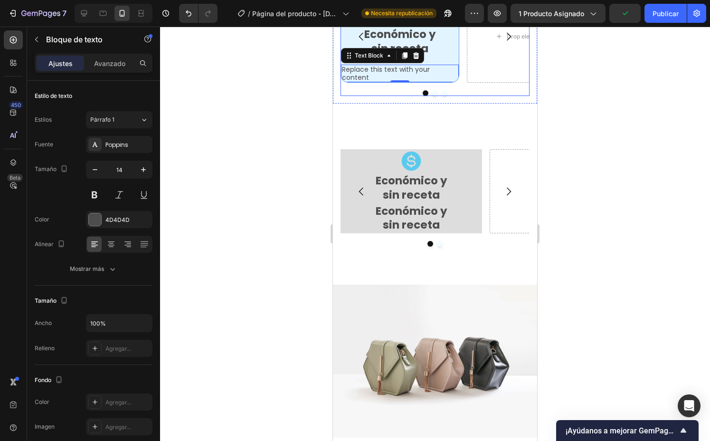
click at [447, 96] on div at bounding box center [435, 93] width 189 height 6
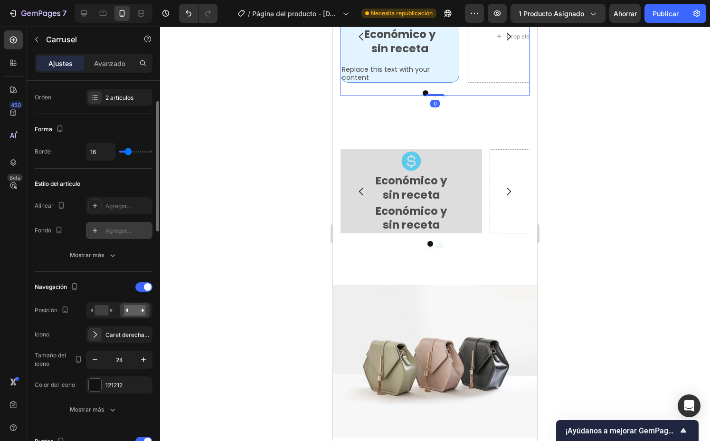
scroll to position [200, 0]
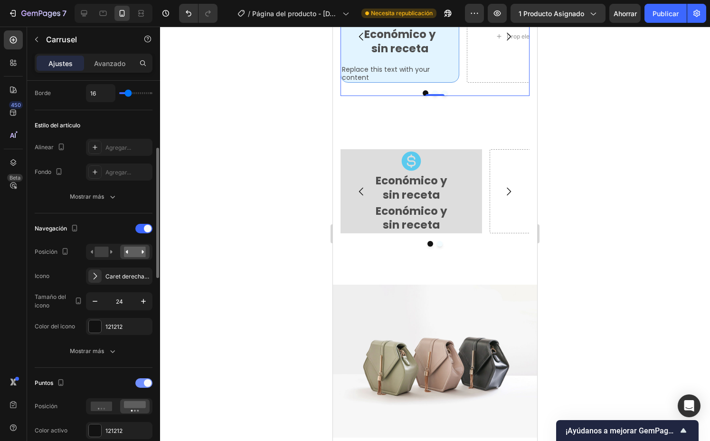
click at [141, 384] on div at bounding box center [143, 383] width 17 height 10
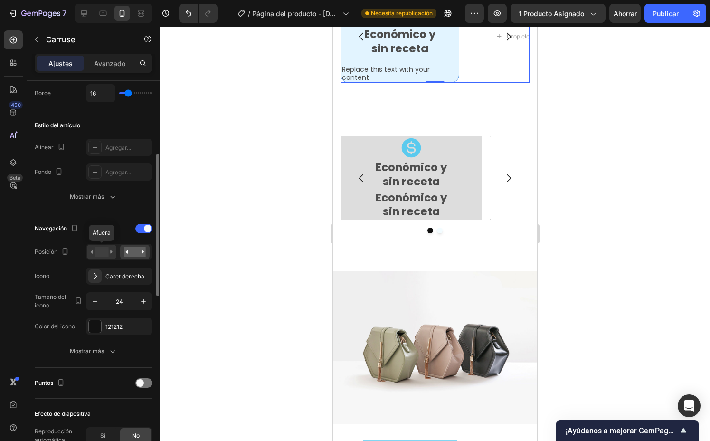
click at [99, 250] on rect at bounding box center [102, 252] width 14 height 10
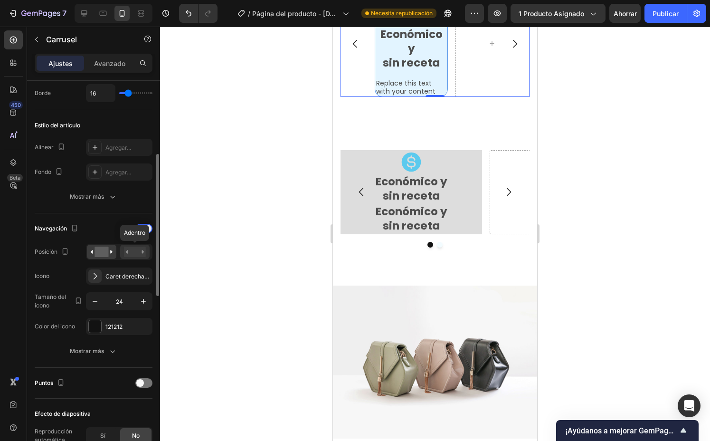
click at [130, 251] on rect at bounding box center [135, 252] width 22 height 10
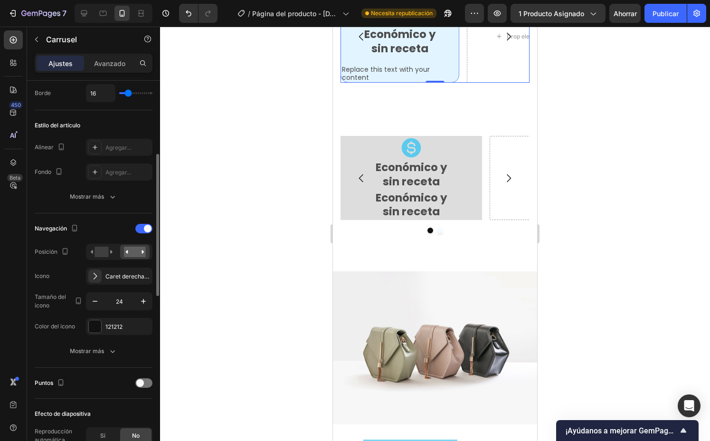
scroll to position [53, 0]
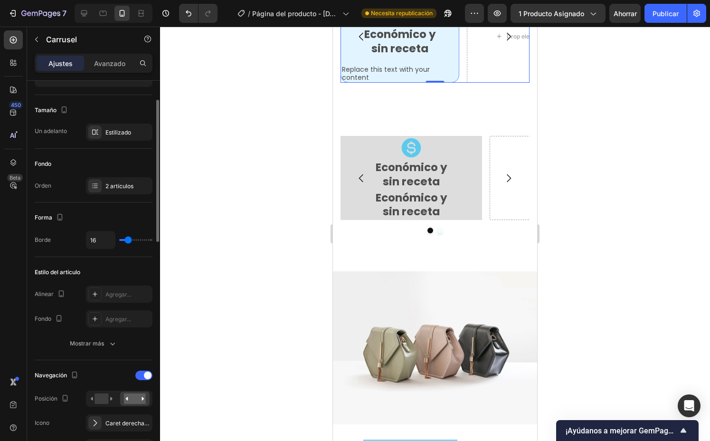
type input "13"
type input "6"
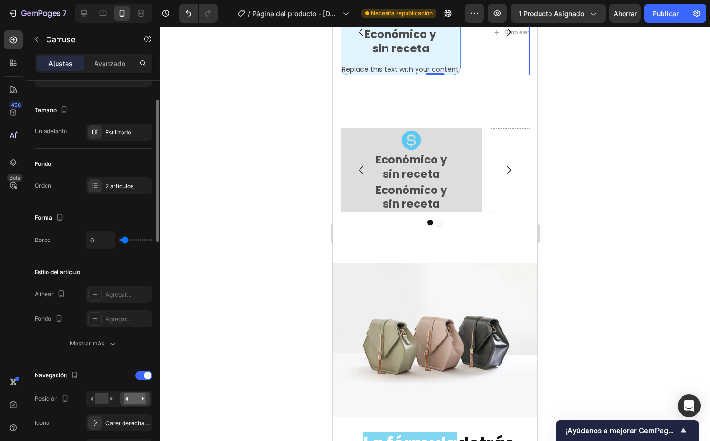
type input "34"
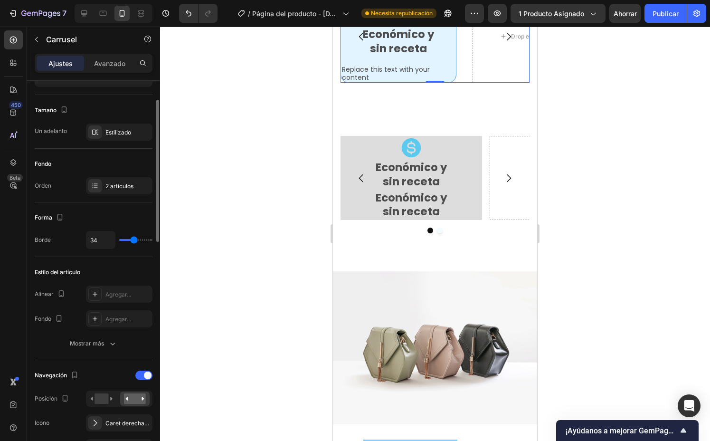
type input "36"
type input "37"
type input "38"
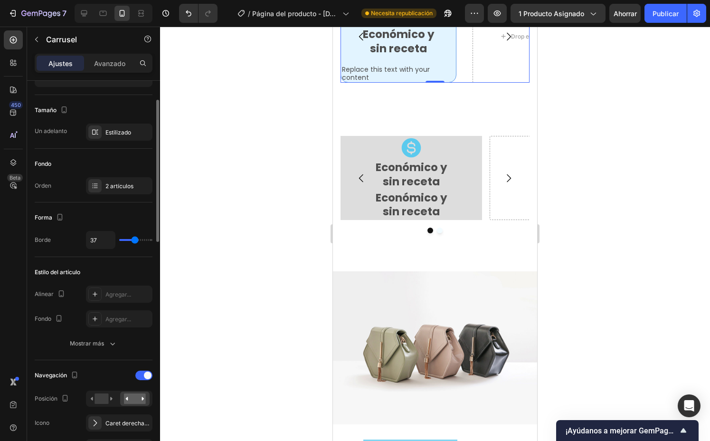
type input "38"
type input "6"
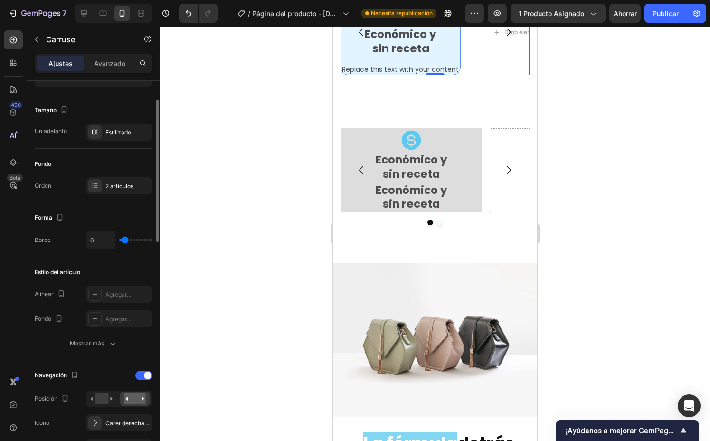
type input "5"
type input "4"
type input "3"
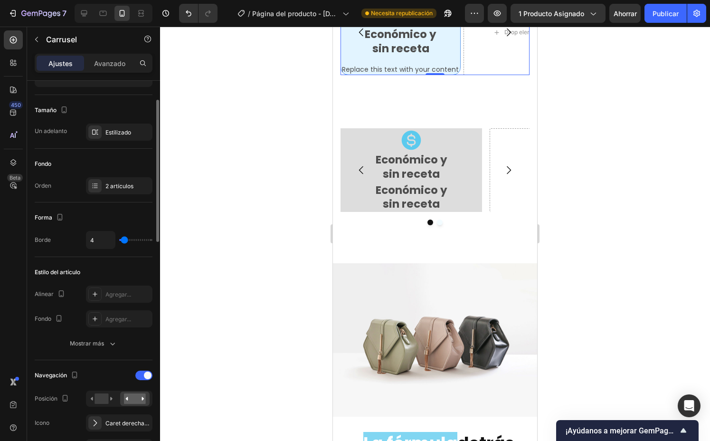
type input "3"
type input "1"
type input "0"
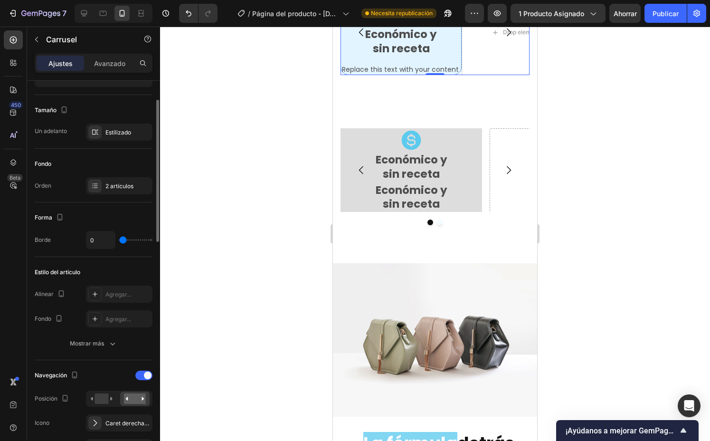
click at [123, 240] on input "range" at bounding box center [135, 240] width 33 height 2
click at [123, 136] on div "Estilizado" at bounding box center [119, 132] width 28 height 9
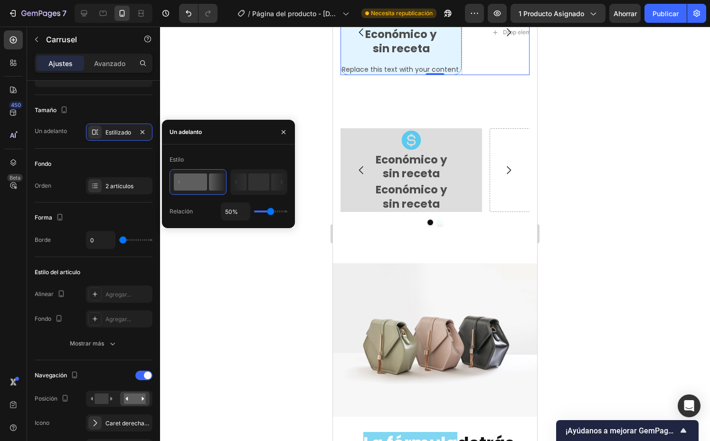
type input "44%"
type input "44"
type input "35%"
type input "35"
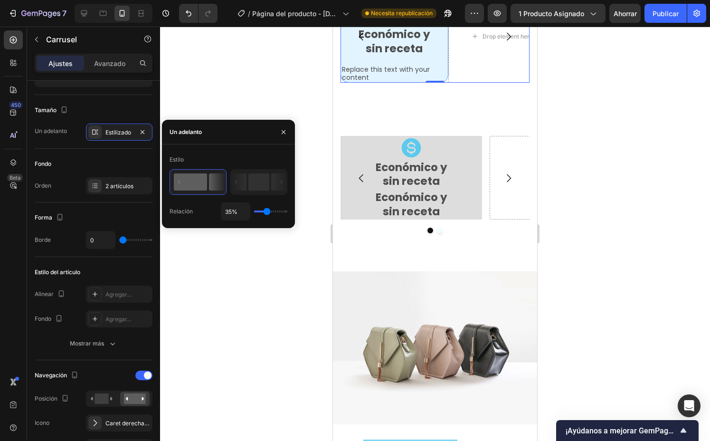
type input "31%"
type input "31"
type input "30%"
type input "30"
type input "73%"
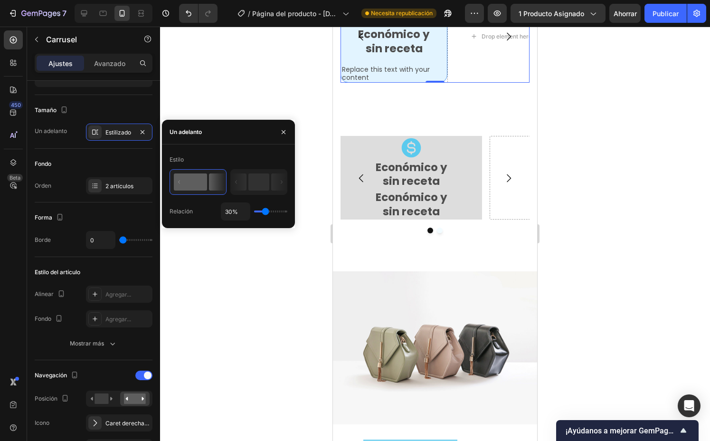
type input "73"
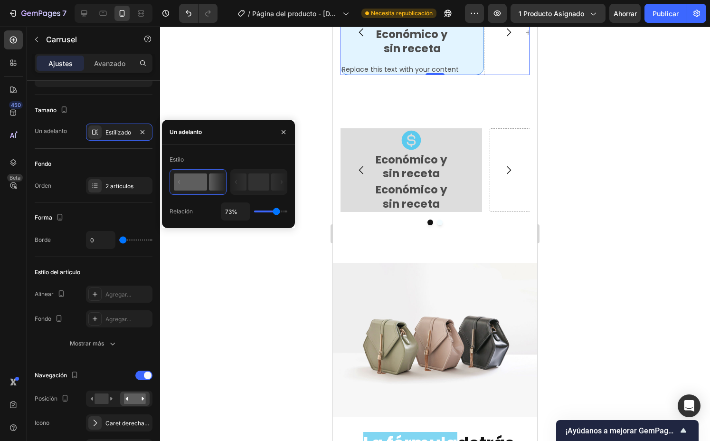
type input "78%"
type input "78"
type input "81%"
type input "81"
type input "83%"
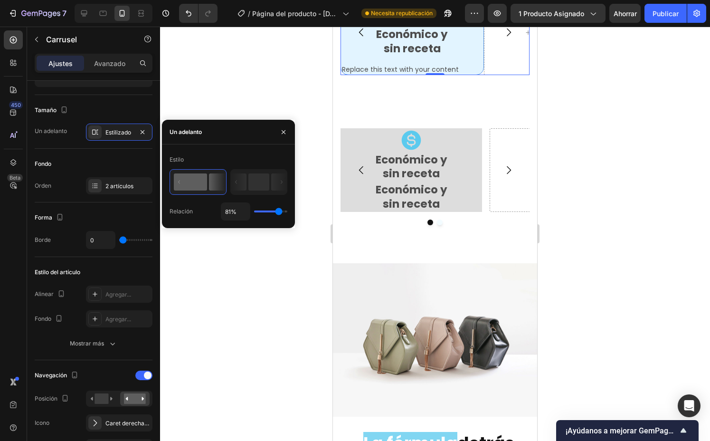
type input "83"
type input "84%"
type input "84"
type input "86%"
type input "86"
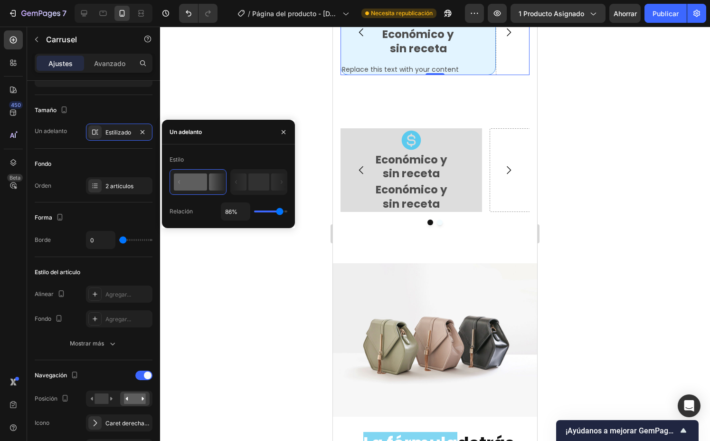
type input "88%"
type input "88"
type input "89%"
type input "89"
type input "90%"
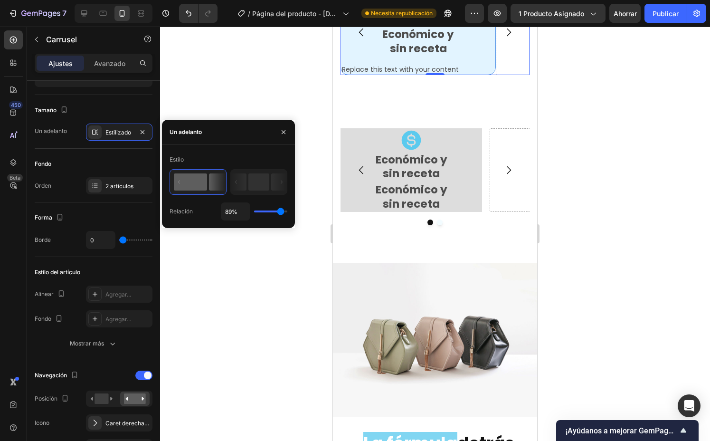
type input "90"
type input "95%"
type input "95"
type input "98%"
type input "98"
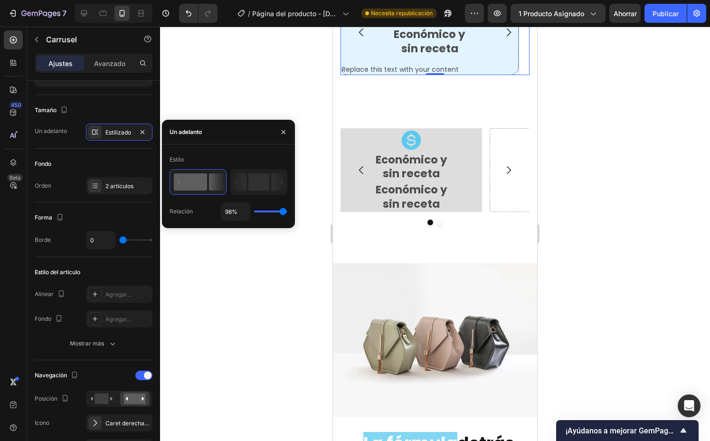
type input "87%"
type input "87"
type input "86%"
type input "86"
type input "87%"
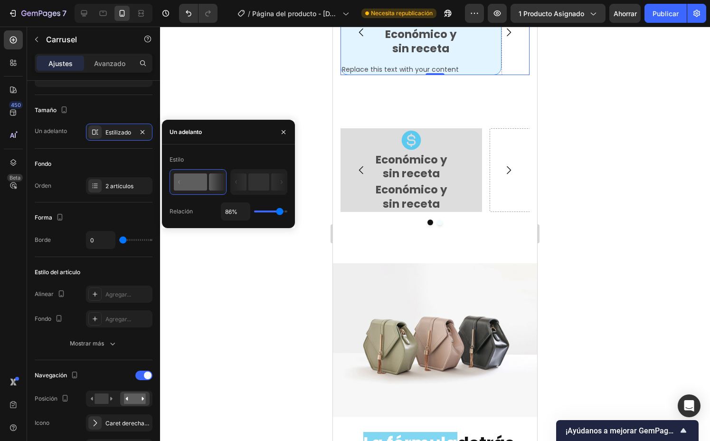
type input "87"
type input "100%"
drag, startPoint x: 271, startPoint y: 213, endPoint x: 291, endPoint y: 213, distance: 20.0
type input "100"
click at [287, 212] on input "range" at bounding box center [270, 211] width 33 height 2
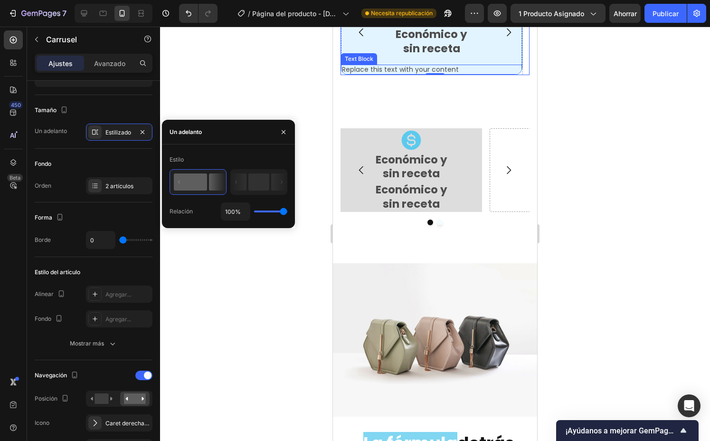
click at [412, 75] on div "Replace this text with your content" at bounding box center [431, 70] width 181 height 10
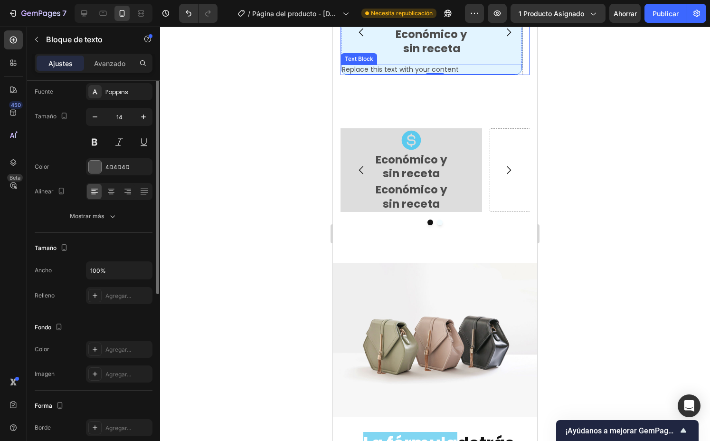
scroll to position [0, 0]
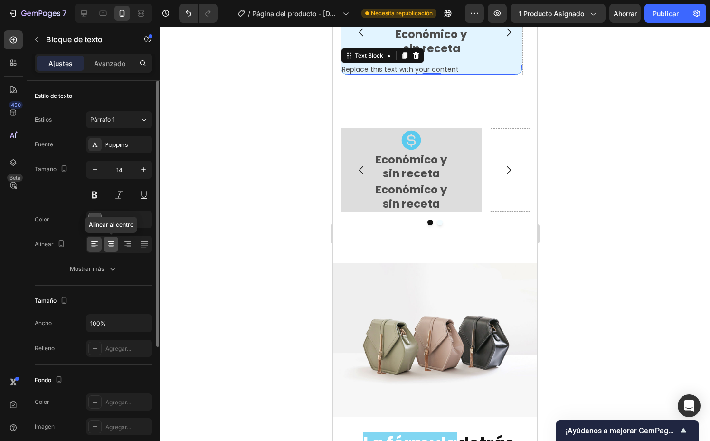
click at [113, 244] on icon at bounding box center [111, 244] width 10 height 10
click at [248, 211] on div at bounding box center [435, 234] width 550 height 414
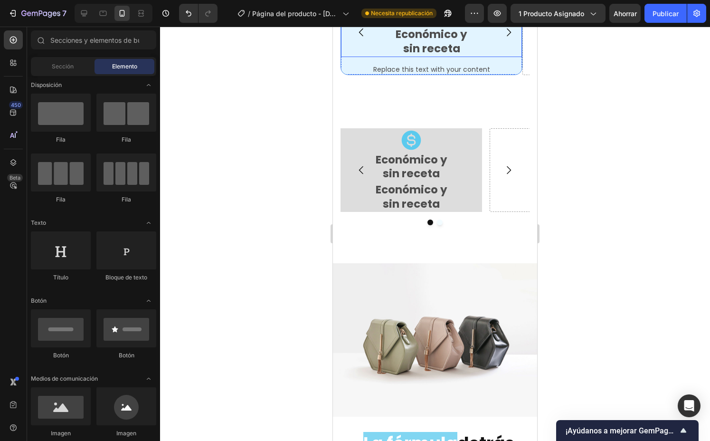
click at [425, 56] on p "sin receta" at bounding box center [431, 49] width 179 height 14
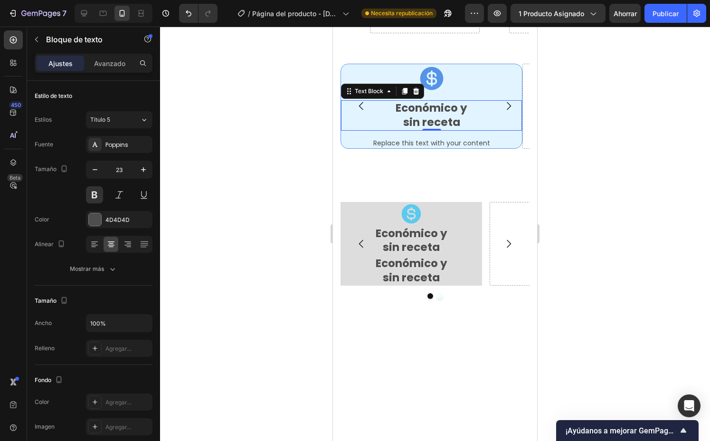
scroll to position [1782, 0]
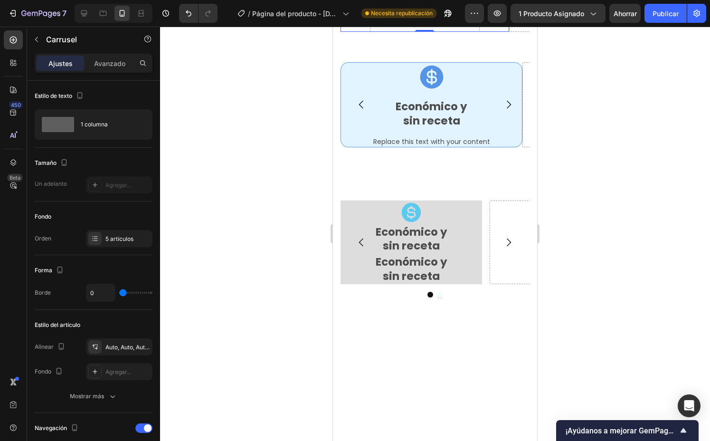
click at [470, 147] on div "Replace this text with your content" at bounding box center [431, 142] width 181 height 10
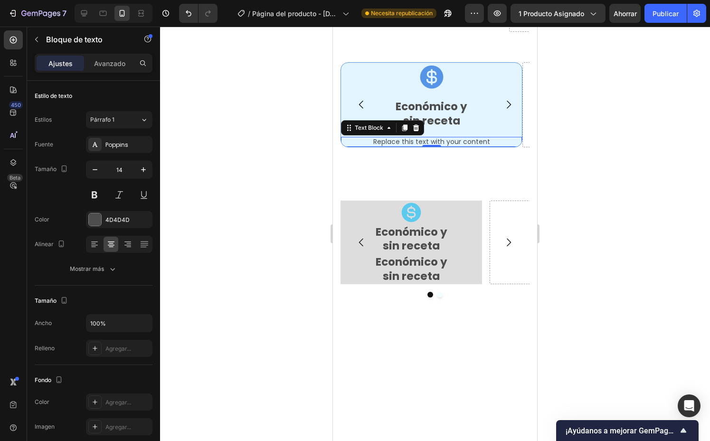
click at [416, 135] on div "Text Block" at bounding box center [382, 127] width 83 height 15
click at [416, 132] on icon at bounding box center [416, 128] width 8 height 8
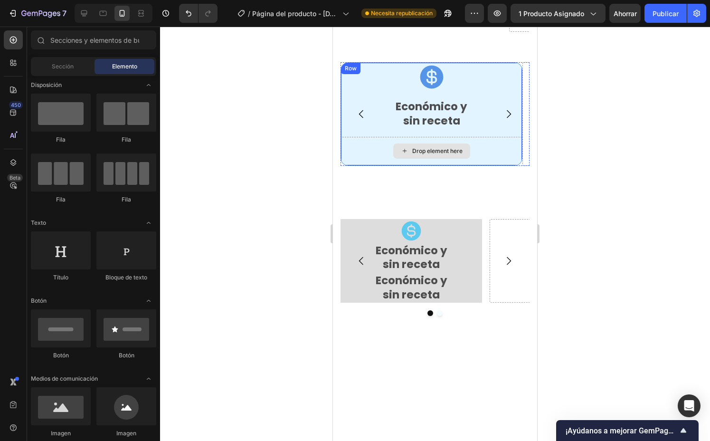
click at [487, 165] on div "Drop element here" at bounding box center [431, 151] width 181 height 29
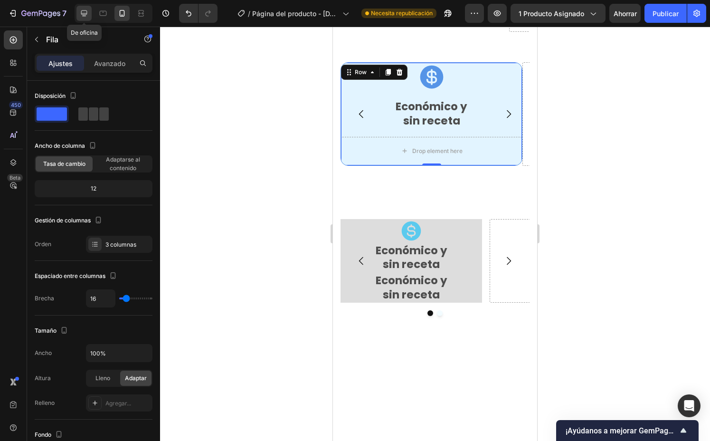
click at [84, 12] on icon at bounding box center [84, 14] width 10 height 10
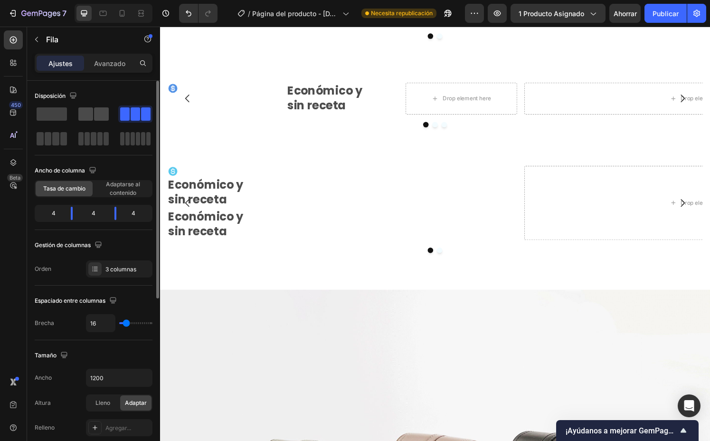
click at [95, 119] on span at bounding box center [101, 113] width 15 height 13
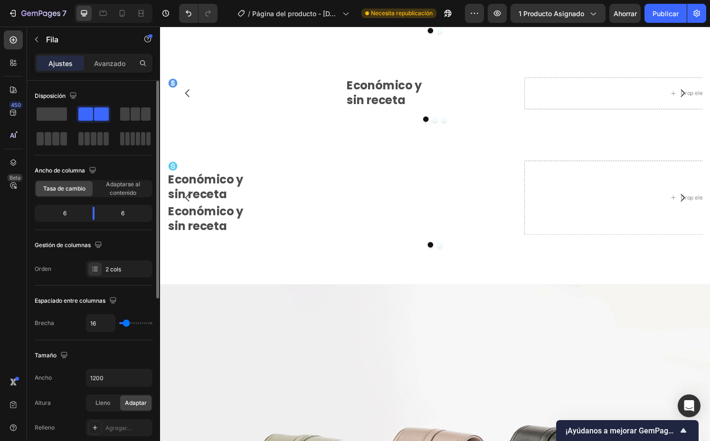
scroll to position [2170, 0]
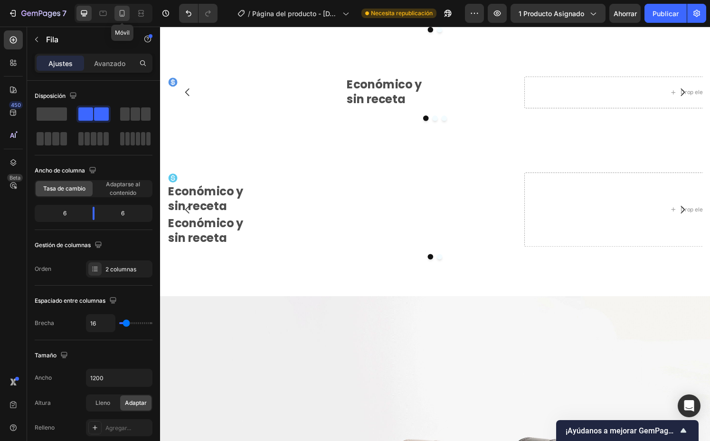
click at [119, 10] on icon at bounding box center [122, 14] width 10 height 10
type input "100%"
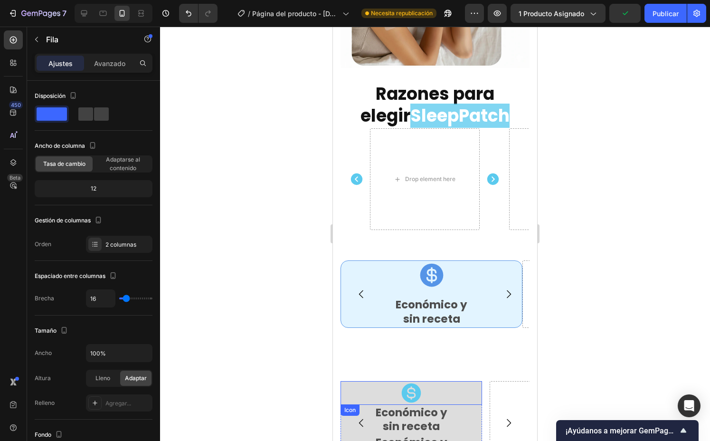
scroll to position [1775, 0]
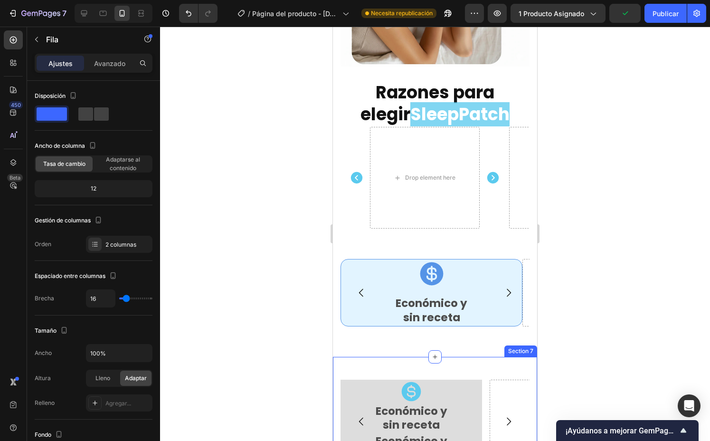
click at [475, 358] on div "Icon Económico y sin receta Text Block Económico y sin receta Text Block Row Dr…" at bounding box center [435, 428] width 204 height 143
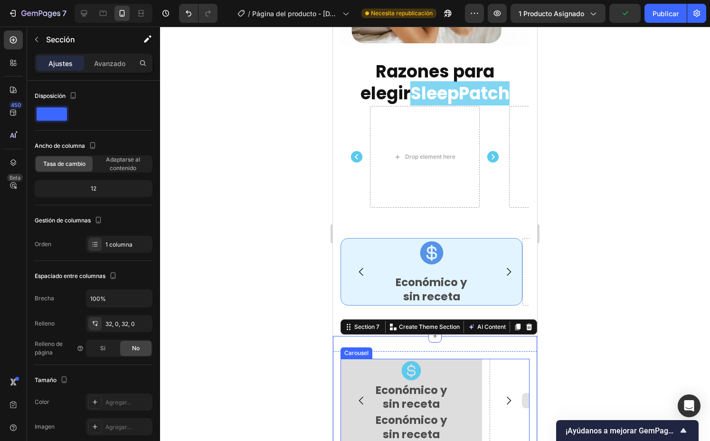
scroll to position [1812, 0]
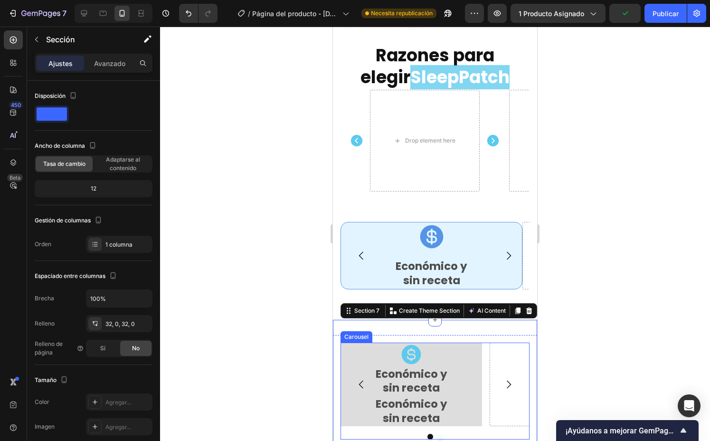
click at [501, 382] on button "Carousel Next Arrow" at bounding box center [508, 384] width 27 height 27
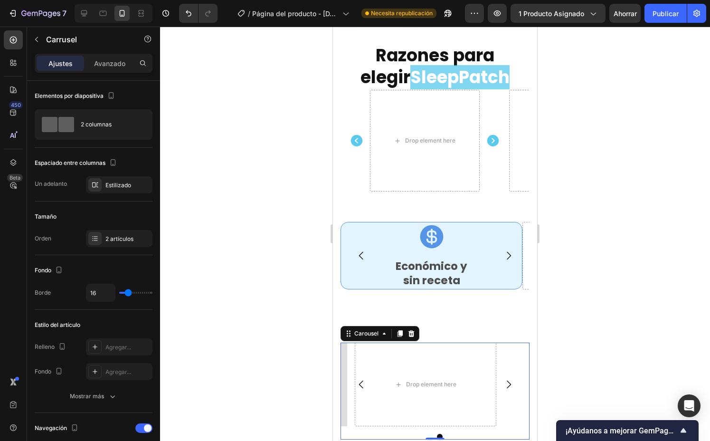
click at [503, 382] on icon "Carousel Next Arrow" at bounding box center [508, 384] width 11 height 11
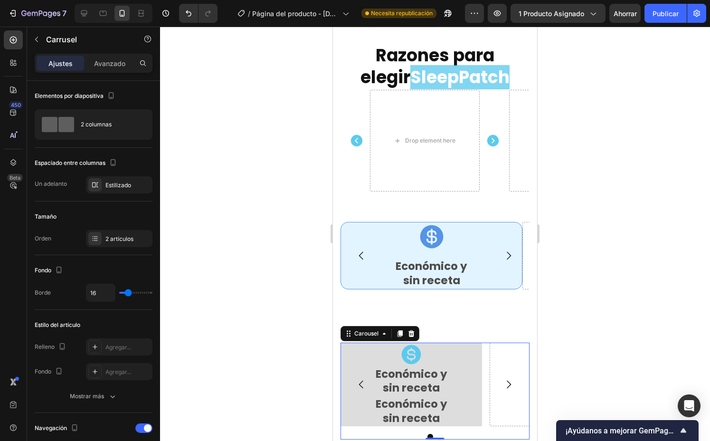
click at [503, 379] on icon "Carousel Next Arrow" at bounding box center [508, 384] width 11 height 11
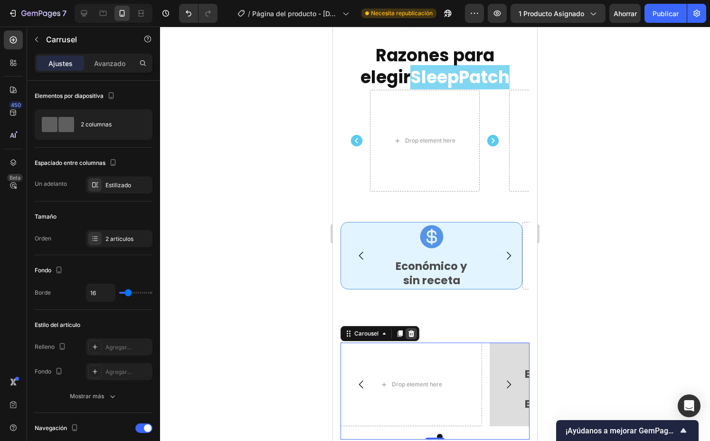
click at [414, 330] on icon at bounding box center [412, 334] width 8 height 8
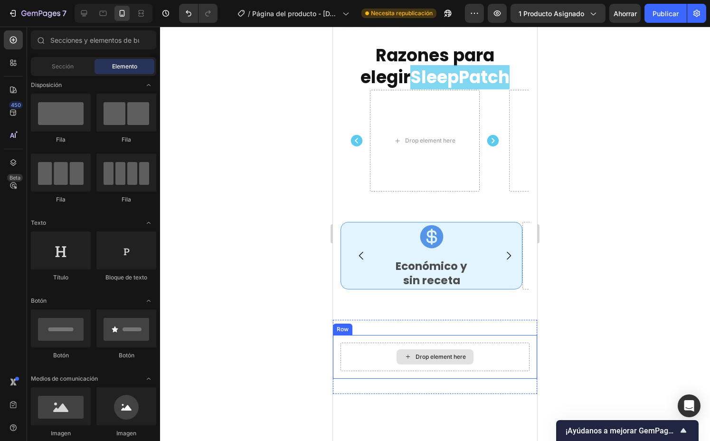
click at [421, 353] on div "Drop element here" at bounding box center [441, 357] width 50 height 8
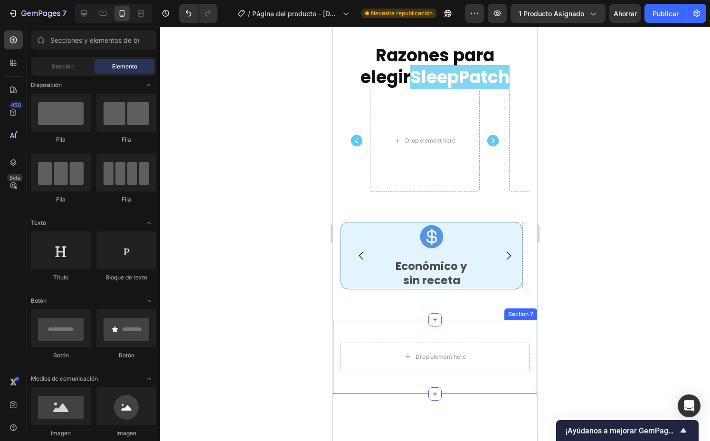
click at [375, 320] on div "Drop element here Row Section 7" at bounding box center [435, 357] width 204 height 74
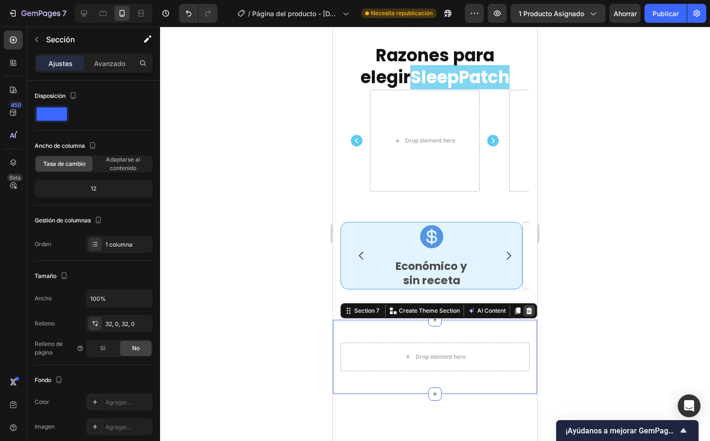
click at [525, 307] on icon at bounding box center [529, 311] width 8 height 8
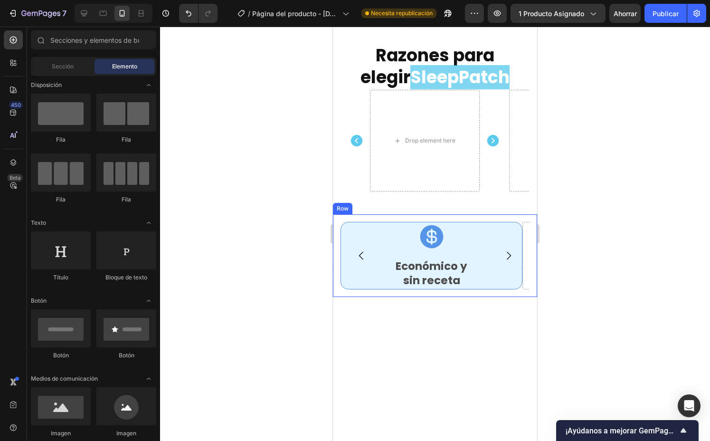
click at [523, 251] on div "Icon Económico y sin receta Text Block Row Drop element here Drop element here …" at bounding box center [435, 255] width 204 height 82
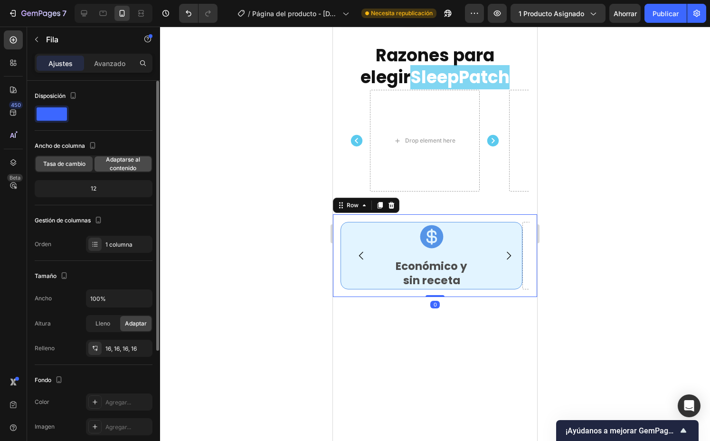
click at [123, 162] on font "Adaptarse al contenido" at bounding box center [123, 164] width 34 height 16
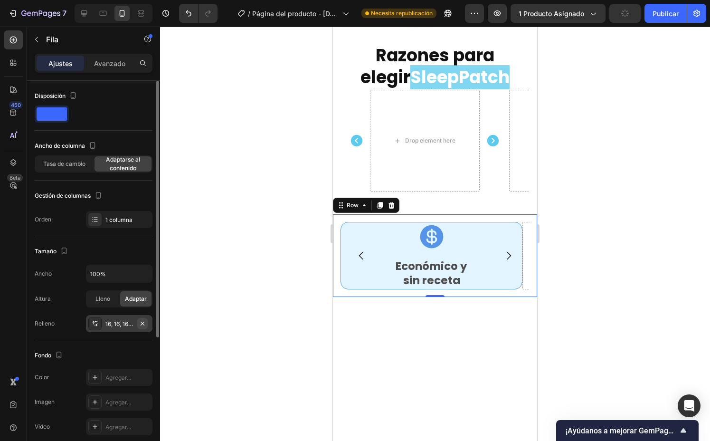
click at [147, 323] on button "button" at bounding box center [142, 323] width 11 height 11
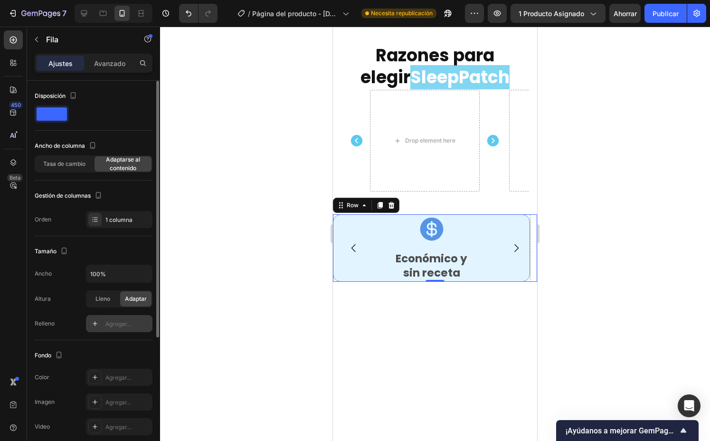
click at [136, 324] on div "Agregar..." at bounding box center [127, 324] width 45 height 9
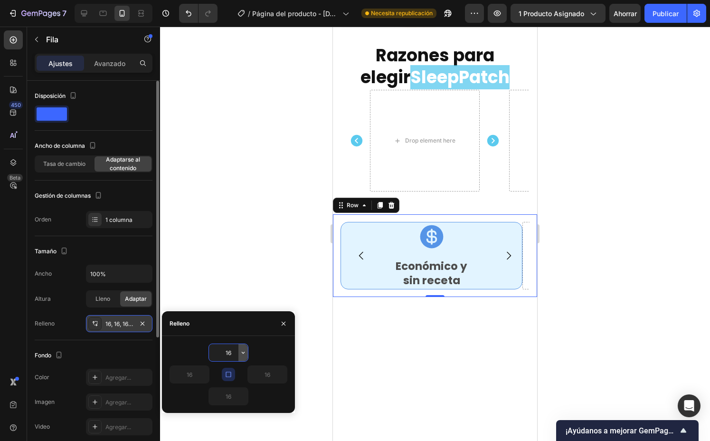
click at [242, 351] on icon "button" at bounding box center [243, 353] width 8 height 8
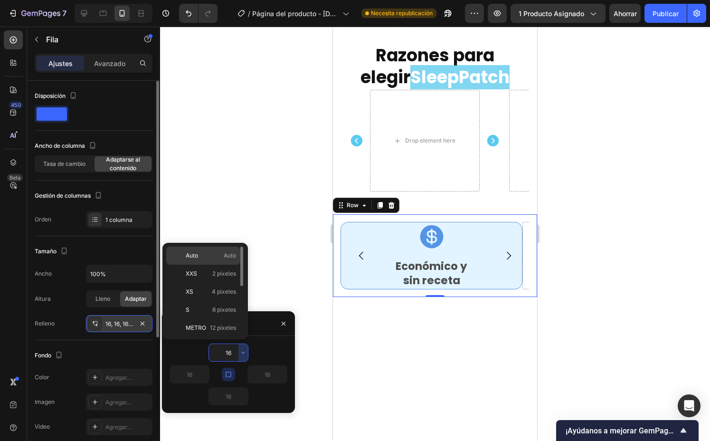
click at [214, 250] on div "Auto Auto" at bounding box center [203, 256] width 74 height 18
type input "Auto"
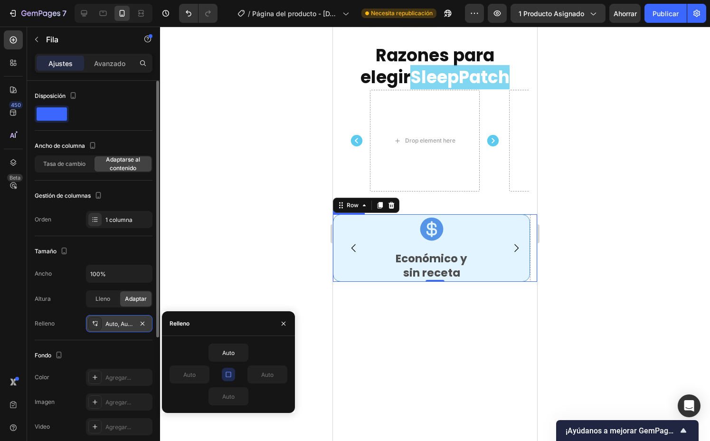
click at [519, 239] on button "Carousel Next Arrow" at bounding box center [516, 248] width 27 height 27
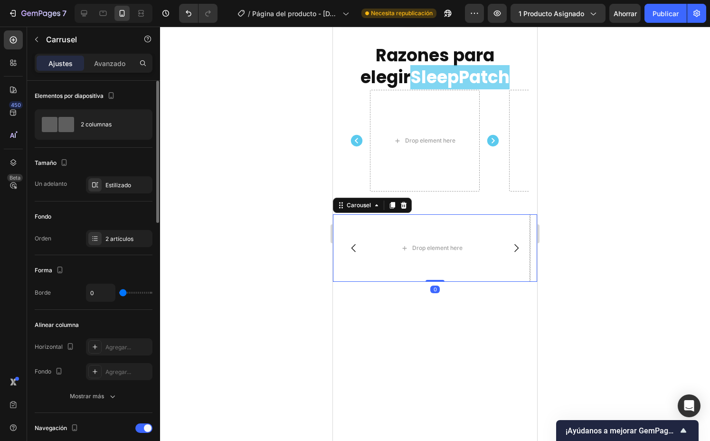
click at [358, 235] on button "Carousel Back Arrow" at bounding box center [354, 248] width 27 height 27
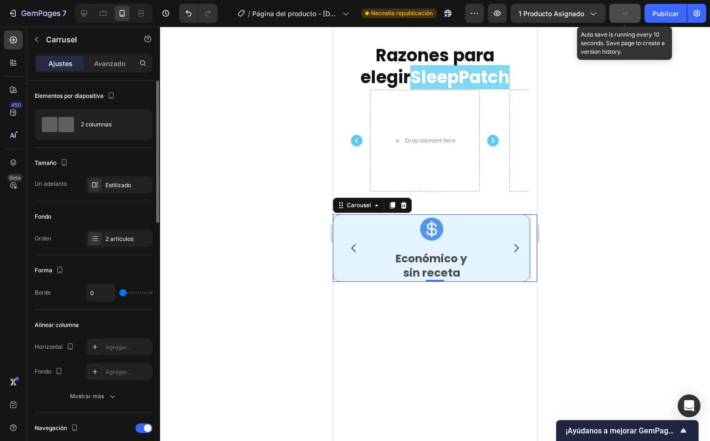
click at [632, 15] on button "button" at bounding box center [624, 13] width 31 height 19
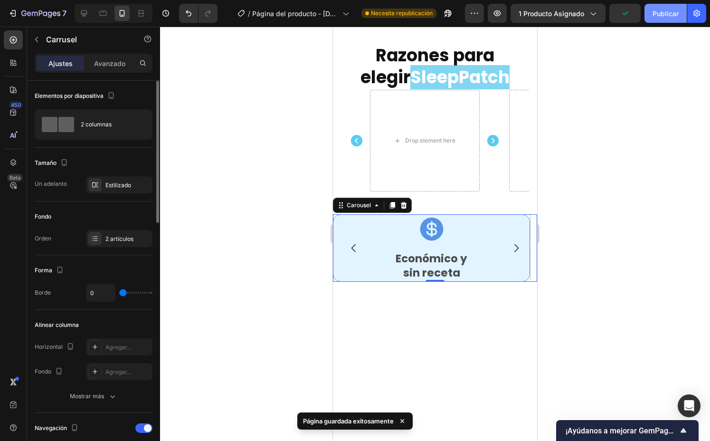
click at [651, 17] on button "Publicar" at bounding box center [666, 13] width 42 height 19
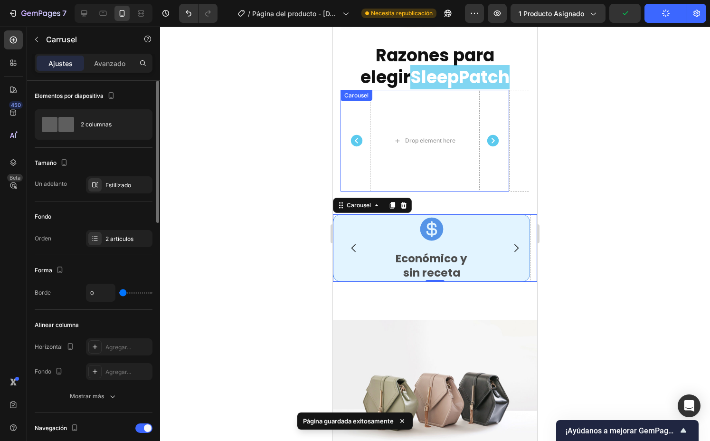
scroll to position [1765, 0]
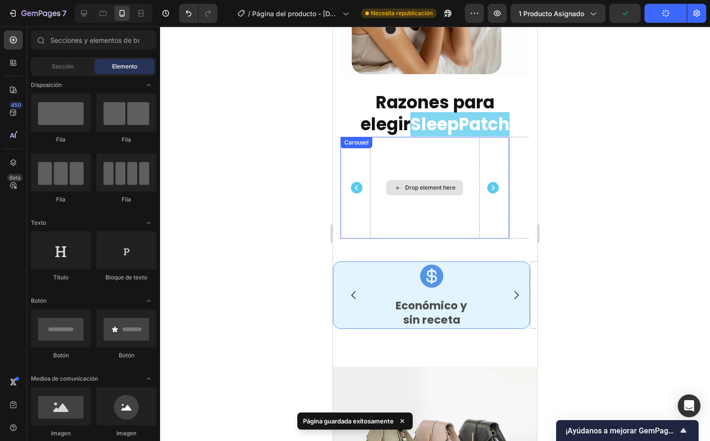
click at [443, 184] on div "Drop element here" at bounding box center [430, 188] width 50 height 8
click at [490, 182] on icon "Carousel Next Arrow" at bounding box center [492, 187] width 11 height 11
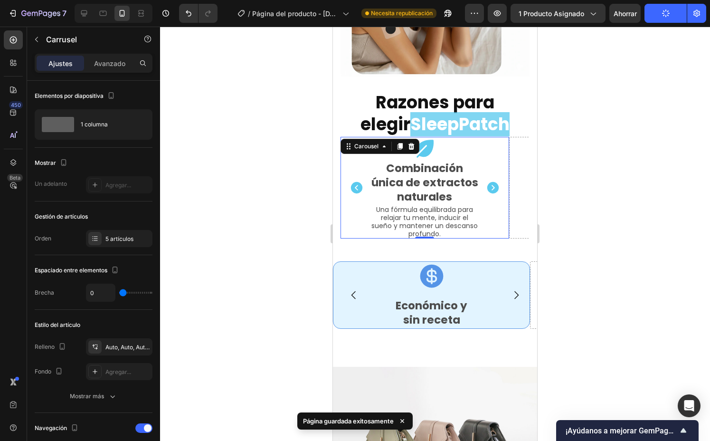
click at [488, 182] on icon "Carousel Next Arrow" at bounding box center [492, 187] width 11 height 11
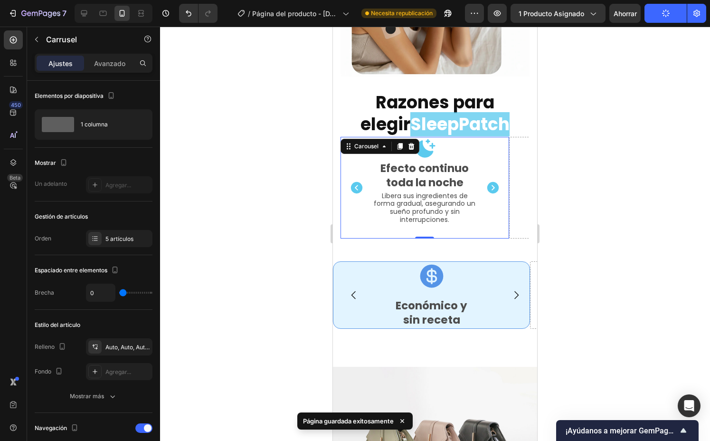
click at [488, 182] on icon "Carousel Next Arrow" at bounding box center [492, 187] width 11 height 11
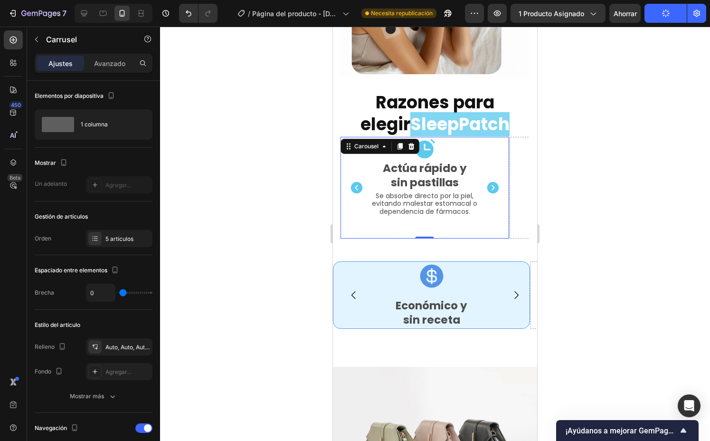
click at [488, 182] on icon "Carousel Next Arrow" at bounding box center [492, 187] width 11 height 11
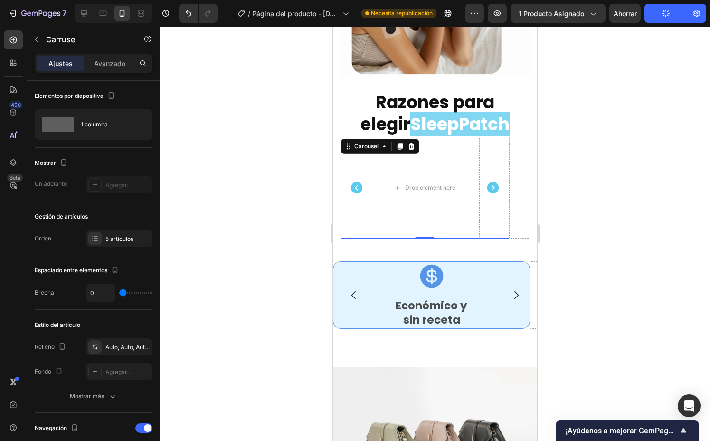
click at [488, 182] on icon "Carousel Next Arrow" at bounding box center [492, 187] width 11 height 11
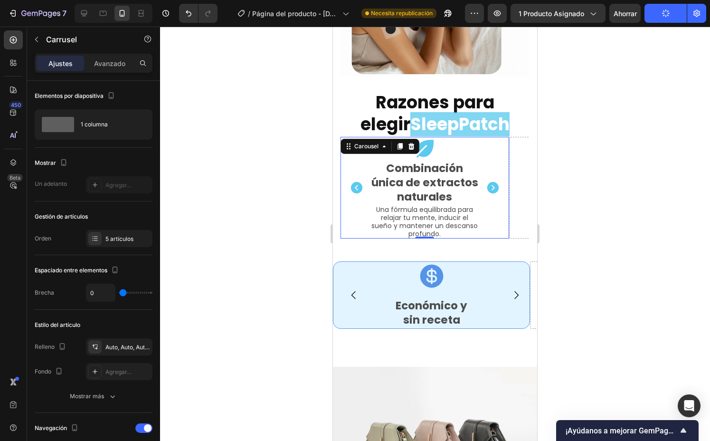
click at [354, 182] on icon "Carousel Back Arrow" at bounding box center [356, 187] width 11 height 11
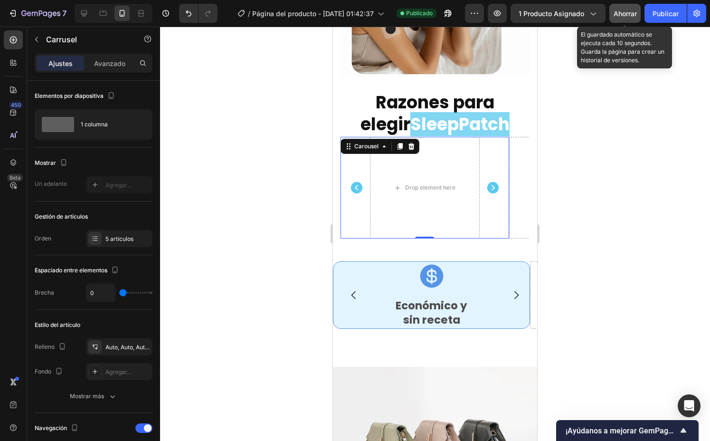
click at [622, 9] on div "Ahorrar" at bounding box center [625, 14] width 23 height 10
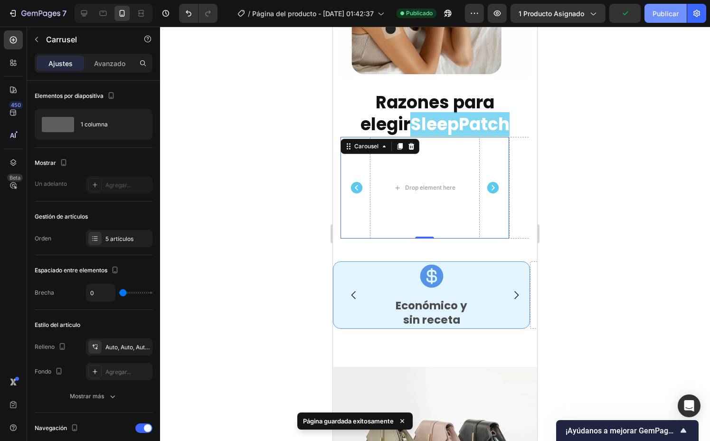
click at [655, 9] on font "Publicar" at bounding box center [666, 14] width 26 height 10
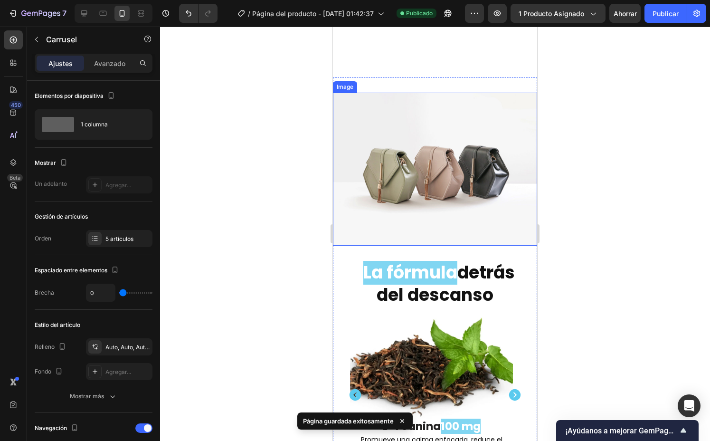
scroll to position [2160, 0]
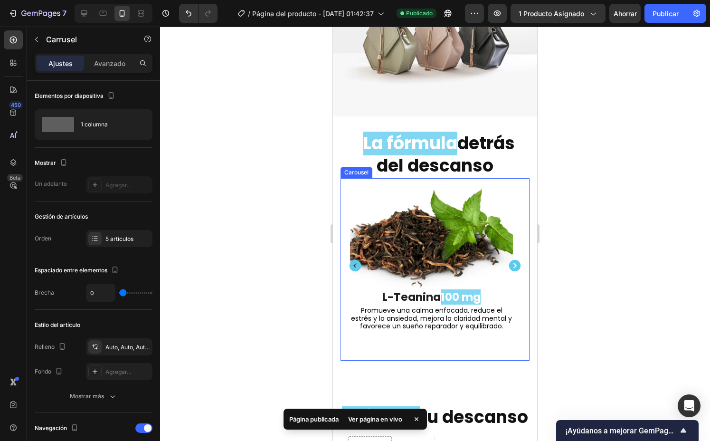
click at [343, 295] on div "Image L-Teanina 100 mg Text Block Promueve una calma enfocada, reduce el estrés…" at bounding box center [432, 269] width 182 height 182
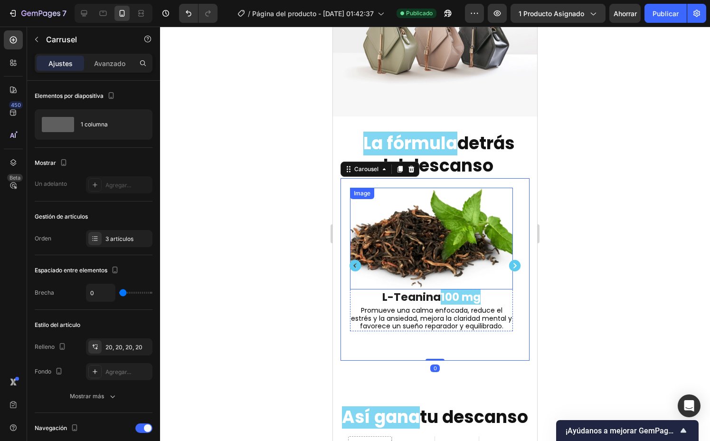
click at [354, 251] on img at bounding box center [431, 239] width 163 height 102
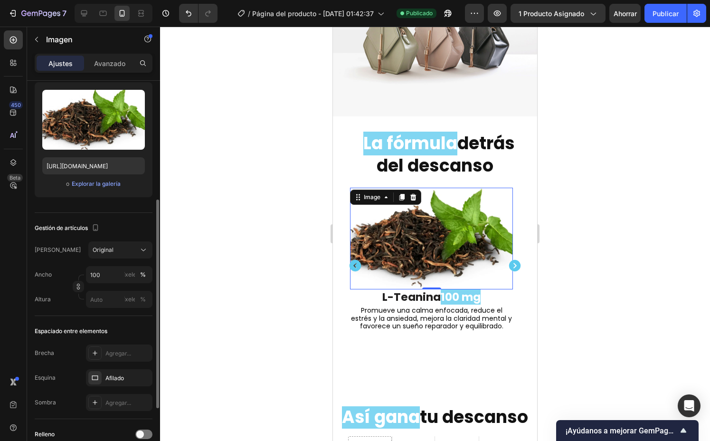
scroll to position [154, 0]
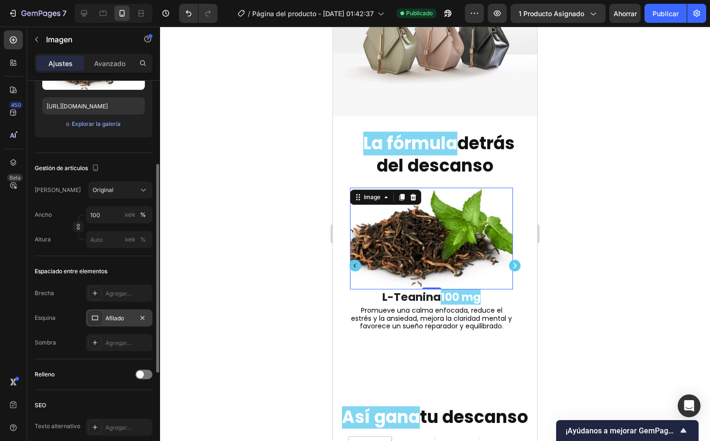
click at [134, 322] on div "Afilado" at bounding box center [119, 317] width 67 height 17
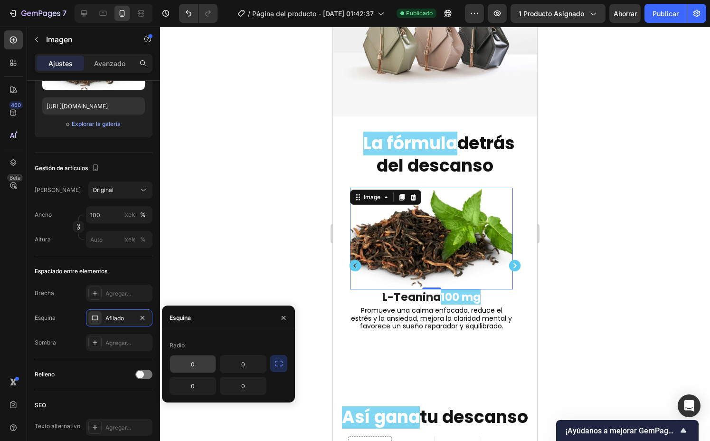
click at [195, 368] on input "0" at bounding box center [193, 363] width 46 height 17
type input "20"
click at [247, 365] on input "0" at bounding box center [243, 363] width 46 height 17
click at [279, 365] on icon "button" at bounding box center [279, 364] width 10 height 10
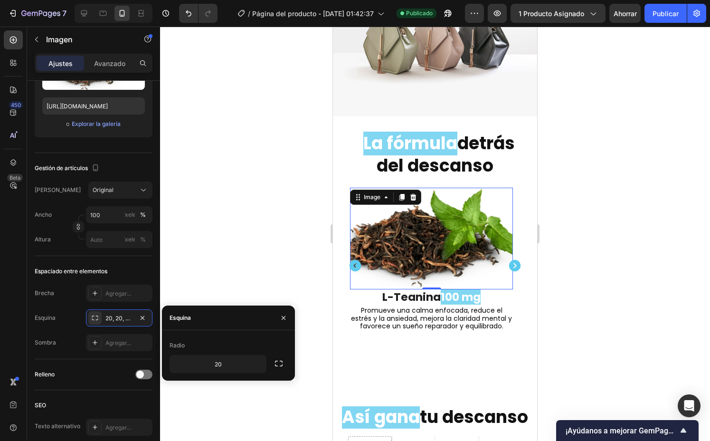
click at [307, 259] on div at bounding box center [435, 234] width 550 height 414
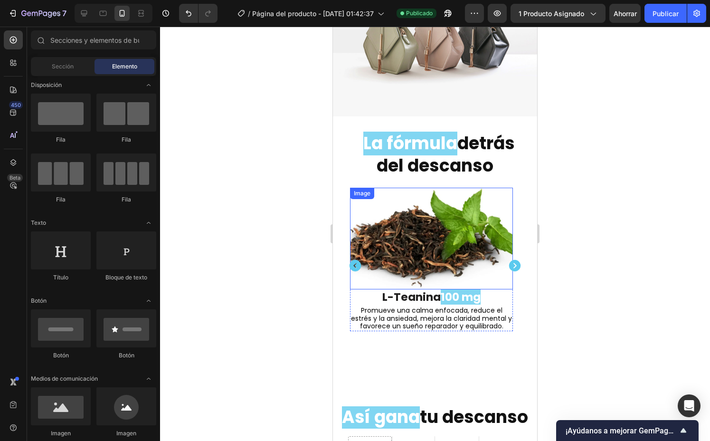
click at [408, 222] on img at bounding box center [431, 239] width 163 height 102
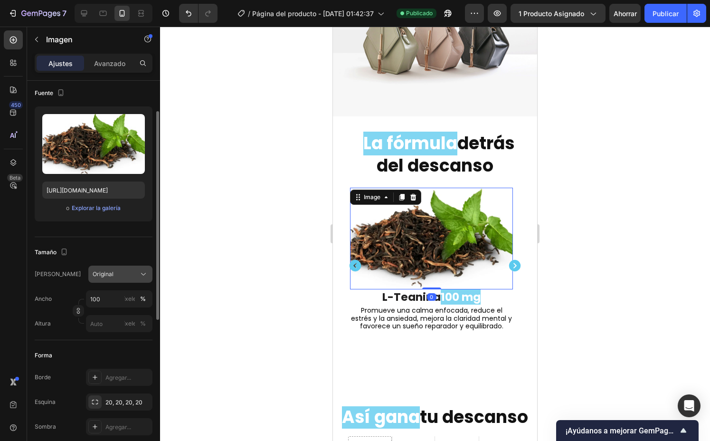
scroll to position [74, 0]
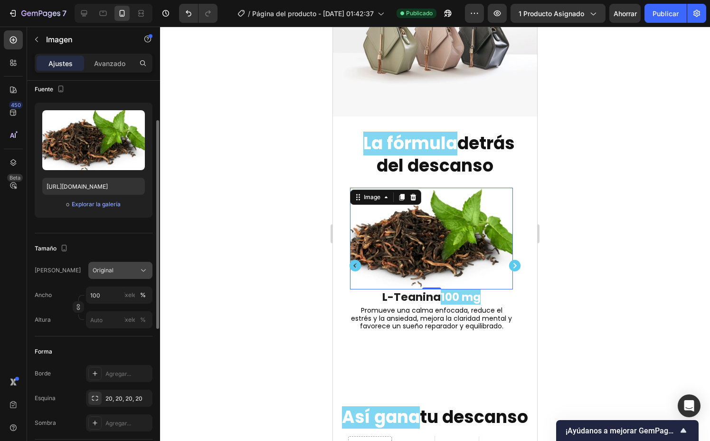
click at [143, 268] on icon at bounding box center [144, 271] width 10 height 10
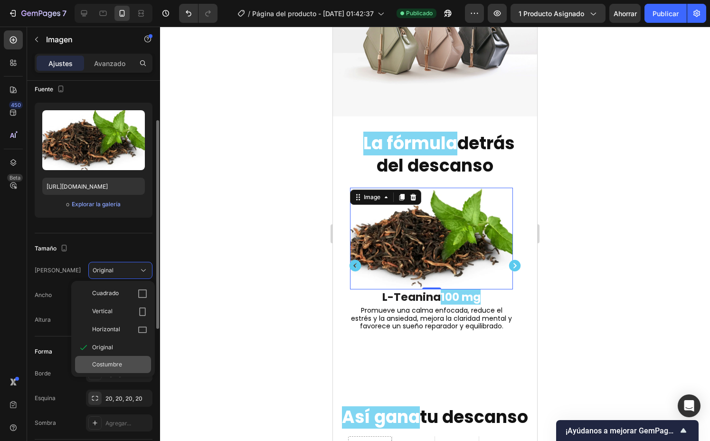
click at [111, 364] on font "Costumbre" at bounding box center [107, 364] width 30 height 7
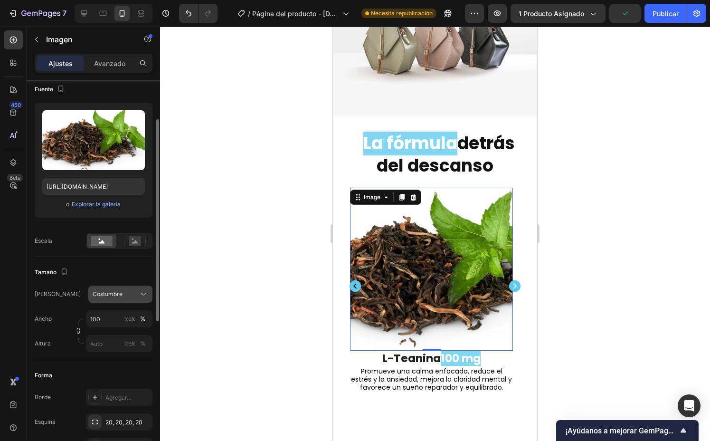
click at [138, 302] on button "Costumbre" at bounding box center [120, 293] width 64 height 17
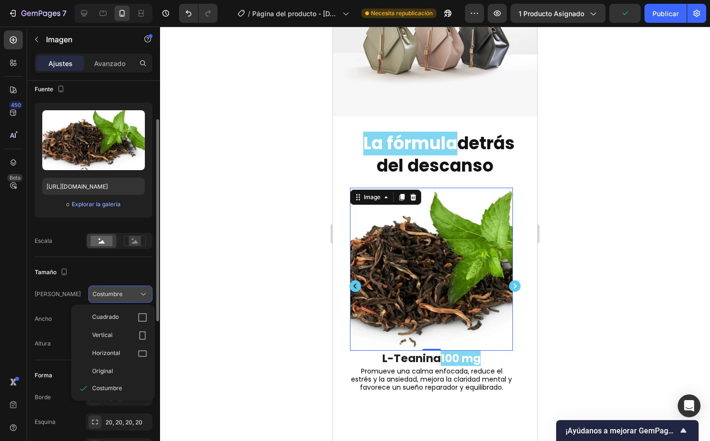
click at [140, 295] on icon at bounding box center [144, 294] width 10 height 10
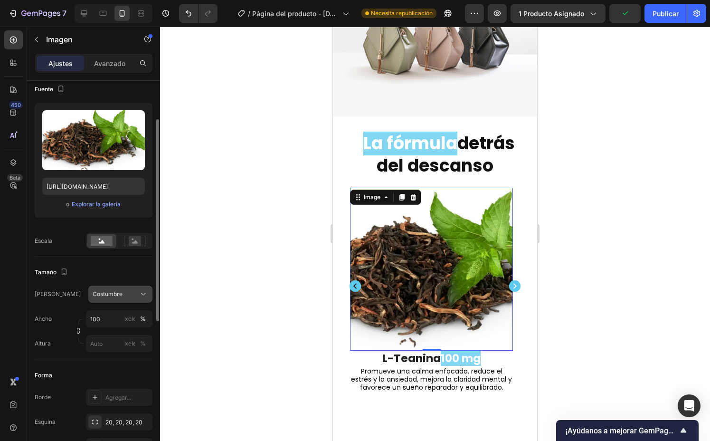
click at [140, 295] on icon at bounding box center [144, 294] width 10 height 10
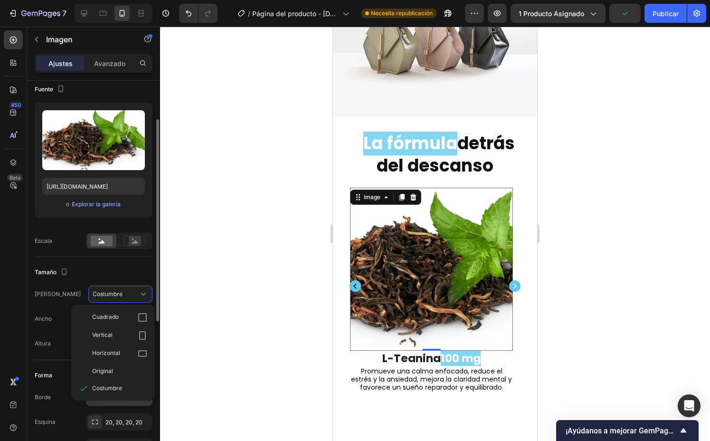
click at [105, 370] on font "Original" at bounding box center [102, 370] width 21 height 7
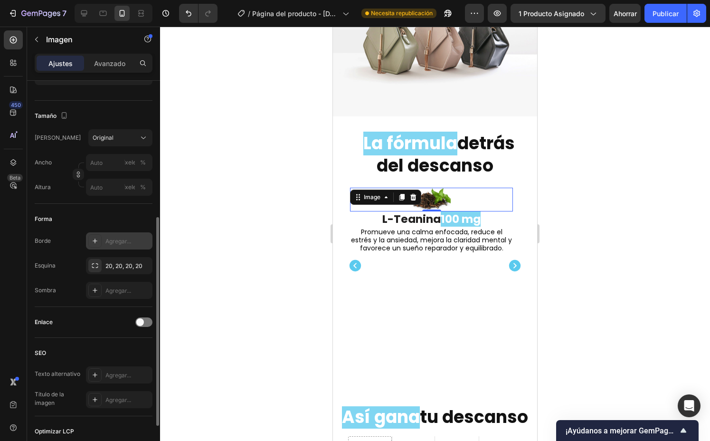
scroll to position [204, 0]
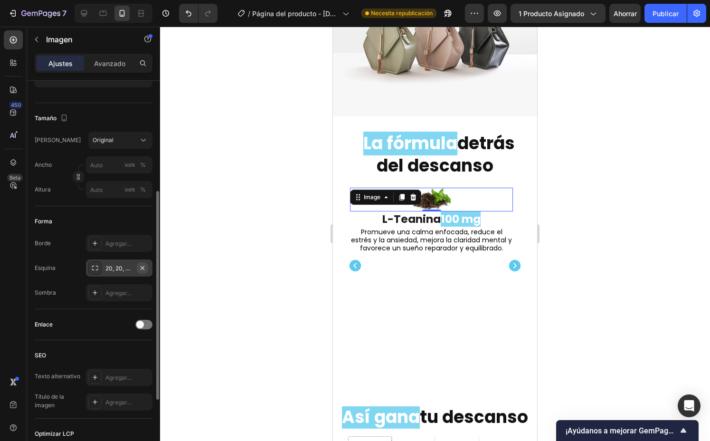
click at [144, 265] on icon "button" at bounding box center [143, 268] width 8 height 8
click at [126, 236] on div "Agregar..." at bounding box center [119, 243] width 67 height 17
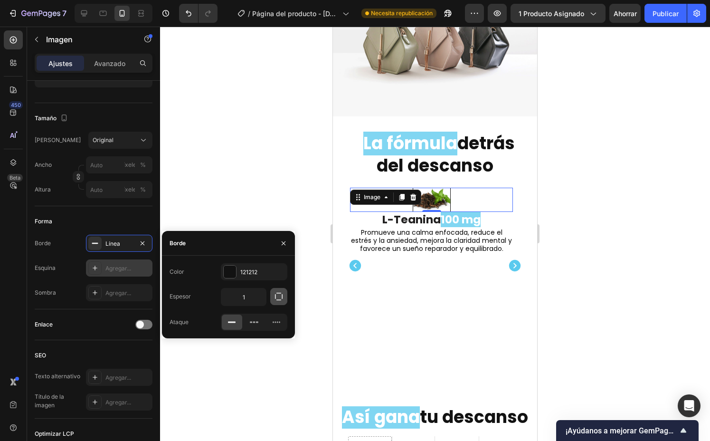
click at [275, 295] on icon "button" at bounding box center [279, 297] width 10 height 10
click at [290, 155] on div at bounding box center [435, 234] width 550 height 414
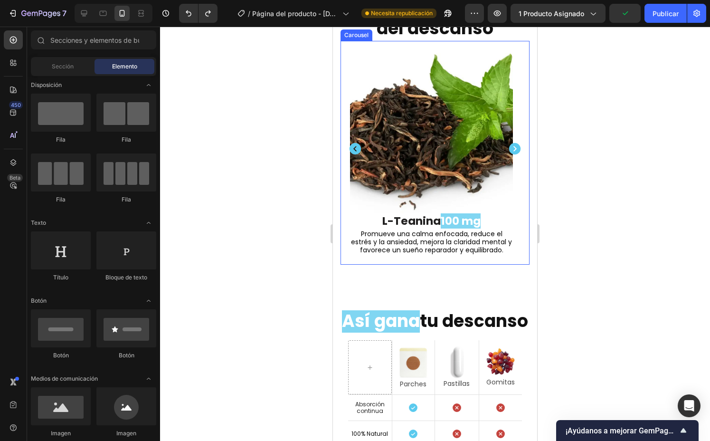
scroll to position [2301, 0]
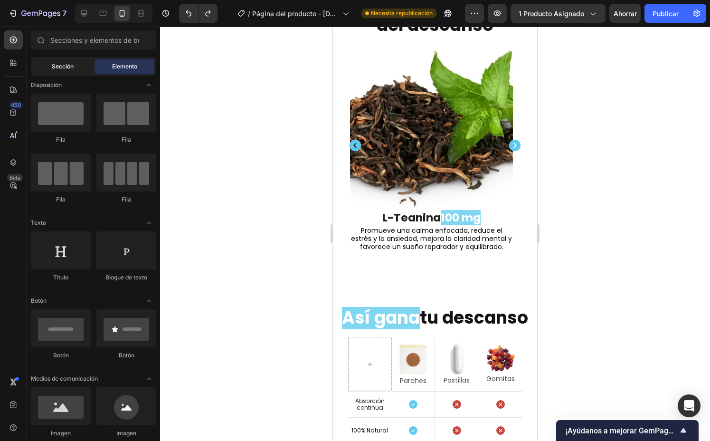
click at [61, 69] on font "Sección" at bounding box center [63, 66] width 22 height 7
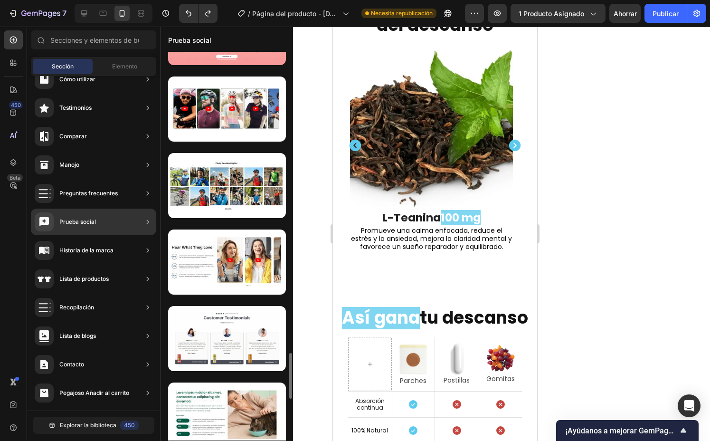
scroll to position [999, 0]
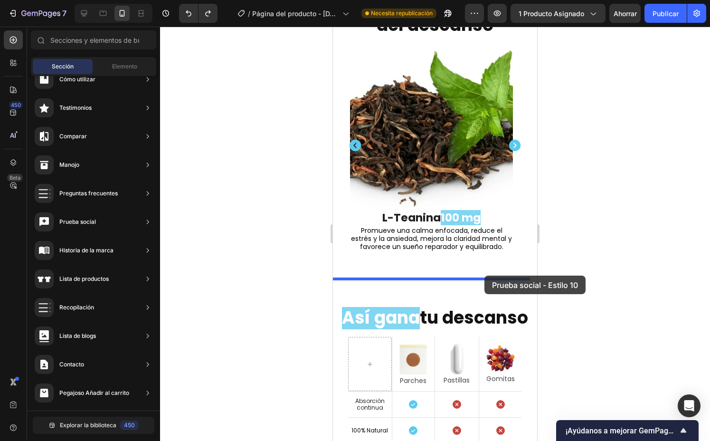
drag, startPoint x: 538, startPoint y: 352, endPoint x: 485, endPoint y: 275, distance: 93.2
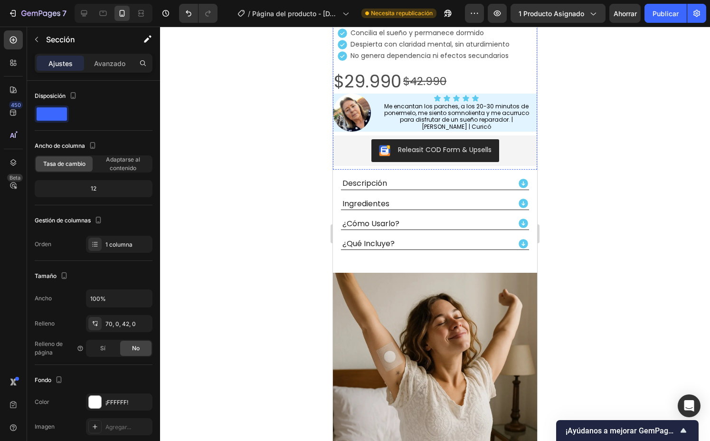
scroll to position [474, 0]
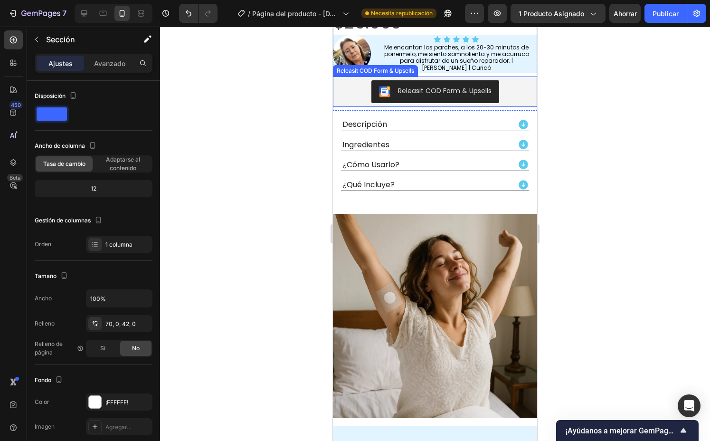
click at [516, 87] on div "Releasit COD Form & Upsells" at bounding box center [435, 91] width 197 height 23
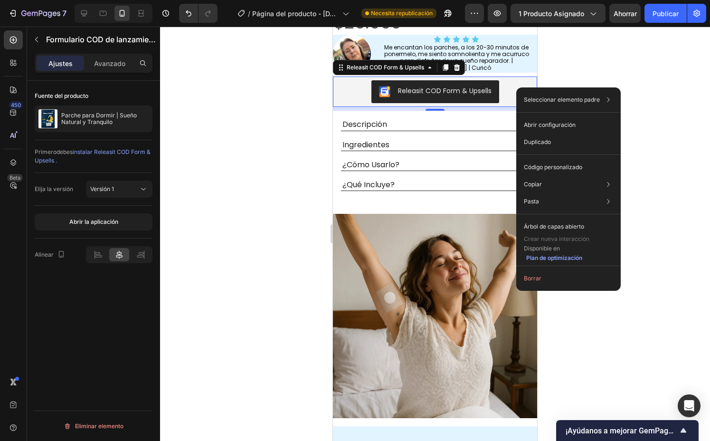
click at [234, 254] on div at bounding box center [435, 234] width 550 height 414
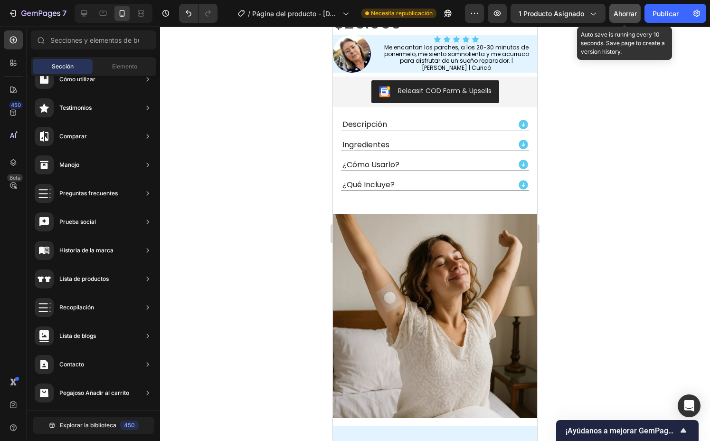
click at [629, 19] on button "Ahorrar" at bounding box center [624, 13] width 31 height 19
click at [648, 19] on button "Publicar" at bounding box center [666, 13] width 42 height 19
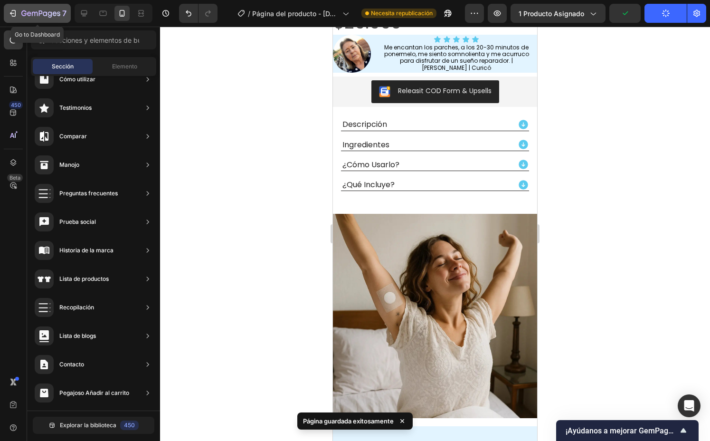
click at [18, 15] on div "7" at bounding box center [37, 13] width 58 height 11
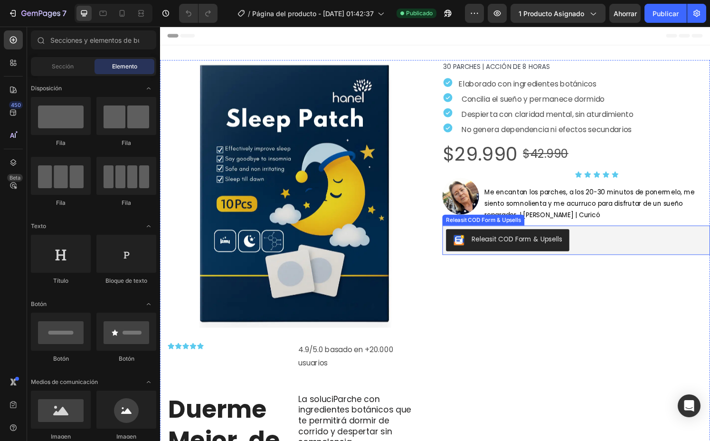
click at [607, 251] on div "Releasit COD Form & Upsells" at bounding box center [591, 248] width 270 height 23
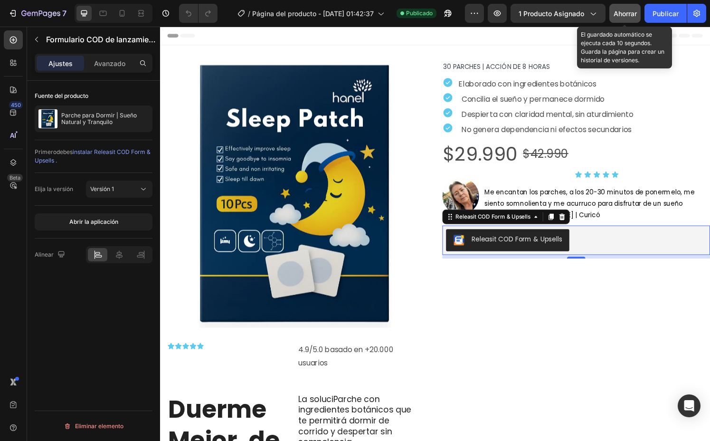
click at [613, 19] on button "Ahorrar" at bounding box center [624, 13] width 31 height 19
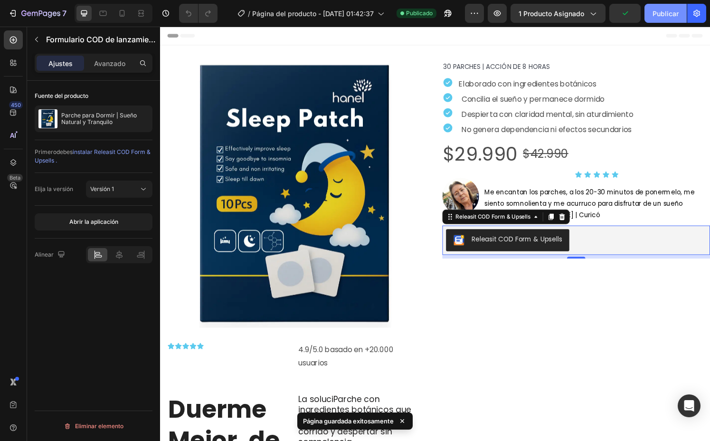
click at [660, 13] on font "Publicar" at bounding box center [666, 14] width 26 height 8
